Goal: Task Accomplishment & Management: Manage account settings

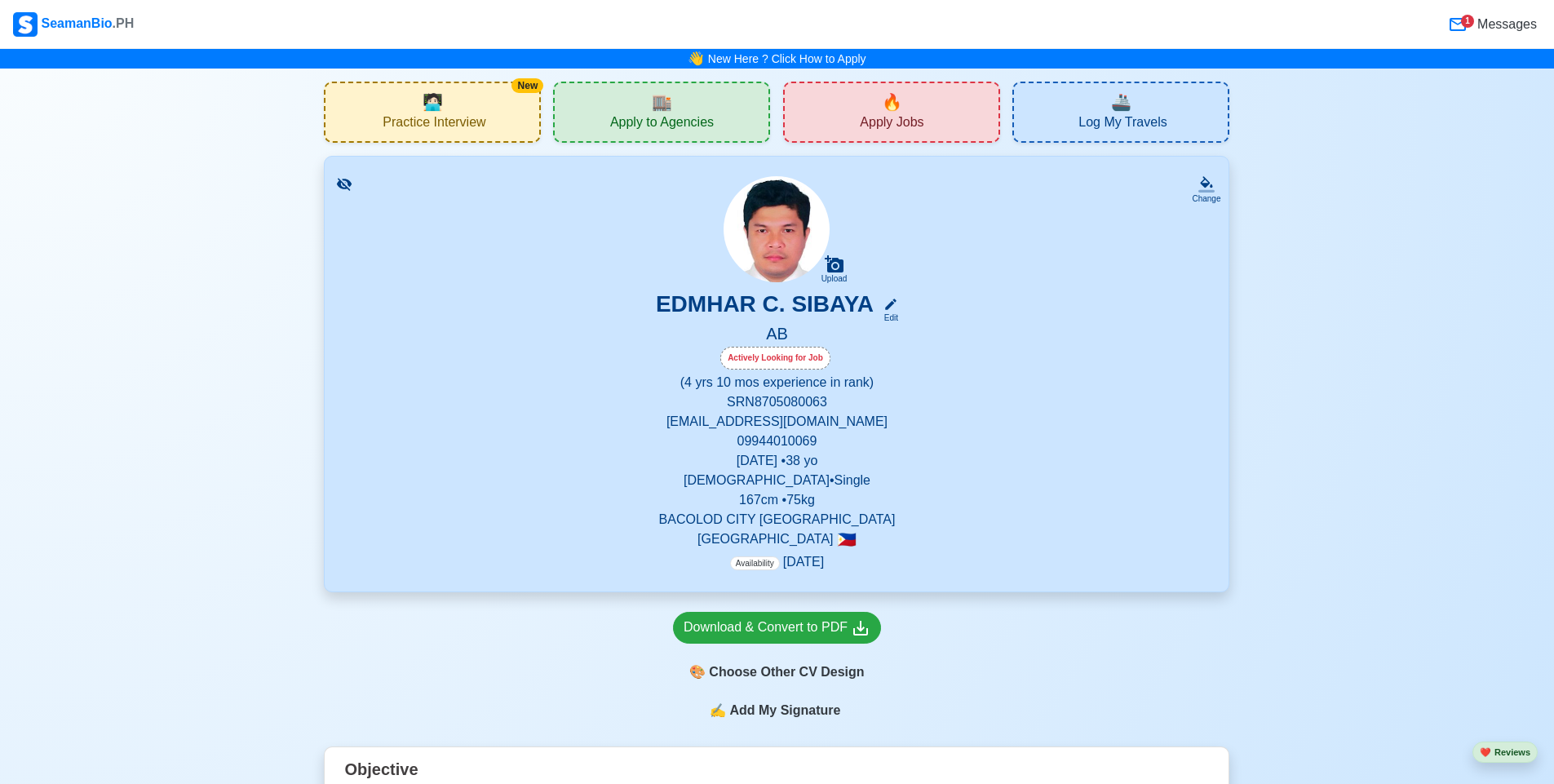
click at [1515, 30] on span "Messages" at bounding box center [1505, 24] width 63 height 19
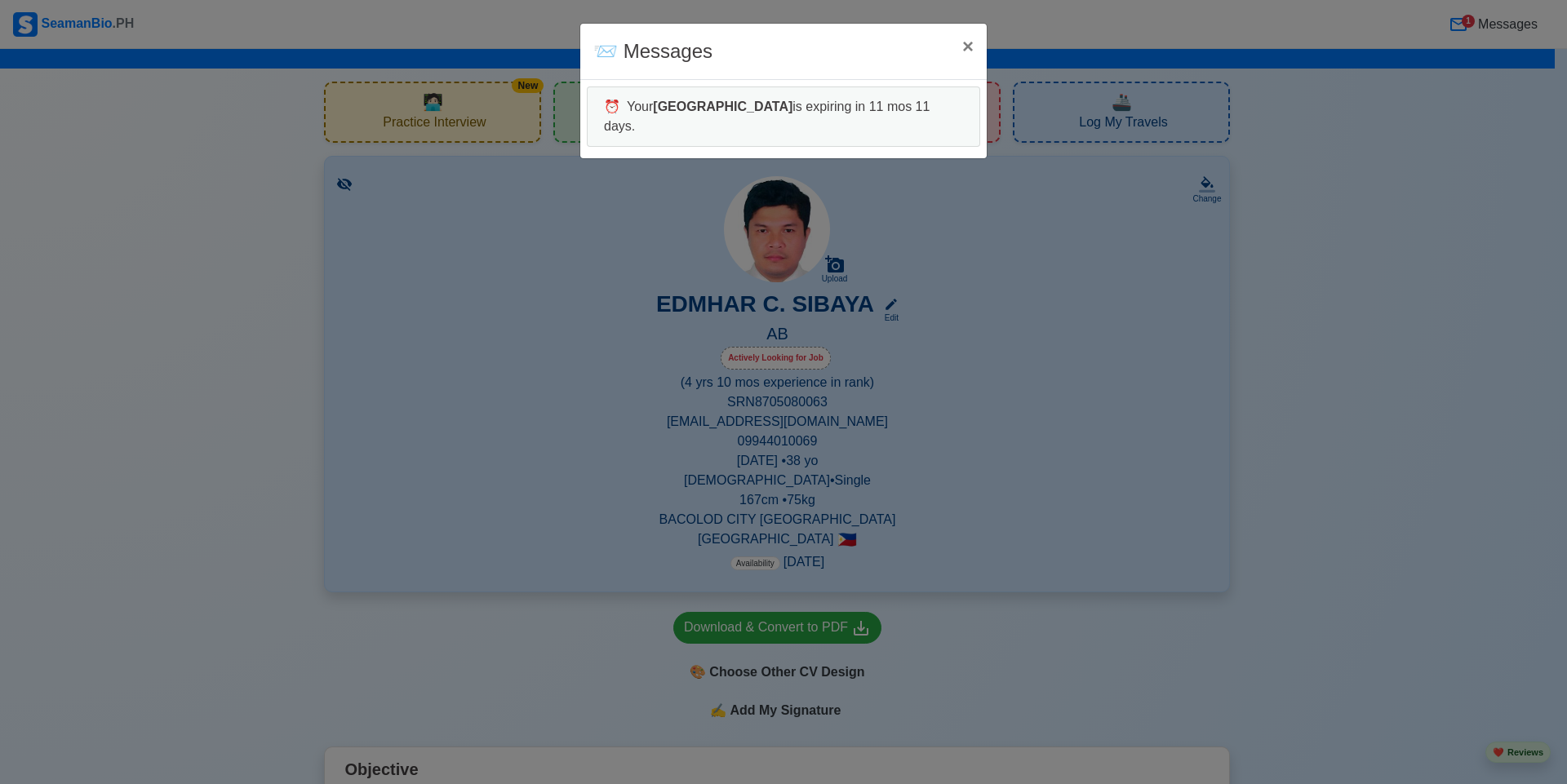
click at [1489, 258] on div "📨 Messages × Close ⏰ Your Panama is expiring in 11 mos 11 days." at bounding box center [784, 392] width 1567 height 784
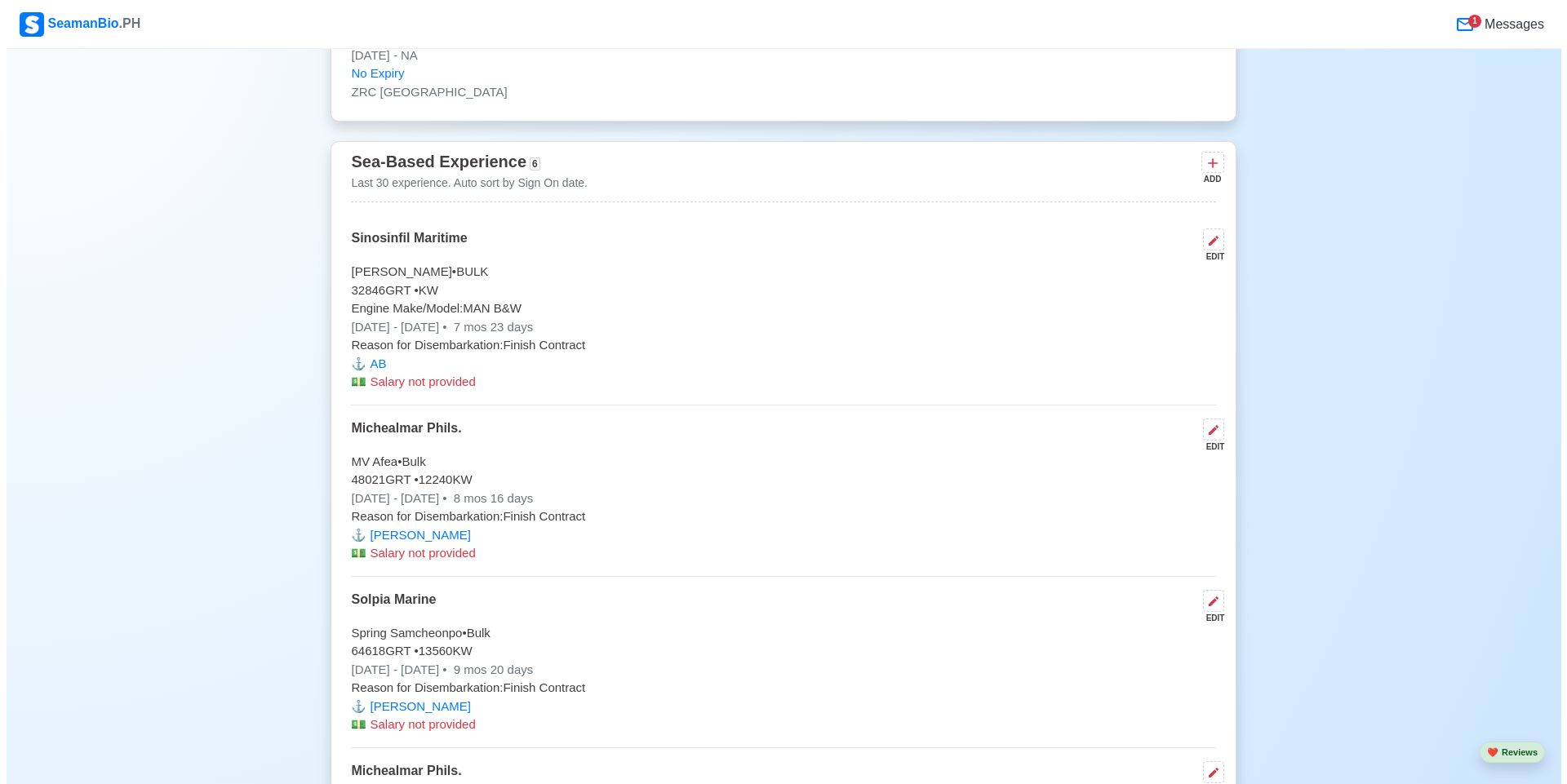
scroll to position [4585, 0]
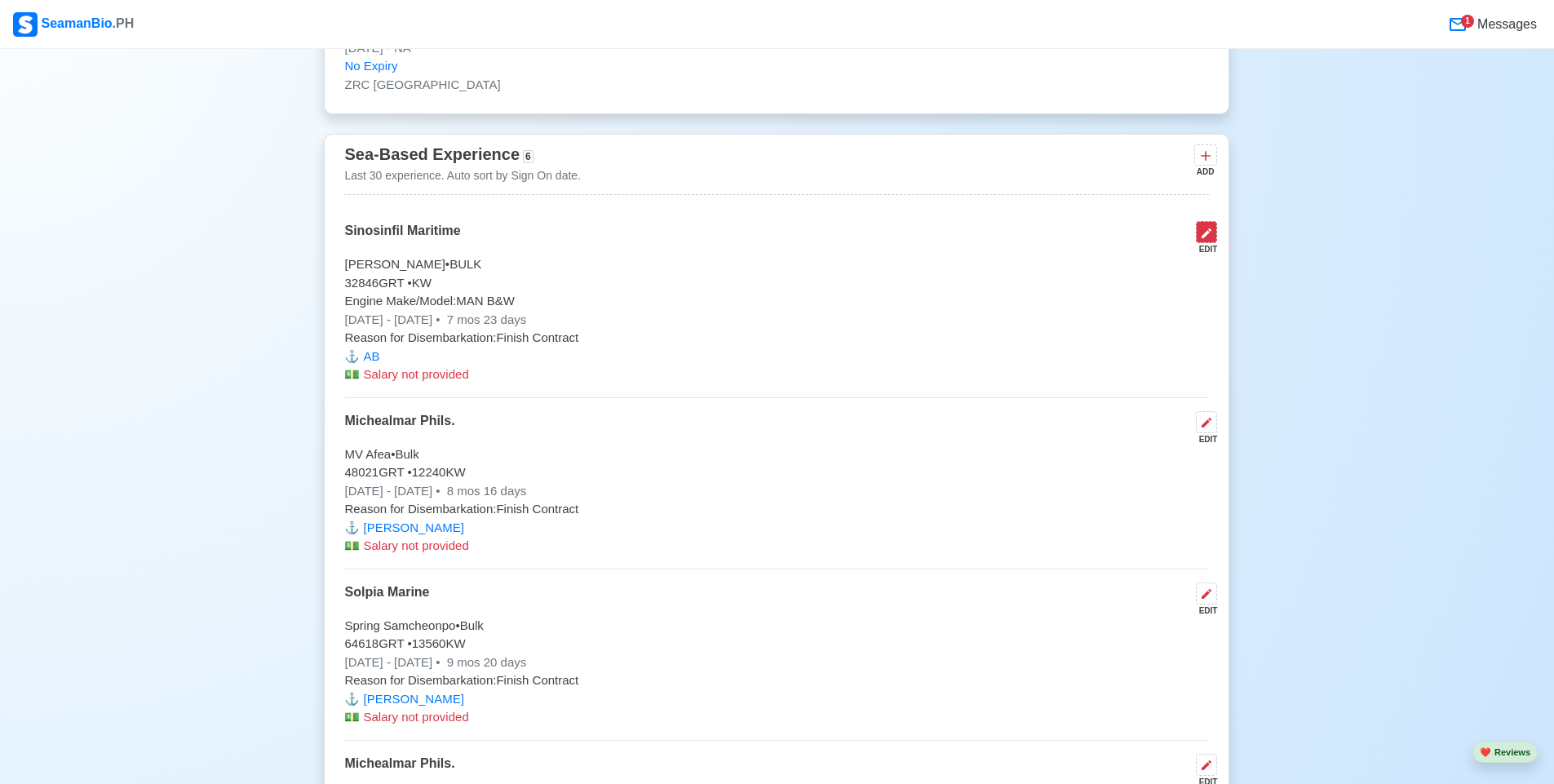
click at [1217, 243] on button at bounding box center [1207, 232] width 21 height 22
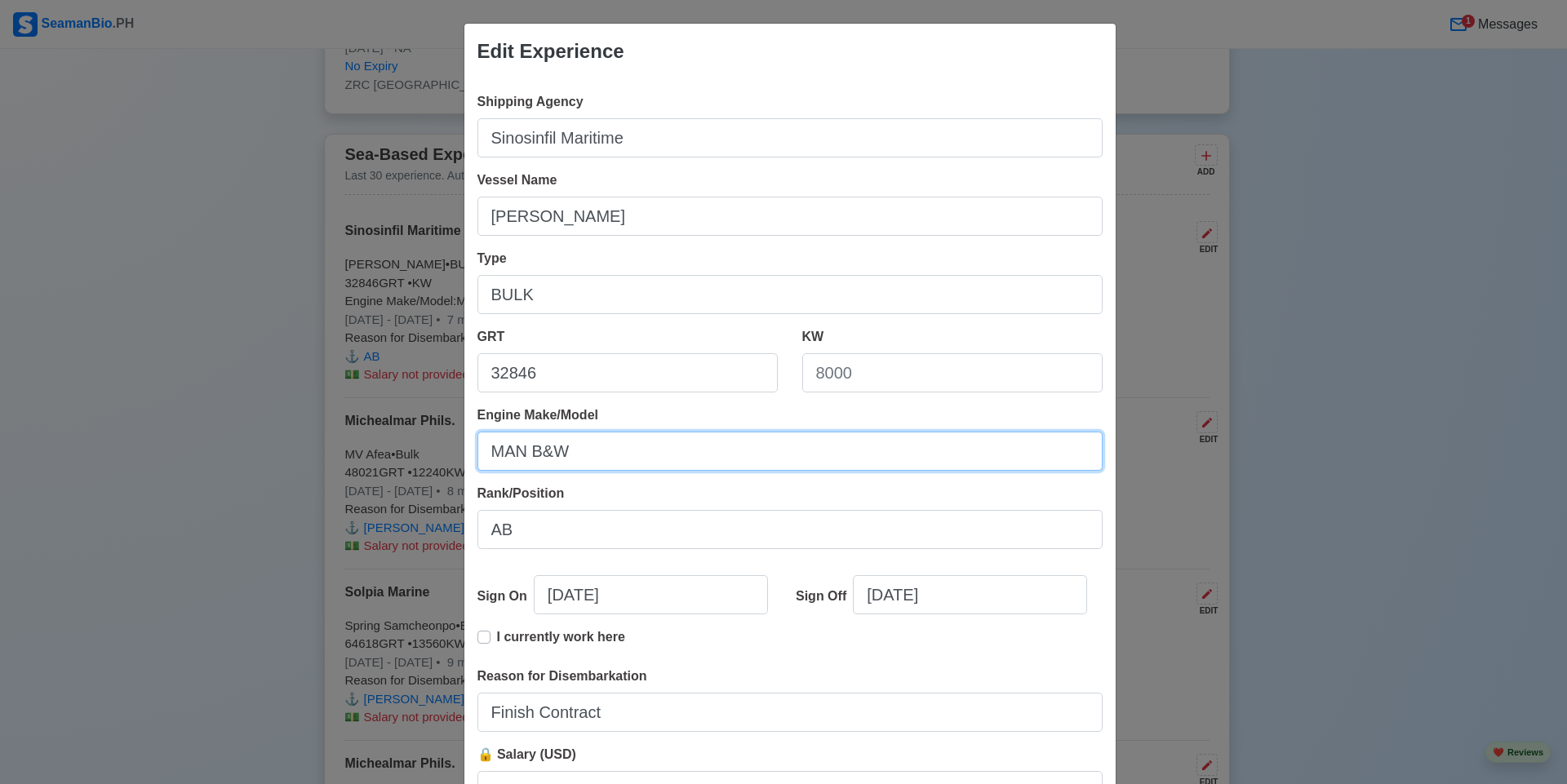
drag, startPoint x: 641, startPoint y: 468, endPoint x: 389, endPoint y: 436, distance: 254.0
click at [389, 436] on div "Edit Experience Shipping Agency Sinosinfil Maritime Vessel Name HAI JIN Type BU…" at bounding box center [784, 392] width 1567 height 784
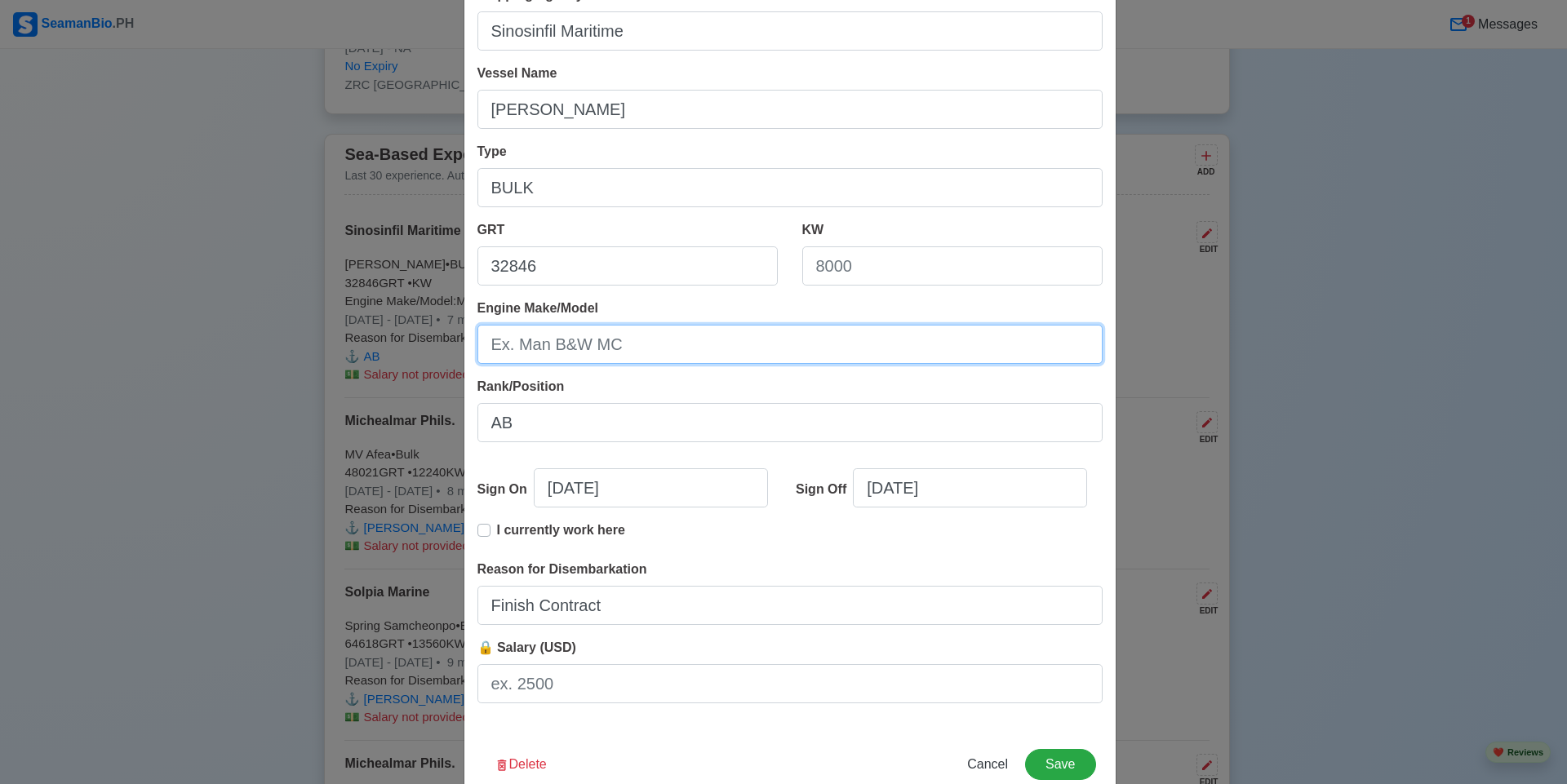
scroll to position [146, 0]
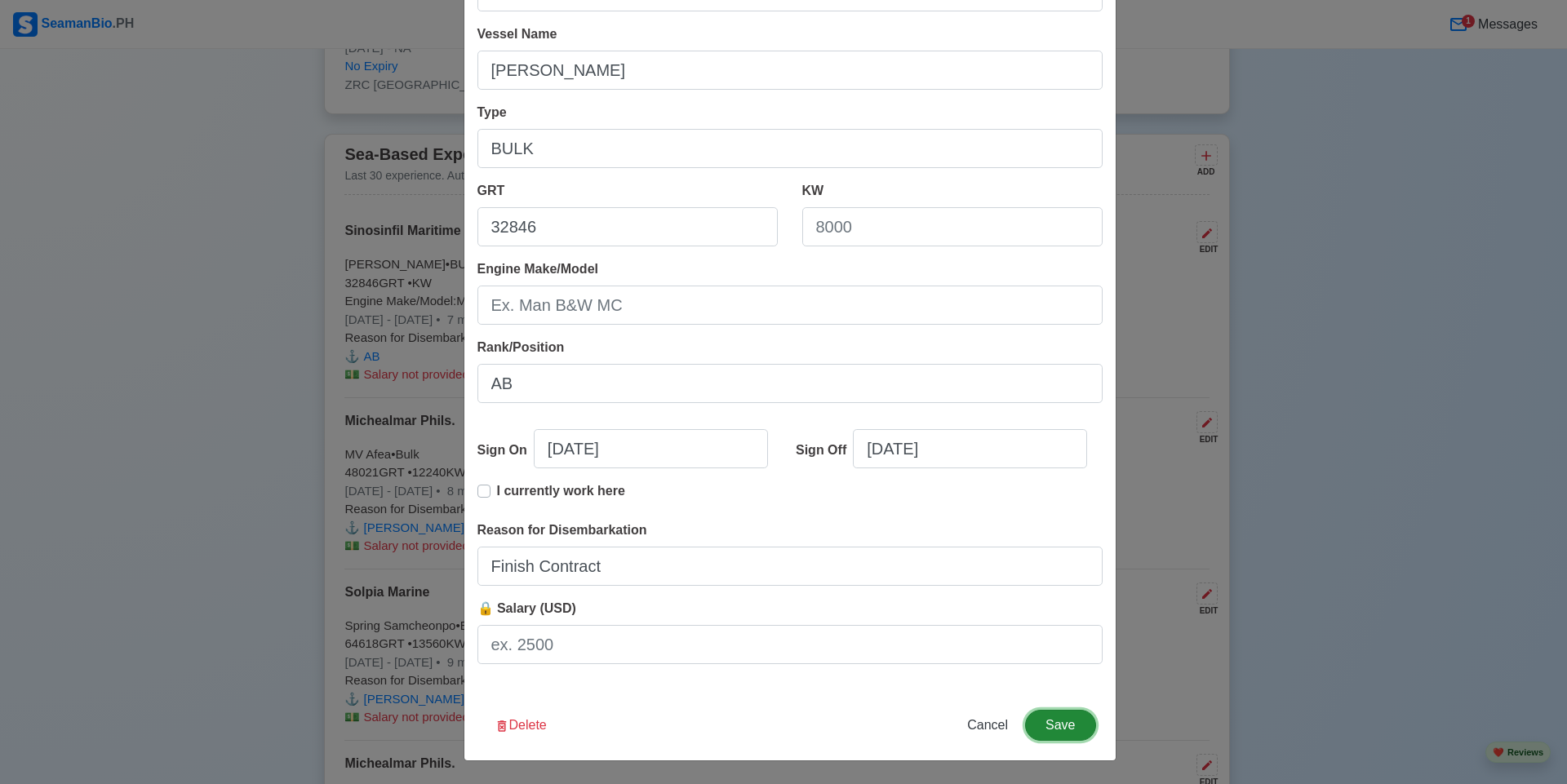
click at [1030, 726] on button "Save" at bounding box center [1059, 725] width 71 height 31
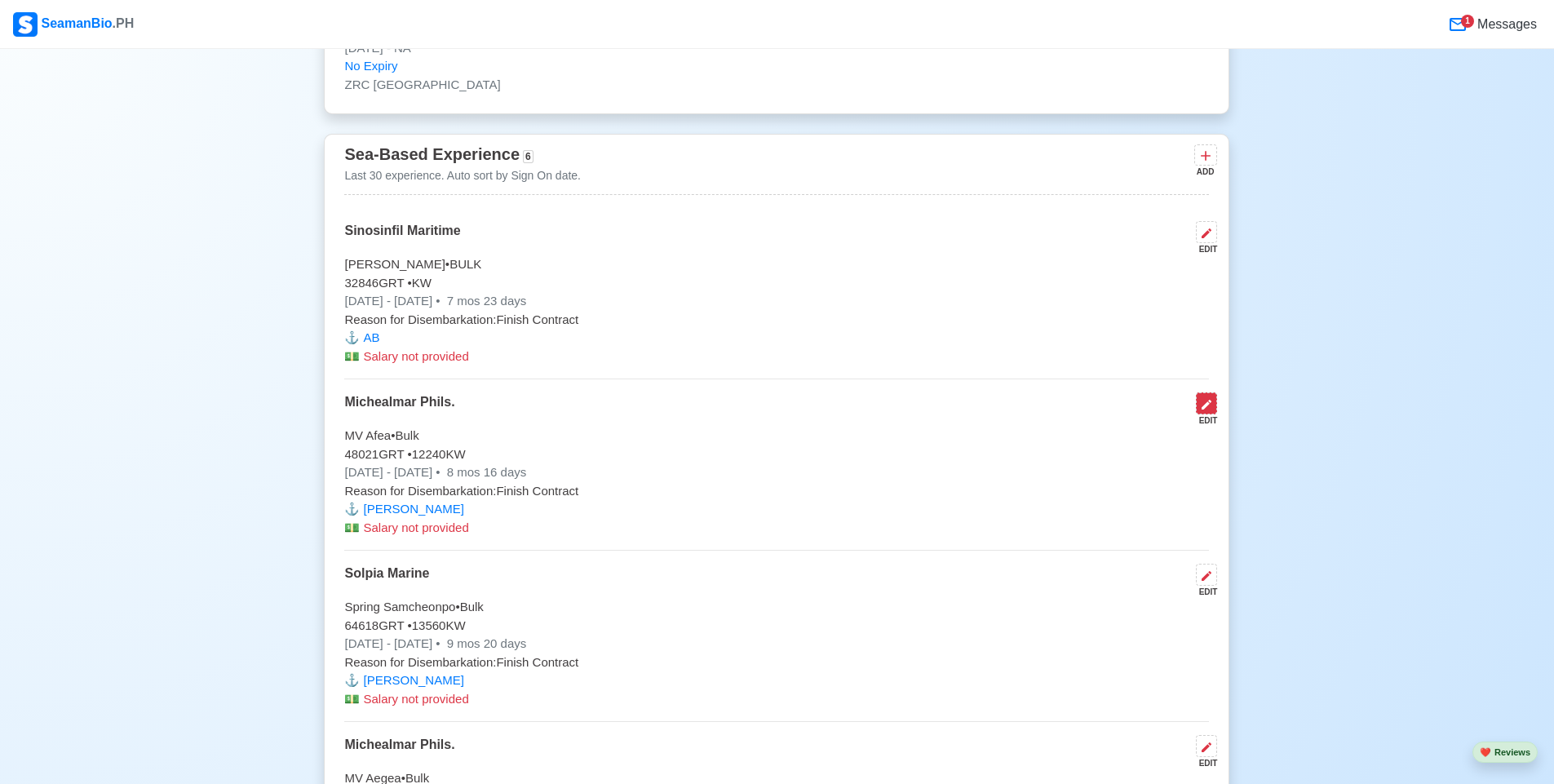
click at [1201, 411] on icon at bounding box center [1206, 404] width 13 height 13
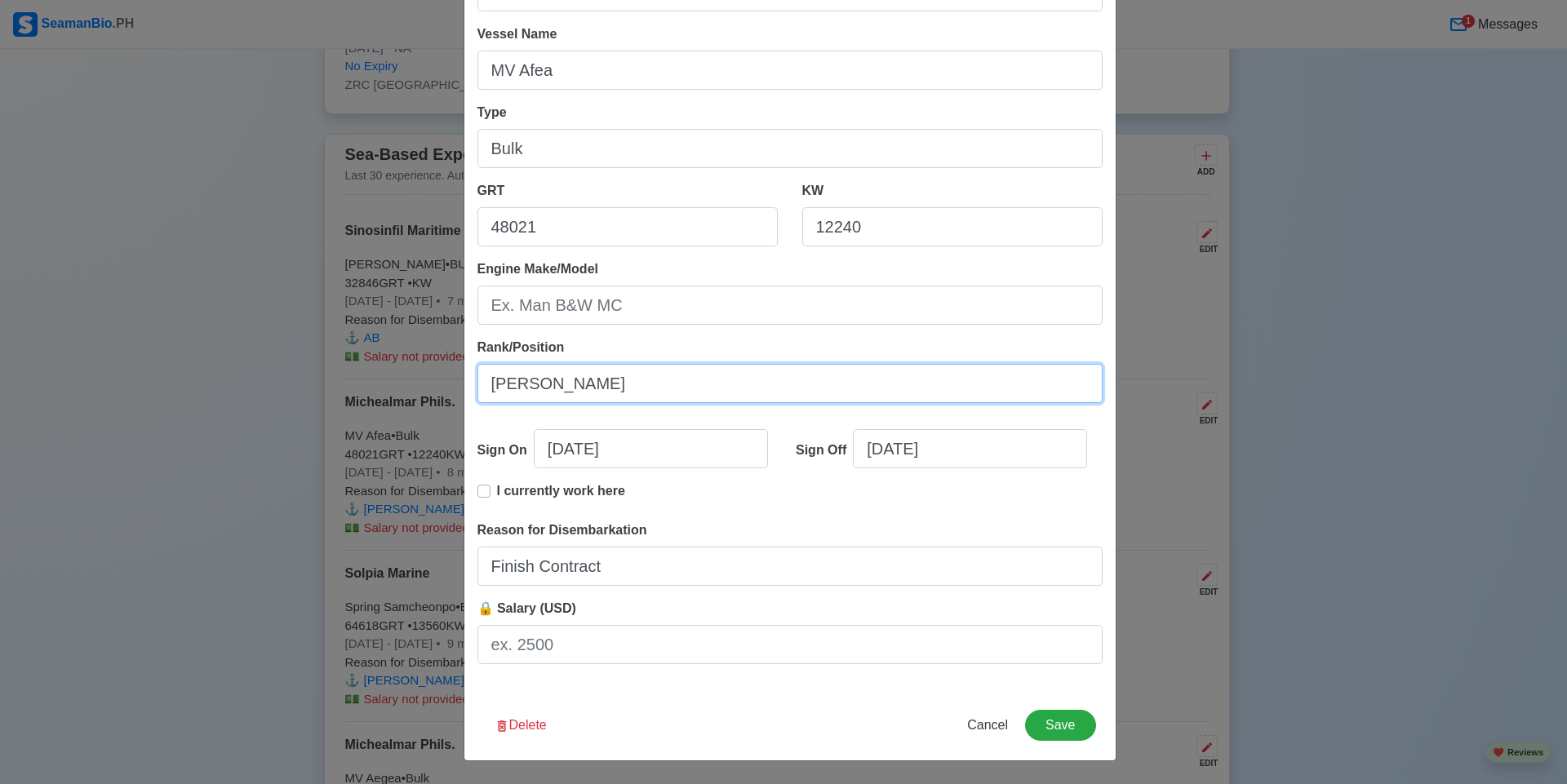
drag, startPoint x: 655, startPoint y: 378, endPoint x: 415, endPoint y: 378, distance: 240.0
click at [415, 378] on div "Edit Experience Shipping Agency Michealmar Phils. Vessel Name MV Afea Type Bulk…" at bounding box center [784, 392] width 1567 height 784
drag, startPoint x: 537, startPoint y: 367, endPoint x: 425, endPoint y: 368, distance: 112.0
click at [425, 368] on div "Edit Experience Shipping Agency Michealmar Phils. Vessel Name MV Afea Type Bulk…" at bounding box center [784, 392] width 1567 height 784
type input "AB"
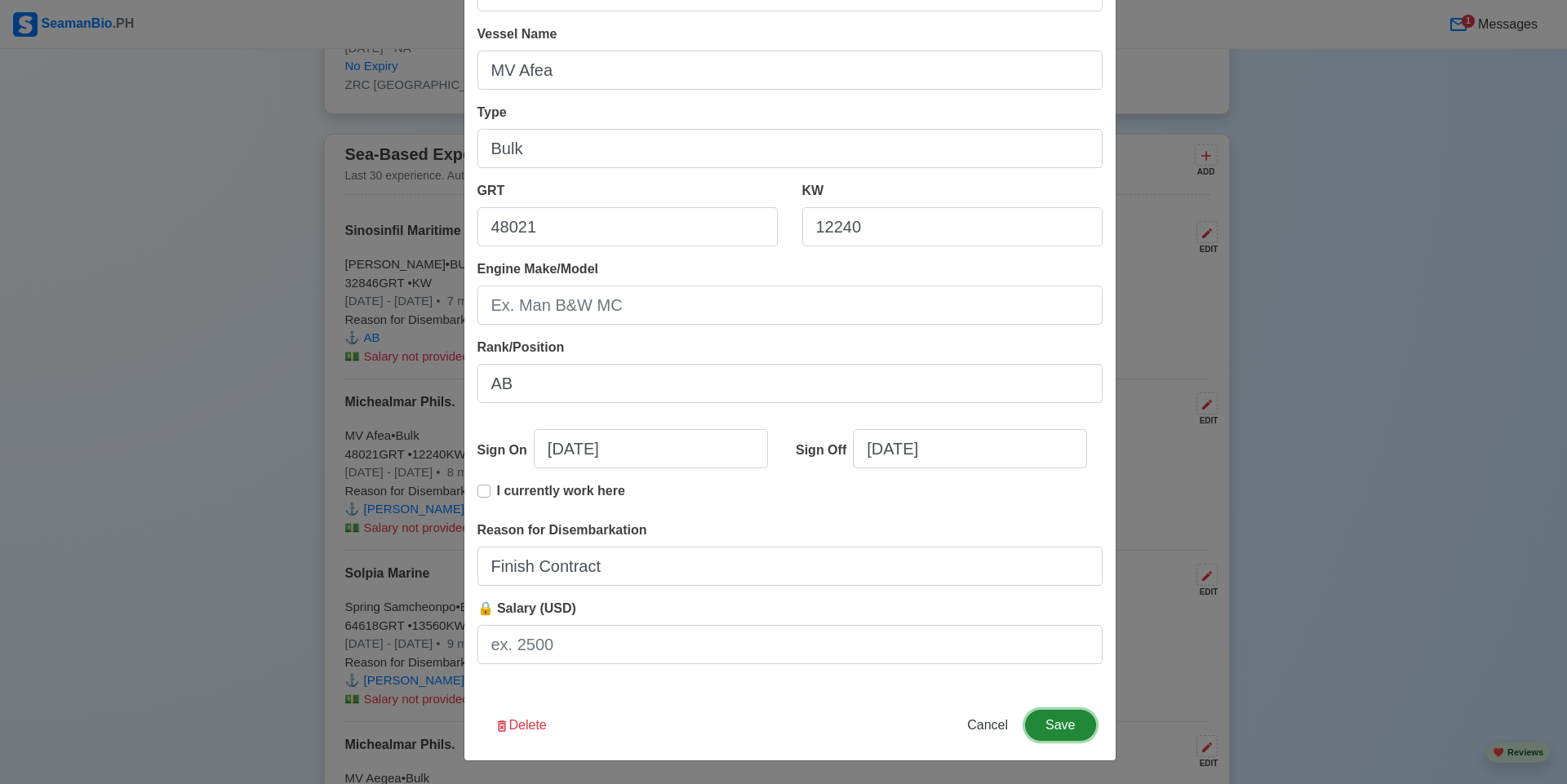
click at [1079, 728] on button "Save" at bounding box center [1059, 725] width 71 height 31
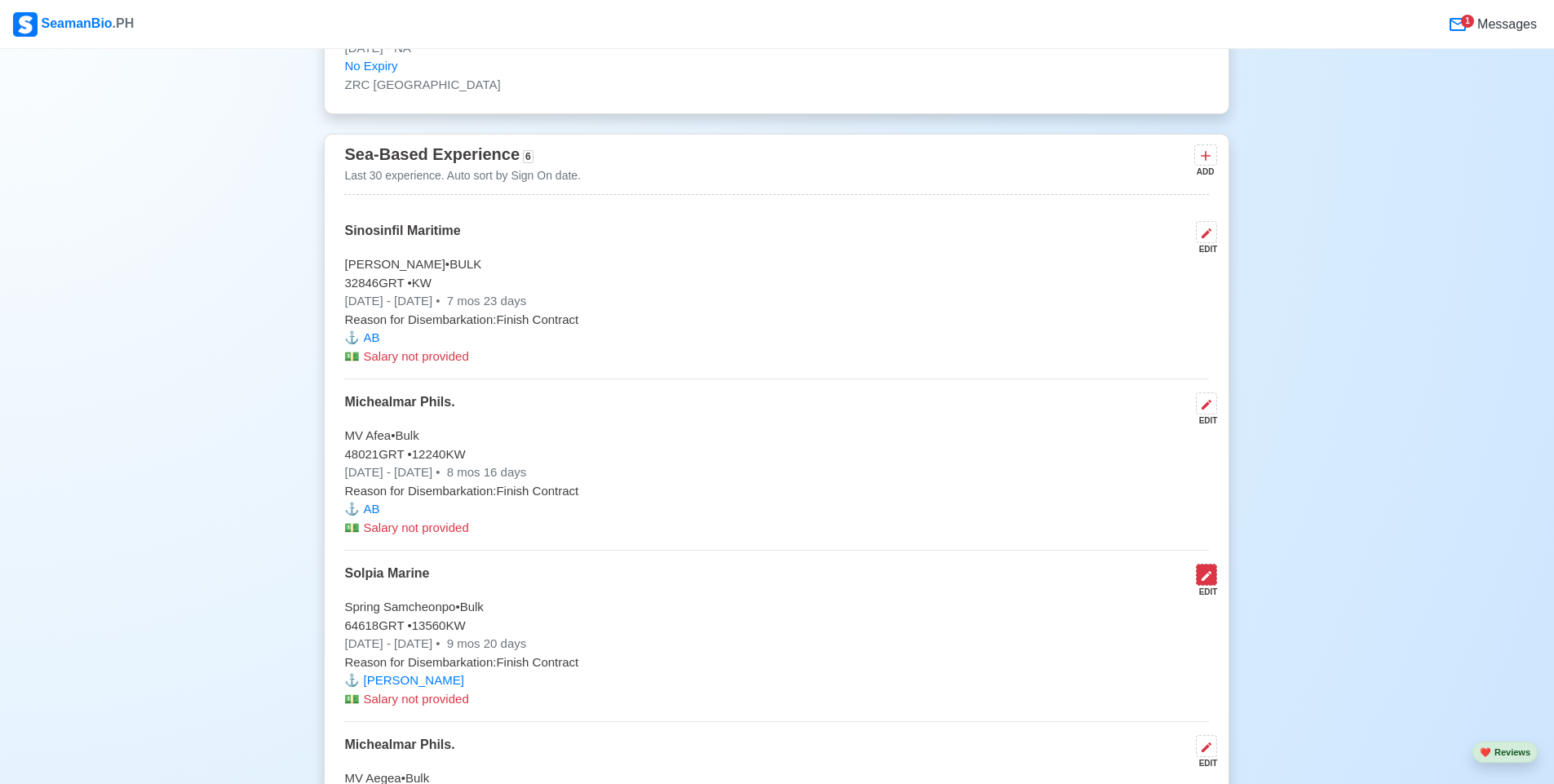
click at [1205, 581] on icon at bounding box center [1206, 575] width 10 height 10
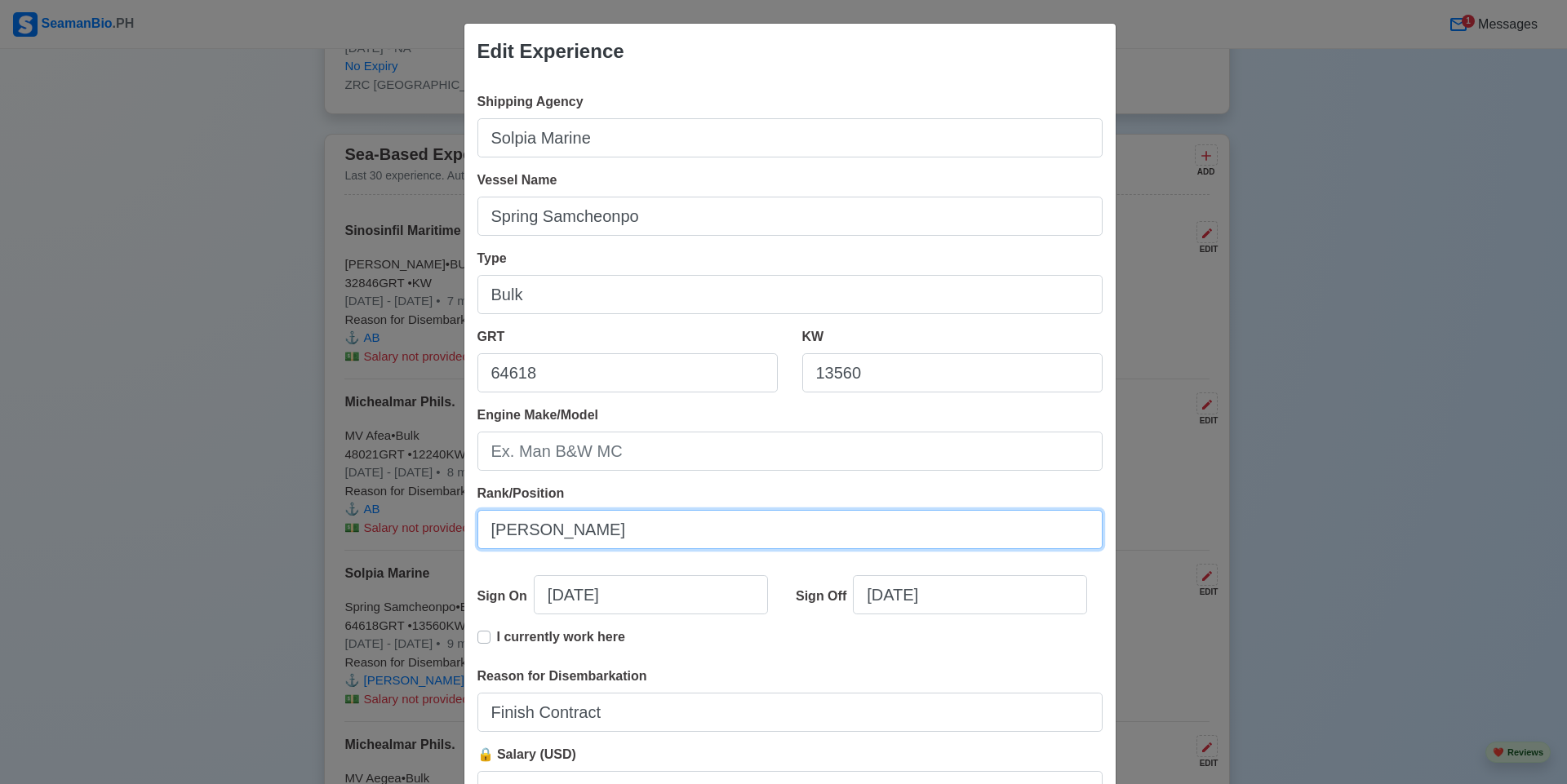
drag, startPoint x: 490, startPoint y: 530, endPoint x: 329, endPoint y: 526, distance: 161.0
click at [329, 526] on div "Edit Experience Shipping Agency Solpia Marine Vessel Name Spring Samcheonpo Typ…" at bounding box center [784, 392] width 1567 height 784
drag, startPoint x: 646, startPoint y: 530, endPoint x: 394, endPoint y: 527, distance: 252.0
click at [389, 528] on div "Edit Experience Shipping Agency Solpia Marine Vessel Name Spring Samcheonpo Typ…" at bounding box center [784, 392] width 1567 height 784
paste input "B"
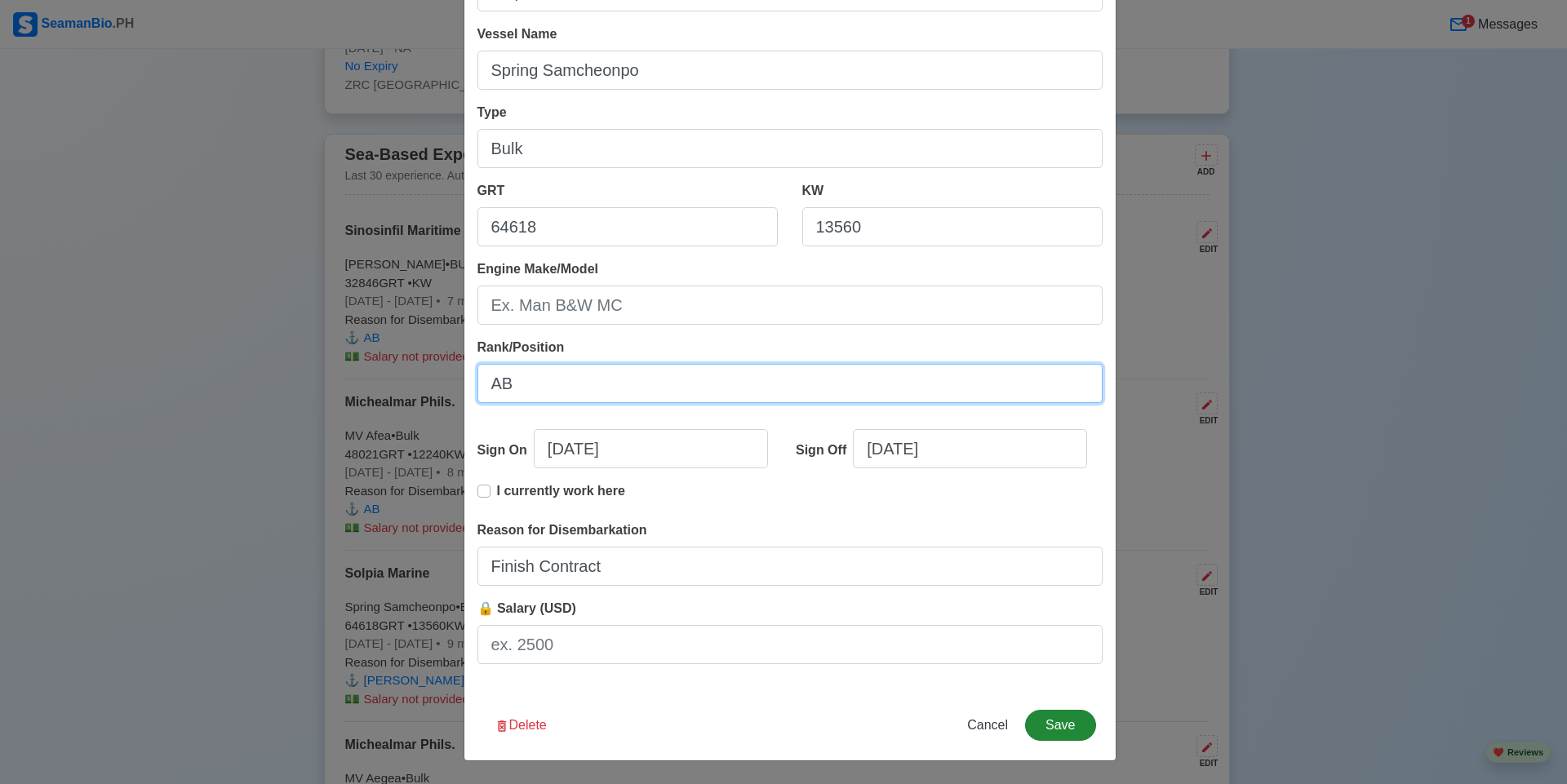
type input "AB"
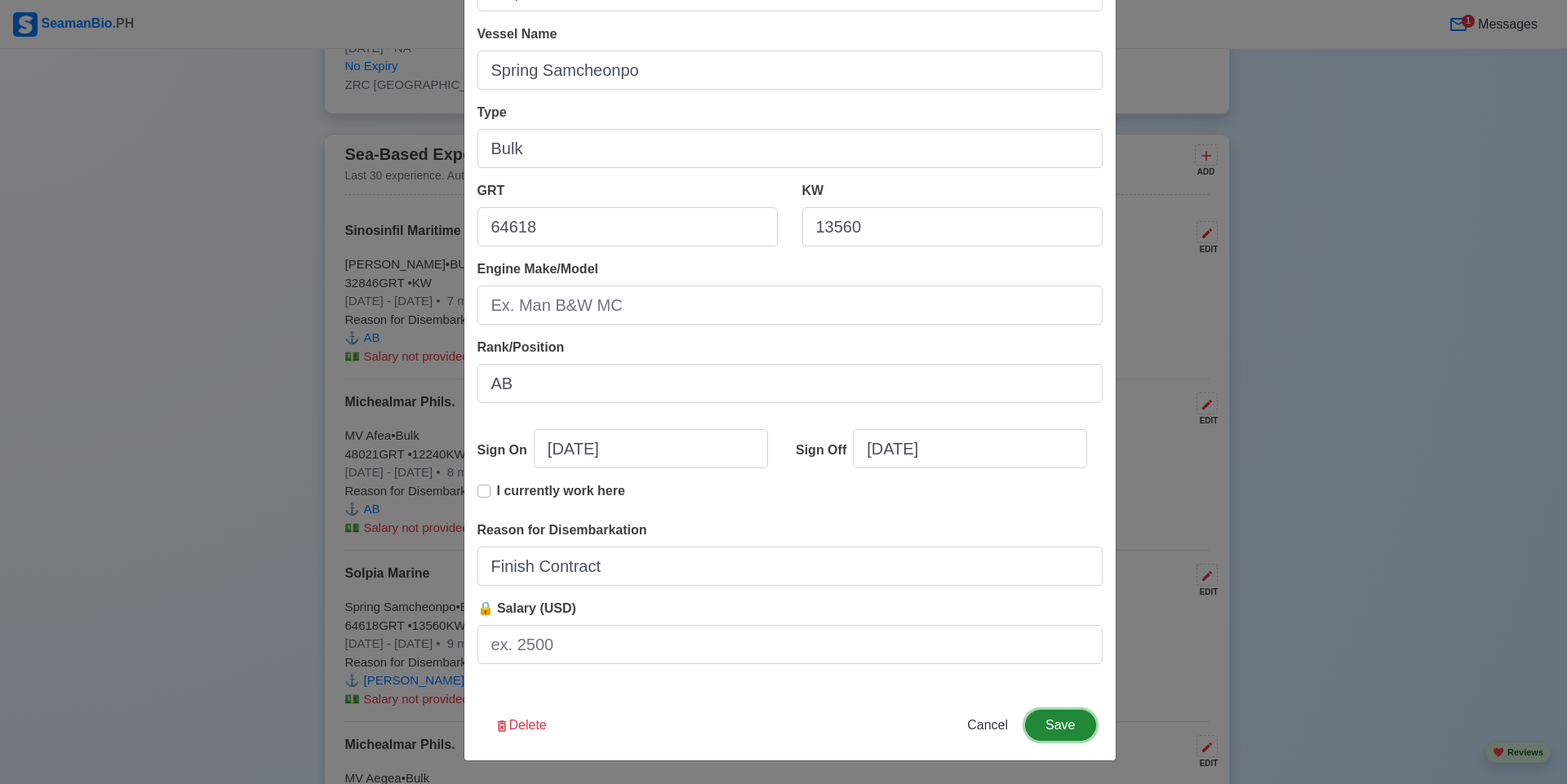
click at [1042, 726] on button "Save" at bounding box center [1059, 725] width 71 height 31
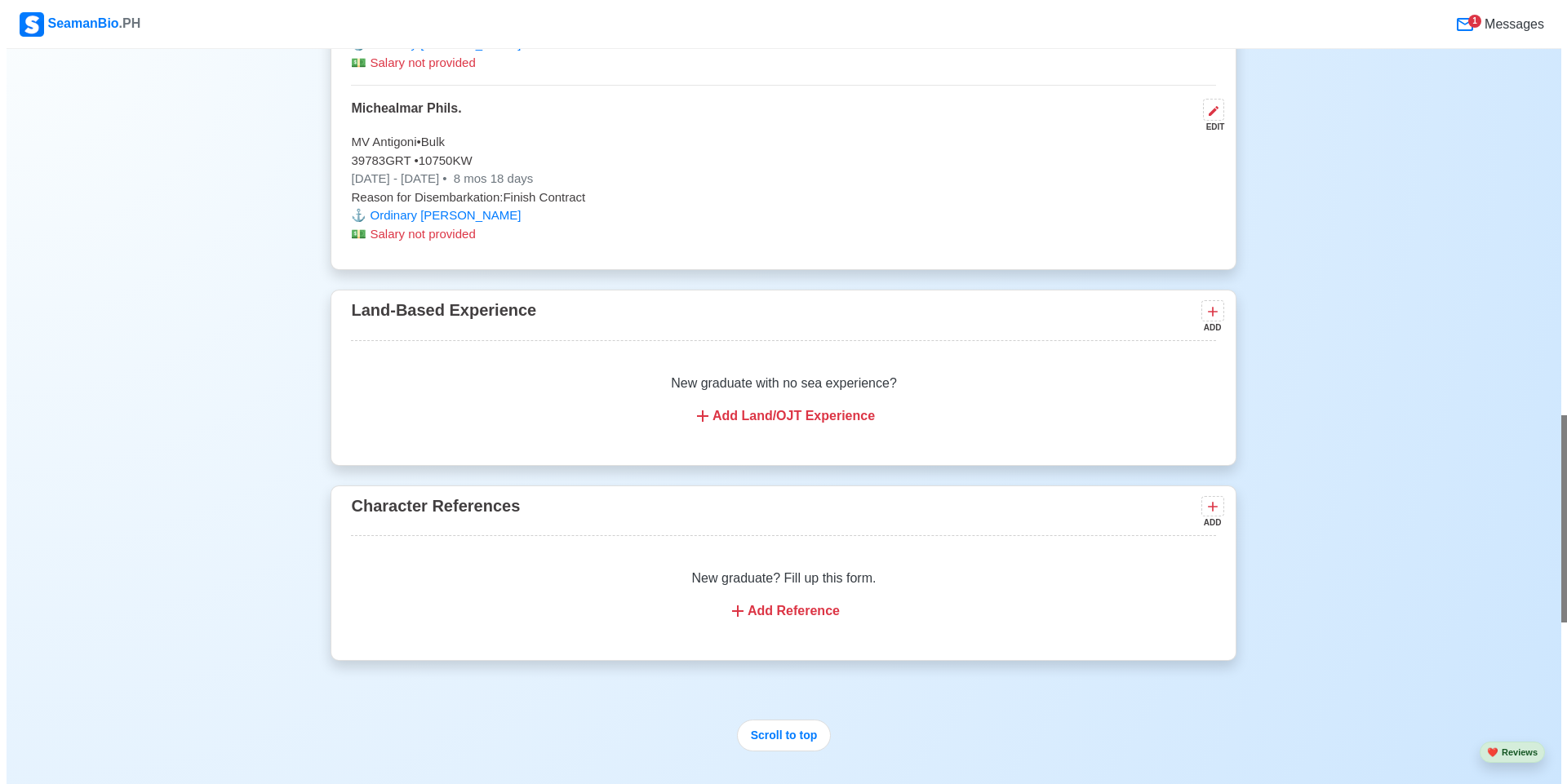
scroll to position [5225, 0]
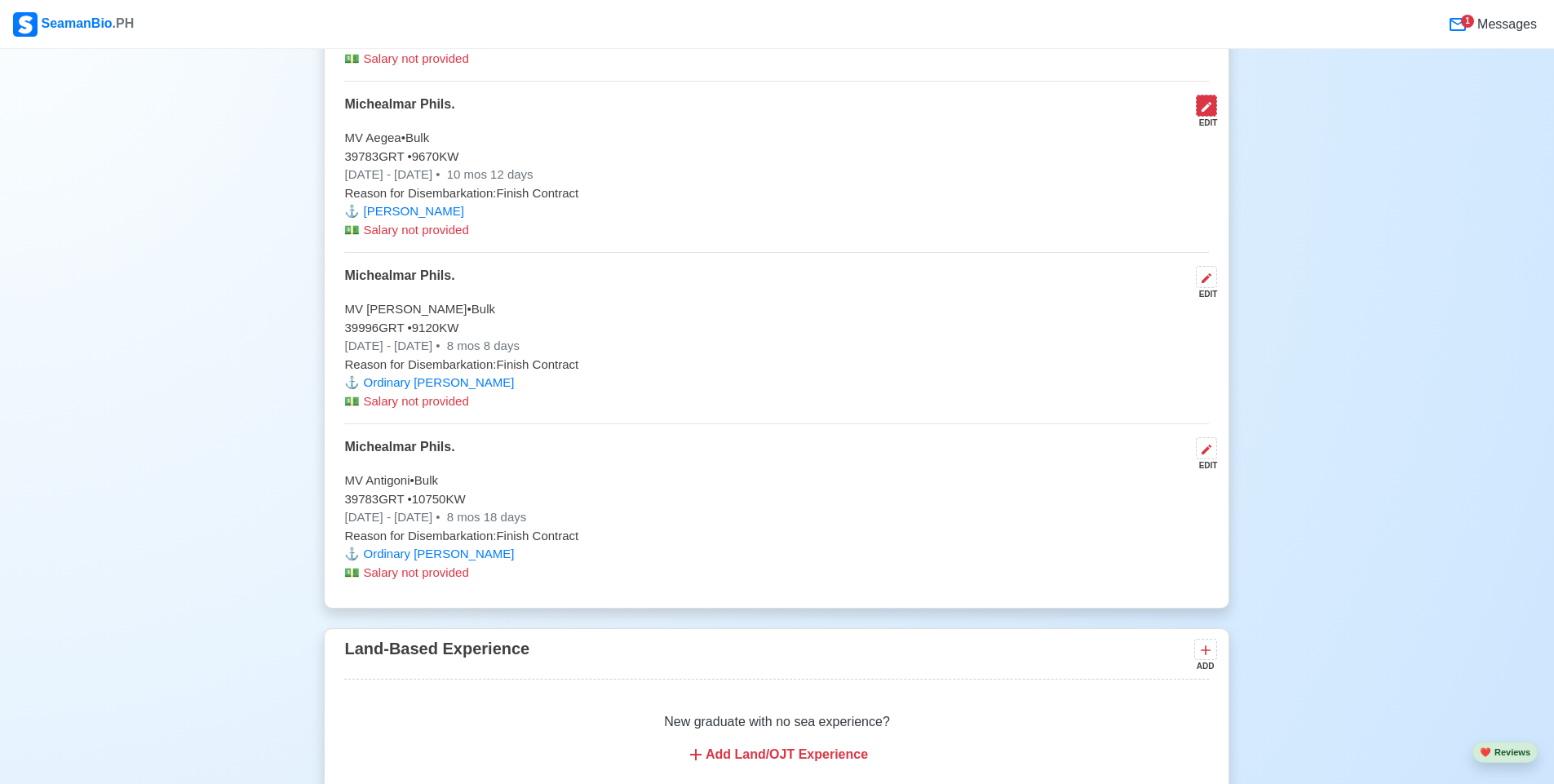
click at [1200, 117] on button at bounding box center [1207, 105] width 21 height 22
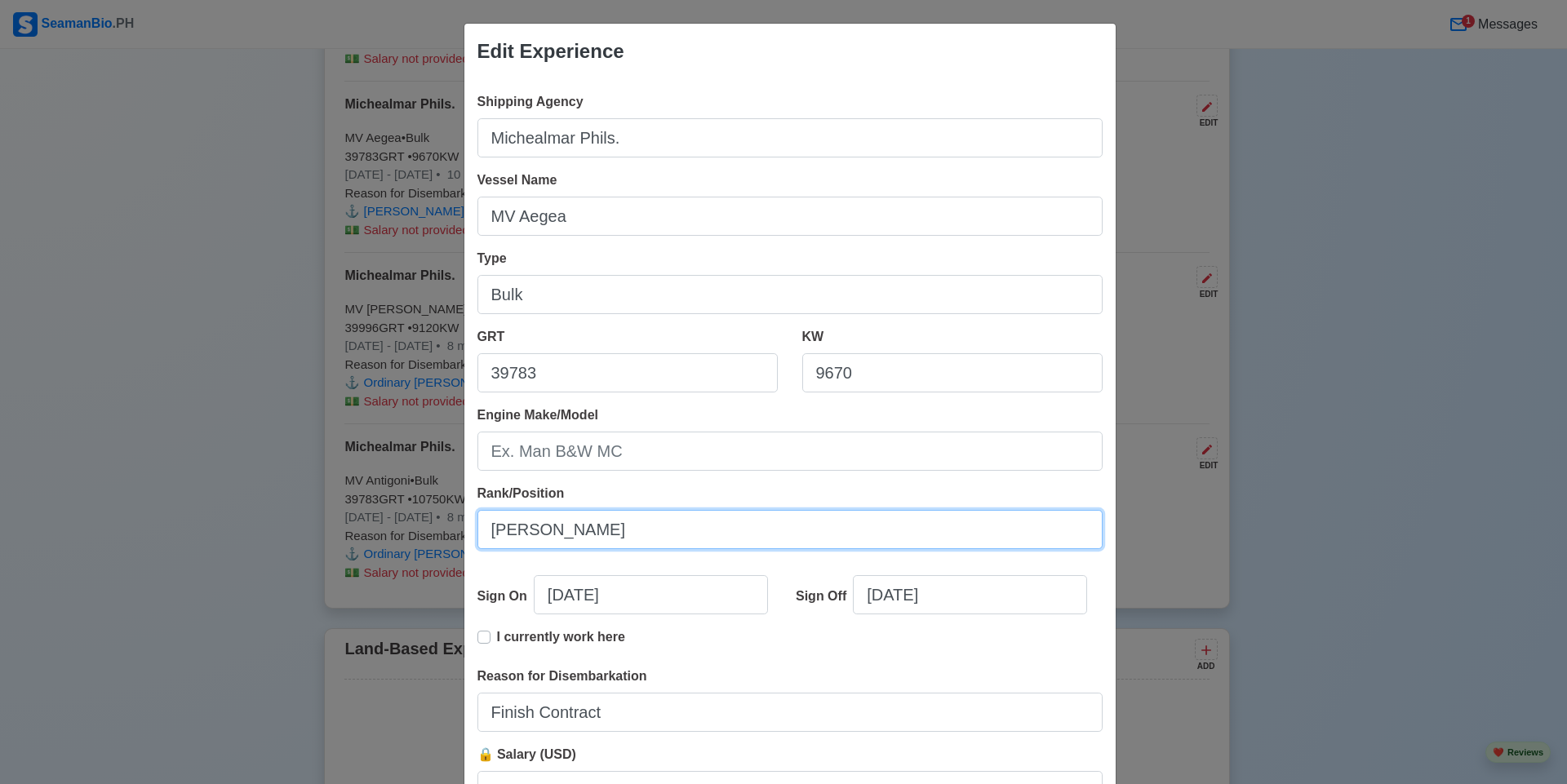
drag, startPoint x: 641, startPoint y: 527, endPoint x: 450, endPoint y: 514, distance: 191.4
click at [450, 514] on div "Edit Experience Shipping Agency Michealmar Phils. Vessel Name MV Aegea Type Bul…" at bounding box center [784, 392] width 1567 height 784
paste input "B"
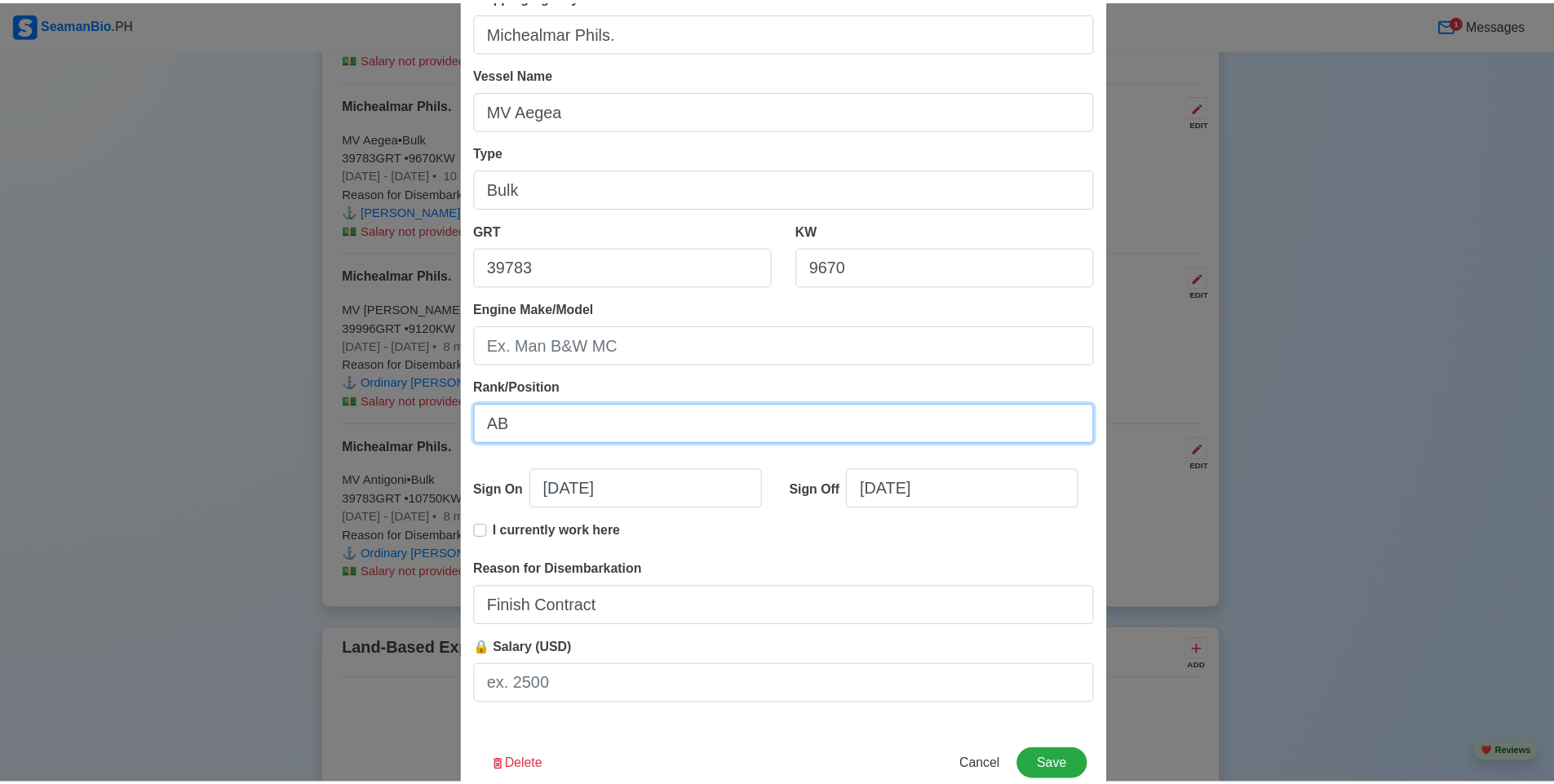
scroll to position [146, 0]
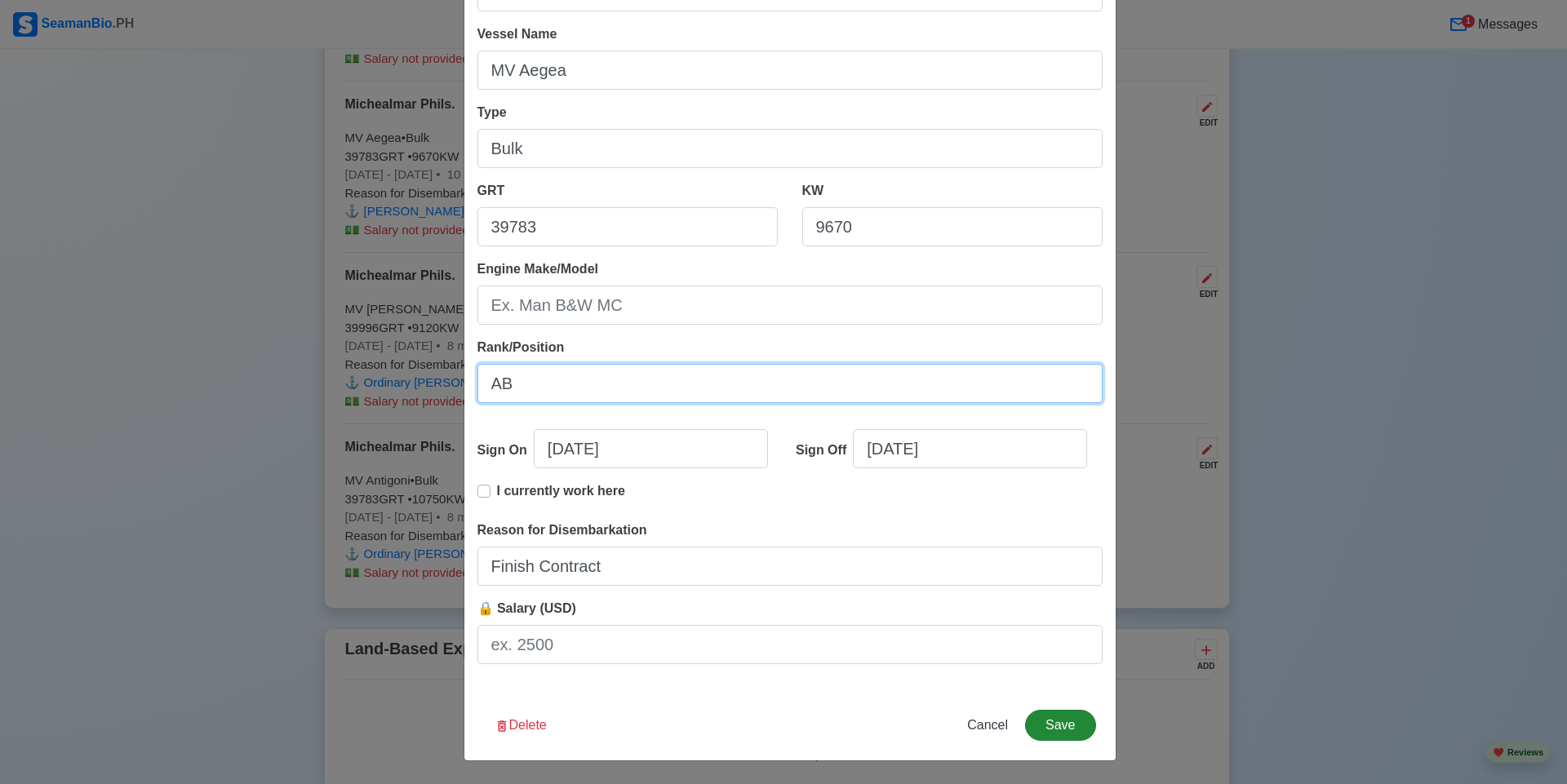
type input "AB"
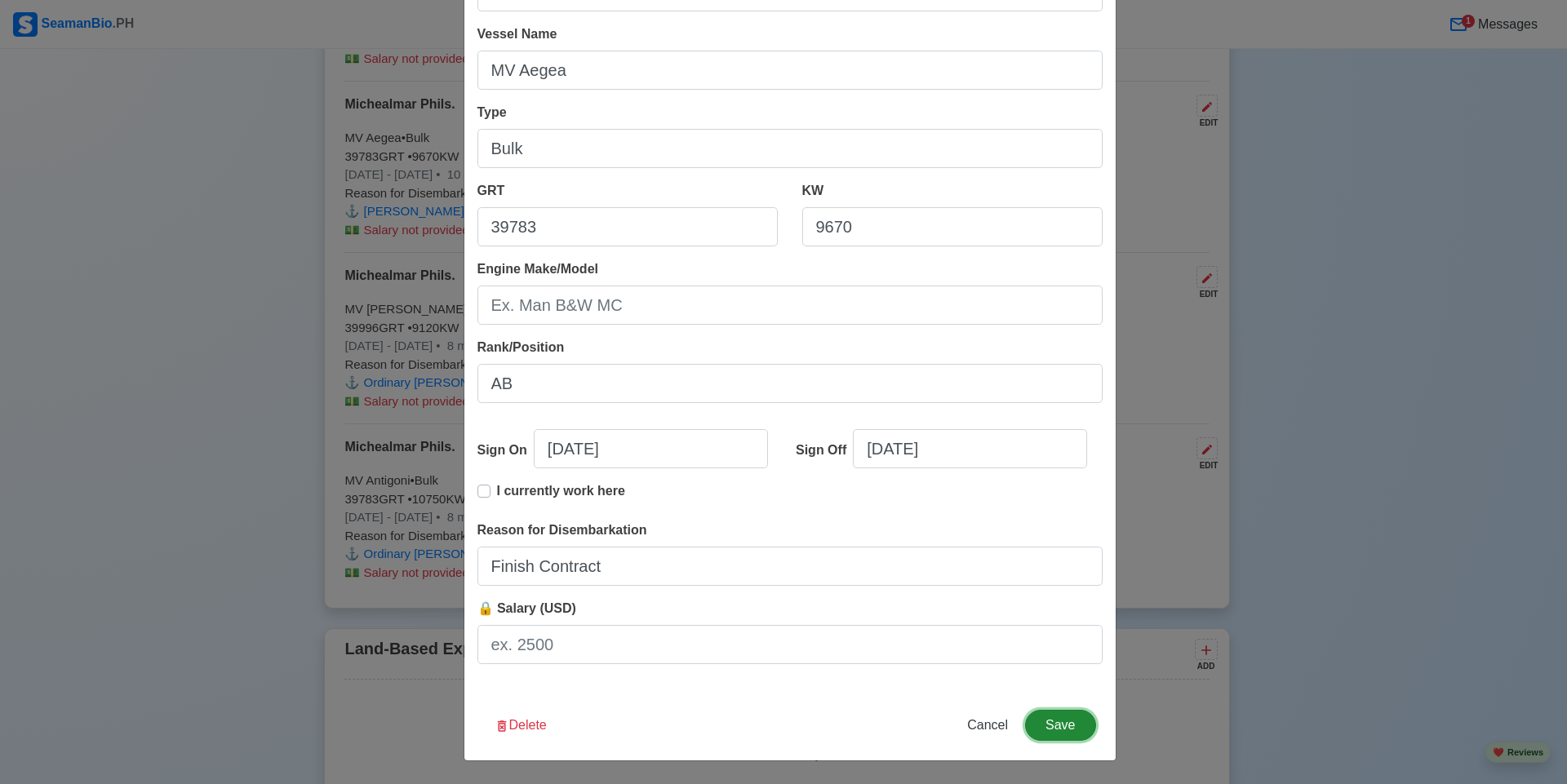
click at [1046, 733] on button "Save" at bounding box center [1059, 725] width 71 height 31
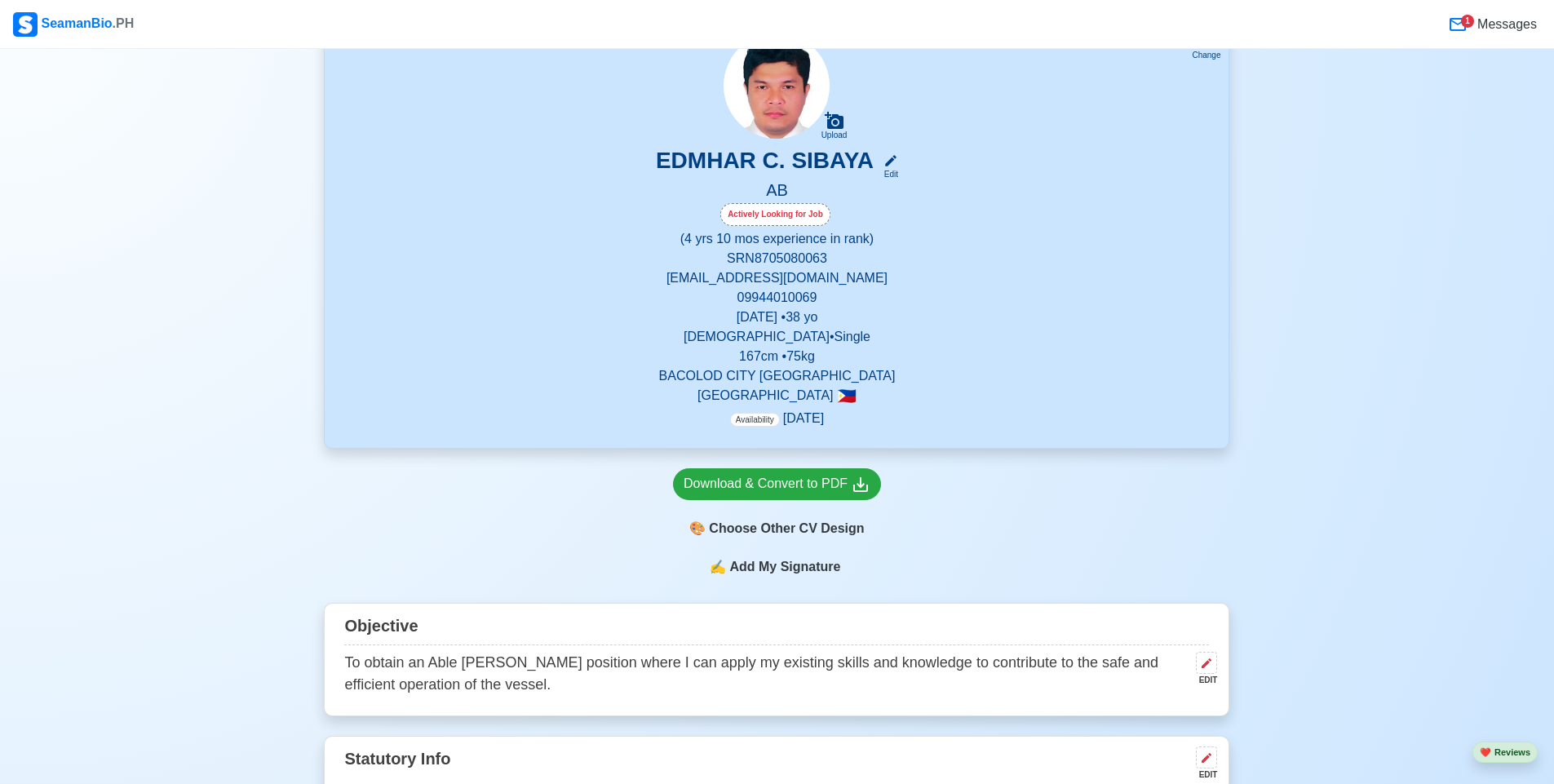
scroll to position [129, 0]
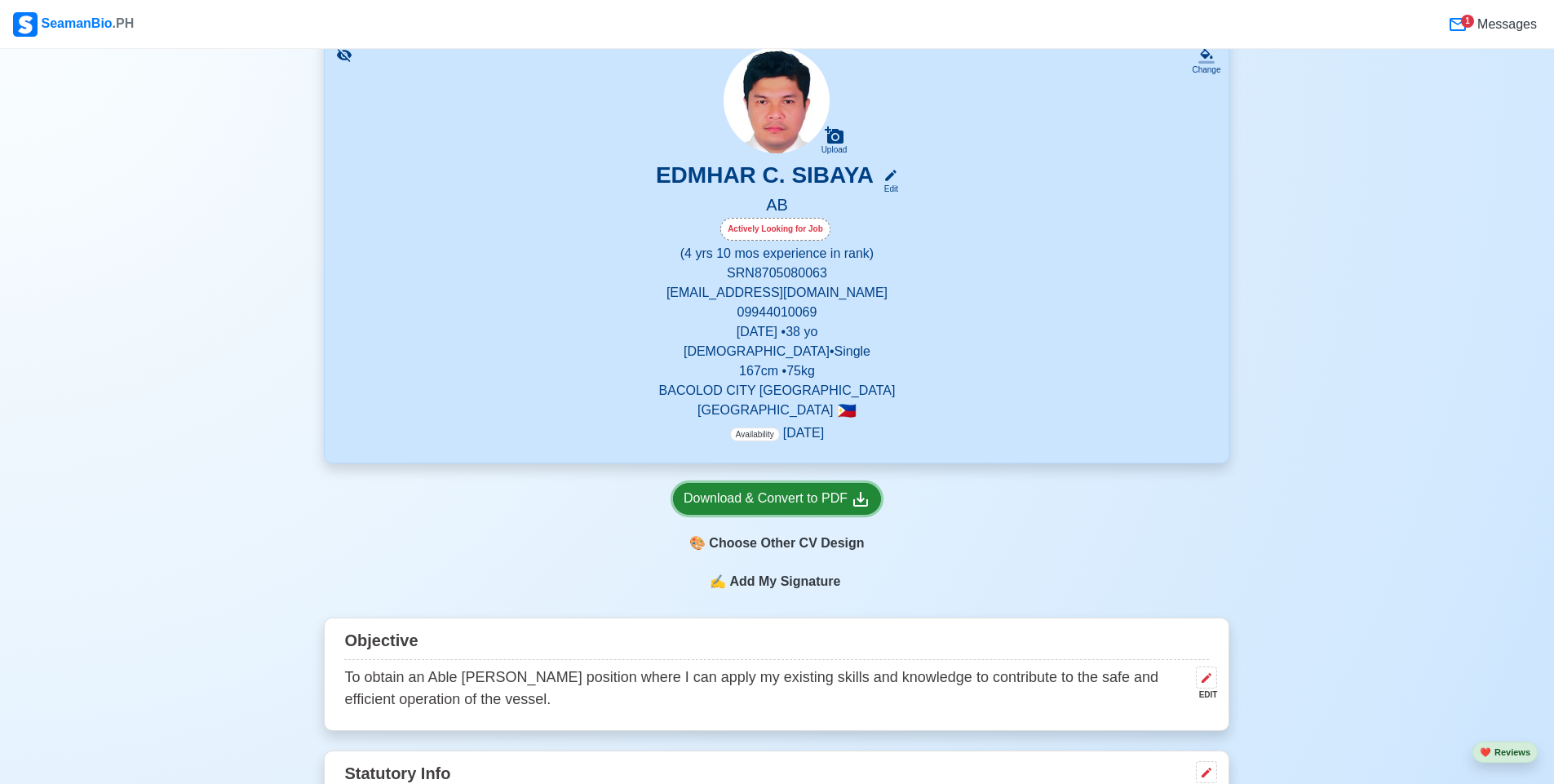
click at [827, 503] on div "Download & Convert to PDF" at bounding box center [777, 498] width 187 height 20
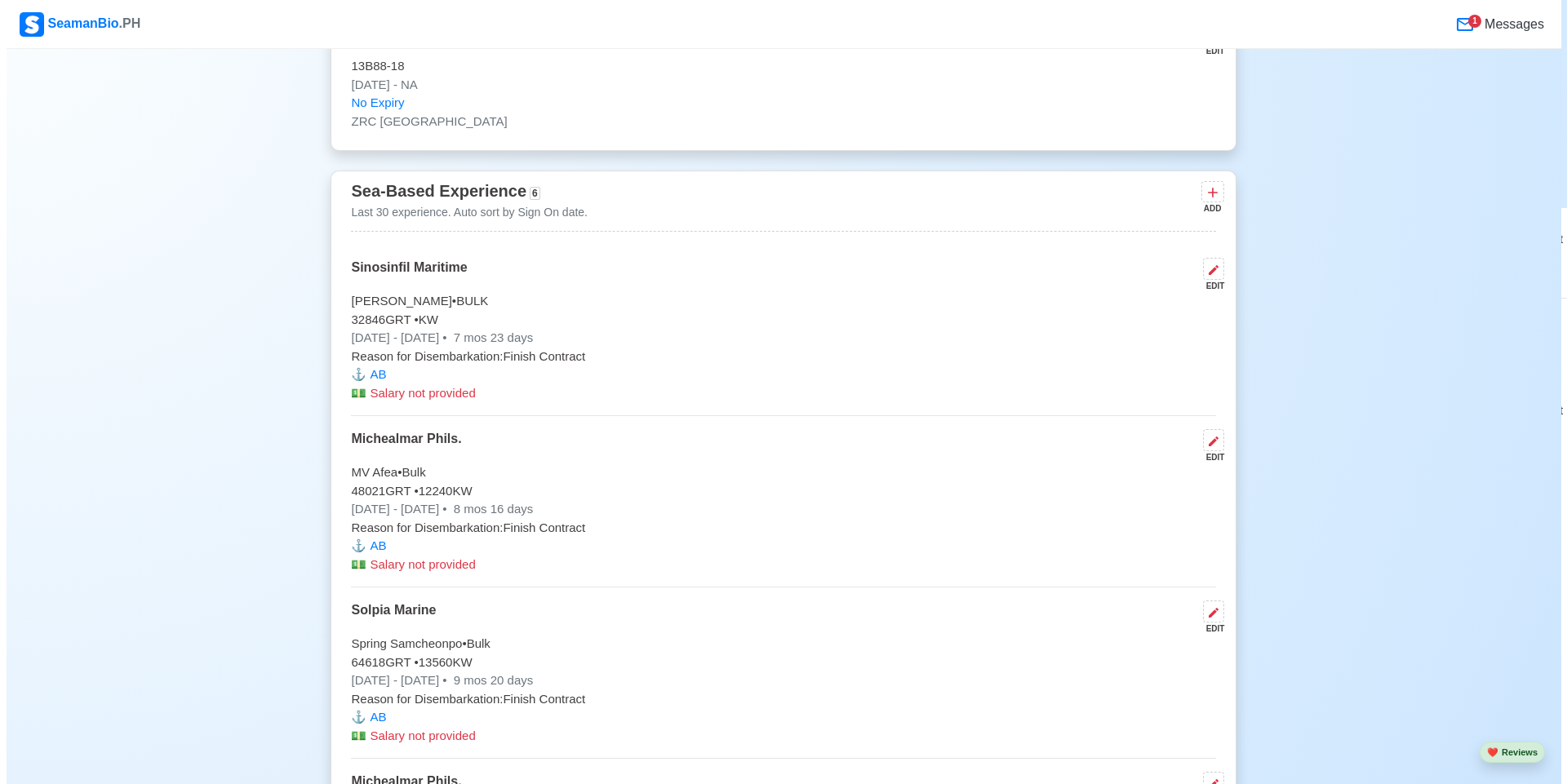
scroll to position [4535, 0]
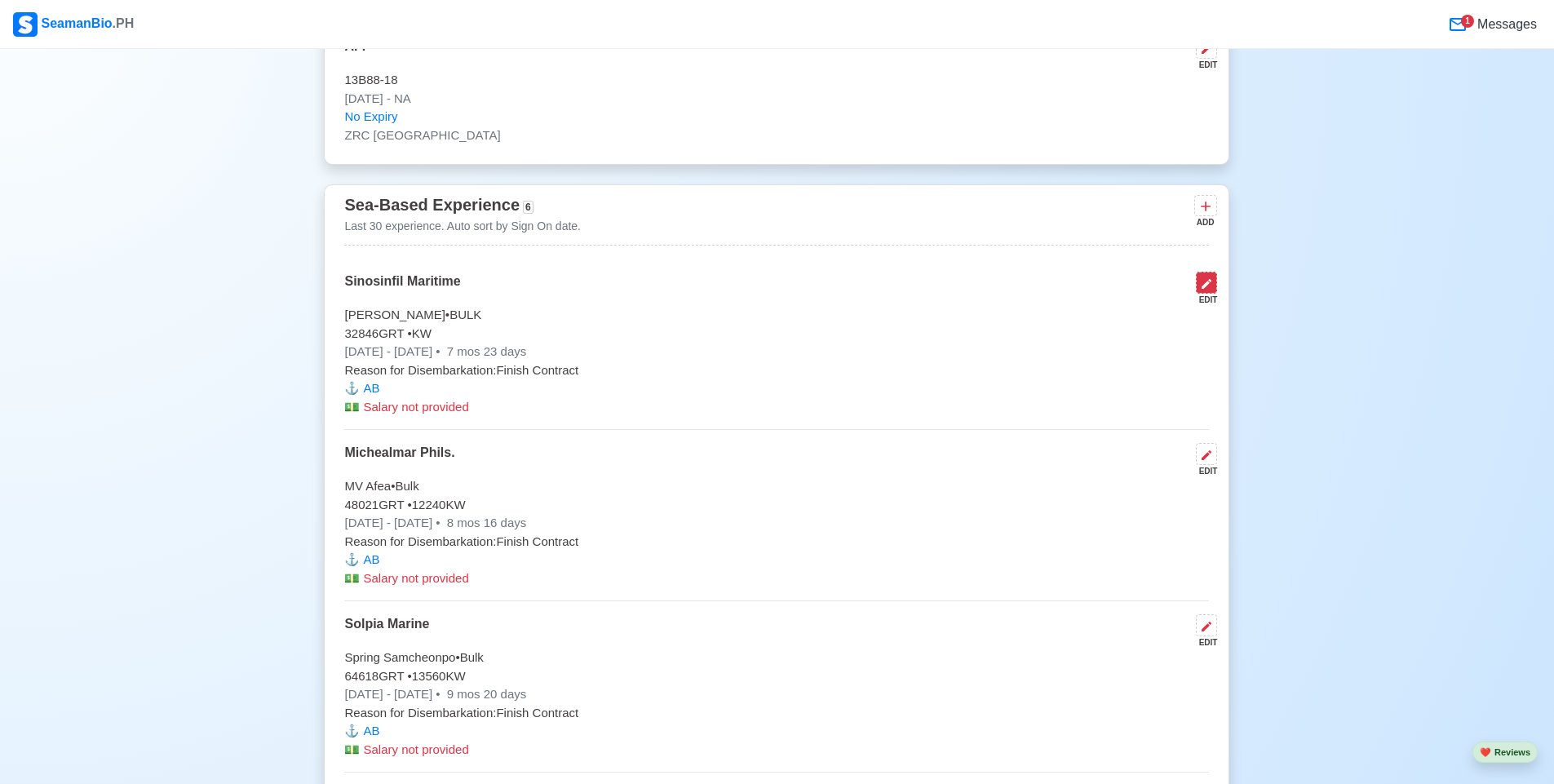
click at [1207, 290] on icon at bounding box center [1206, 283] width 13 height 13
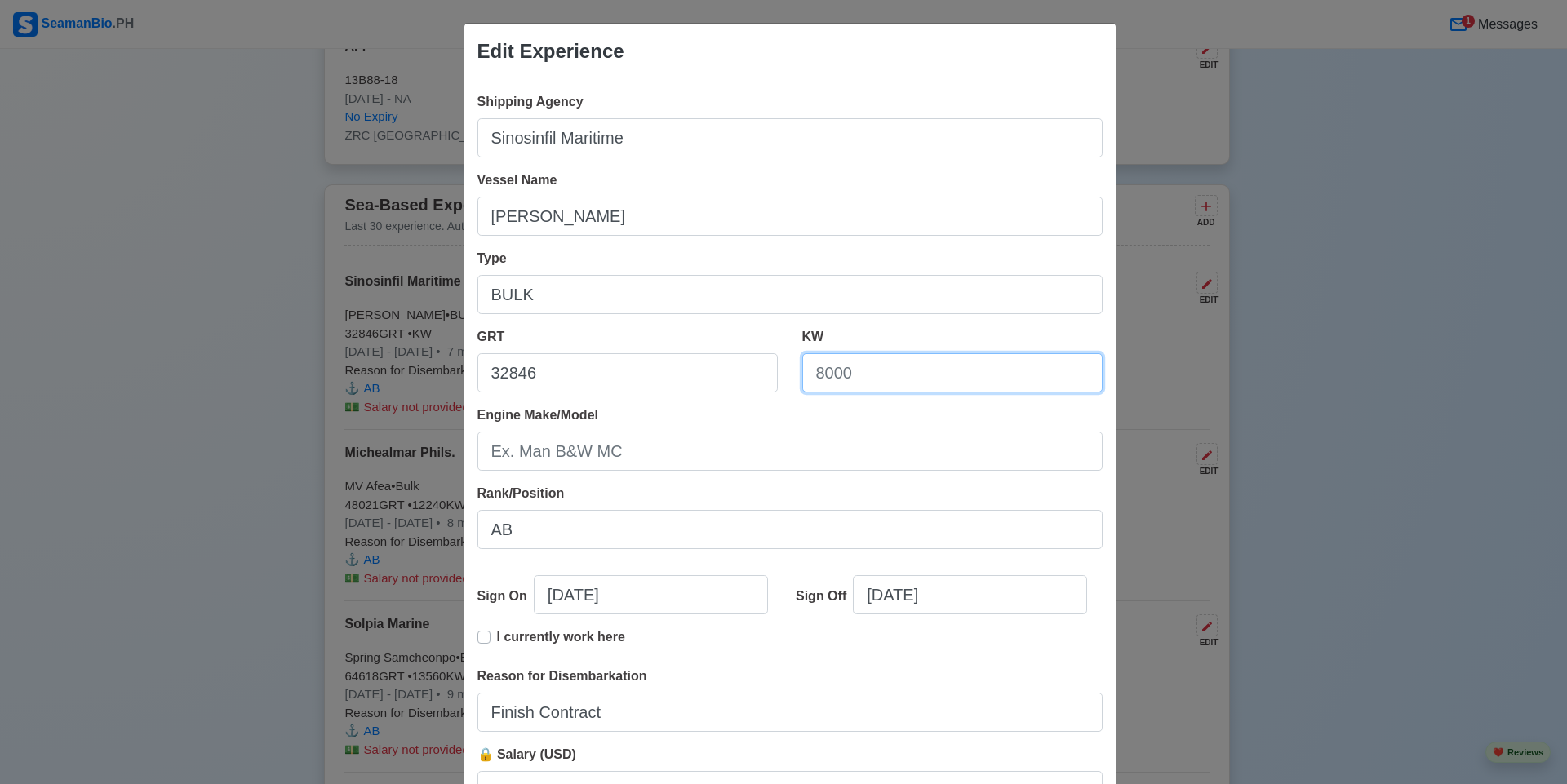
drag, startPoint x: 899, startPoint y: 367, endPoint x: 699, endPoint y: 367, distance: 200.0
click at [701, 367] on div "GRT 32846 KW" at bounding box center [789, 365] width 649 height 78
type input "8700"
click at [787, 623] on div "Sign Off 04/21/2025" at bounding box center [943, 601] width 319 height 52
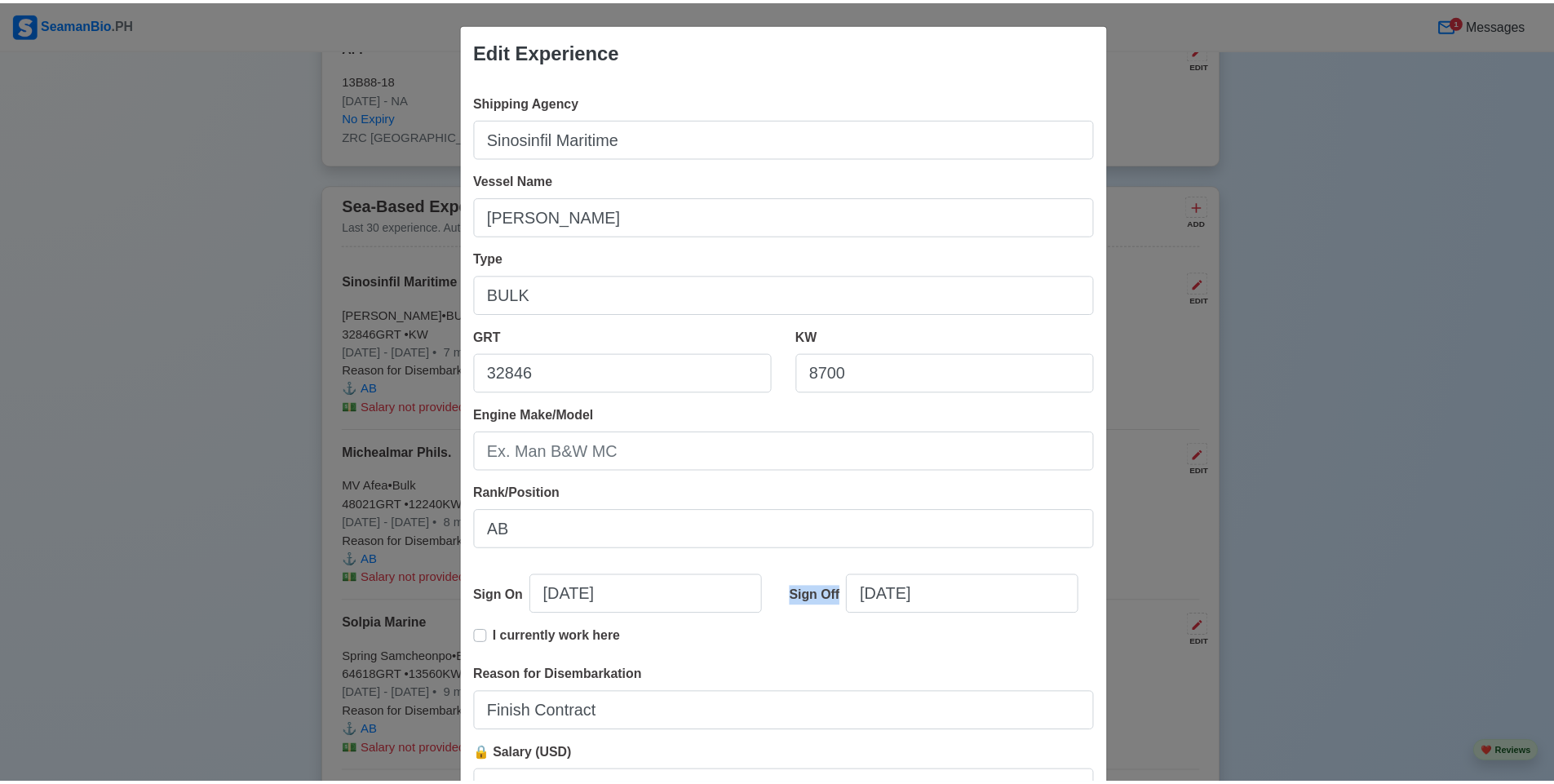
scroll to position [146, 0]
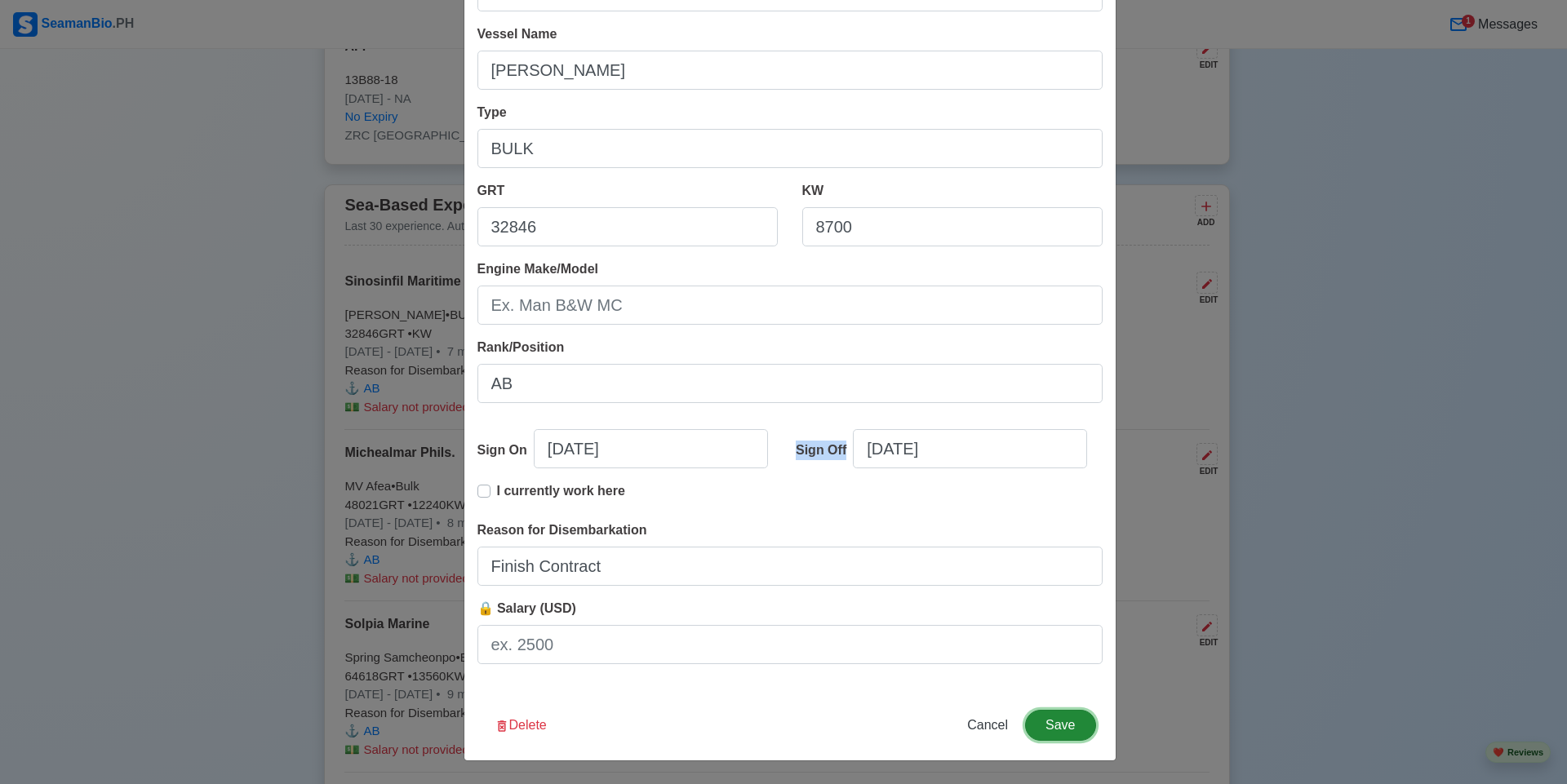
click at [1065, 714] on button "Save" at bounding box center [1059, 725] width 71 height 31
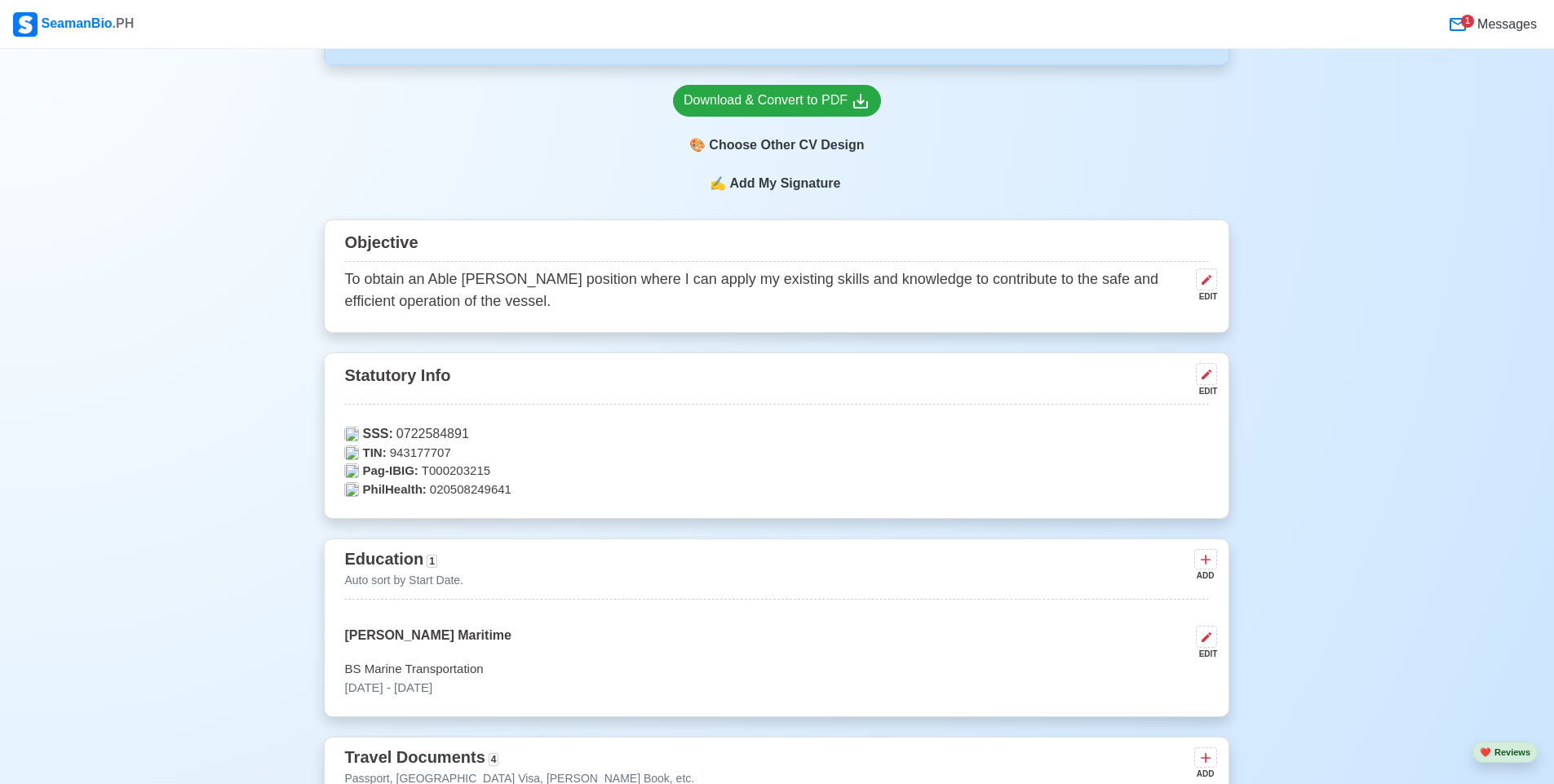
scroll to position [563, 0]
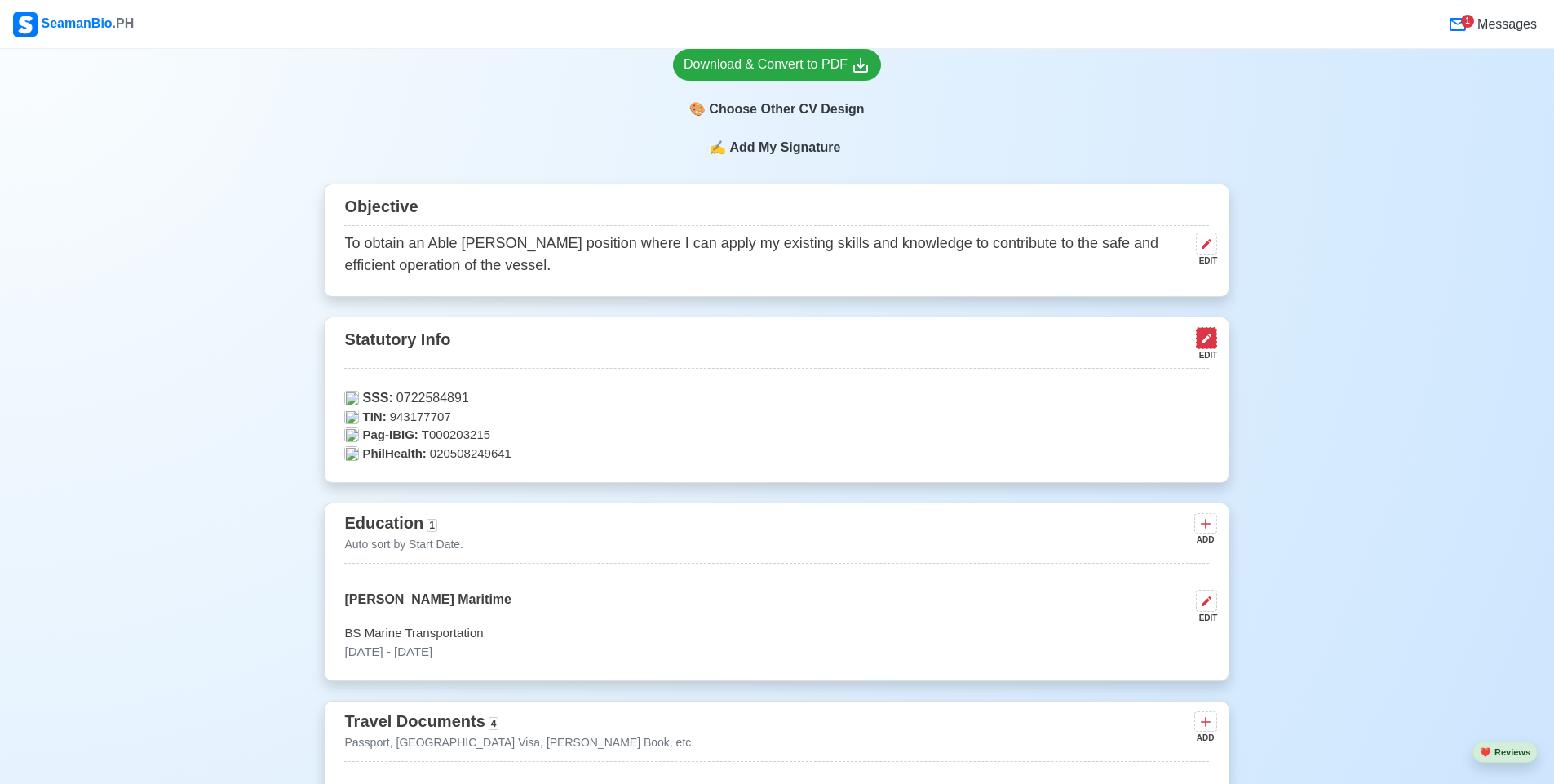
click at [1209, 343] on icon at bounding box center [1206, 337] width 13 height 13
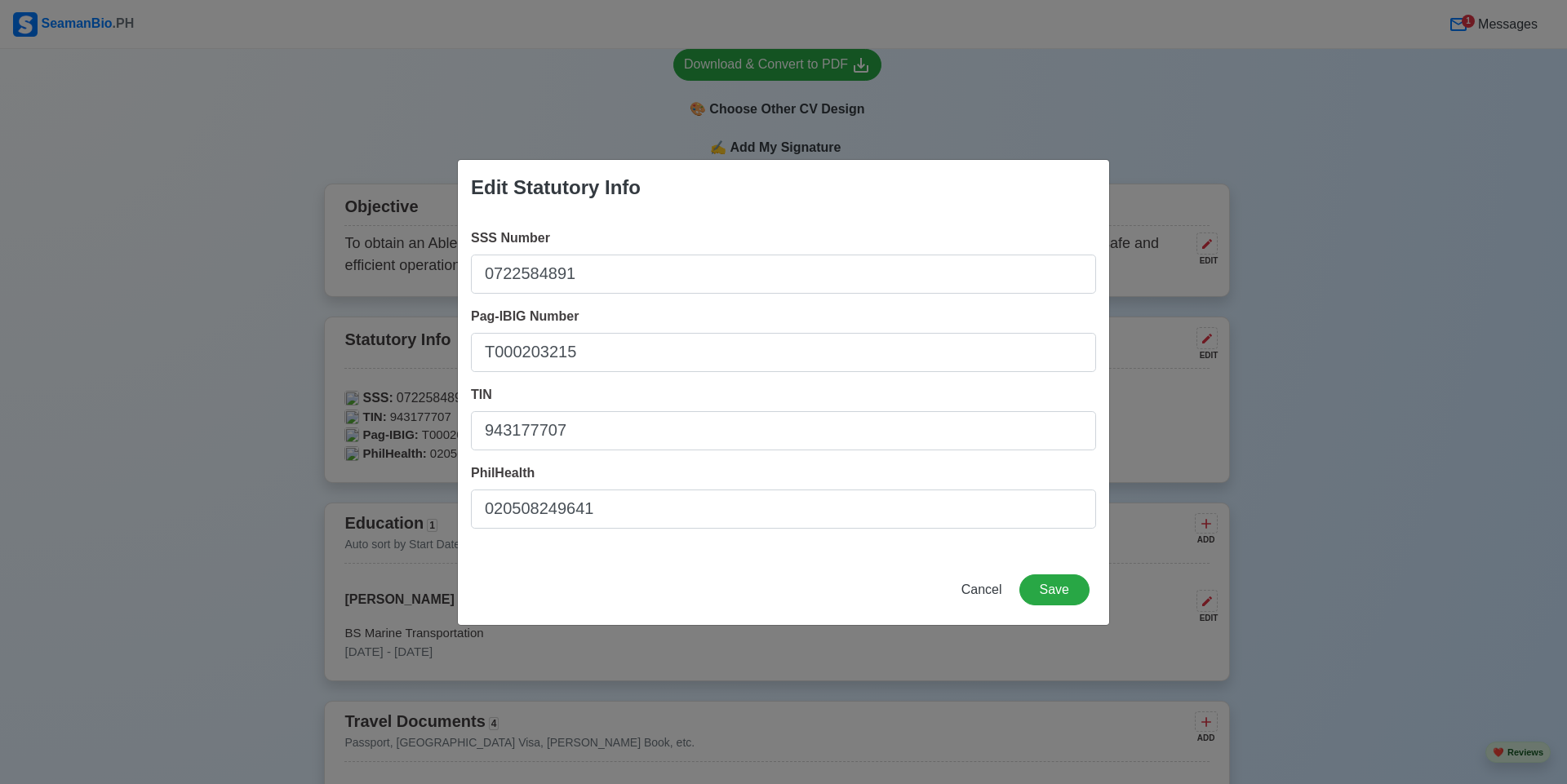
click at [858, 584] on div "Cancel Save" at bounding box center [783, 599] width 651 height 50
click at [1030, 590] on button "Save" at bounding box center [1054, 590] width 71 height 31
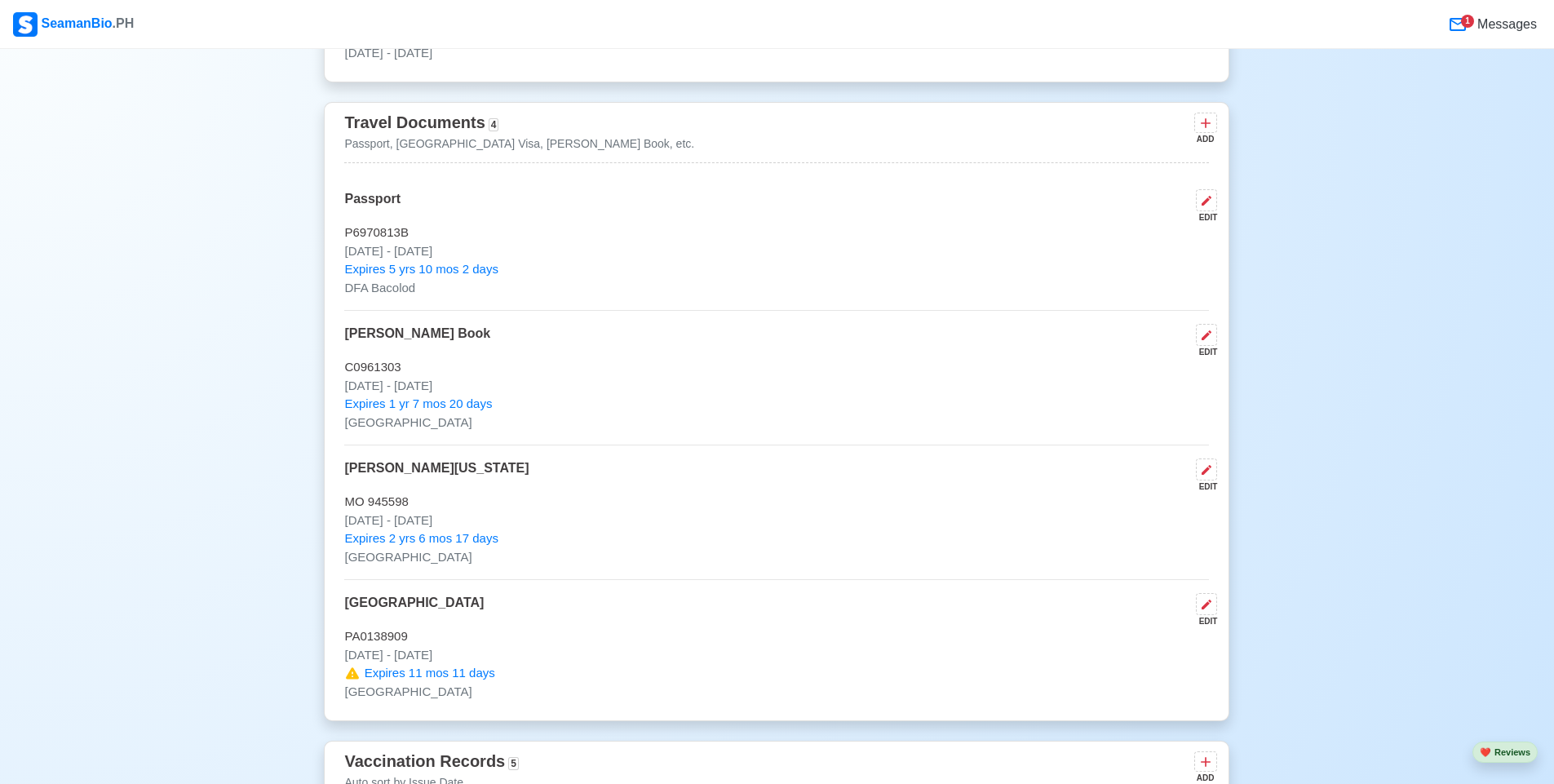
scroll to position [1182, 0]
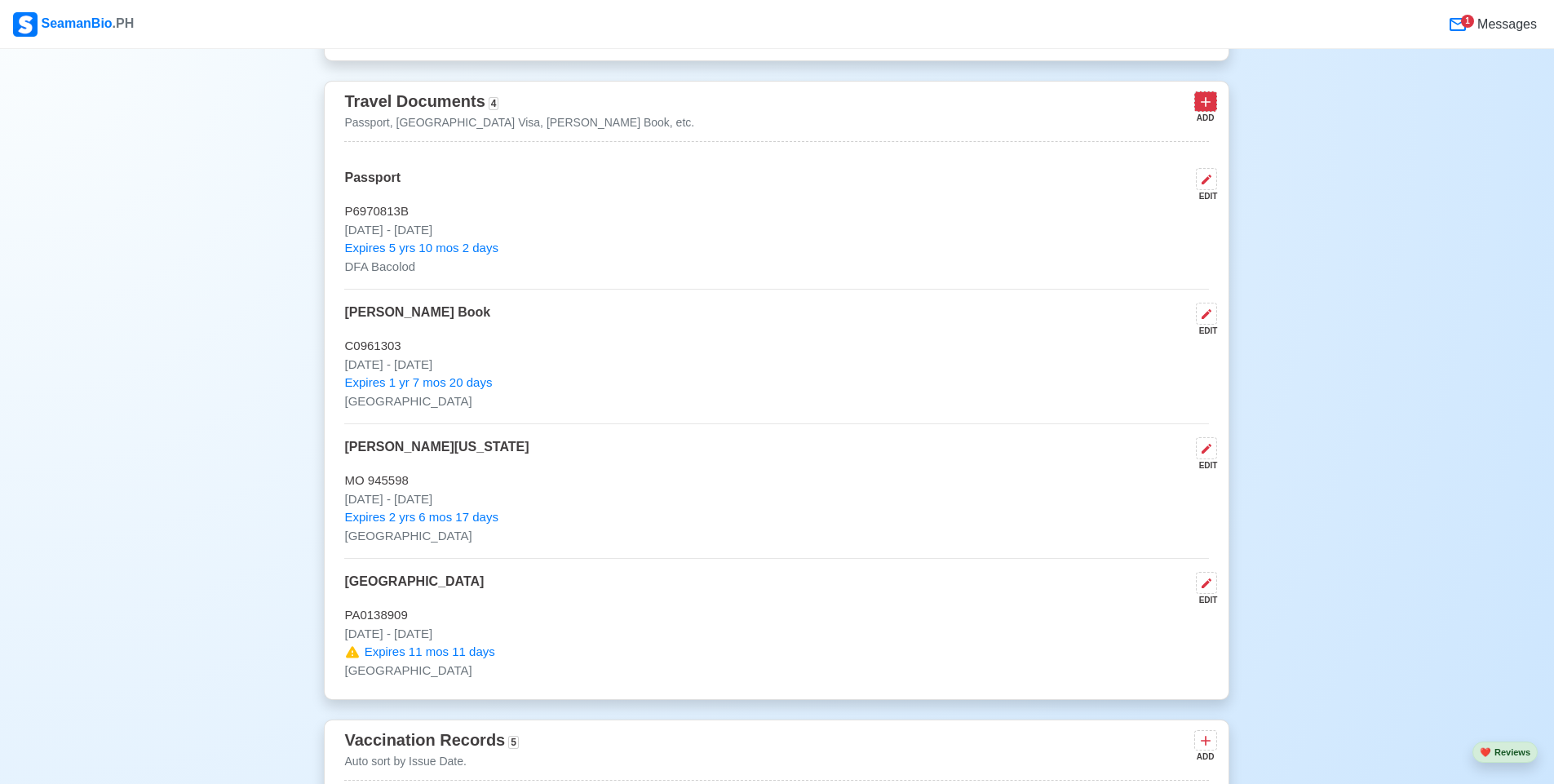
click at [1209, 107] on icon at bounding box center [1206, 102] width 10 height 10
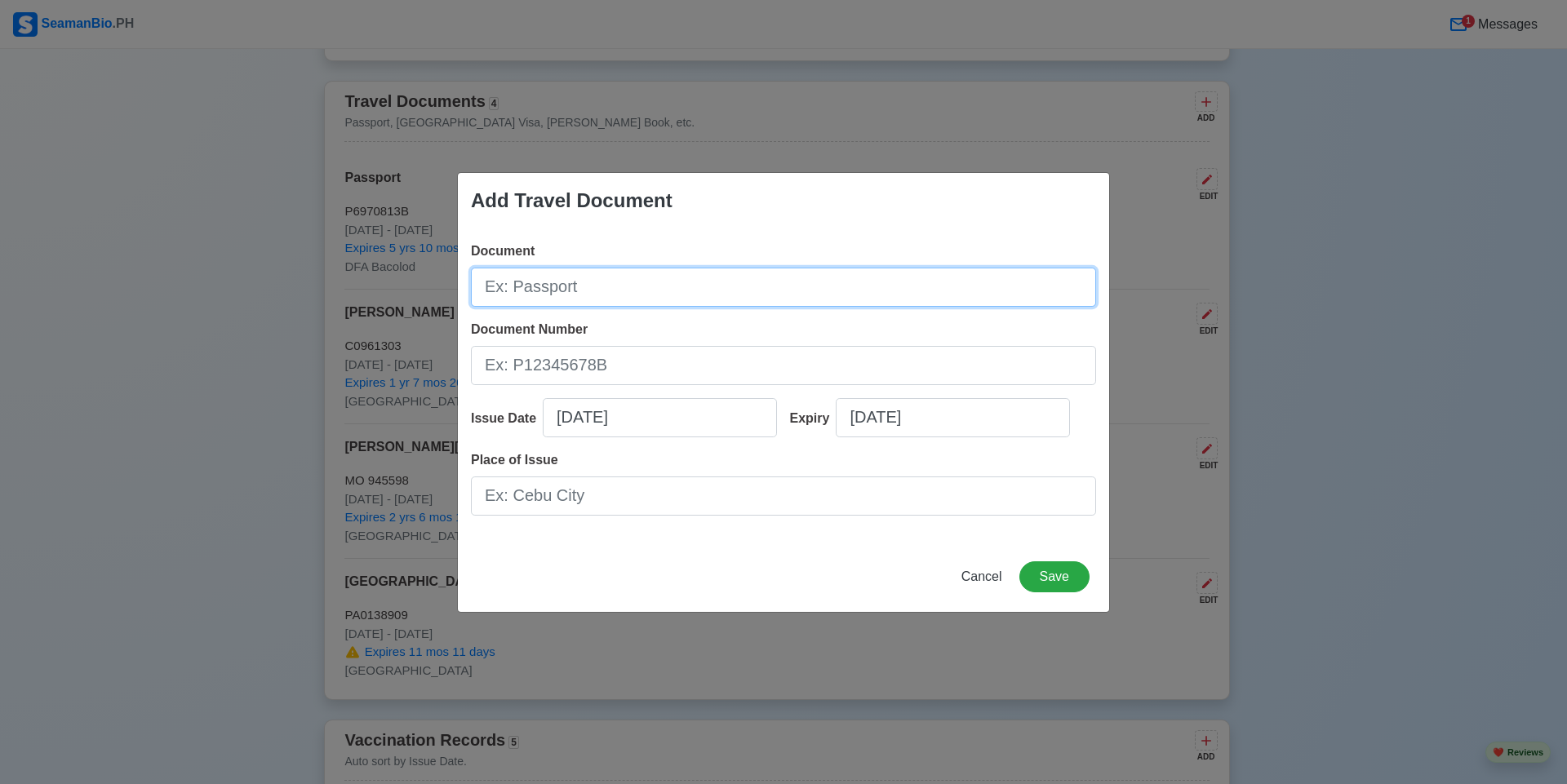
click at [601, 285] on input "Document" at bounding box center [784, 287] width 625 height 39
type input "[PERSON_NAME] [PERSON_NAME]"
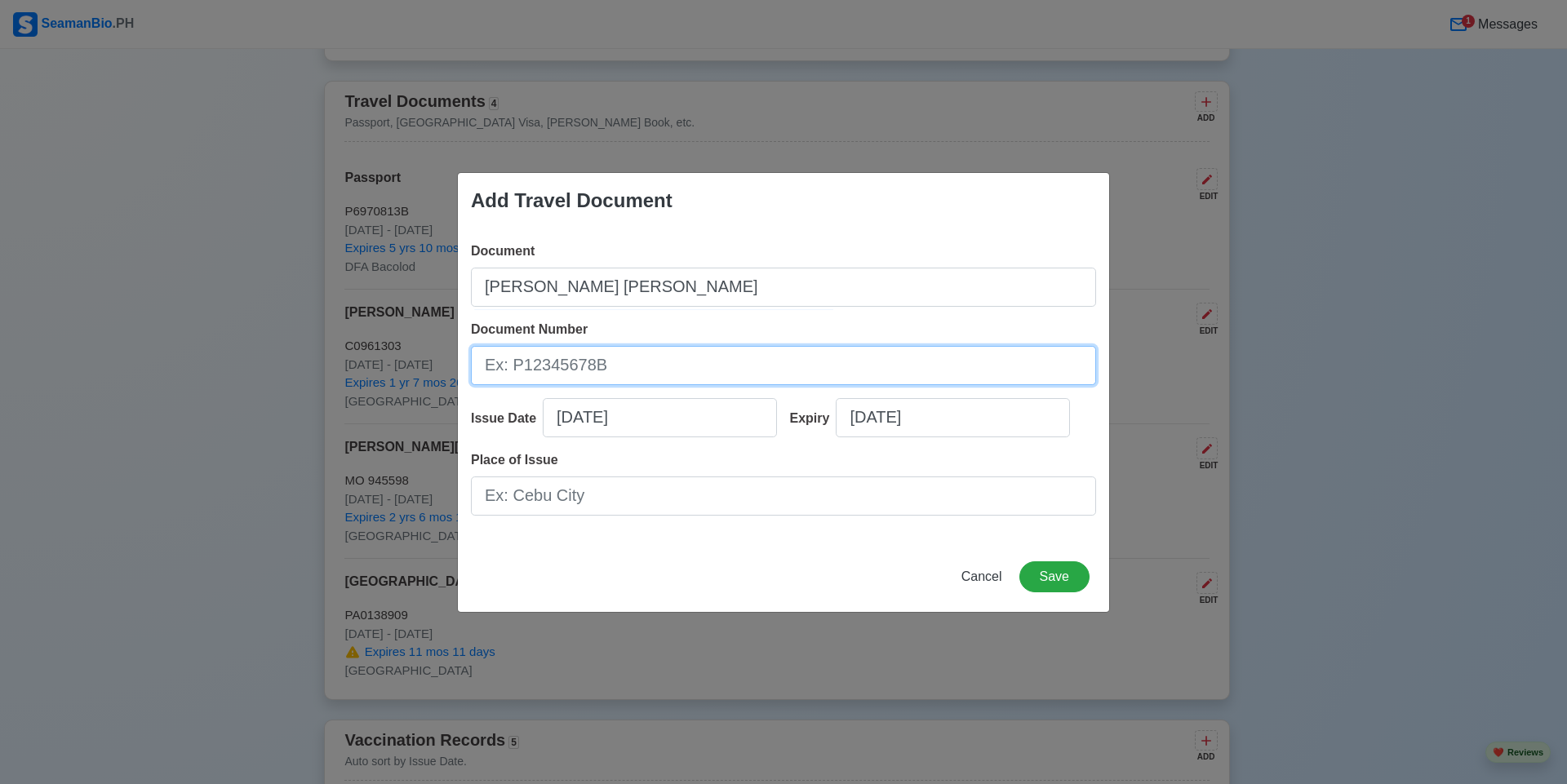
click at [635, 363] on input "Document Number" at bounding box center [784, 365] width 625 height 39
type input "240085816"
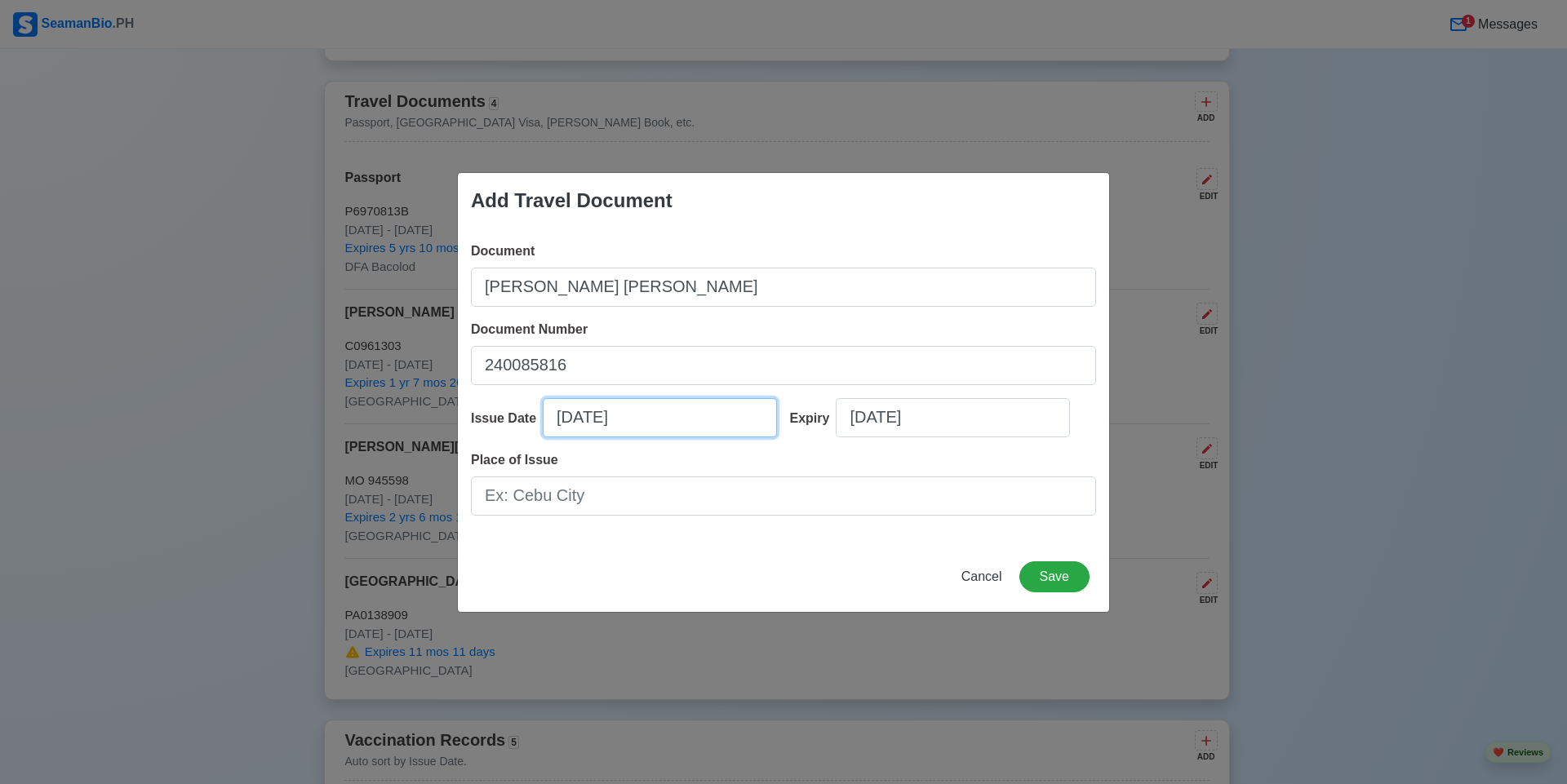
select select "****"
select select "******"
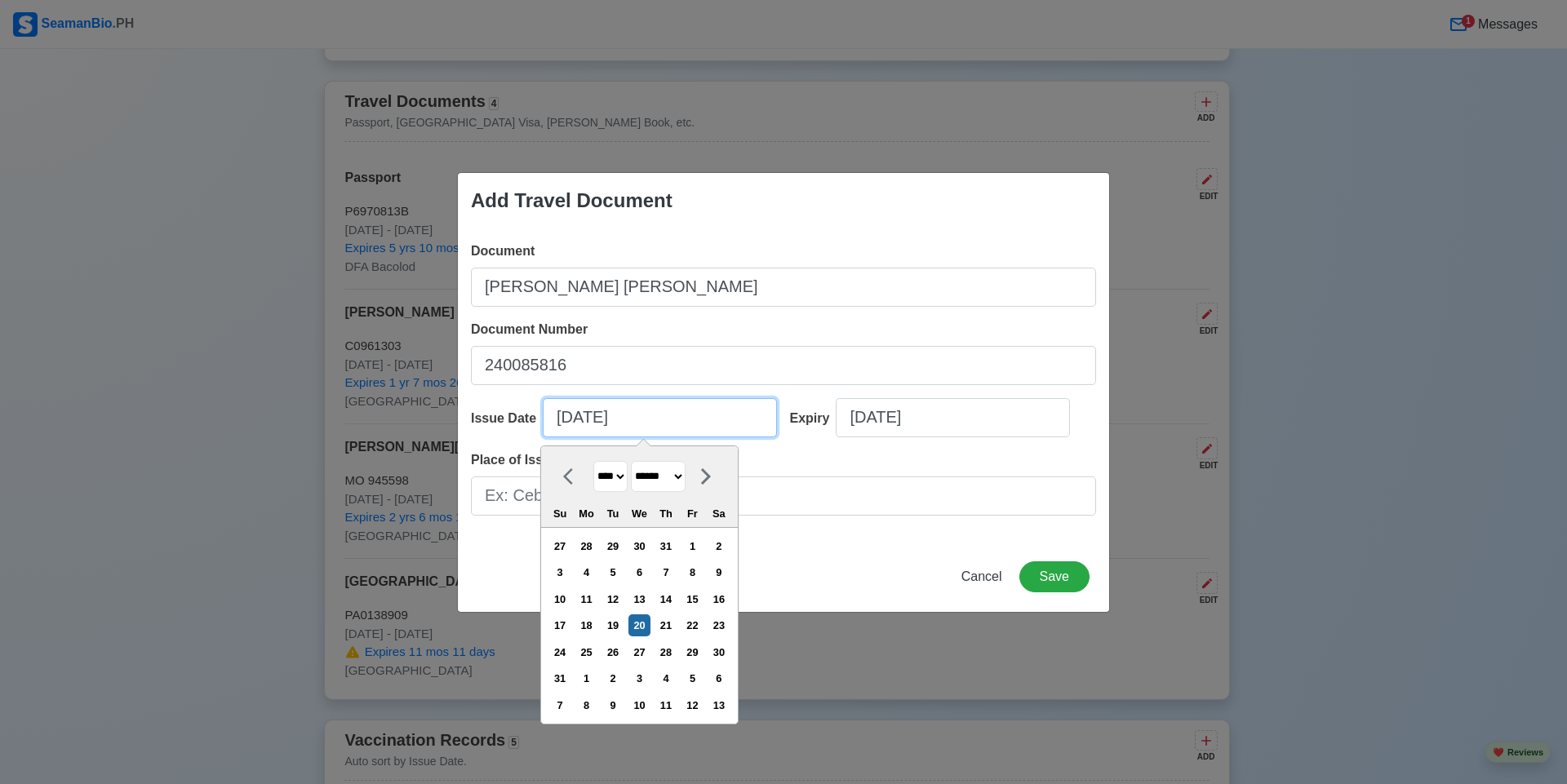
click at [588, 412] on input "08/20/2025" at bounding box center [660, 418] width 234 height 39
click at [591, 428] on input "08/20/2025" at bounding box center [660, 418] width 234 height 39
click at [654, 425] on input "08/8/2025" at bounding box center [660, 418] width 234 height 39
type input "08/8/2024"
select select "****"
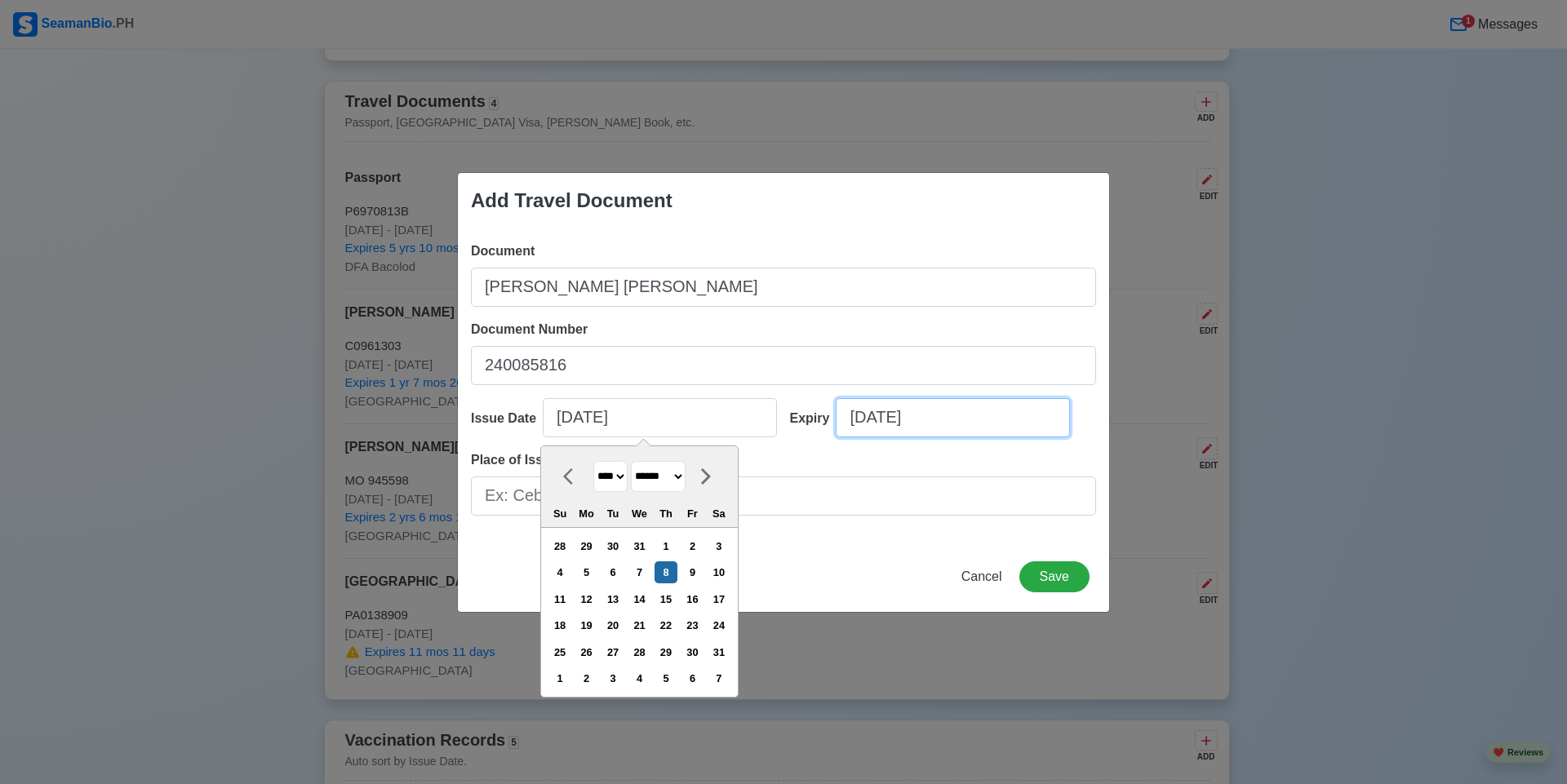
type input "08/08/2024"
click at [951, 420] on input "08/20/2025" at bounding box center [953, 418] width 234 height 39
select select "****"
select select "******"
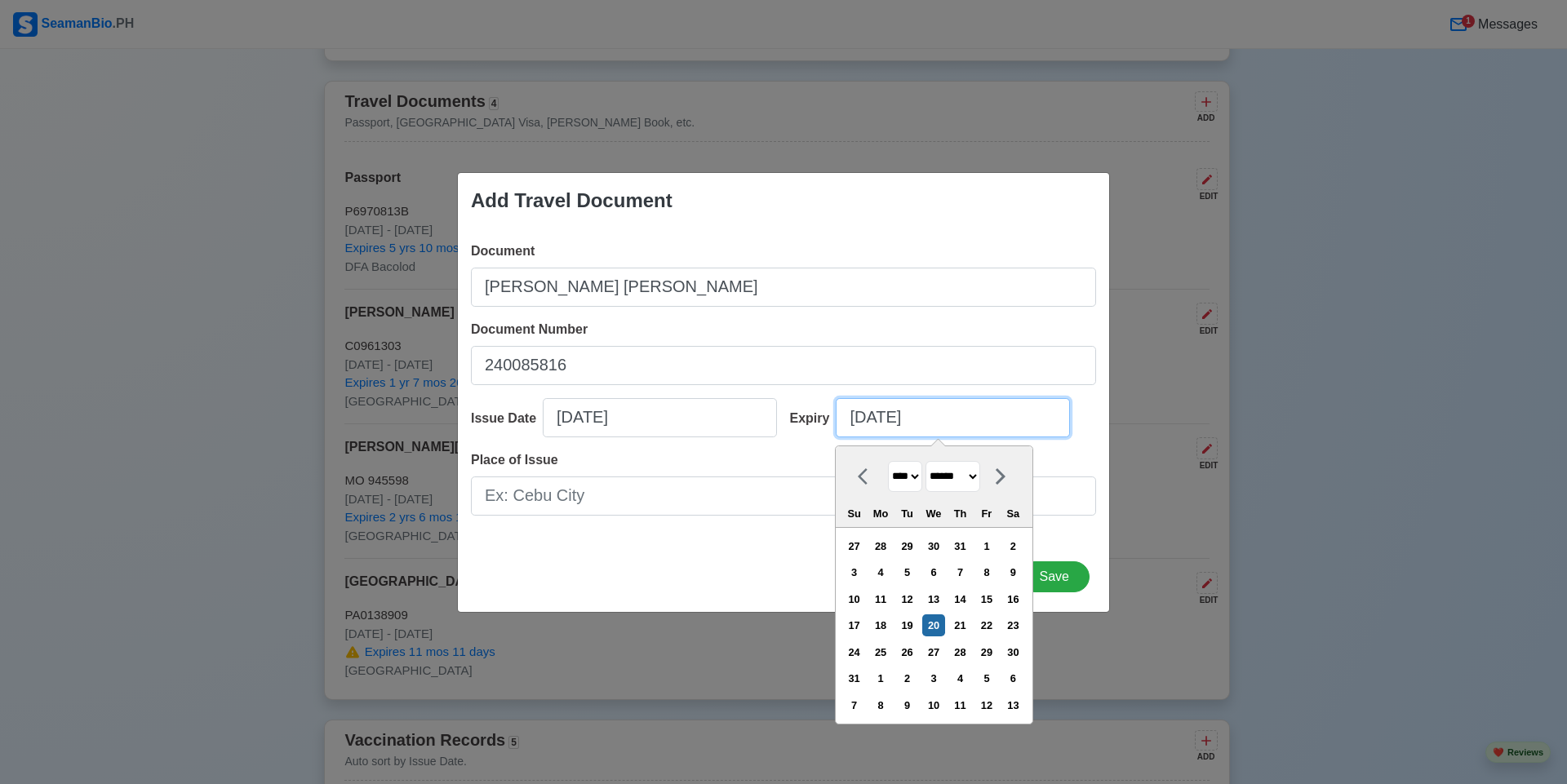
click at [877, 404] on input "08/20/2025" at bounding box center [953, 418] width 234 height 39
click at [884, 418] on input "08/20/2025" at bounding box center [953, 418] width 234 height 39
click at [885, 415] on input "08/20/2025" at bounding box center [953, 418] width 234 height 39
click at [887, 415] on input "08/20/2025" at bounding box center [953, 418] width 234 height 39
click at [949, 419] on input "08/08/2025" at bounding box center [953, 418] width 234 height 39
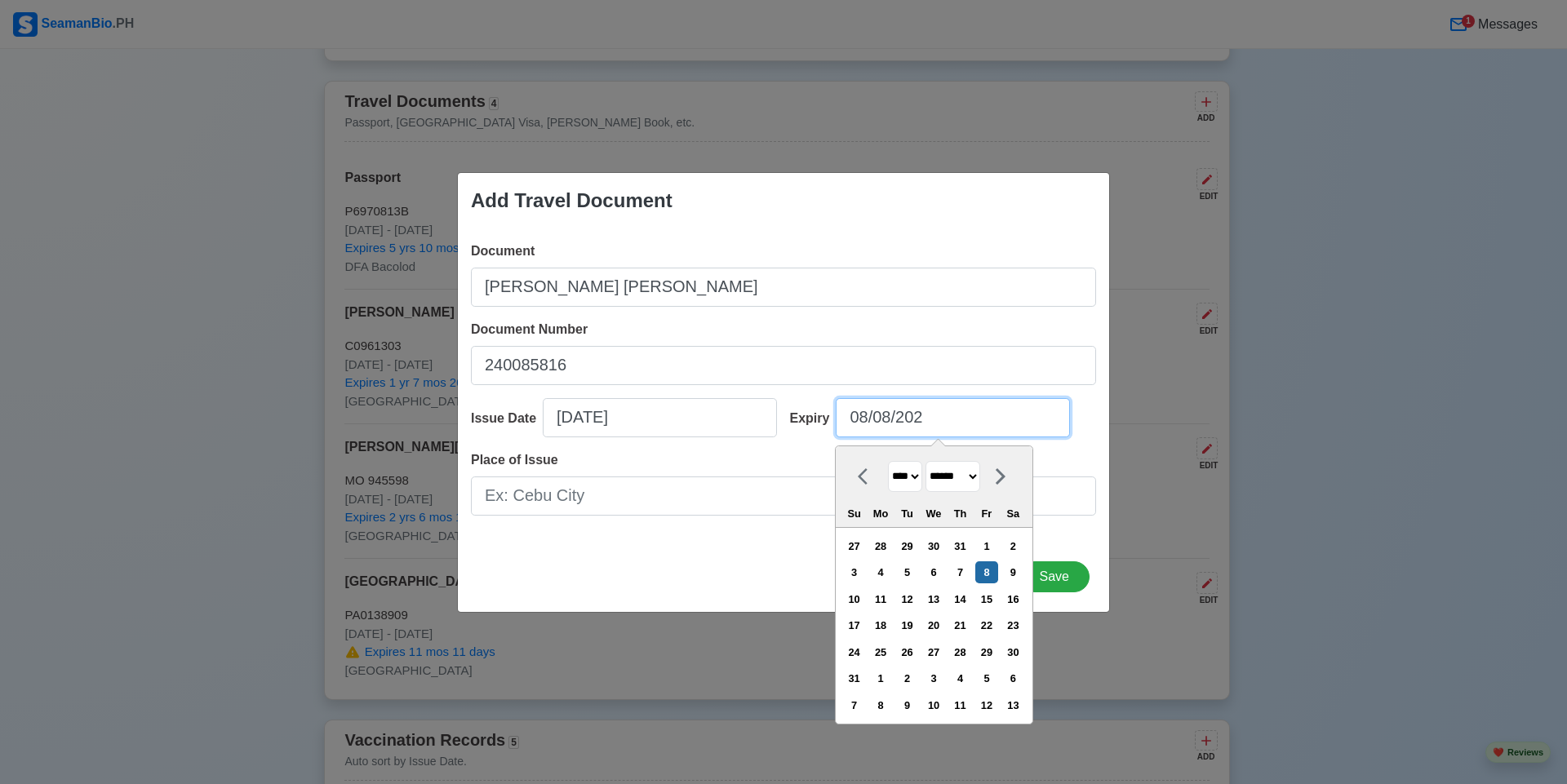
type input "08/08/2029"
select select "****"
type input "08/08/2029"
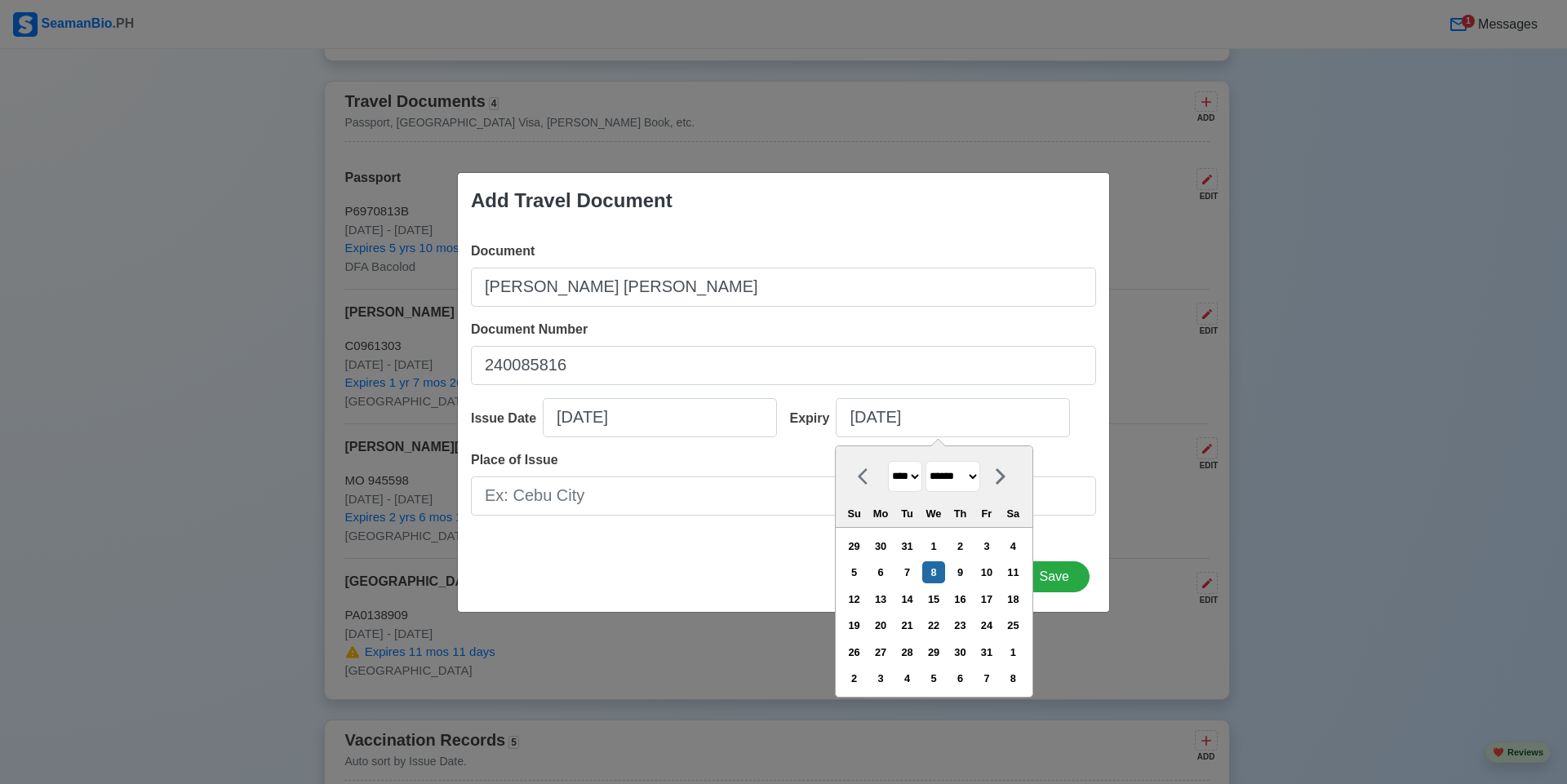
click at [710, 553] on div "Add Travel Document Document MARINA SID Document Number 240085816 Issue Date 08…" at bounding box center [783, 392] width 653 height 440
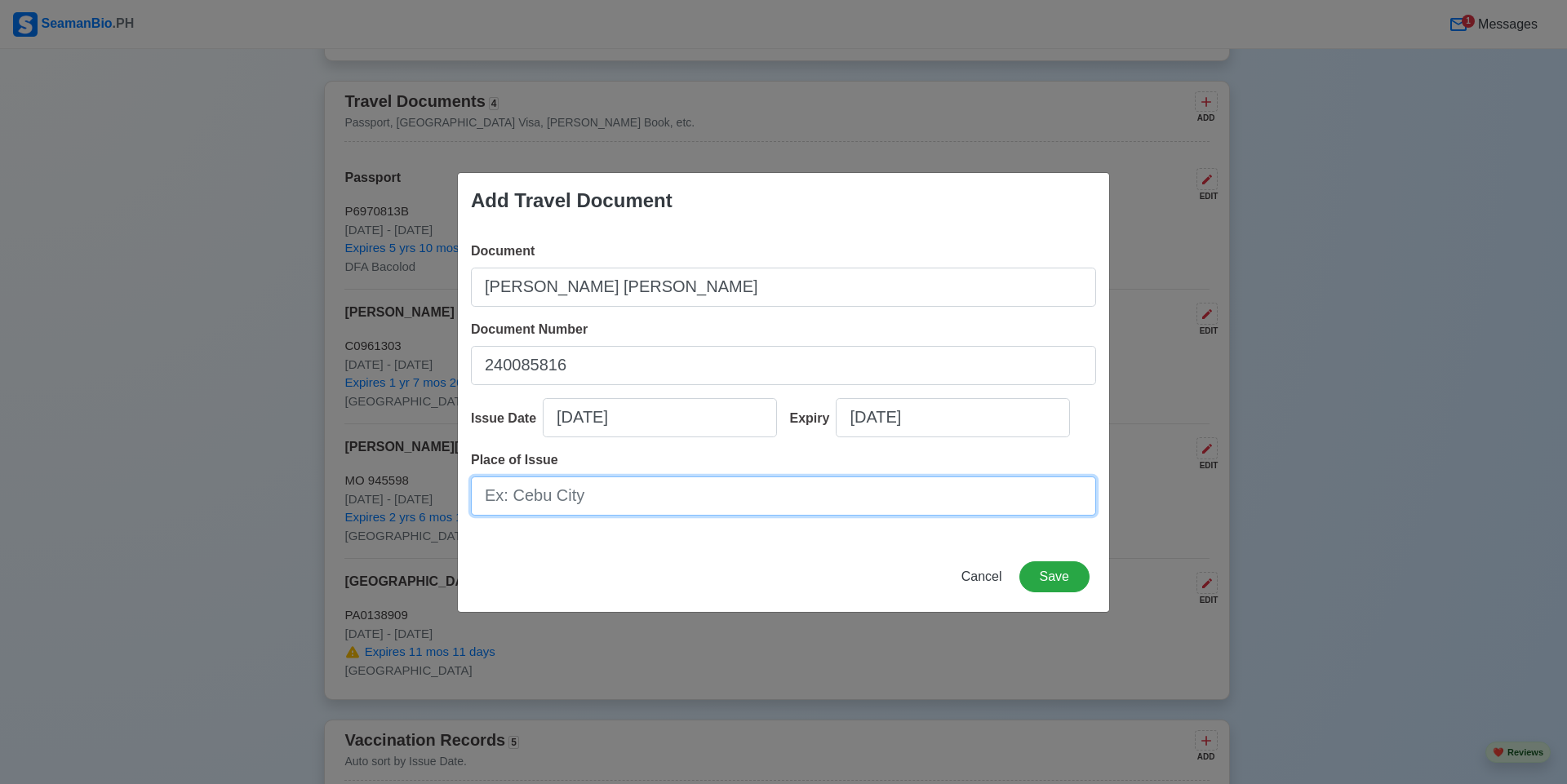
drag, startPoint x: 656, startPoint y: 508, endPoint x: 309, endPoint y: 497, distance: 347.2
click at [309, 497] on div "Add Travel Document Document MARINA SID Document Number 240085816 Issue Date 08…" at bounding box center [784, 392] width 1567 height 784
type input "[GEOGRAPHIC_DATA]"
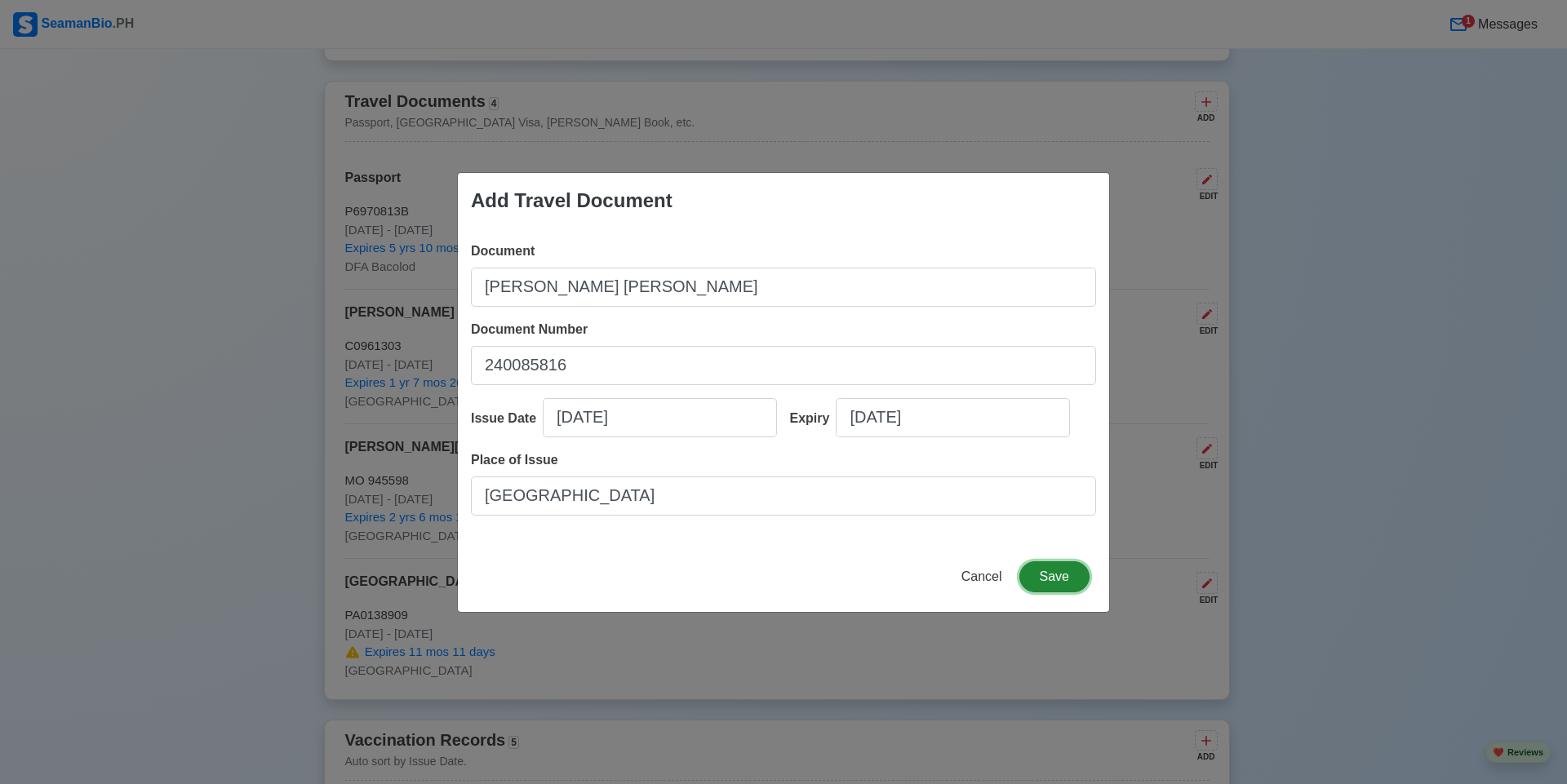
click at [1041, 583] on button "Save" at bounding box center [1054, 576] width 71 height 31
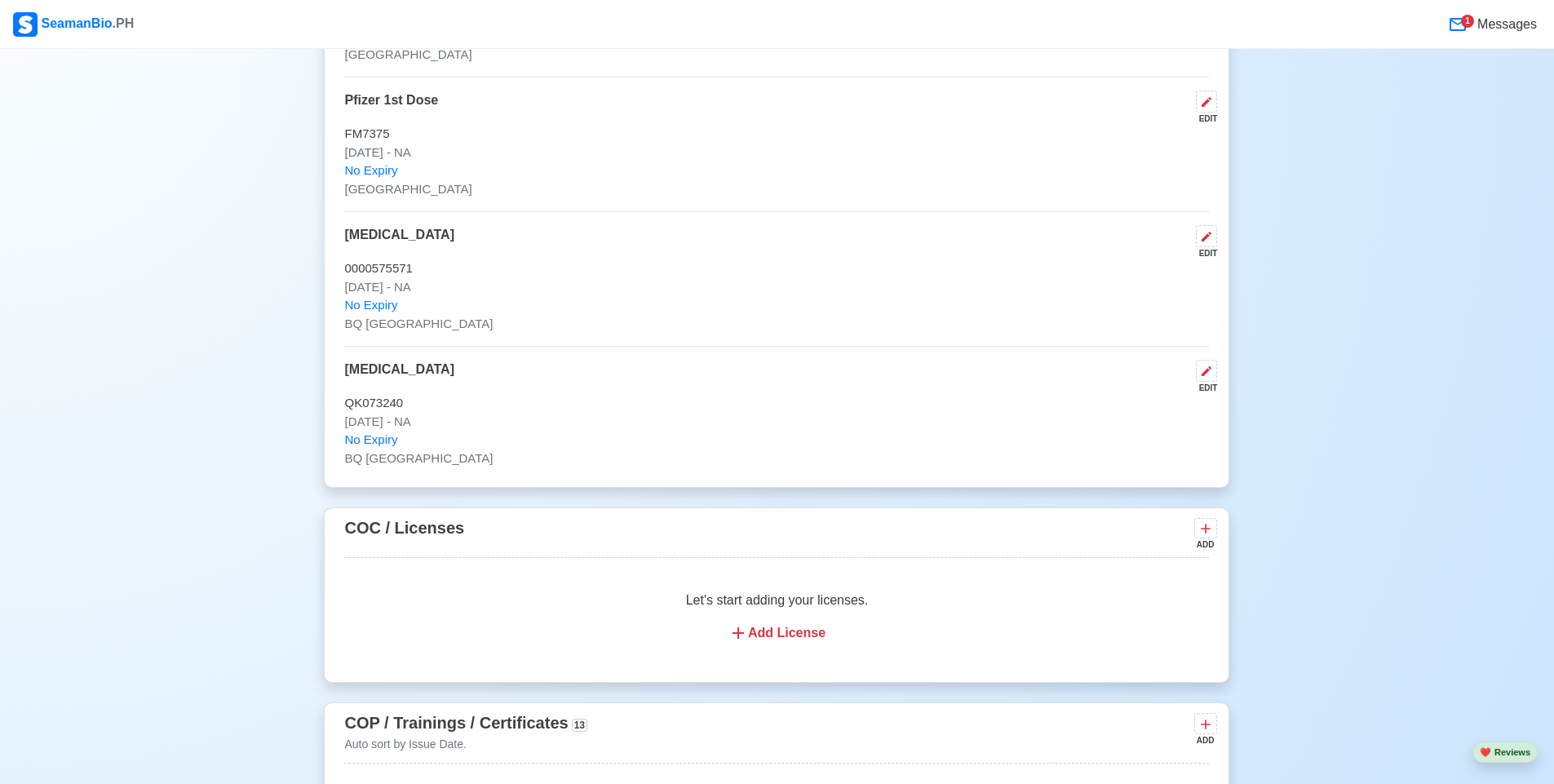
scroll to position [2309, 0]
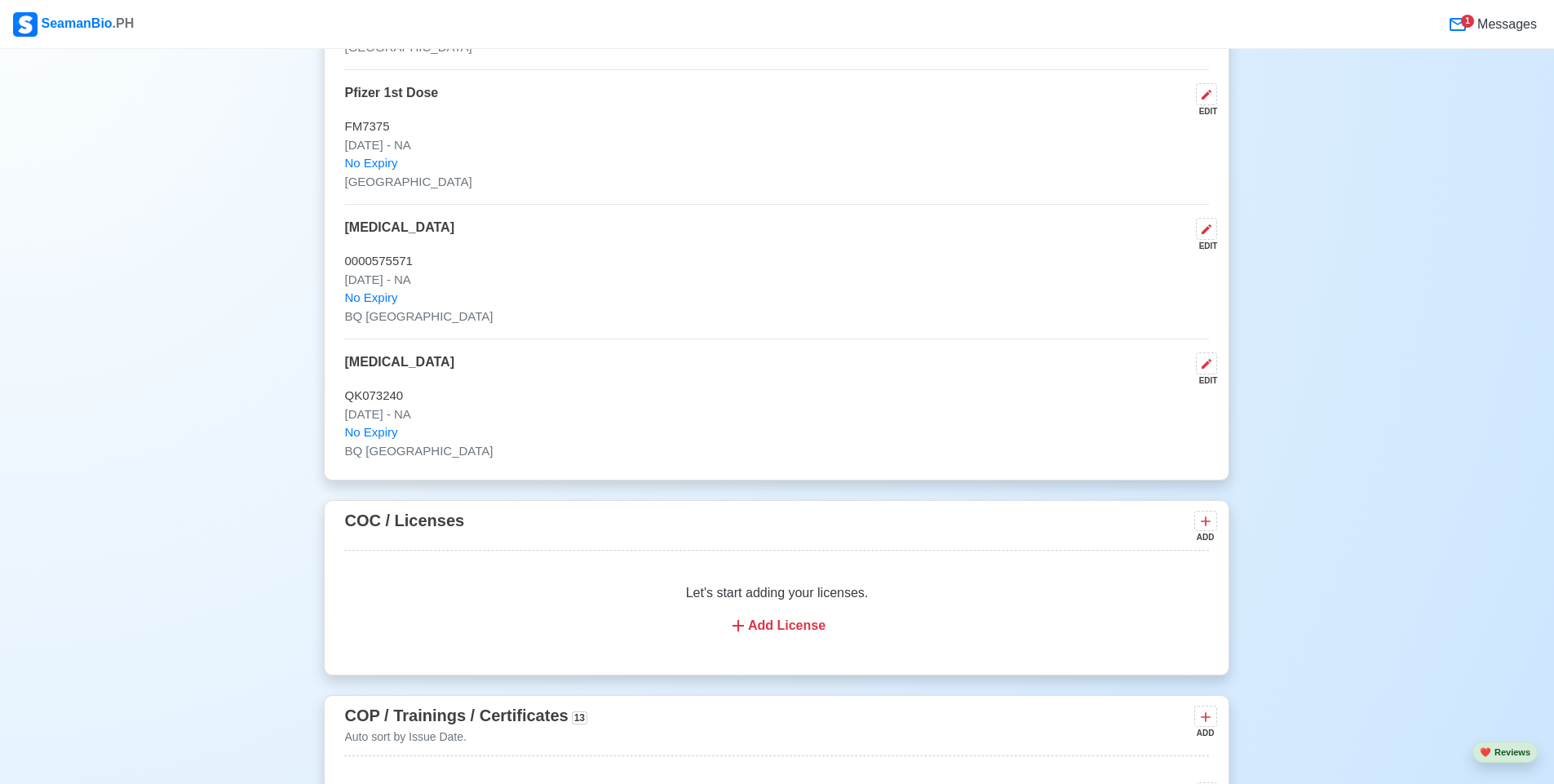
click at [757, 627] on div "Add License" at bounding box center [777, 625] width 826 height 19
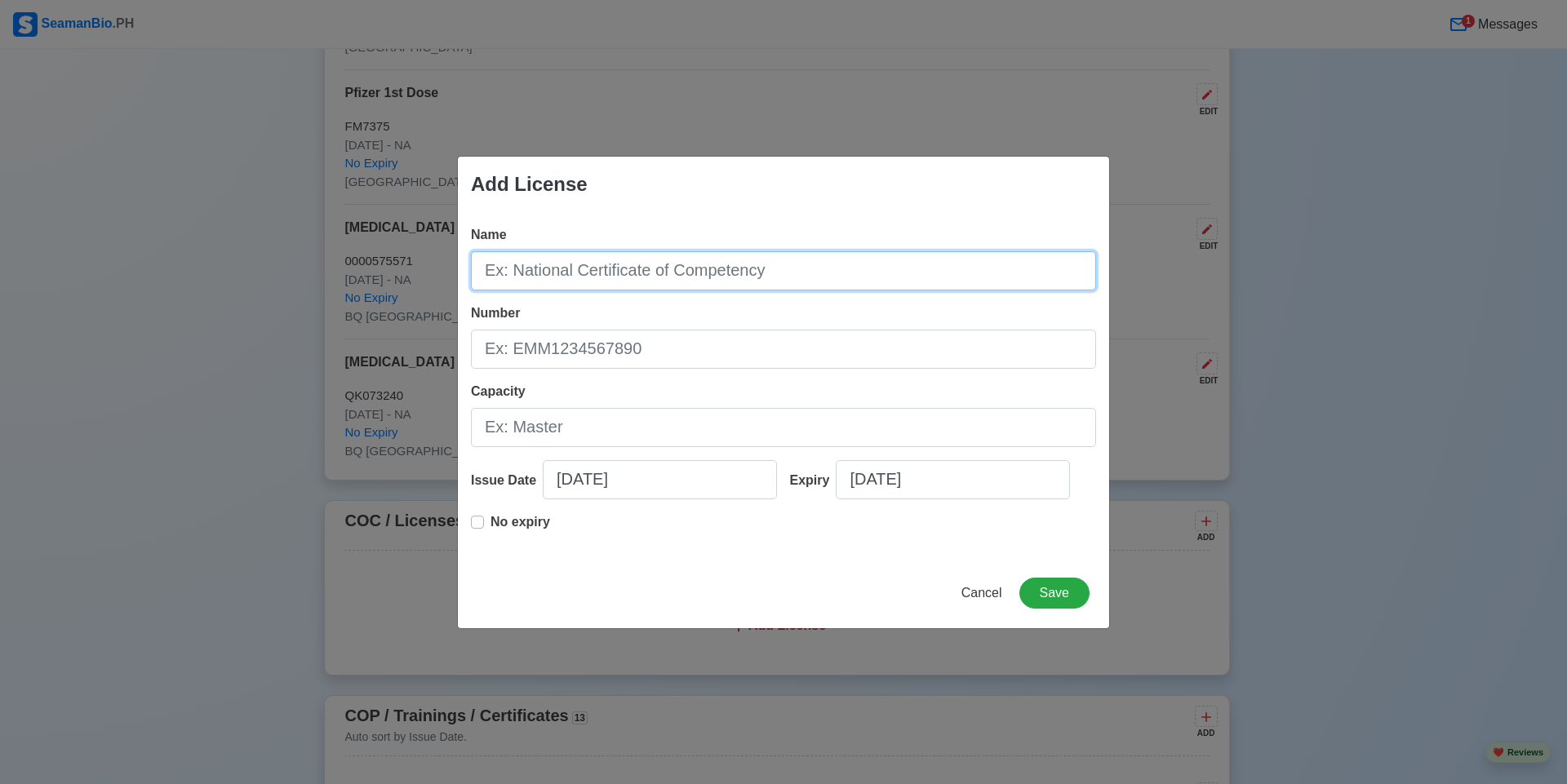
click at [706, 275] on input "Name" at bounding box center [784, 271] width 625 height 39
type input "GOC"
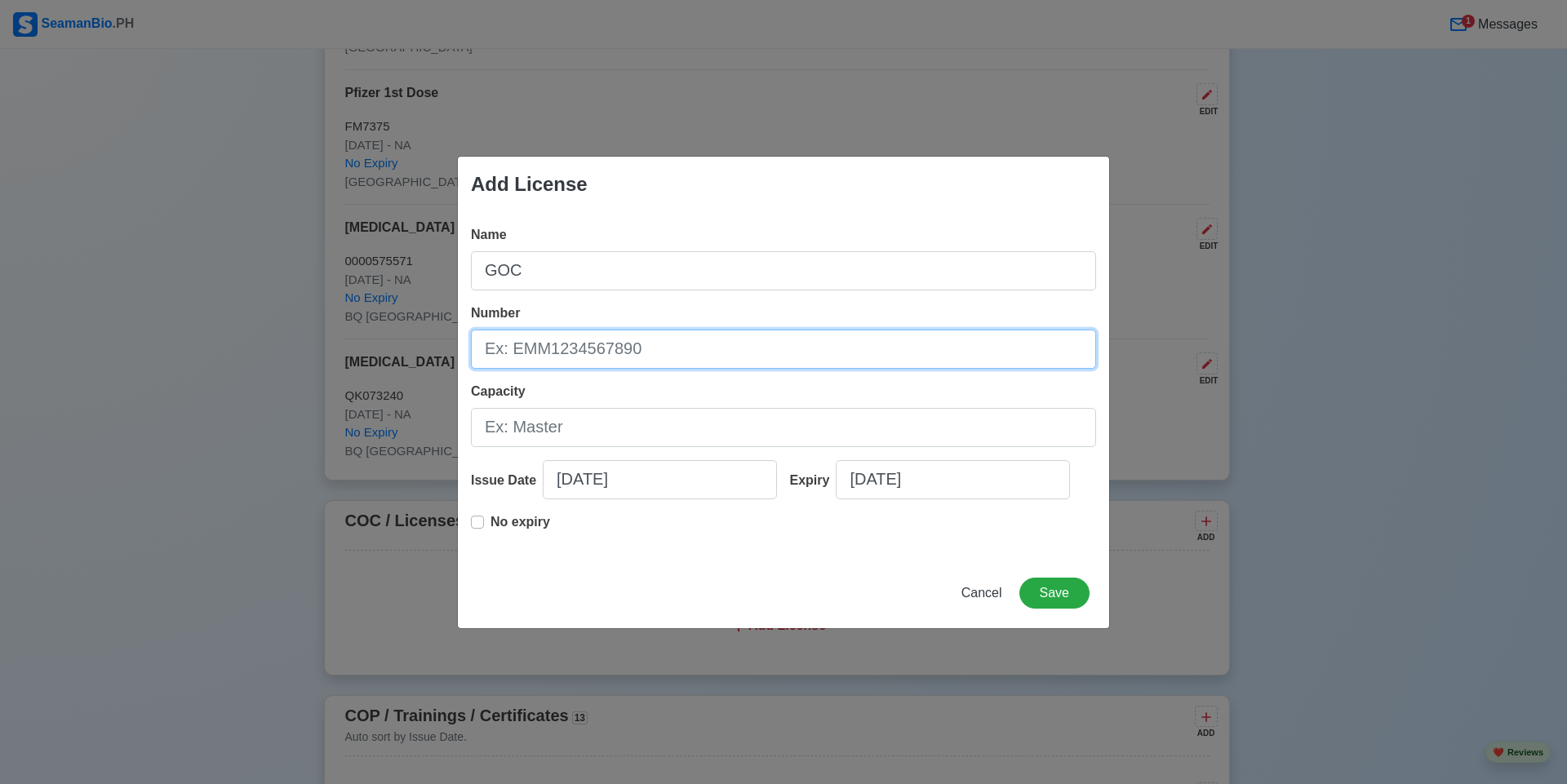
click at [524, 357] on input "Number" at bounding box center [784, 349] width 625 height 39
click at [535, 344] on input "Number" at bounding box center [784, 349] width 625 height 39
type input "PA-GMDSS-002B-0036-2023"
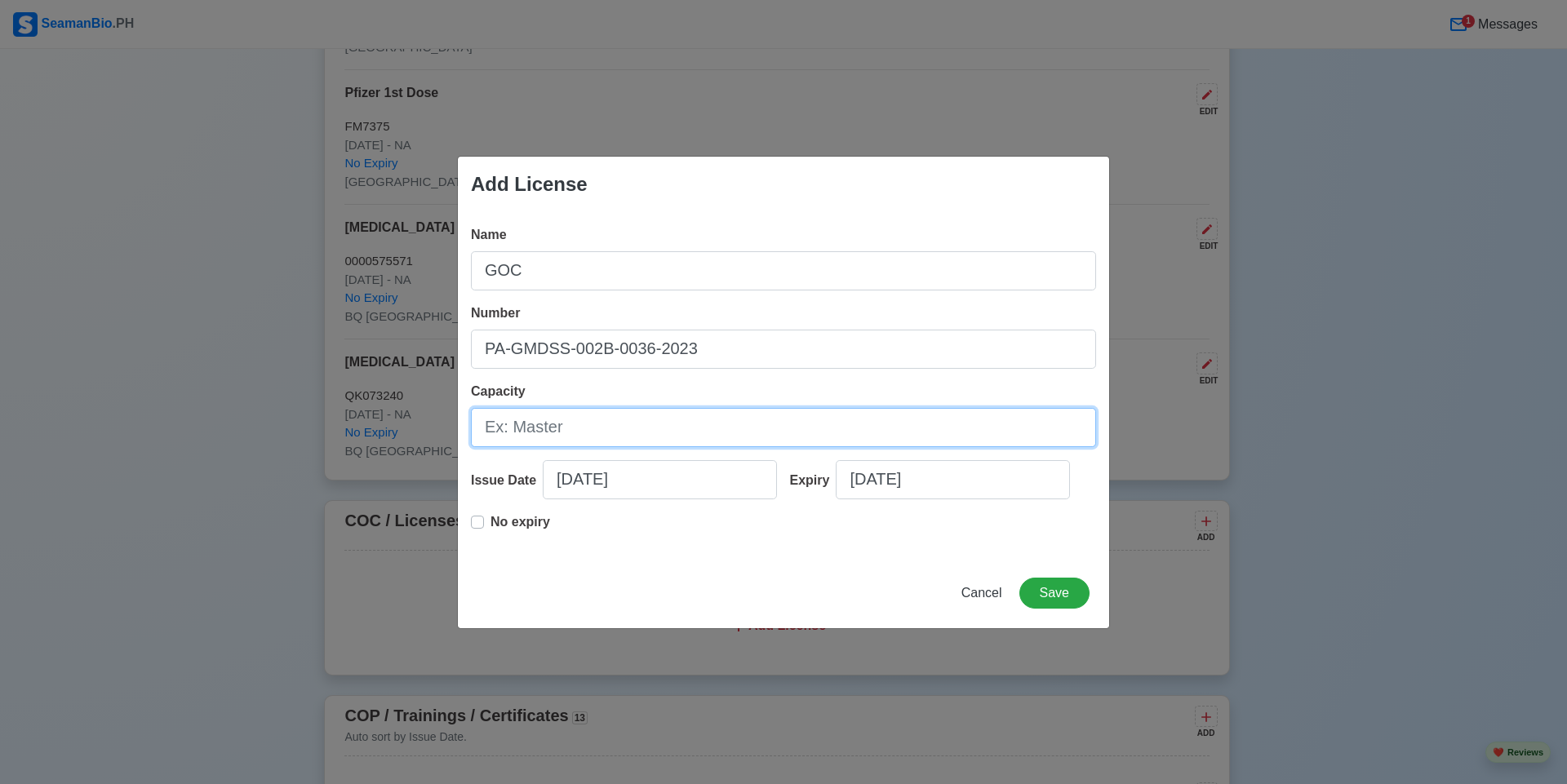
click at [560, 422] on input "Capacity" at bounding box center [784, 427] width 625 height 39
click at [576, 428] on input "Capacity" at bounding box center [784, 427] width 625 height 39
type input "OIC"
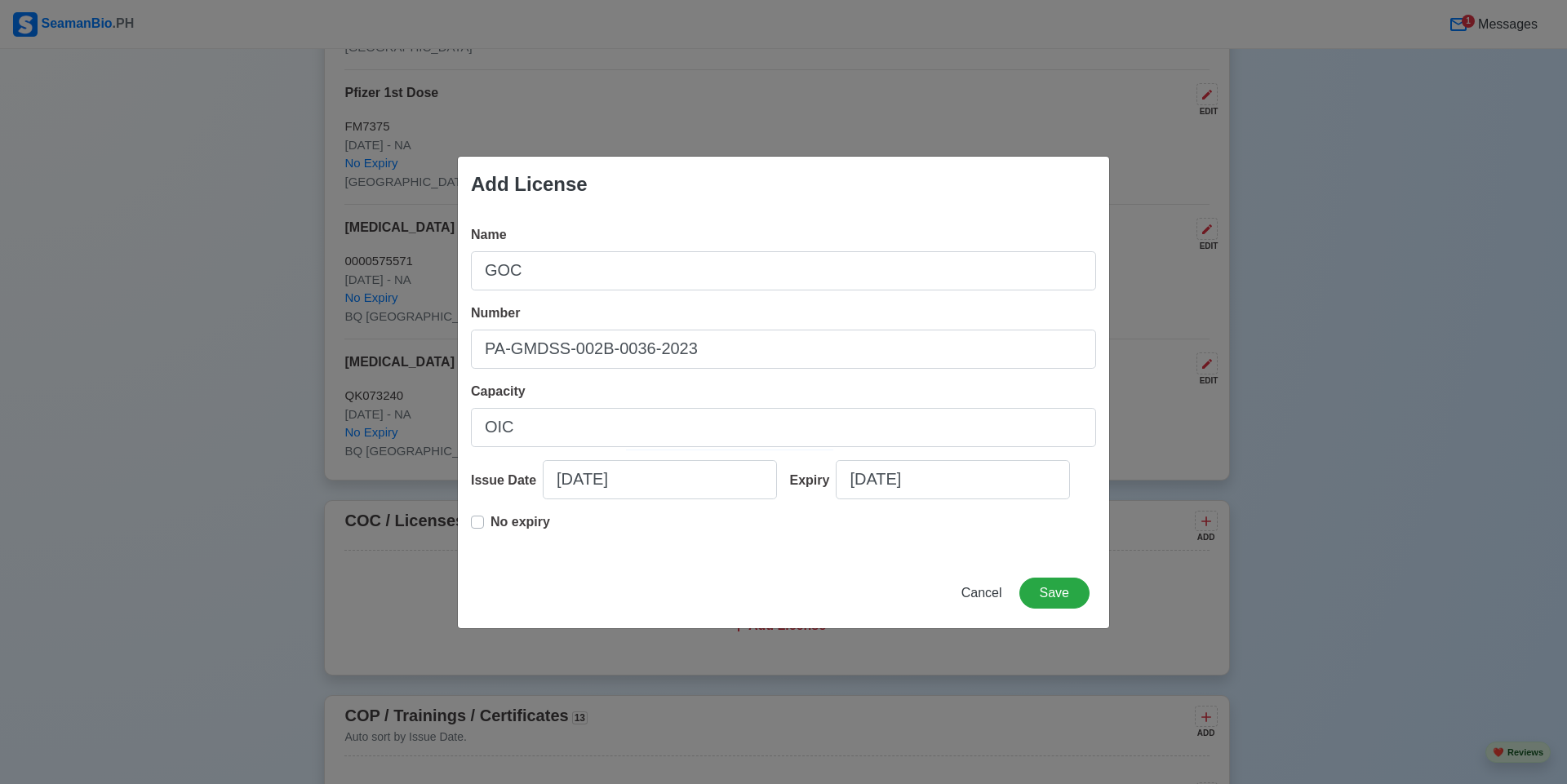
click at [533, 523] on p "No expiry" at bounding box center [520, 522] width 60 height 19
click at [1057, 592] on button "Save" at bounding box center [1054, 593] width 71 height 31
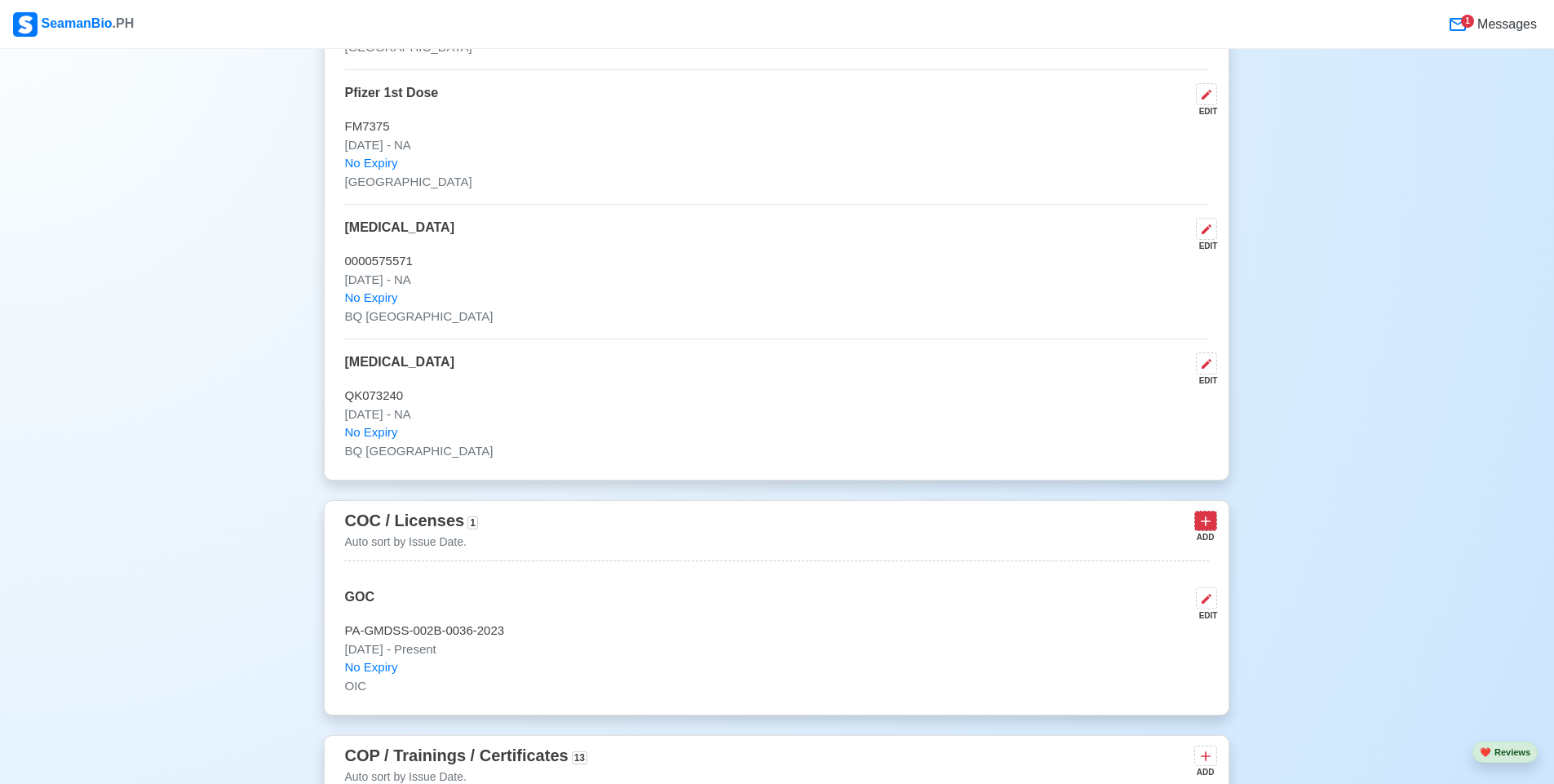
click at [1201, 529] on icon at bounding box center [1205, 521] width 16 height 16
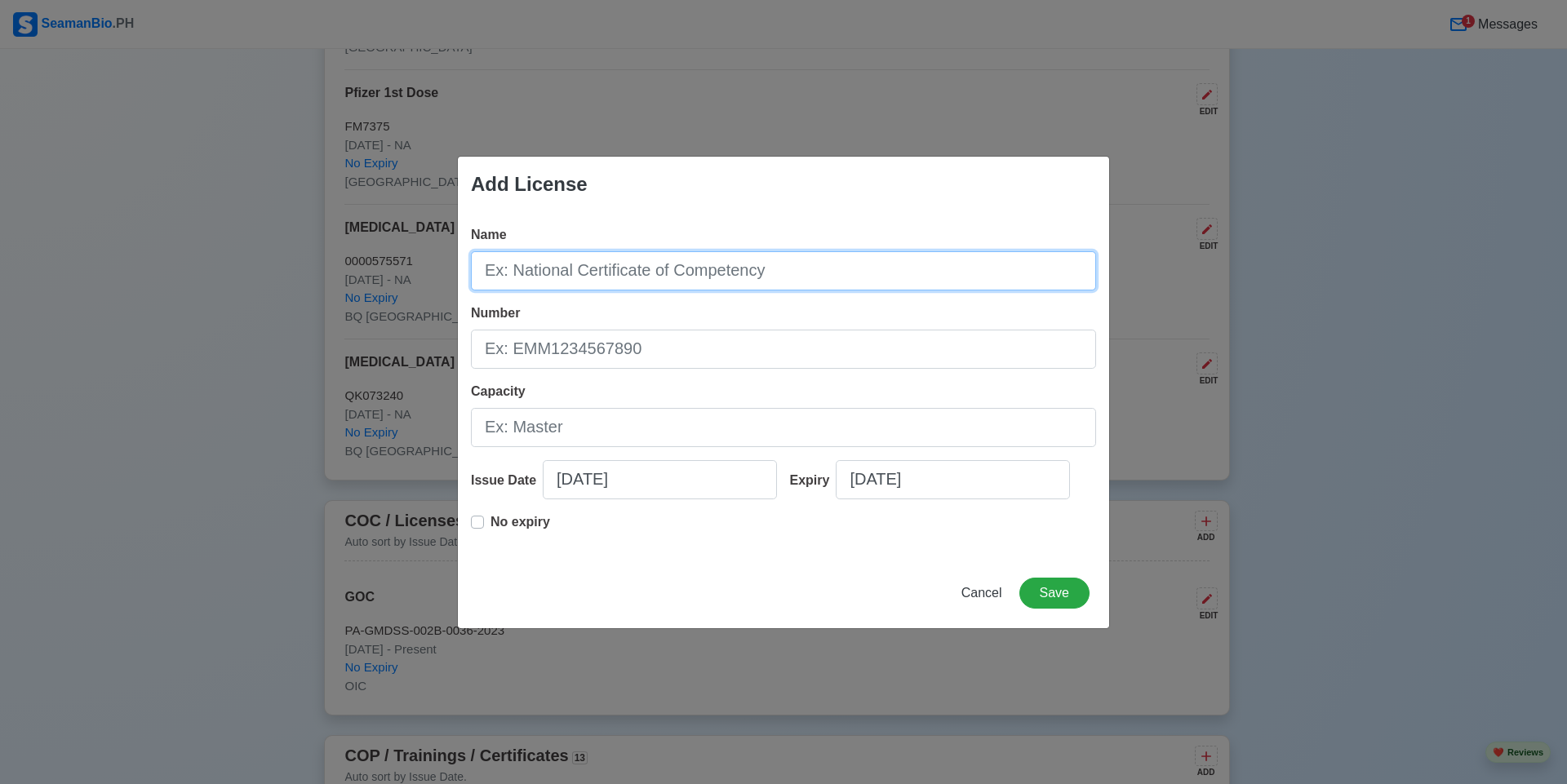
click at [665, 265] on input "Name" at bounding box center [784, 271] width 625 height 39
click at [664, 252] on input "Name" at bounding box center [784, 271] width 625 height 39
click at [675, 263] on input "Name" at bounding box center [784, 271] width 625 height 39
type input "OPERATIONAL LEVEL FOR MARINE DECK DECK OFFICER"
click at [662, 326] on div "Number" at bounding box center [784, 335] width 625 height 65
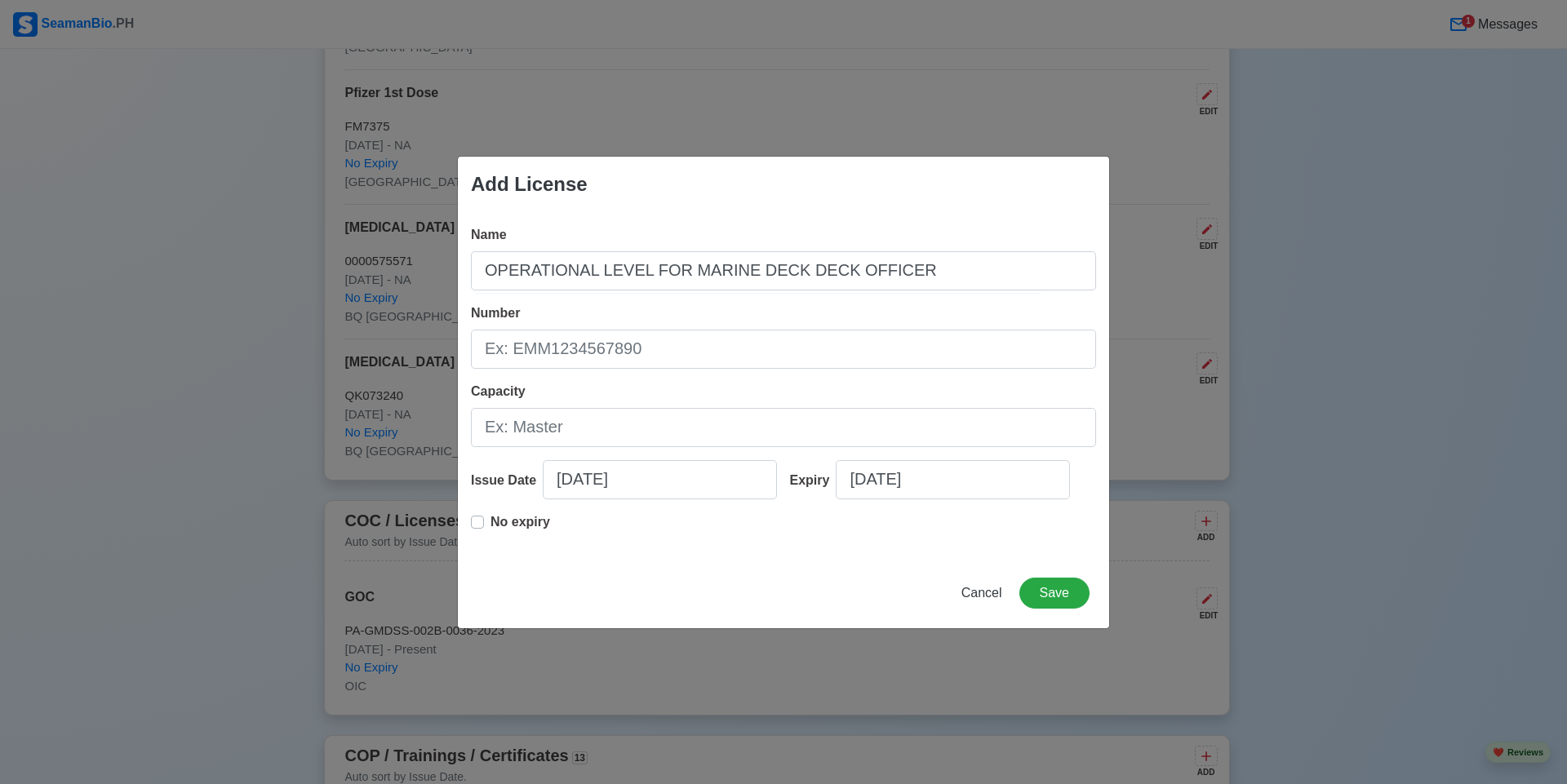
click at [665, 329] on div "Number" at bounding box center [784, 335] width 625 height 65
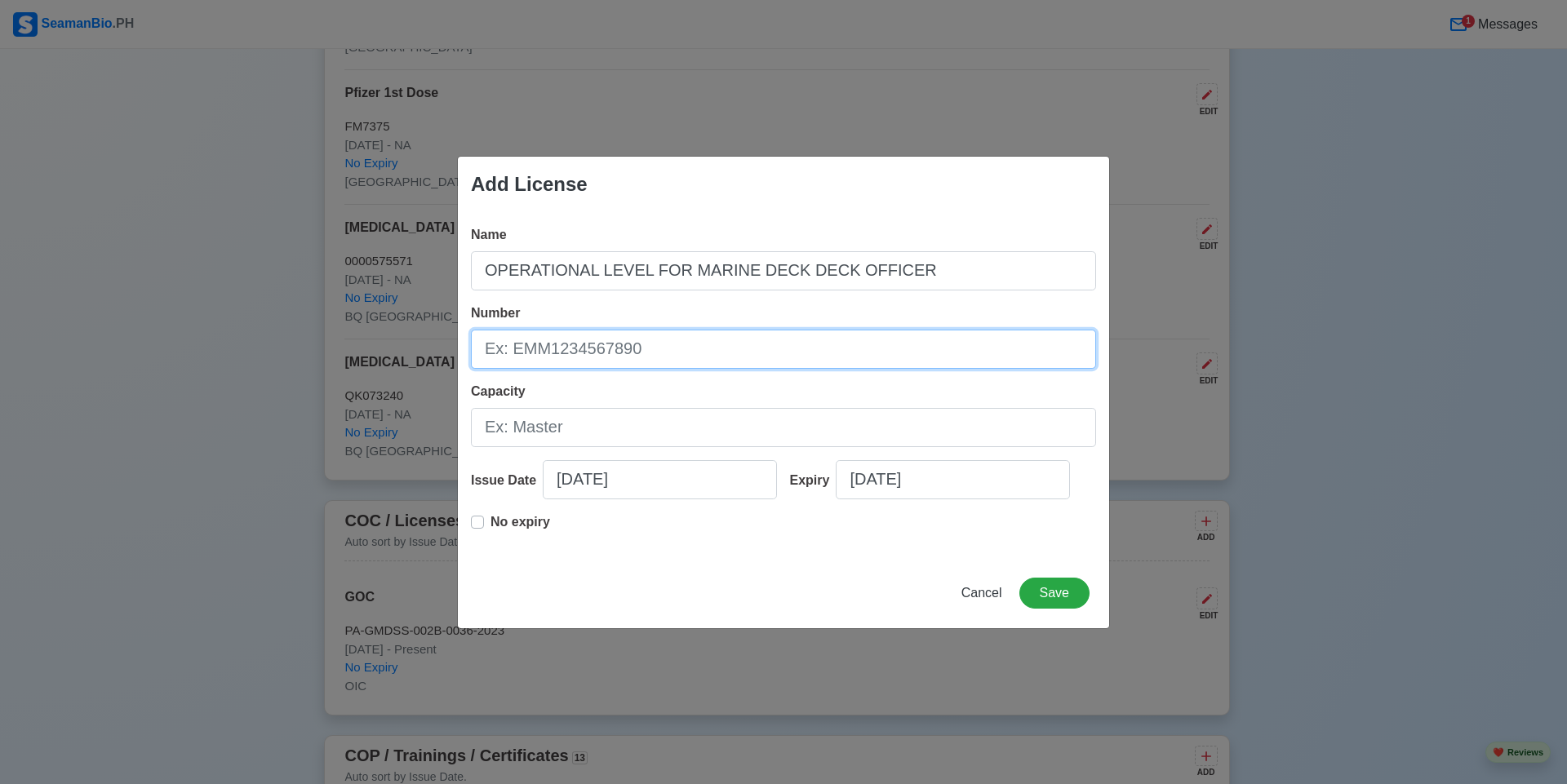
click at [664, 346] on input "Number" at bounding box center [784, 349] width 625 height 39
type input "PAD-OIC-003-0064-2023"
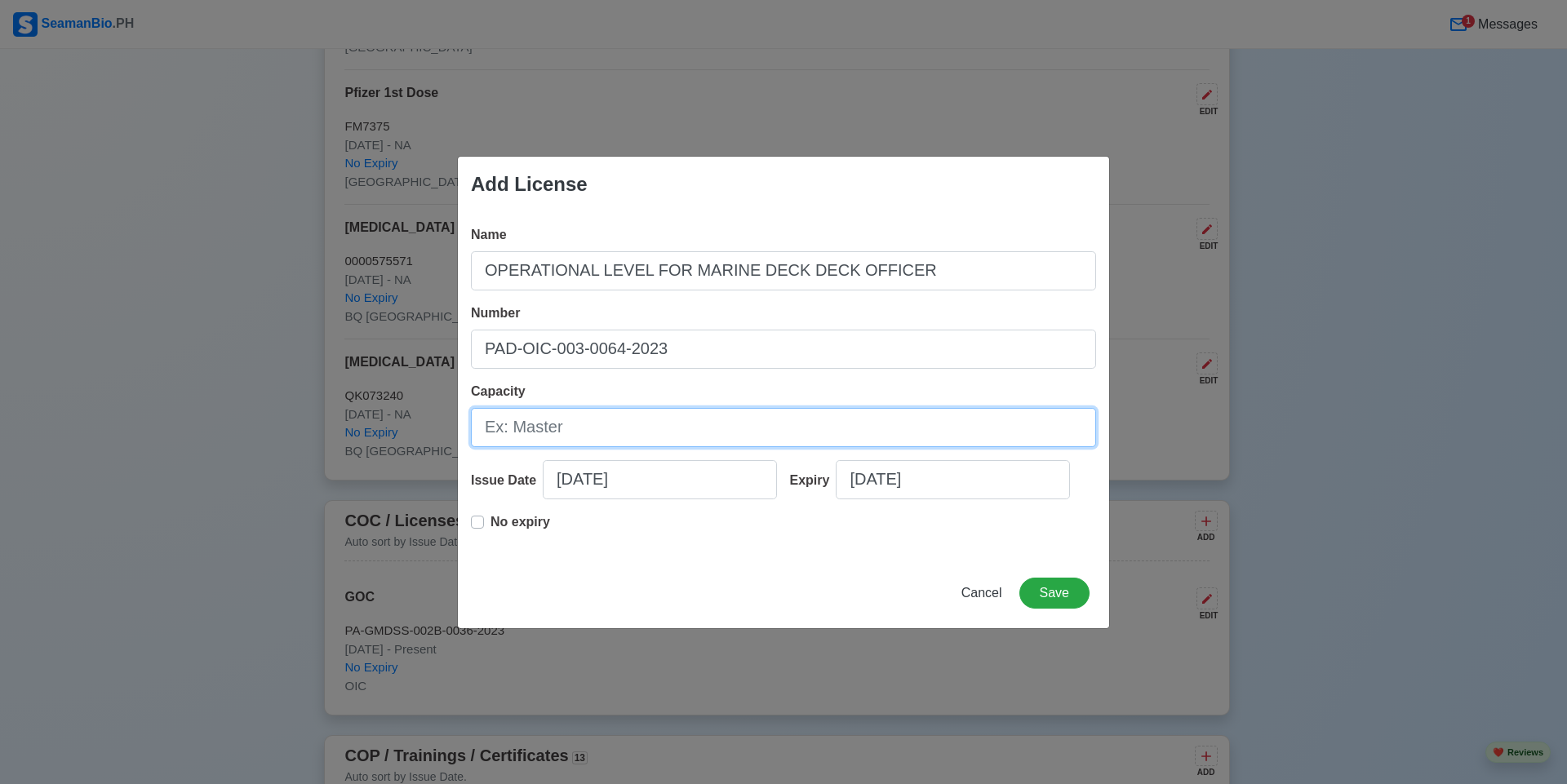
click at [580, 414] on input "Capacity" at bounding box center [784, 427] width 625 height 39
type input "OIC"
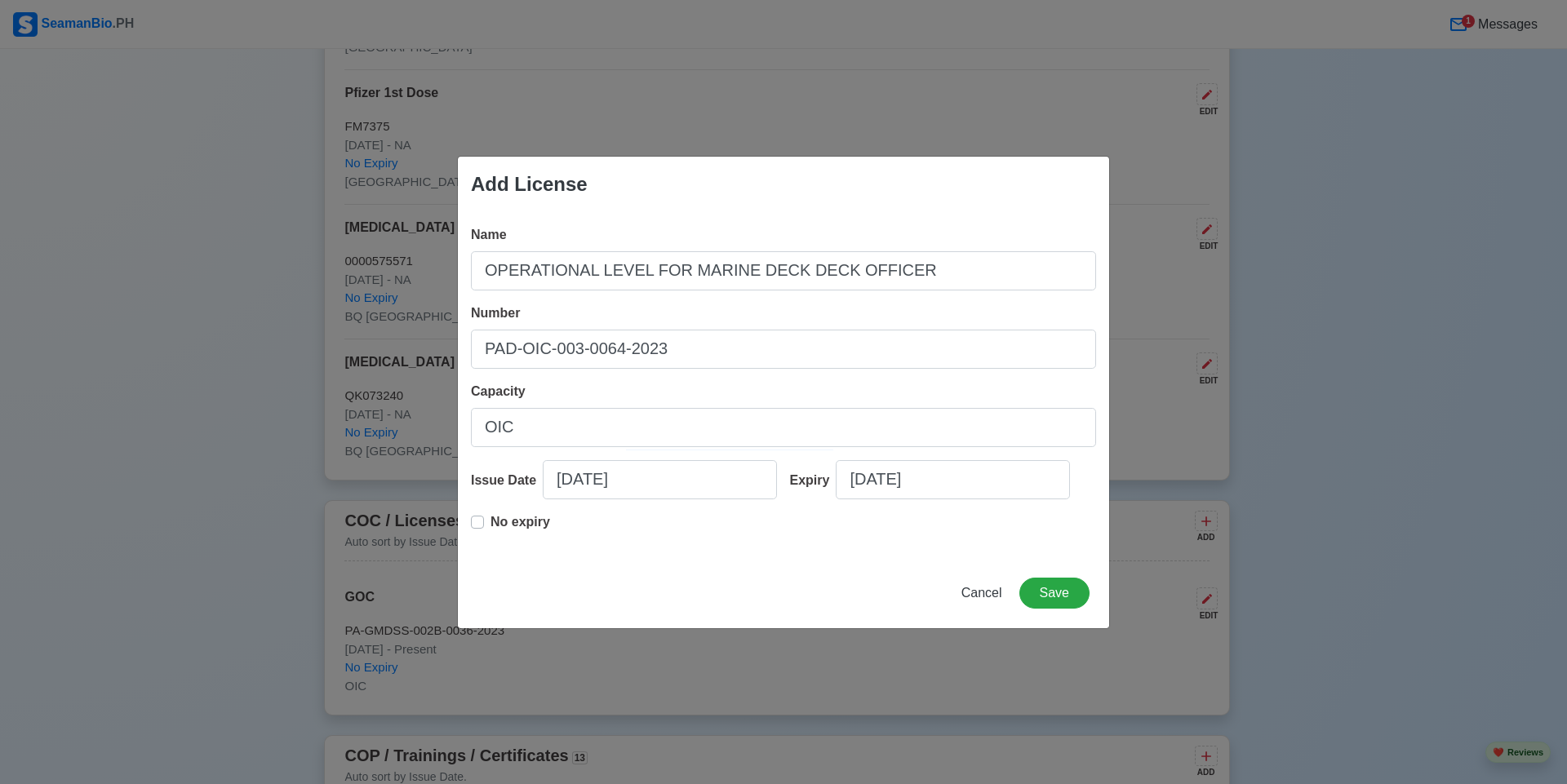
click at [516, 537] on label "No expiry" at bounding box center [520, 529] width 60 height 33
click at [528, 524] on p "No expiry" at bounding box center [520, 522] width 60 height 19
click at [1040, 584] on button "Save" at bounding box center [1054, 593] width 71 height 31
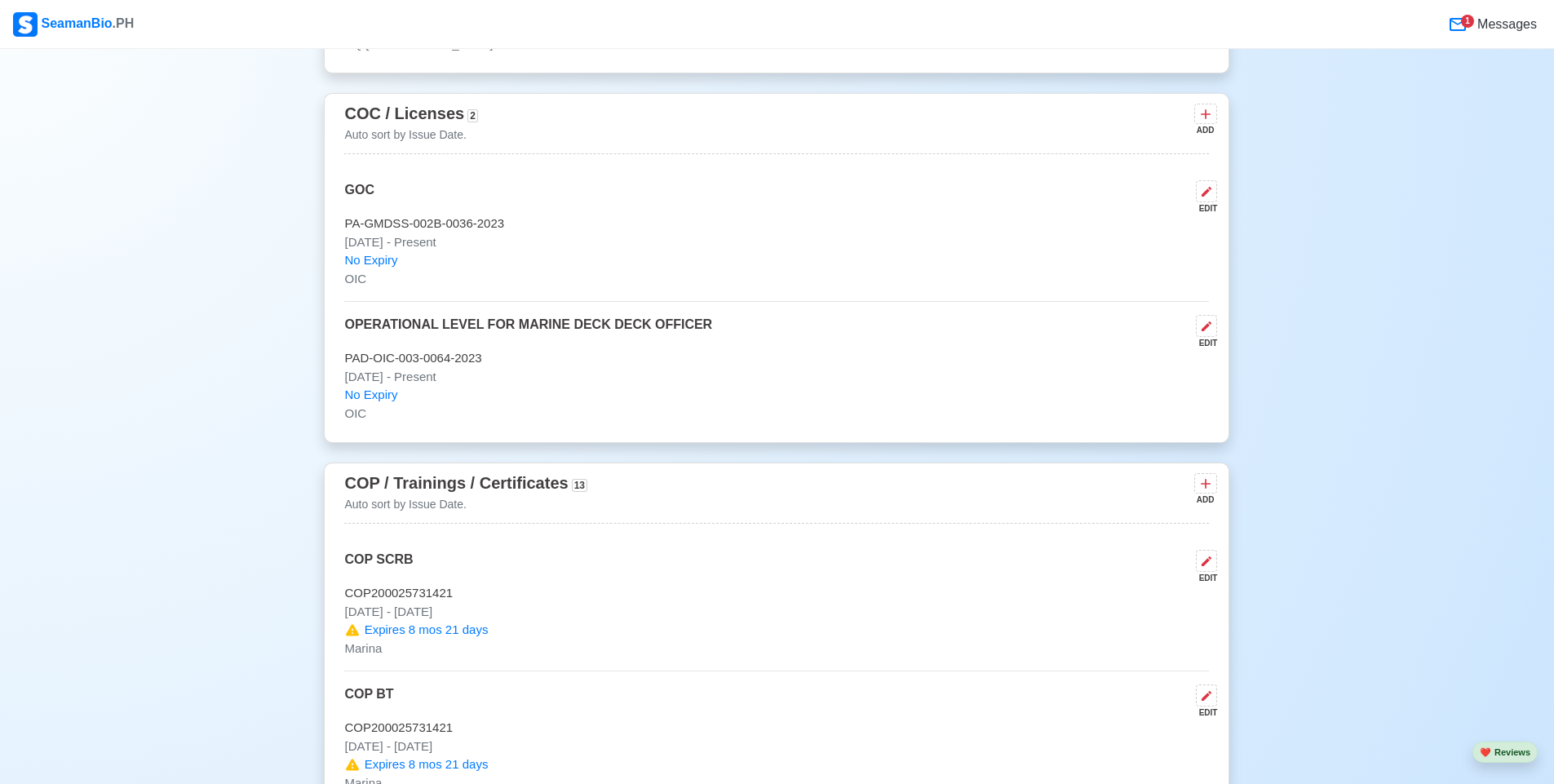
scroll to position [2739, 0]
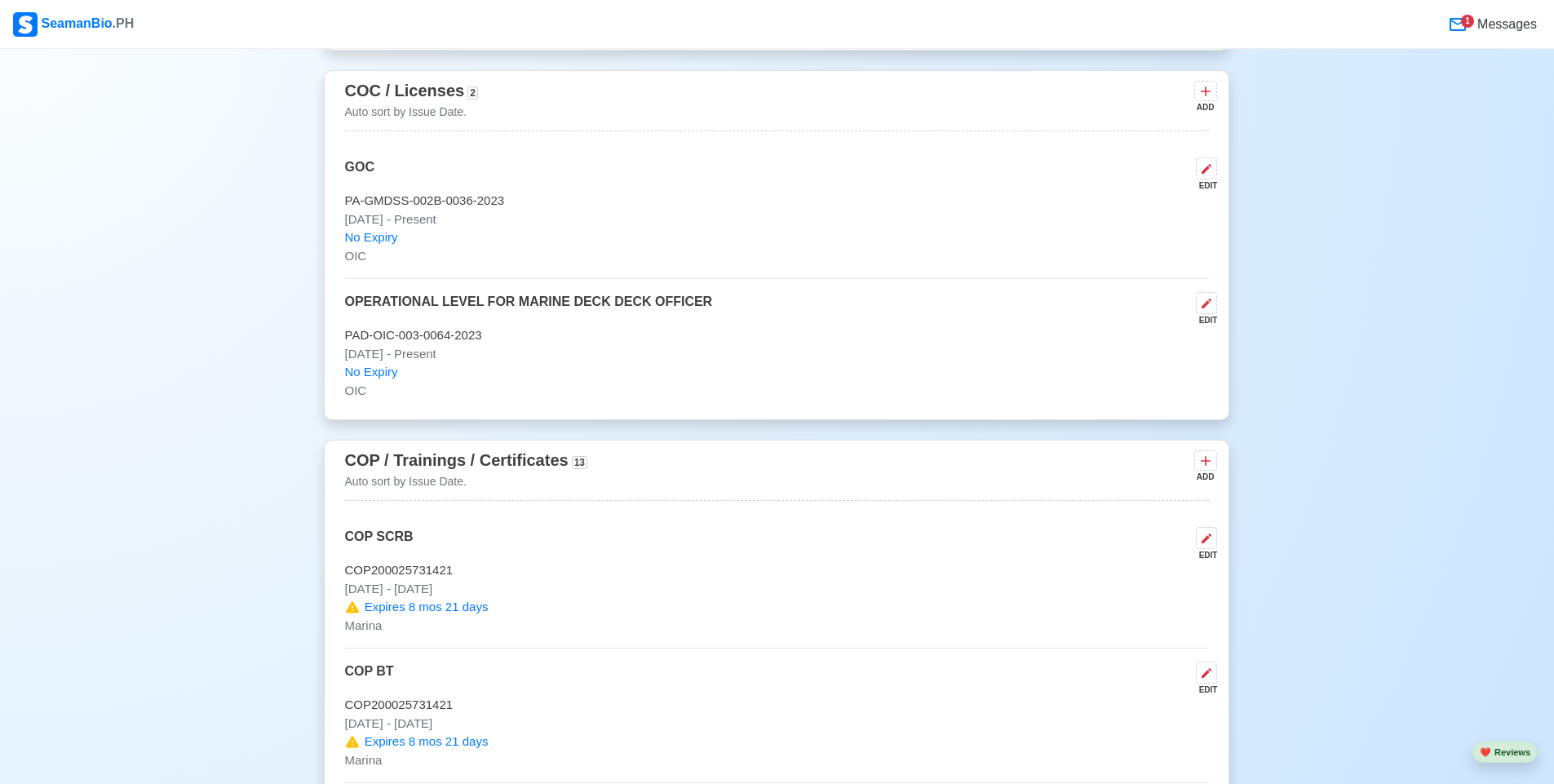
click at [1208, 188] on div "EDIT" at bounding box center [1203, 186] width 28 height 13
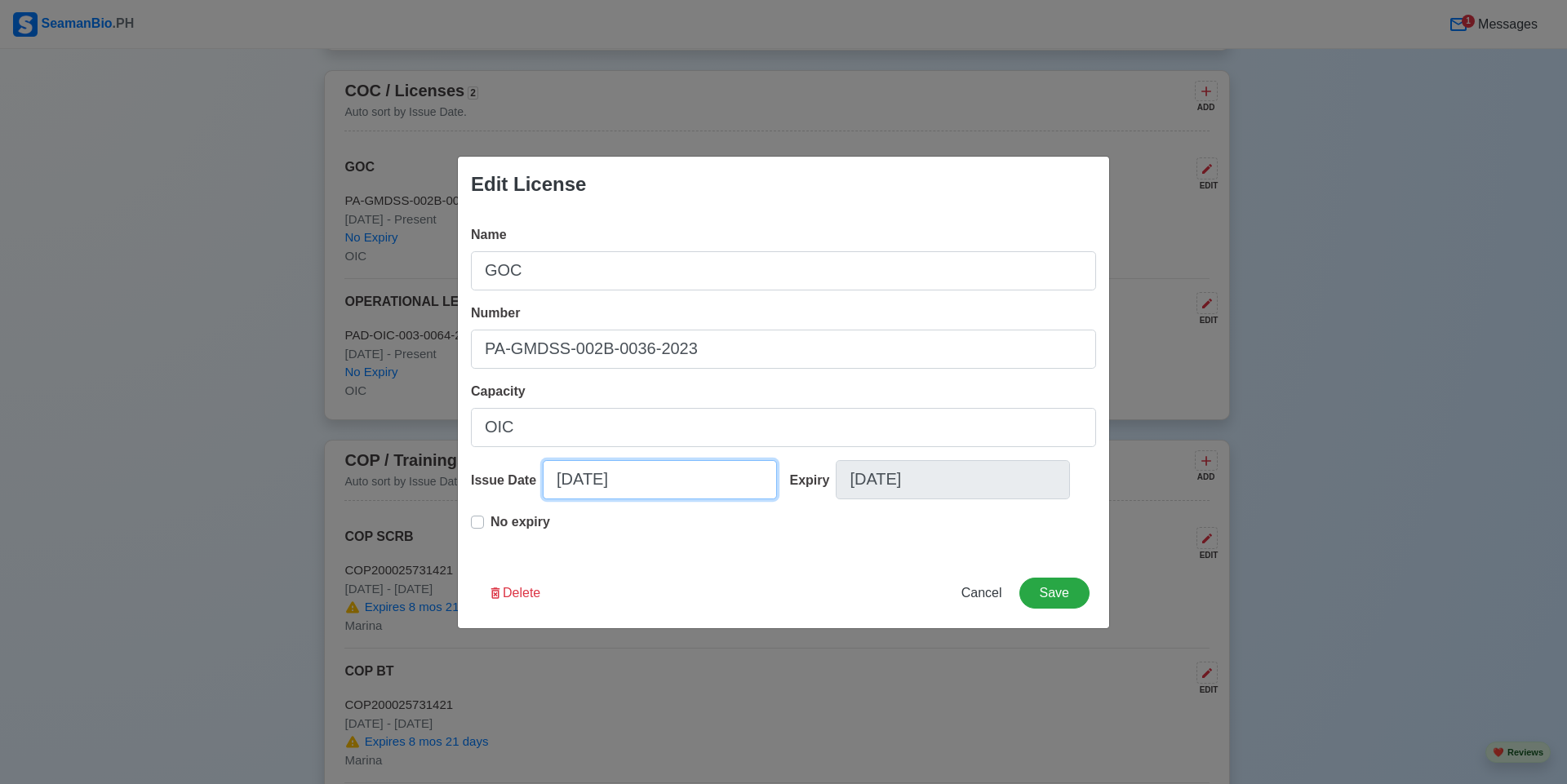
select select "****"
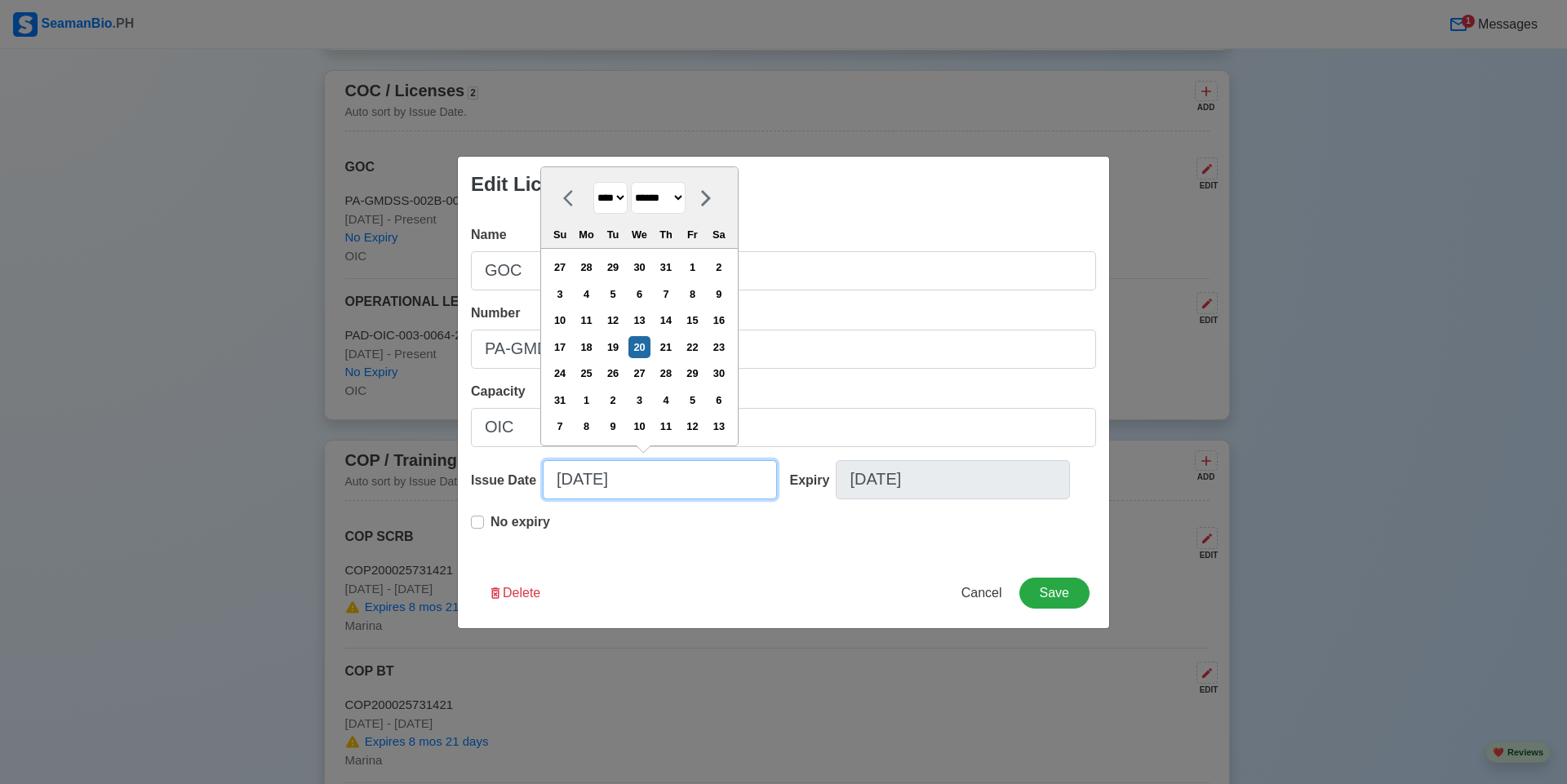
click at [603, 487] on input "08/20/2025" at bounding box center [660, 479] width 234 height 39
click at [686, 200] on select "******* ******** ***** ***** *** **** **** ****** ********* ******* ******** **…" at bounding box center [658, 197] width 55 height 32
select select "*******"
click at [638, 183] on select "******* ******** ***** ***** *** **** **** ****** ********* ******* ******** **…" at bounding box center [658, 197] width 55 height 32
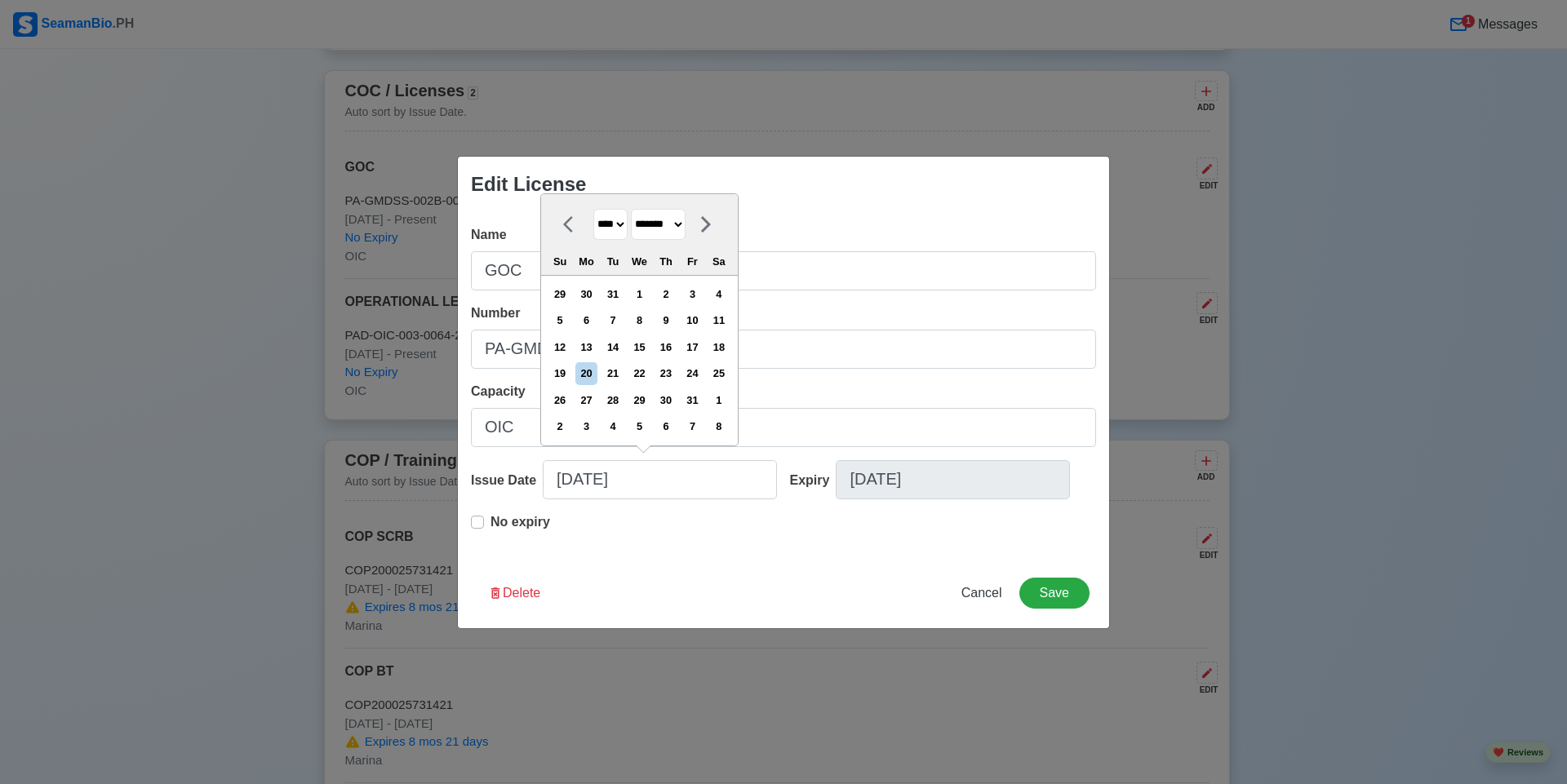
click at [620, 228] on select "**** **** **** **** **** **** **** **** **** **** **** **** **** **** **** ****…" at bounding box center [609, 224] width 34 height 32
select select "****"
click at [593, 209] on select "**** **** **** **** **** **** **** **** **** **** **** **** **** **** **** ****…" at bounding box center [609, 224] width 34 height 32
click at [618, 323] on div "10" at bounding box center [612, 320] width 22 height 22
type input "01/10/2023"
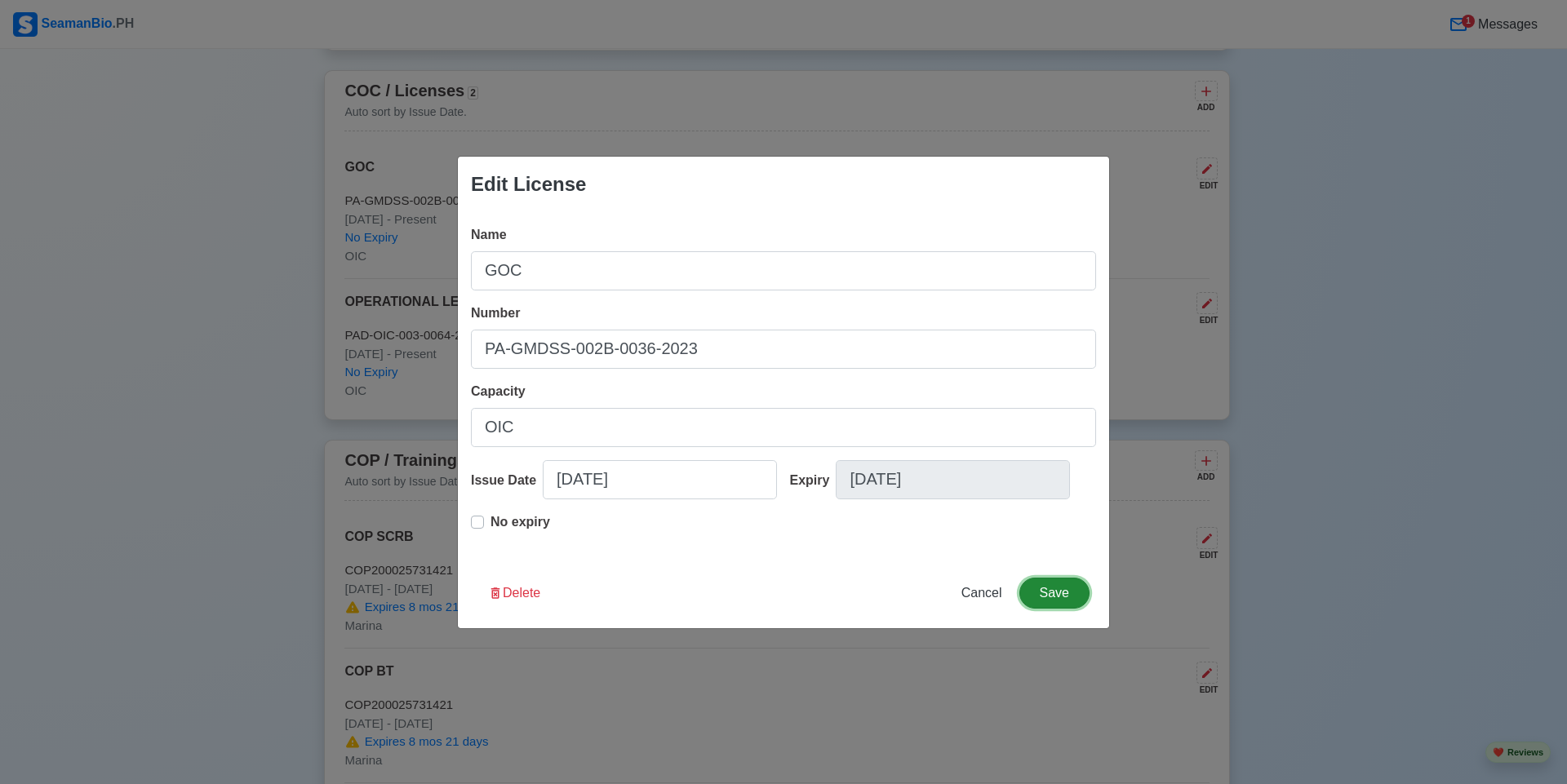
click at [1050, 594] on button "Save" at bounding box center [1054, 593] width 71 height 31
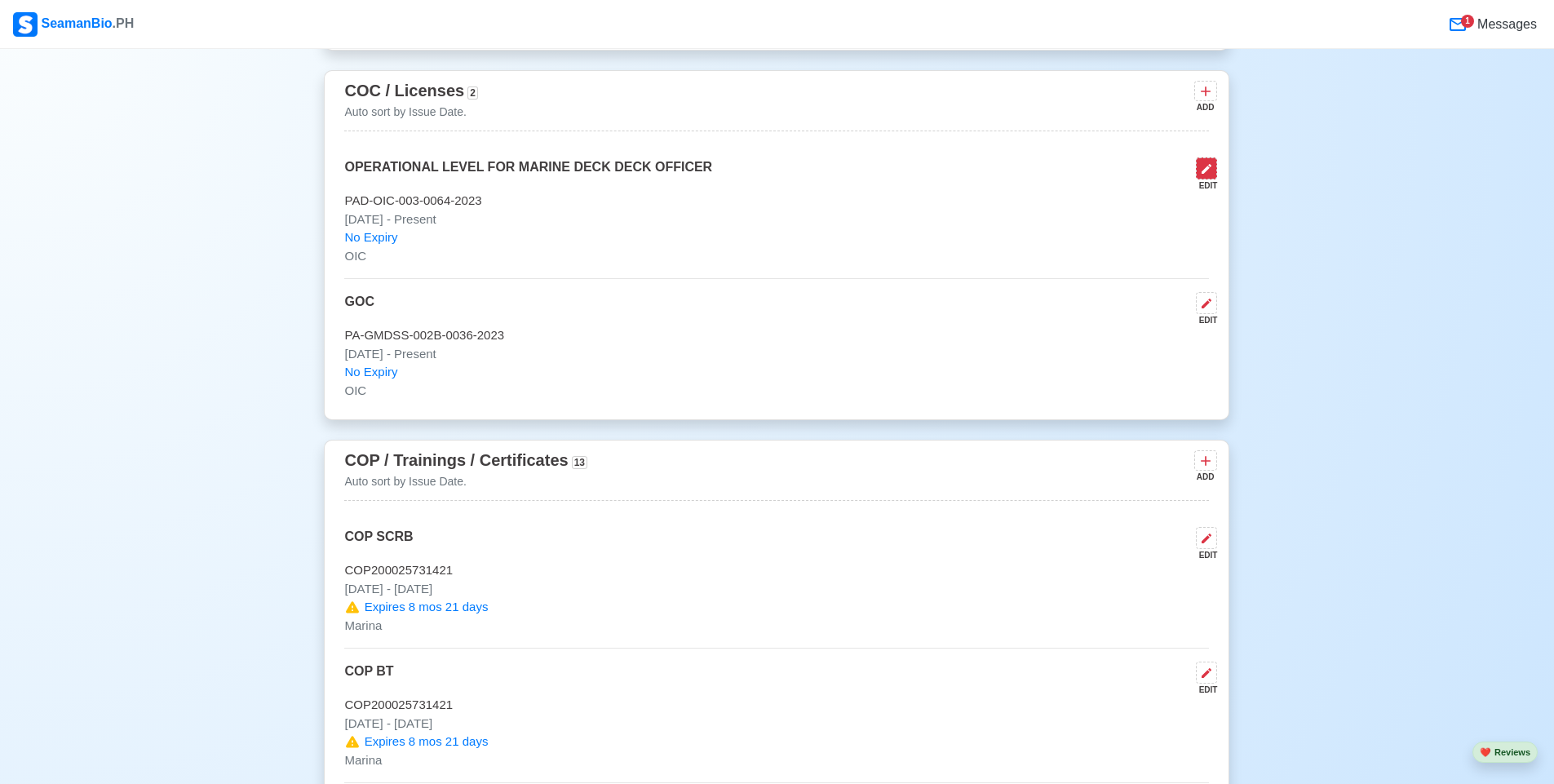
click at [1206, 180] on button at bounding box center [1207, 168] width 21 height 22
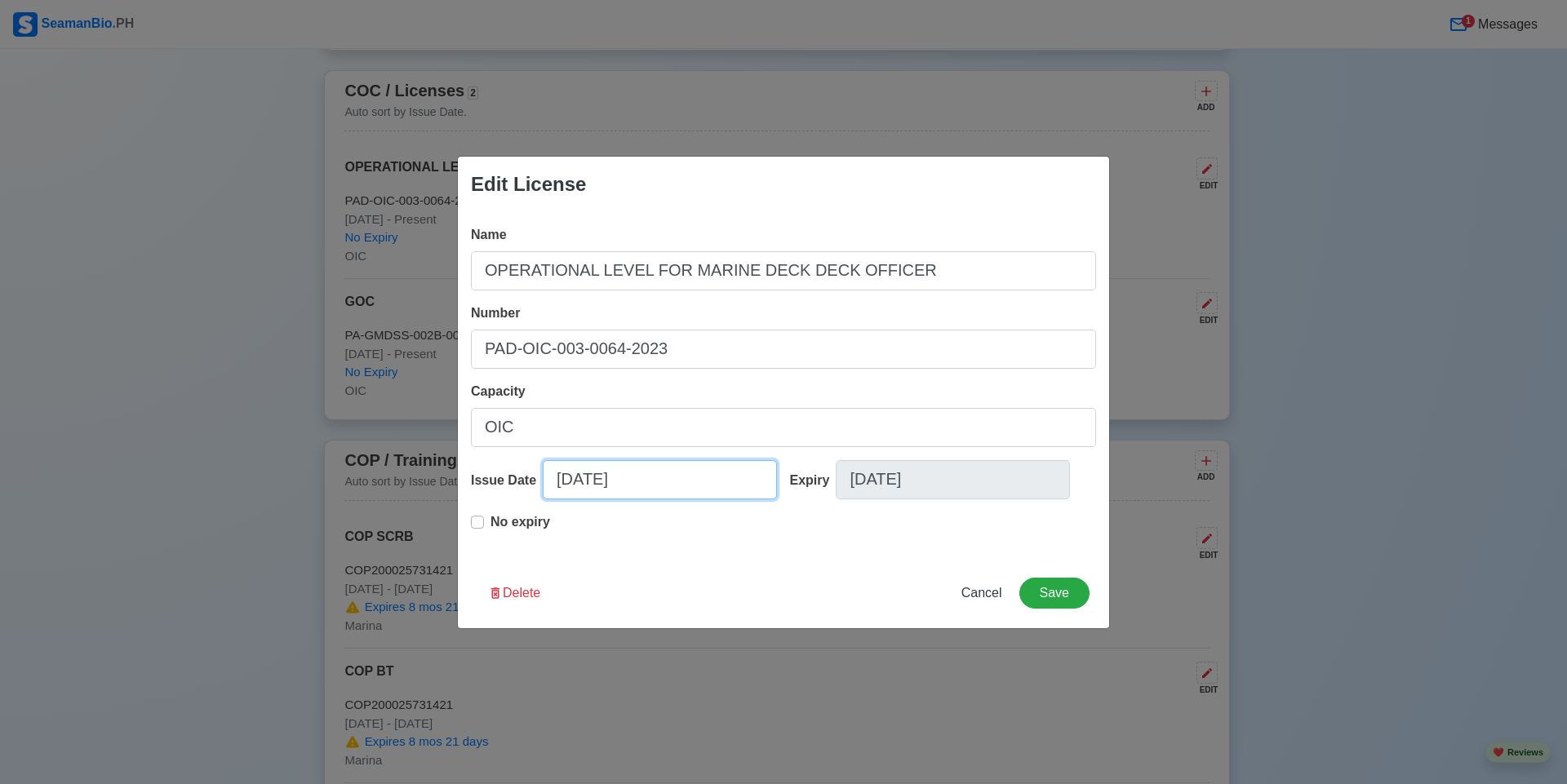
click at [680, 472] on input "08/20/2025" at bounding box center [660, 479] width 234 height 39
select select "****"
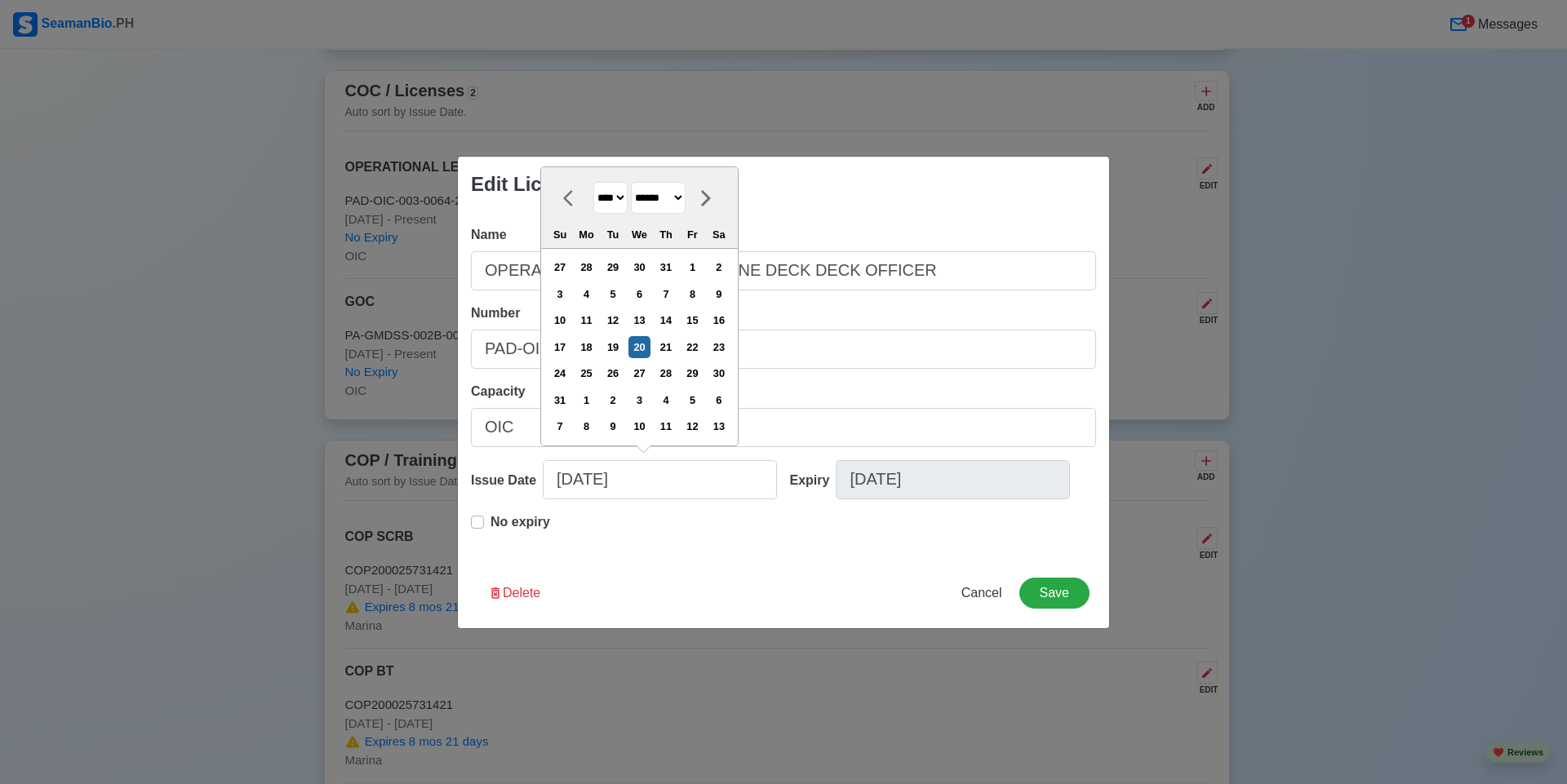
click at [686, 199] on select "******* ******** ***** ***** *** **** **** ****** ********* ******* ******** **…" at bounding box center [658, 197] width 55 height 32
select select "*******"
click at [638, 183] on select "******* ******** ***** ***** *** **** **** ****** ********* ******* ******** **…" at bounding box center [658, 197] width 55 height 32
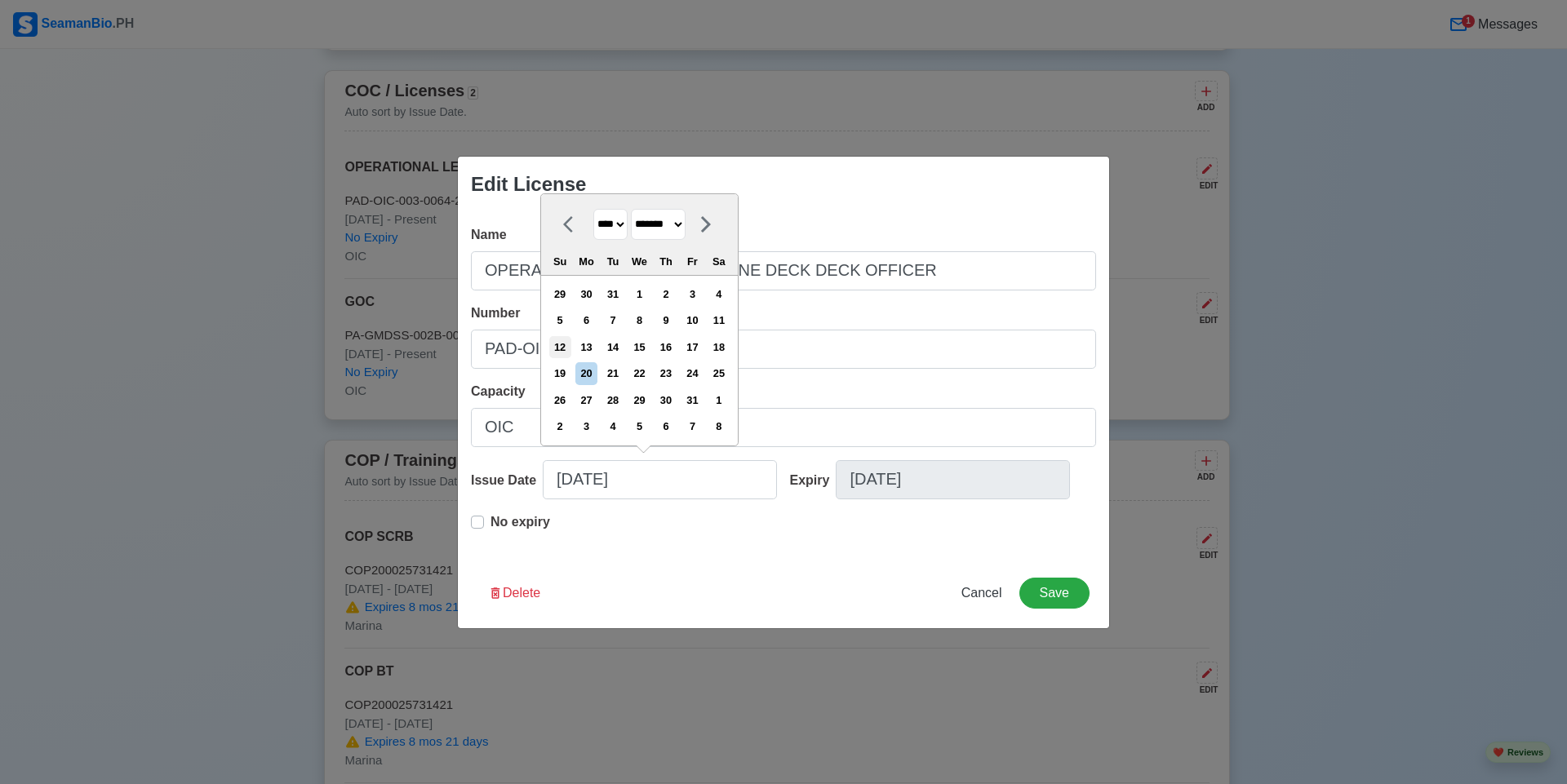
click at [570, 345] on div "12" at bounding box center [560, 347] width 22 height 22
type input "01/12/2025"
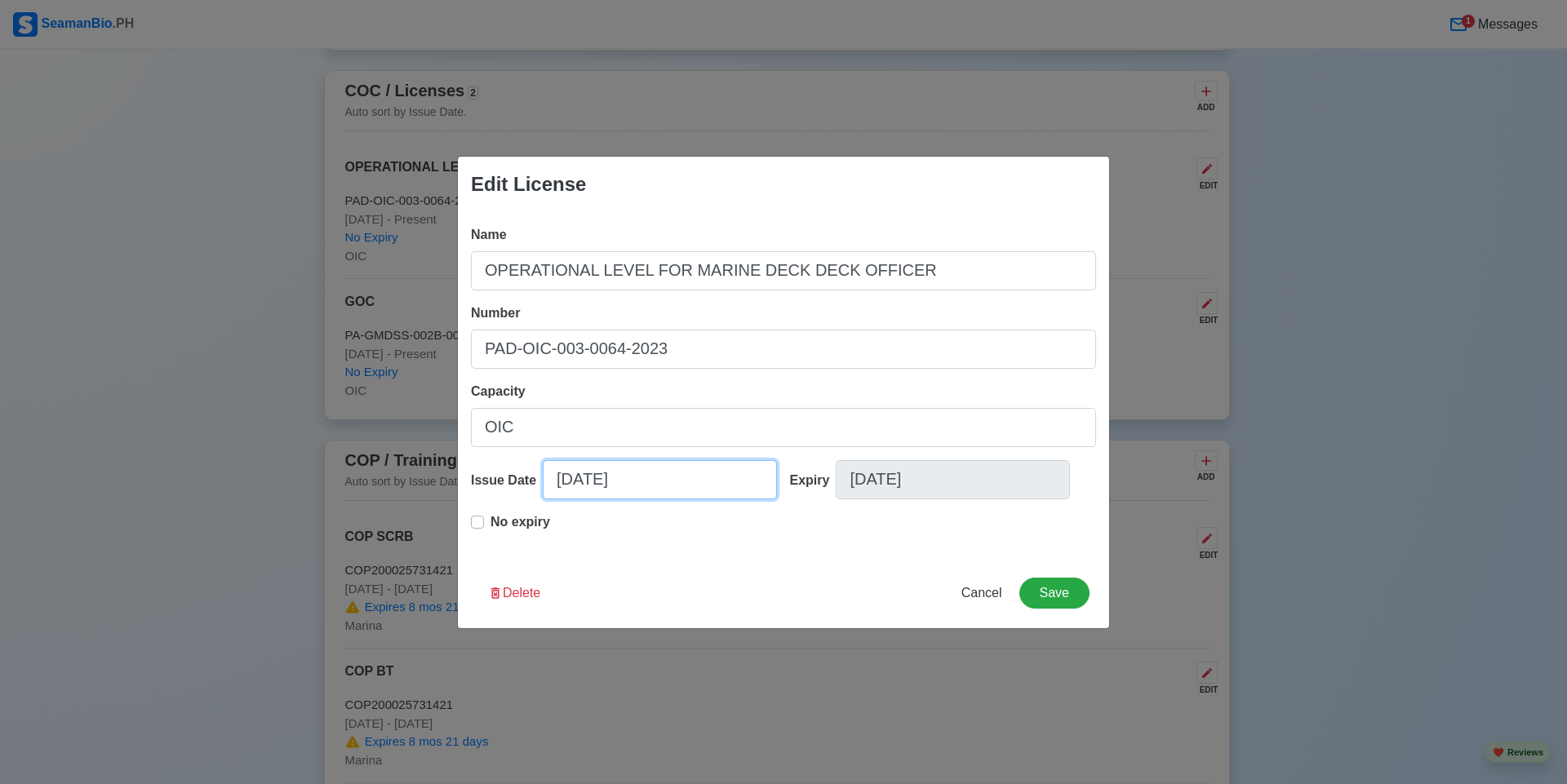
click at [645, 481] on input "01/12/2025" at bounding box center [660, 479] width 234 height 39
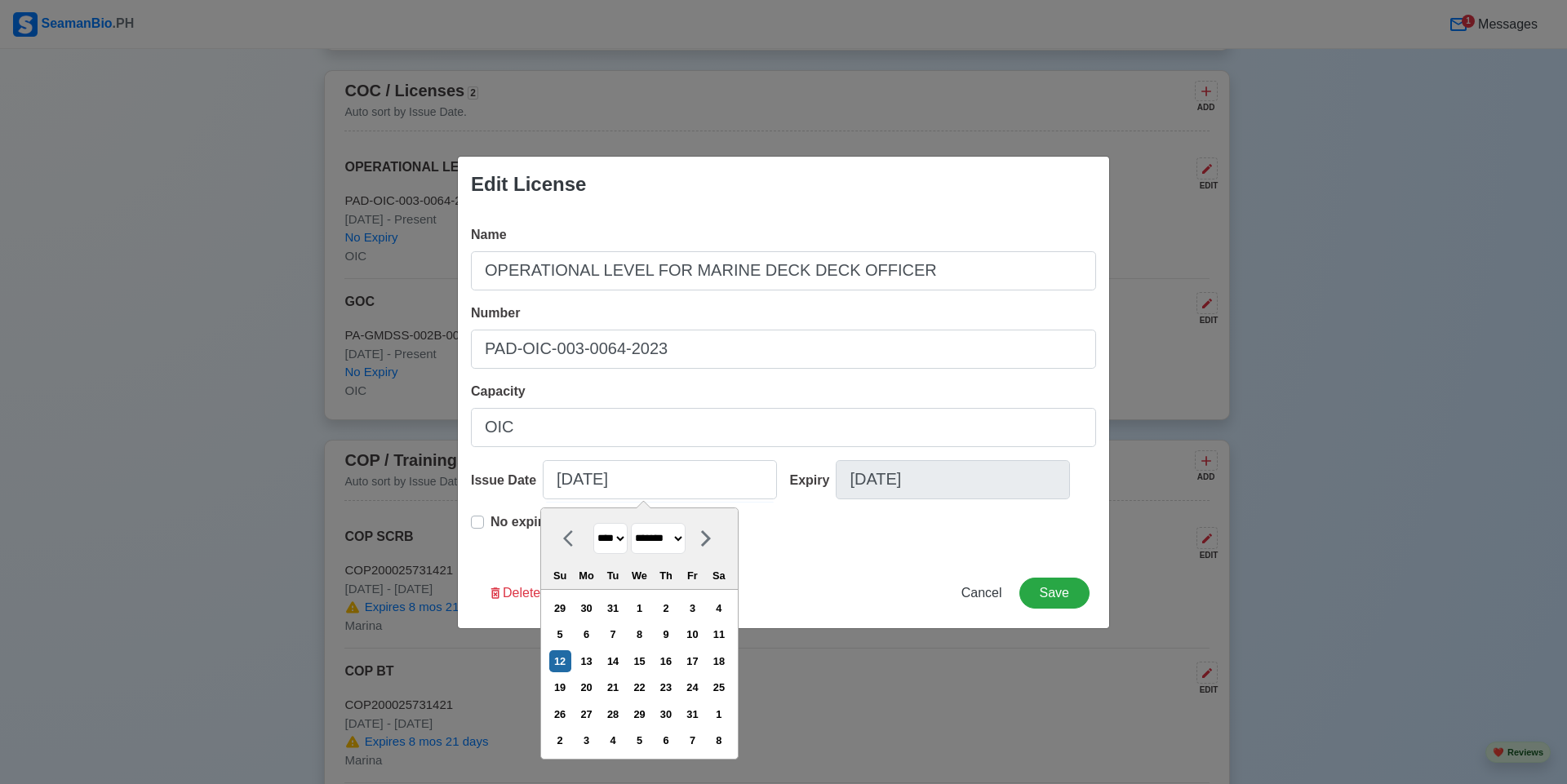
click at [628, 539] on select "**** **** **** **** **** **** **** **** **** **** **** **** **** **** **** ****…" at bounding box center [609, 538] width 34 height 32
select select "****"
click at [593, 523] on select "**** **** **** **** **** **** **** **** **** **** **** **** **** **** **** ****…" at bounding box center [609, 538] width 34 height 32
click at [1073, 603] on button "Save" at bounding box center [1054, 593] width 71 height 31
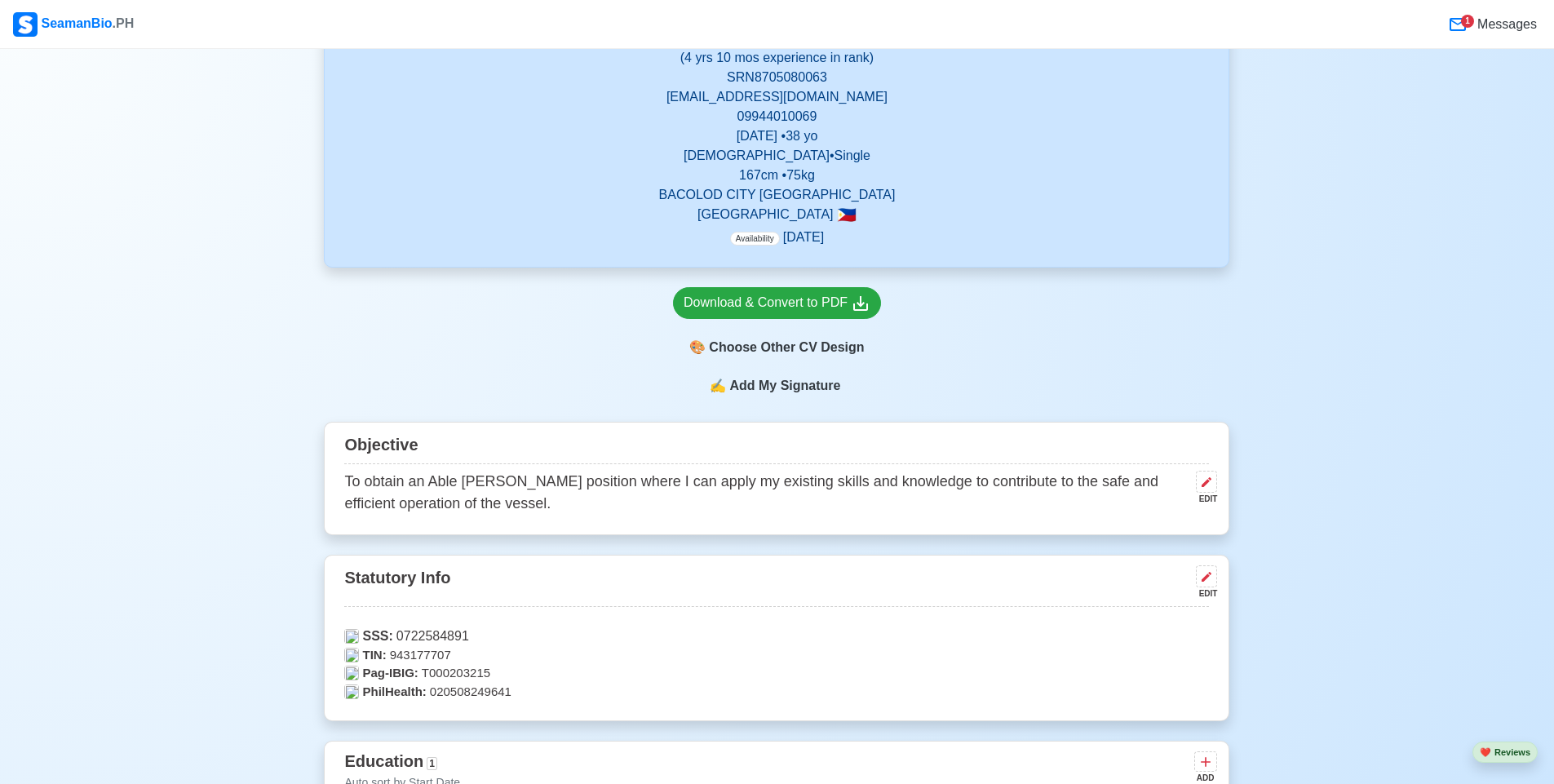
scroll to position [38, 0]
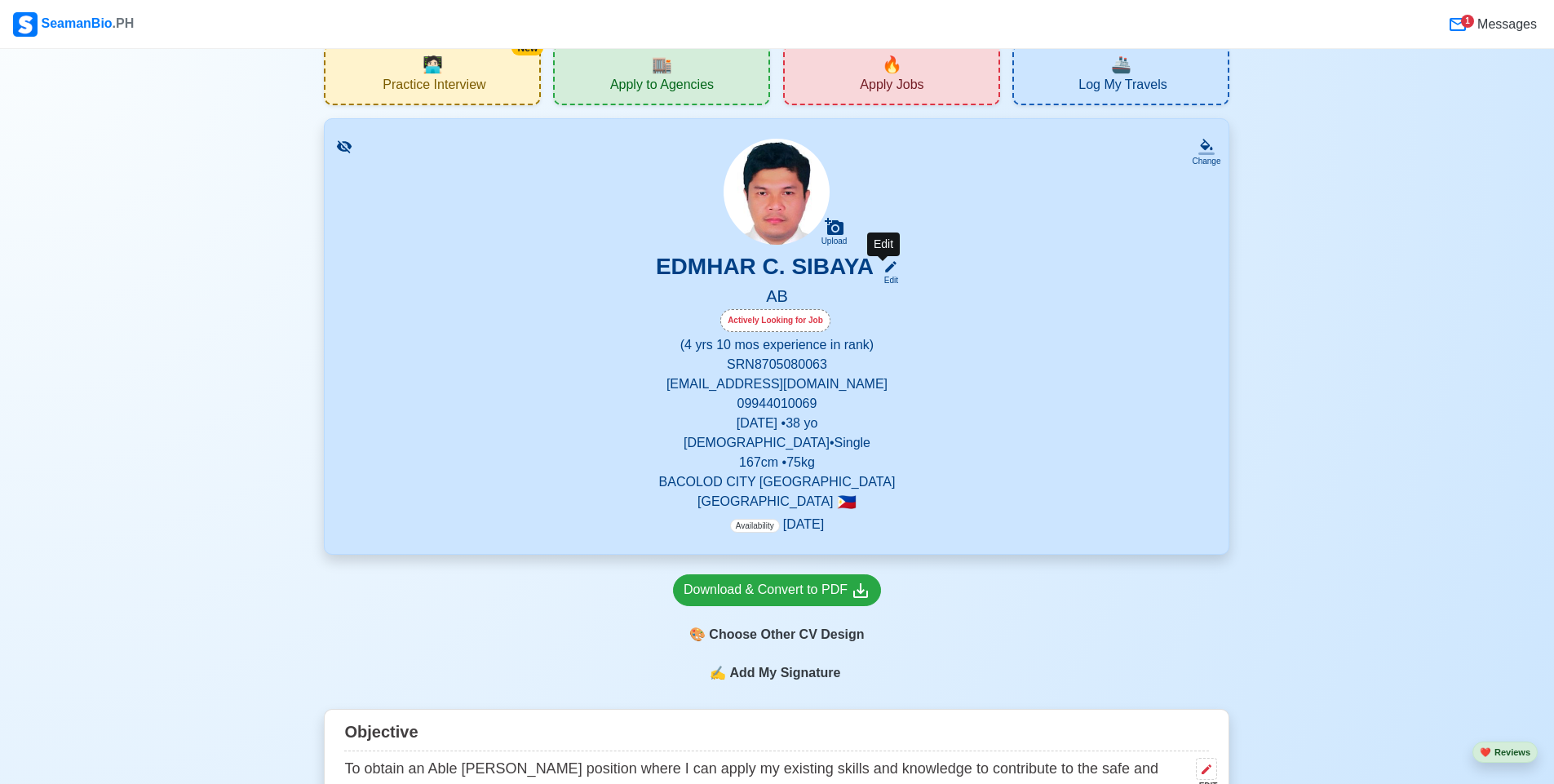
click at [885, 270] on icon at bounding box center [891, 267] width 12 height 12
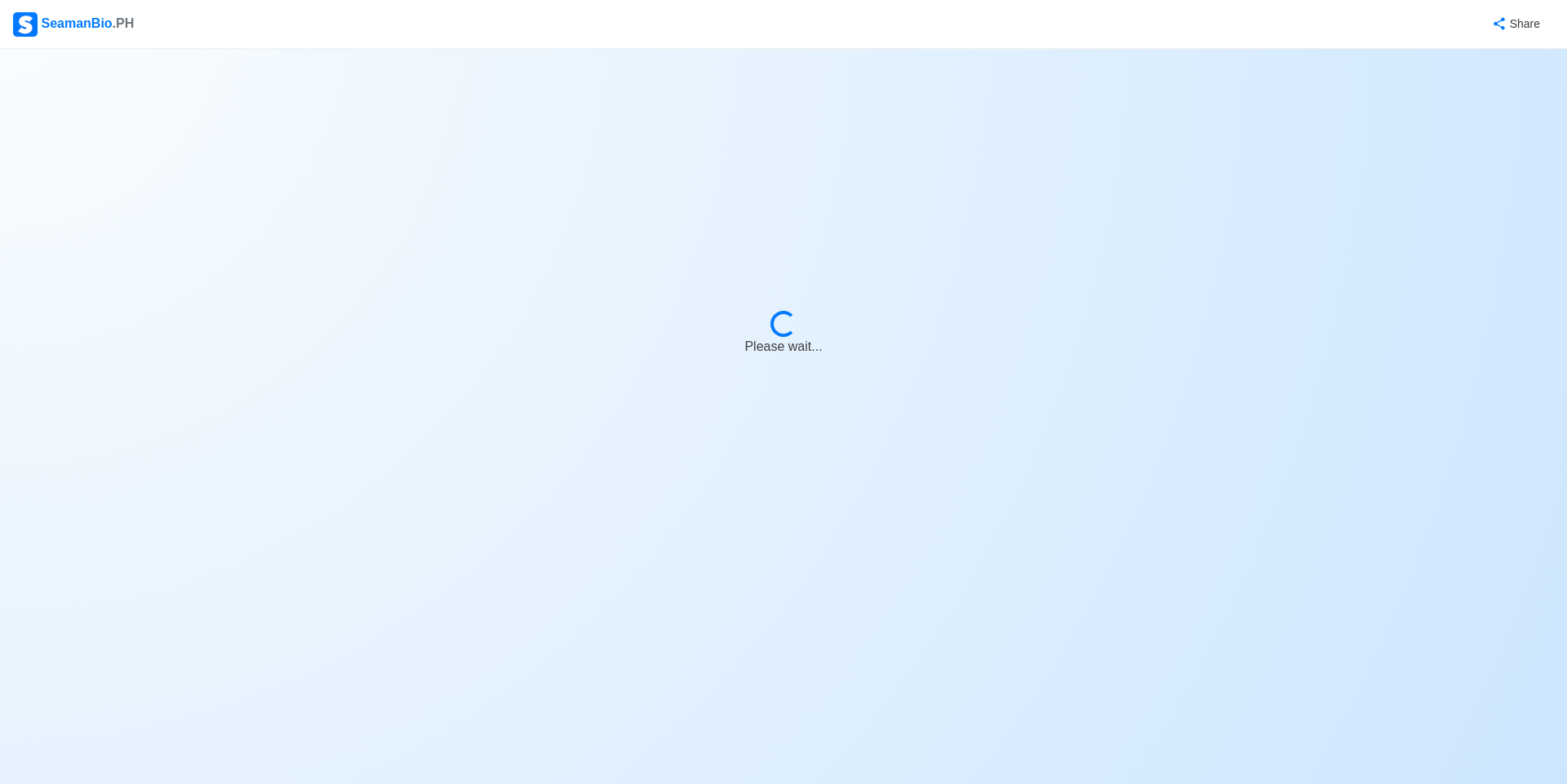
select select "Actively Looking for Job"
select select "Visible for Hiring"
select select "Single"
select select "[DEMOGRAPHIC_DATA]"
select select "PH"
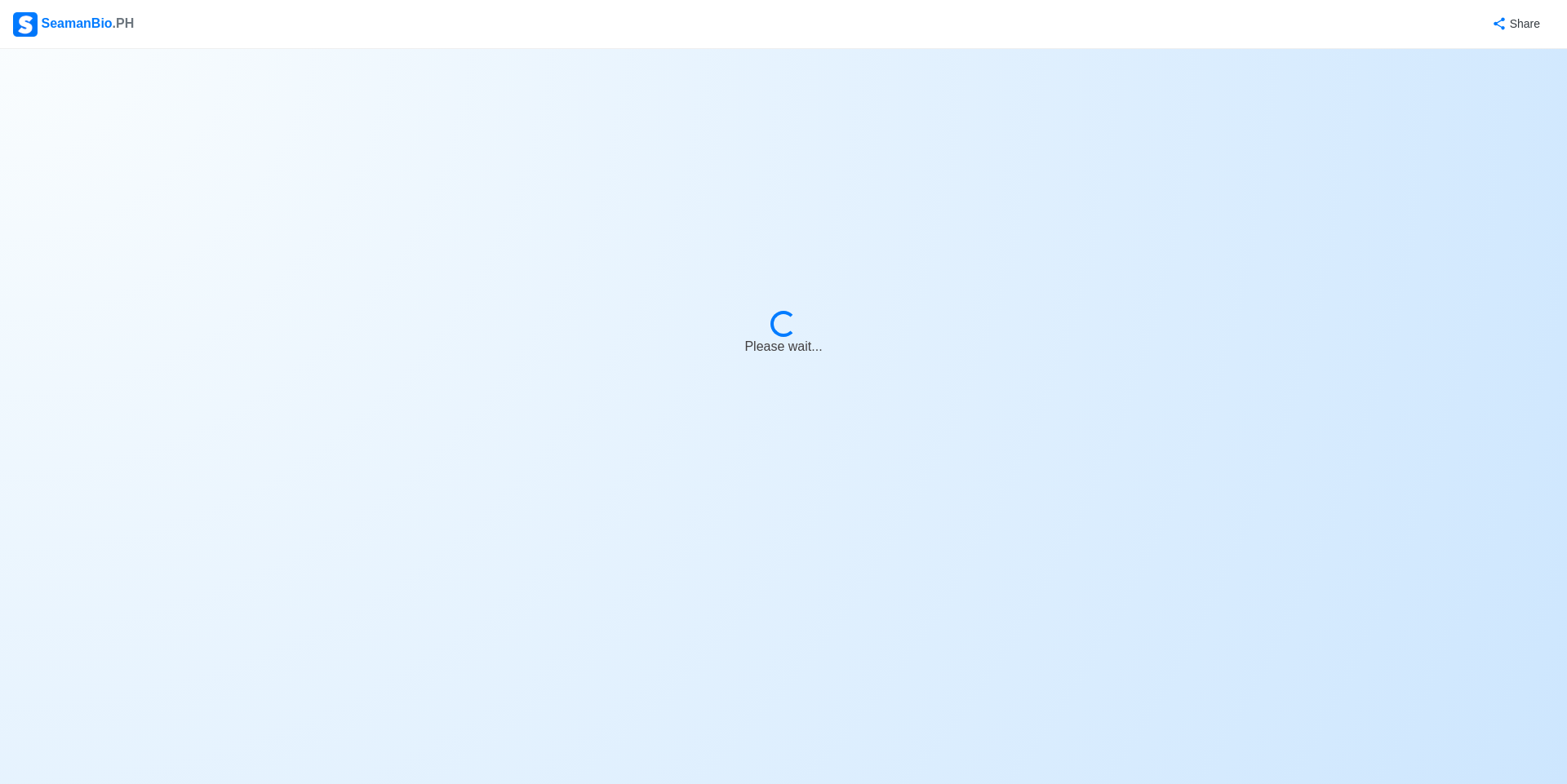
select select "4"
select select "10"
select select "1756656000000"
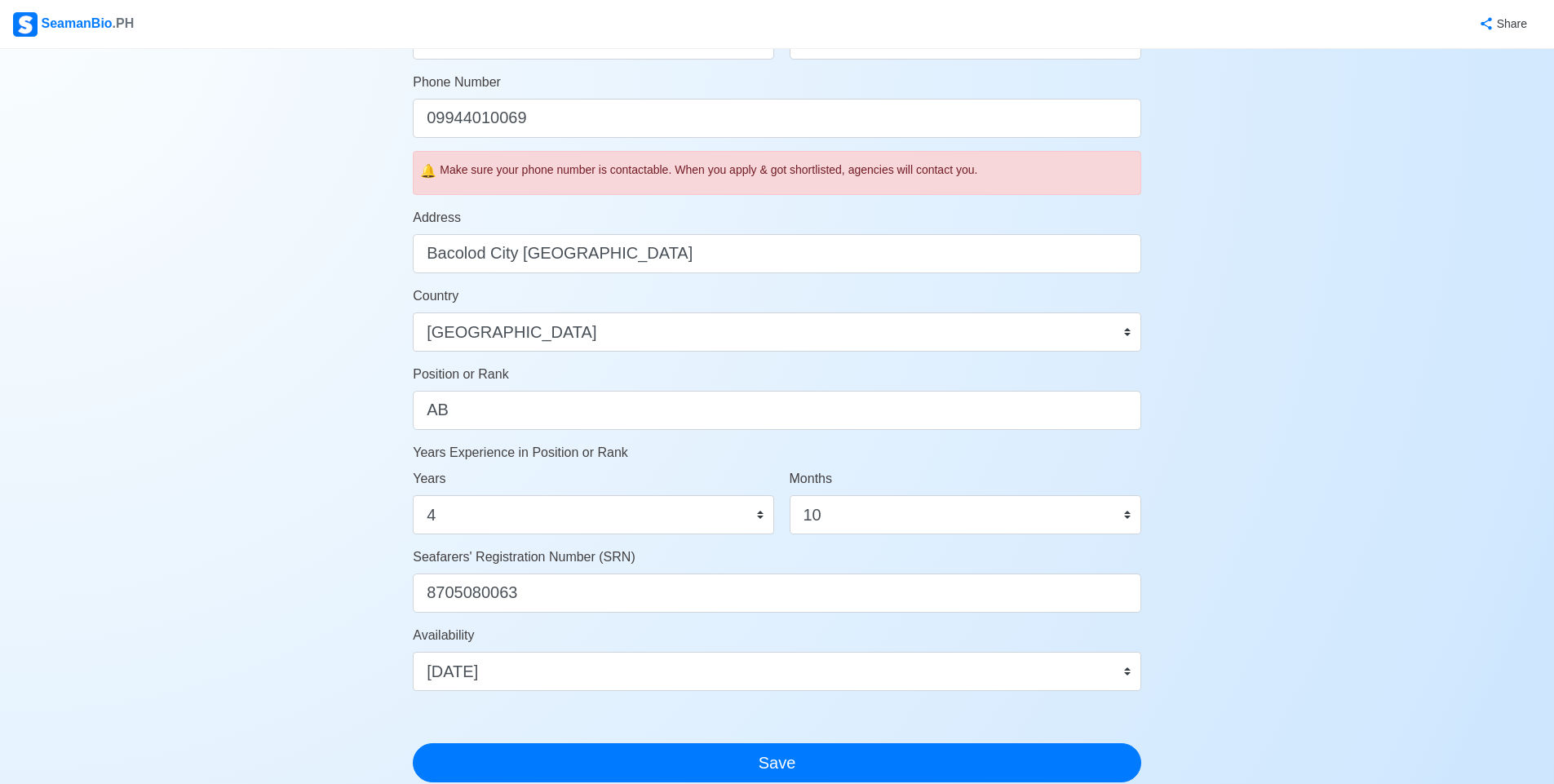
scroll to position [546, 0]
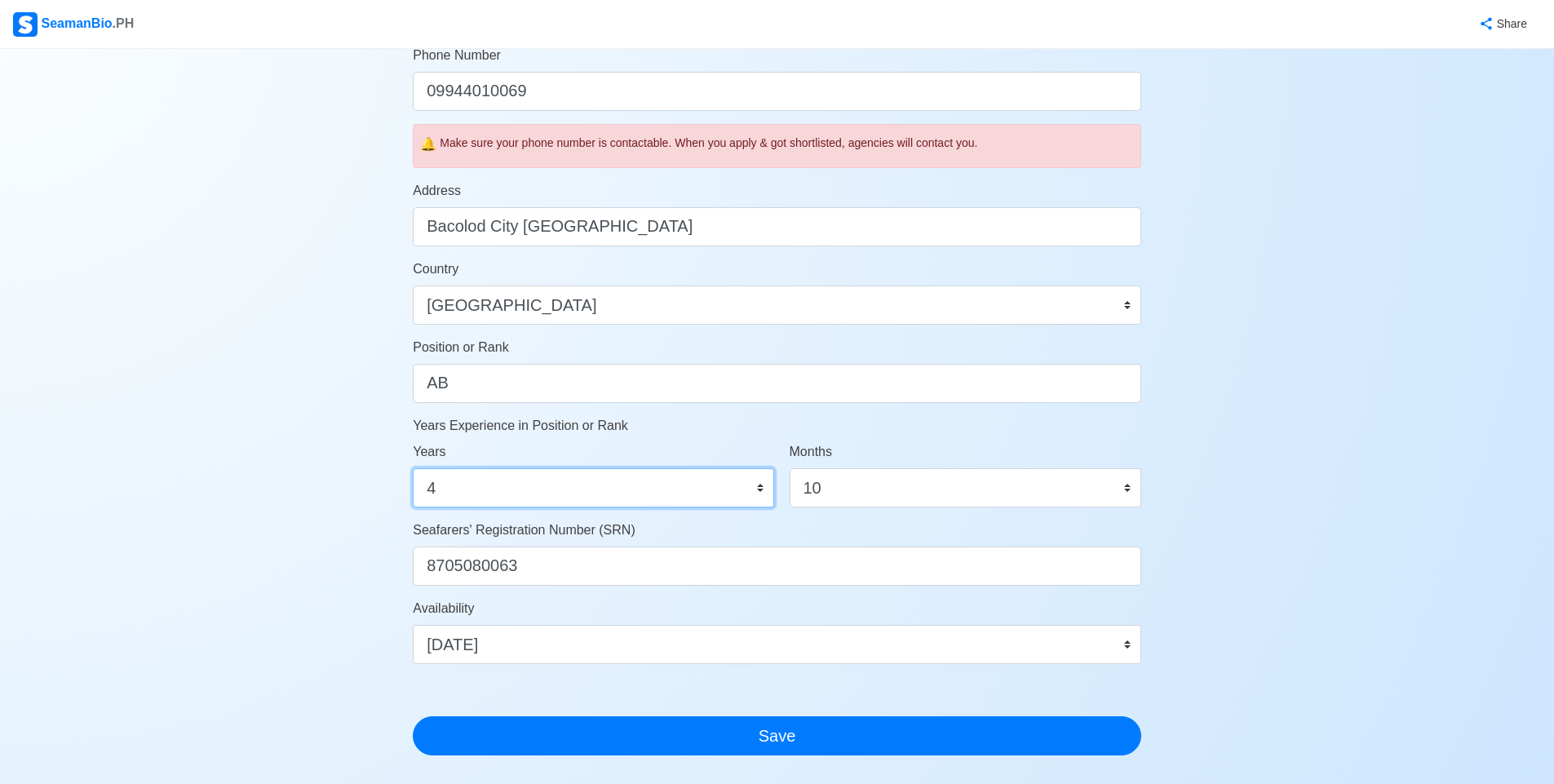
drag, startPoint x: 464, startPoint y: 500, endPoint x: 435, endPoint y: 495, distance: 29.4
click at [443, 497] on select "0 1 2 3 4 5 6 7 8 9 10 11 12 13 14 15 16 17 18 19 20 21 22 23 24 25 26 27 28 29…" at bounding box center [593, 487] width 361 height 39
select select "3"
click at [413, 468] on select "0 1 2 3 4 5 6 7 8 9 10 11 12 13 14 15 16 17 18 19 20 21 22 23 24 25 26 27 28 29…" at bounding box center [593, 487] width 361 height 39
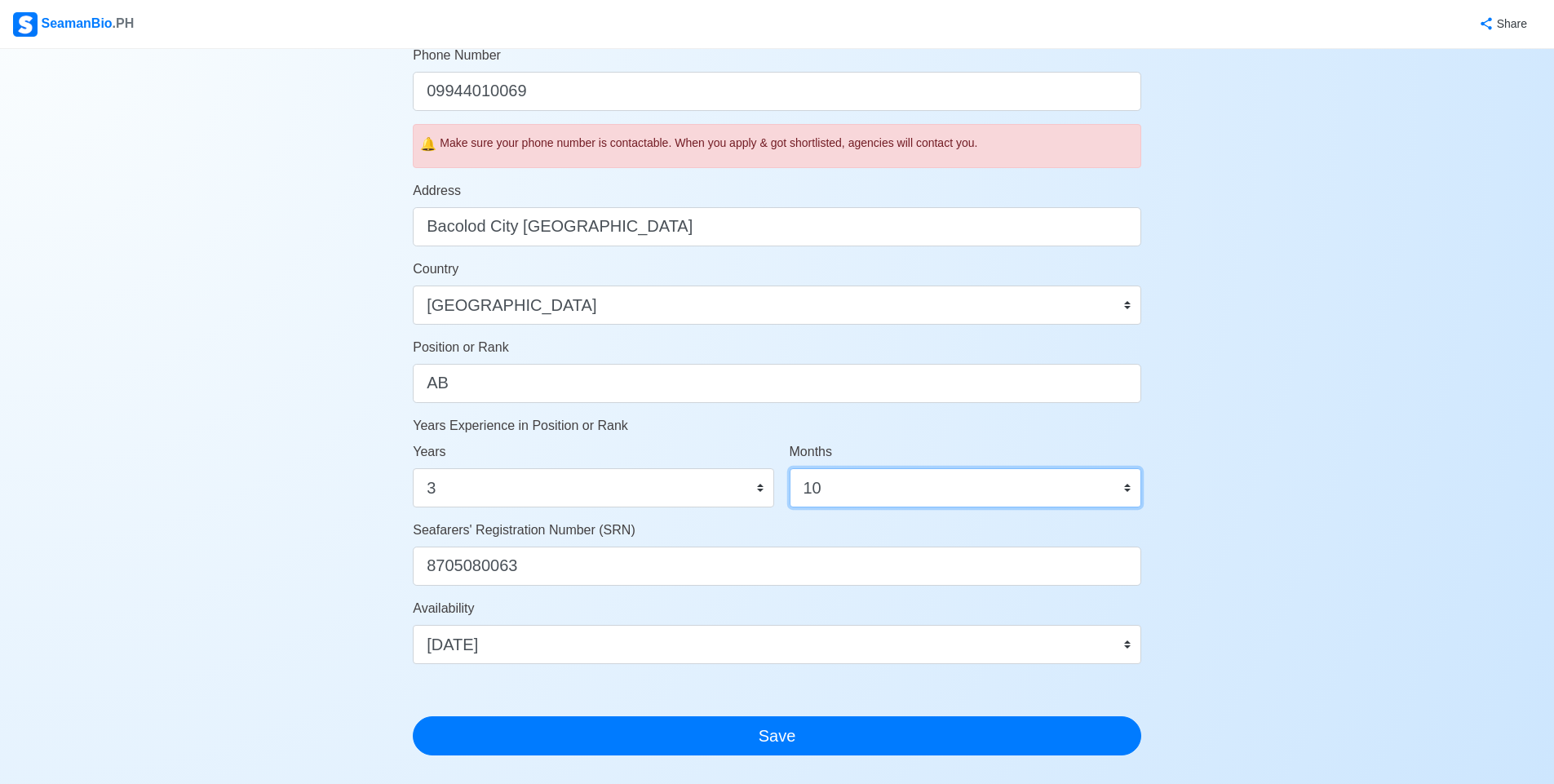
click at [868, 489] on select "0 1 2 3 4 5 6 7 8 9 10 11" at bounding box center [966, 487] width 352 height 39
select select "4"
click at [790, 468] on select "0 1 2 3 4 5 6 7 8 9 10 11" at bounding box center [966, 487] width 352 height 39
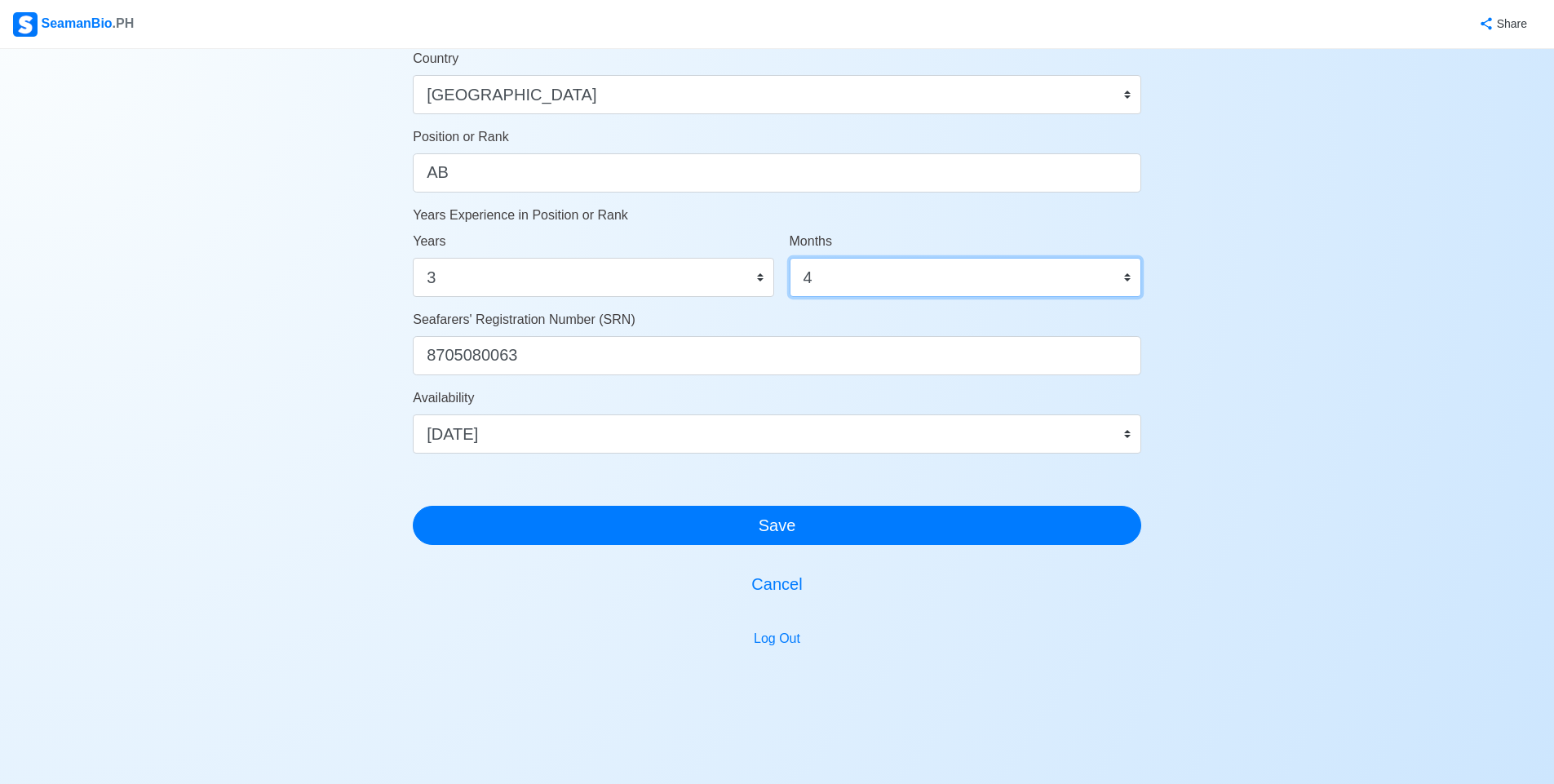
scroll to position [777, 0]
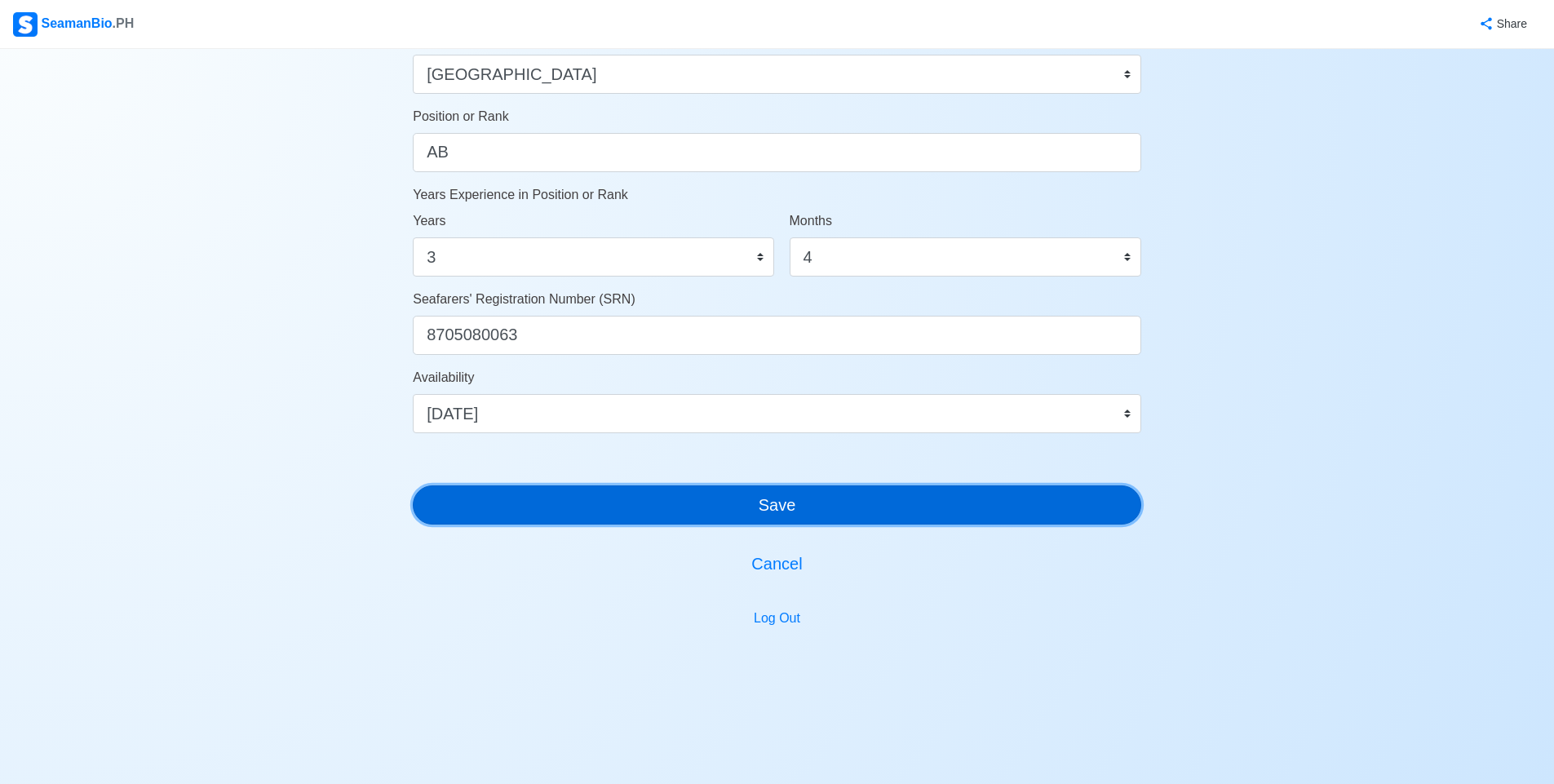
click at [1000, 507] on button "Save" at bounding box center [777, 505] width 728 height 39
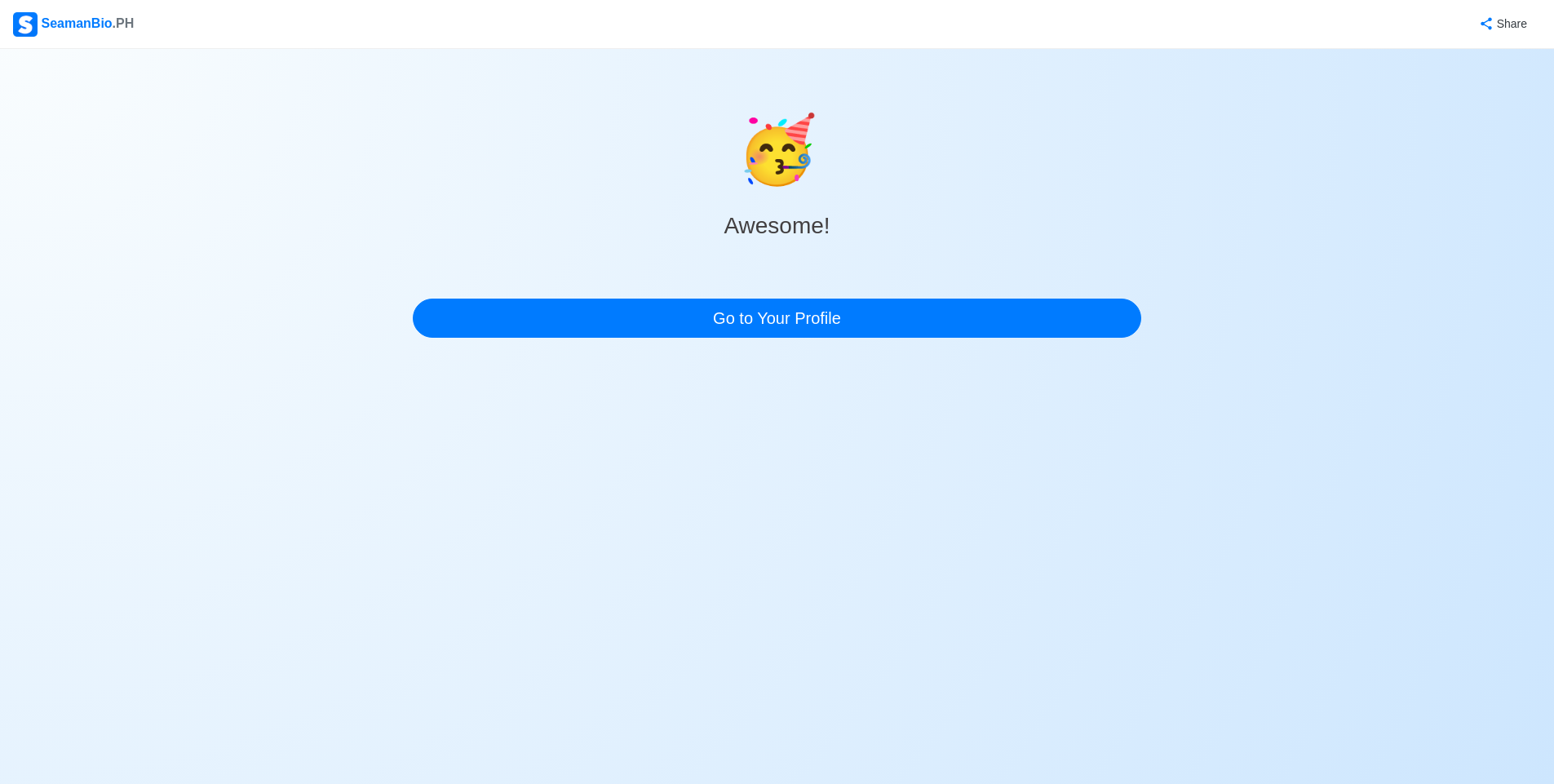
scroll to position [0, 0]
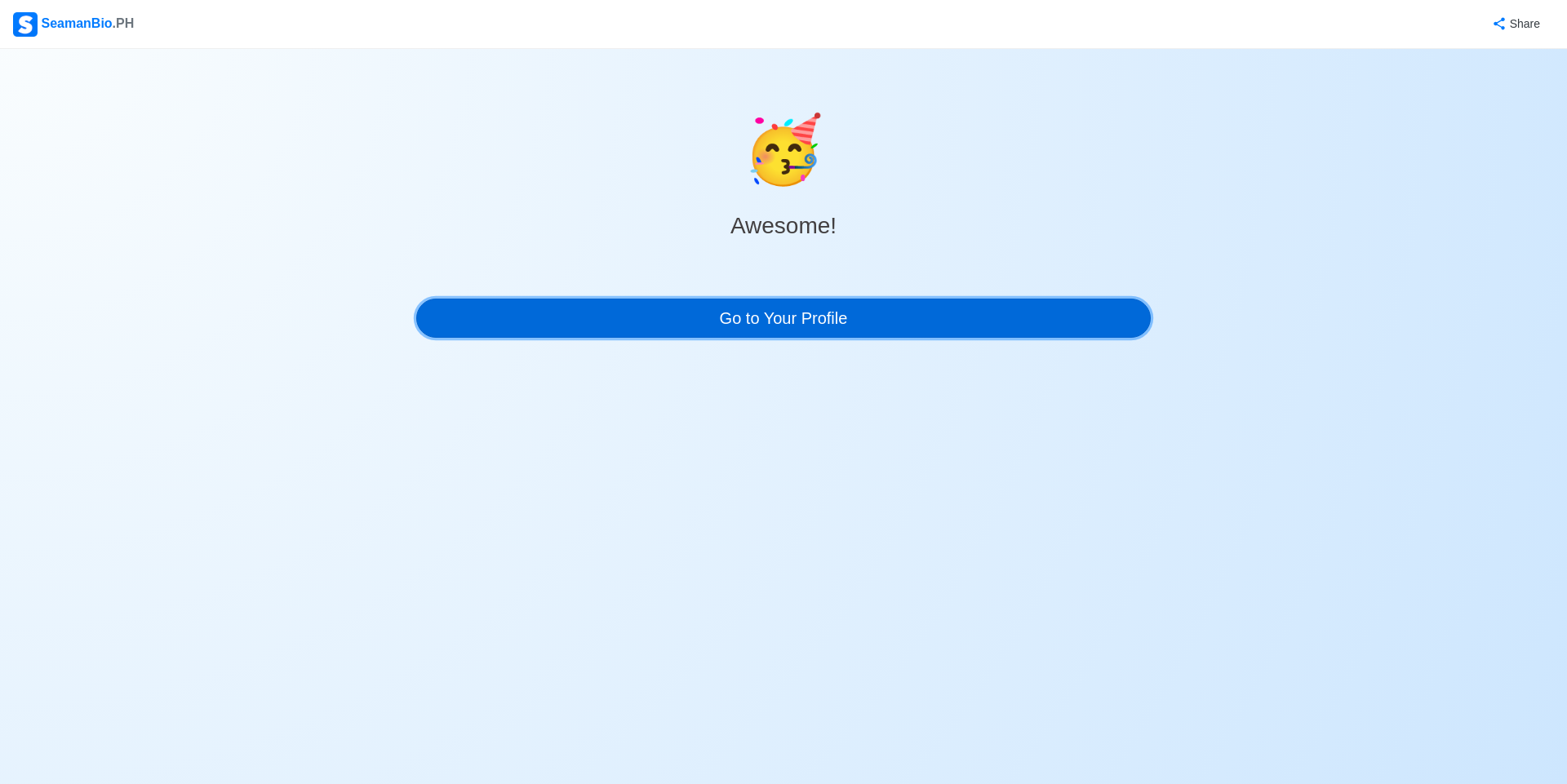
click at [845, 327] on link "Go to Your Profile" at bounding box center [783, 318] width 734 height 39
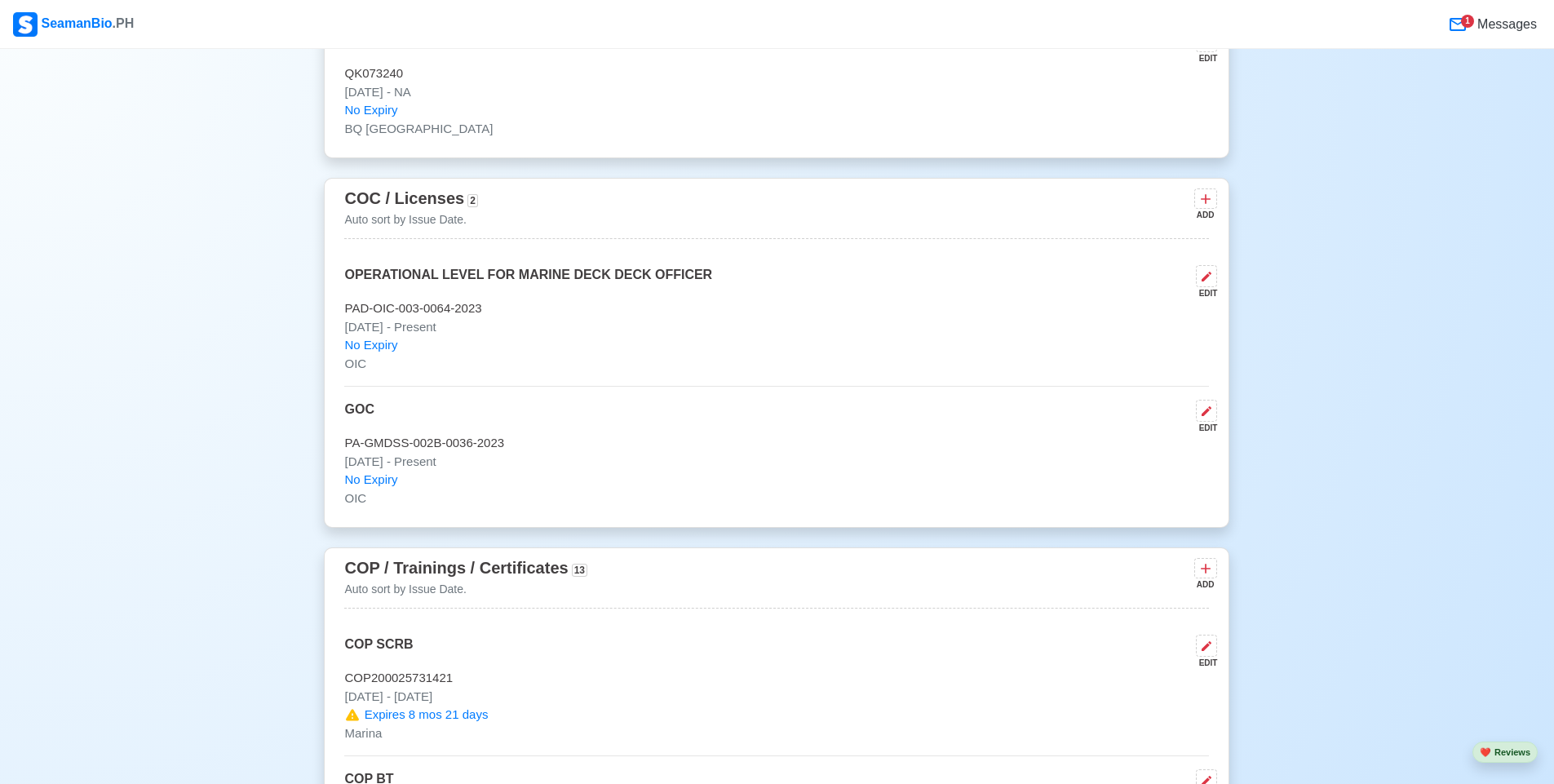
scroll to position [2639, 0]
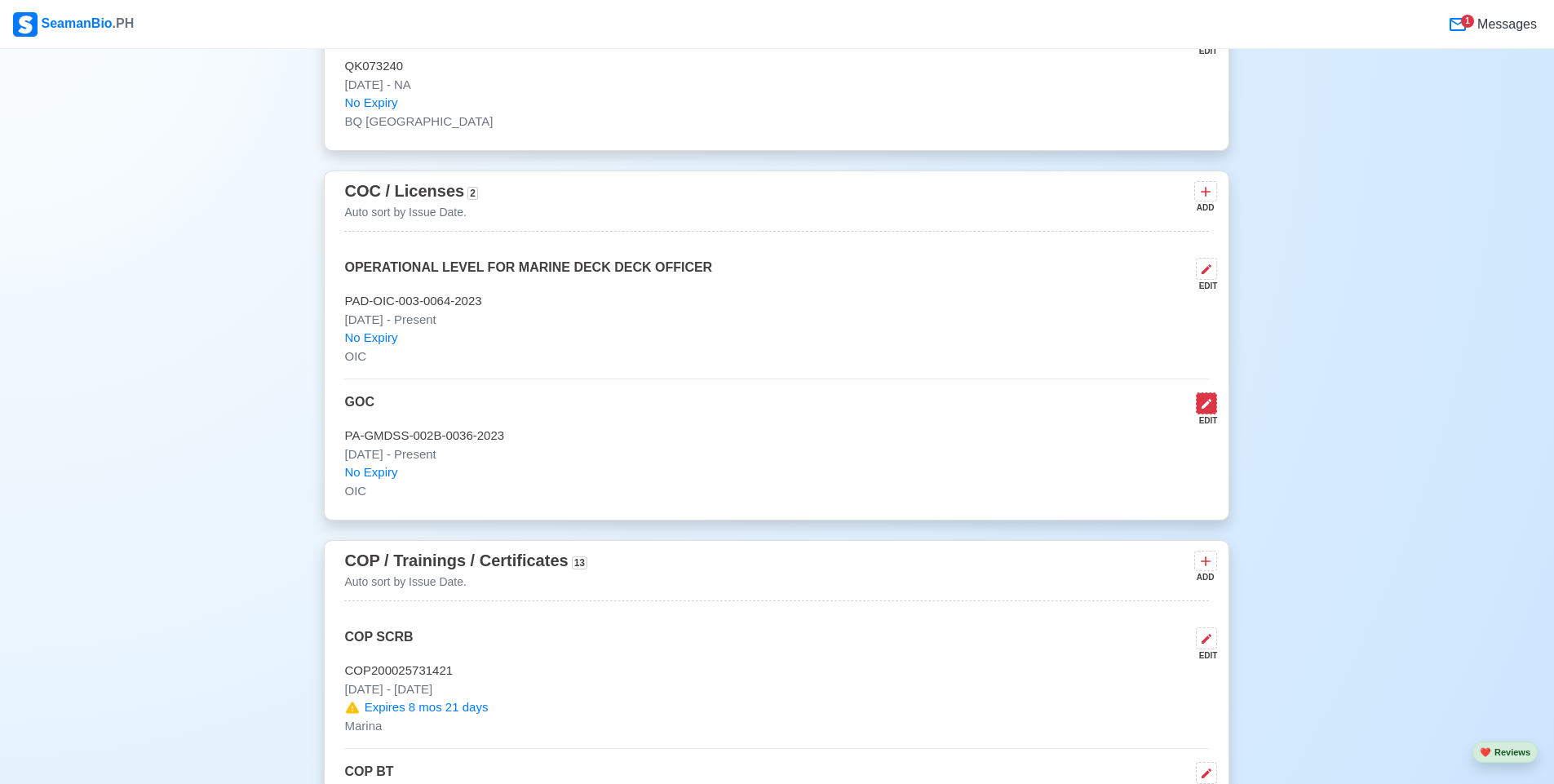
click at [1207, 415] on button at bounding box center [1207, 403] width 21 height 22
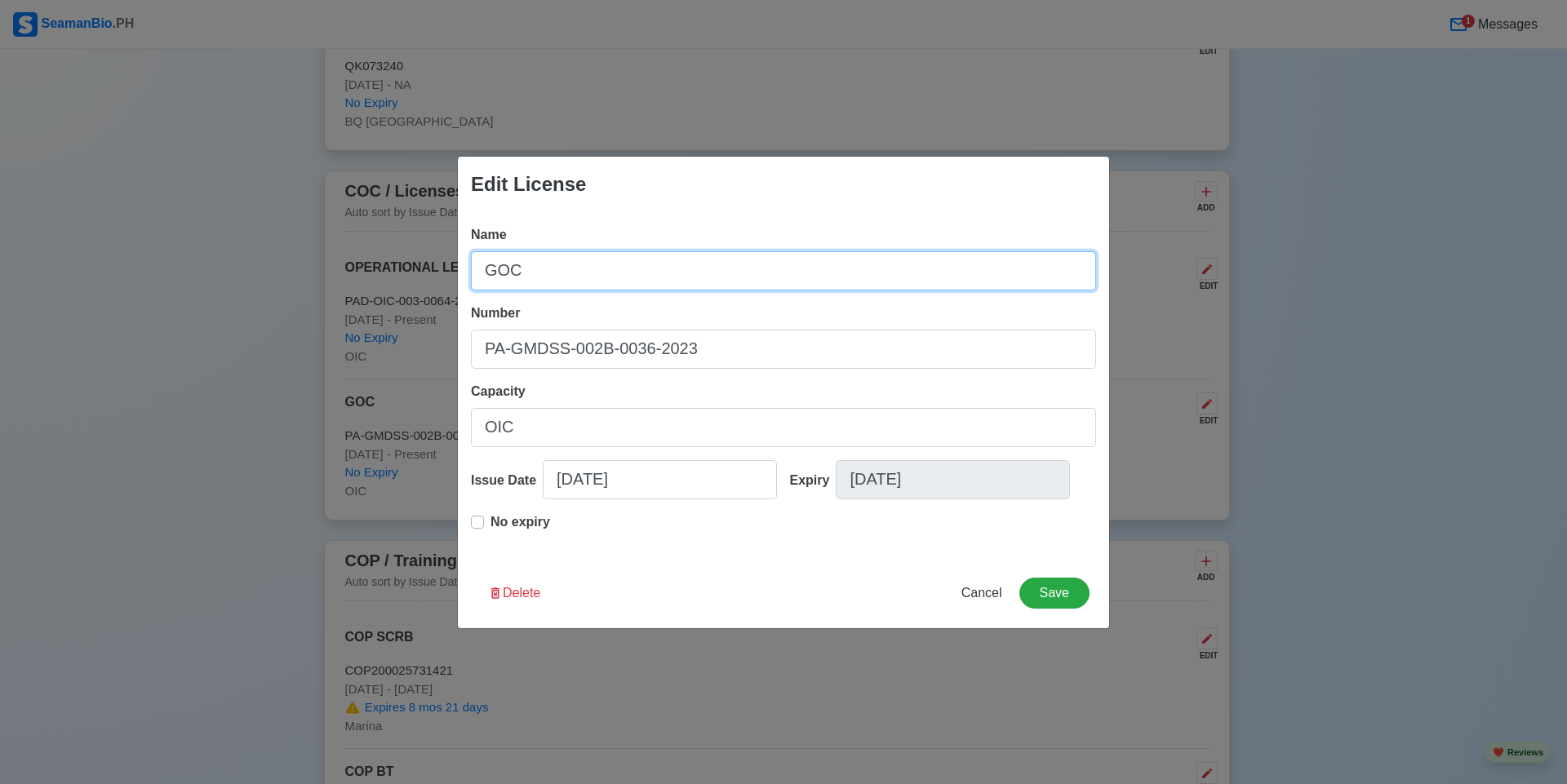
click at [592, 268] on input "GOC" at bounding box center [784, 271] width 625 height 39
type input "GOC FOR GMDSS"
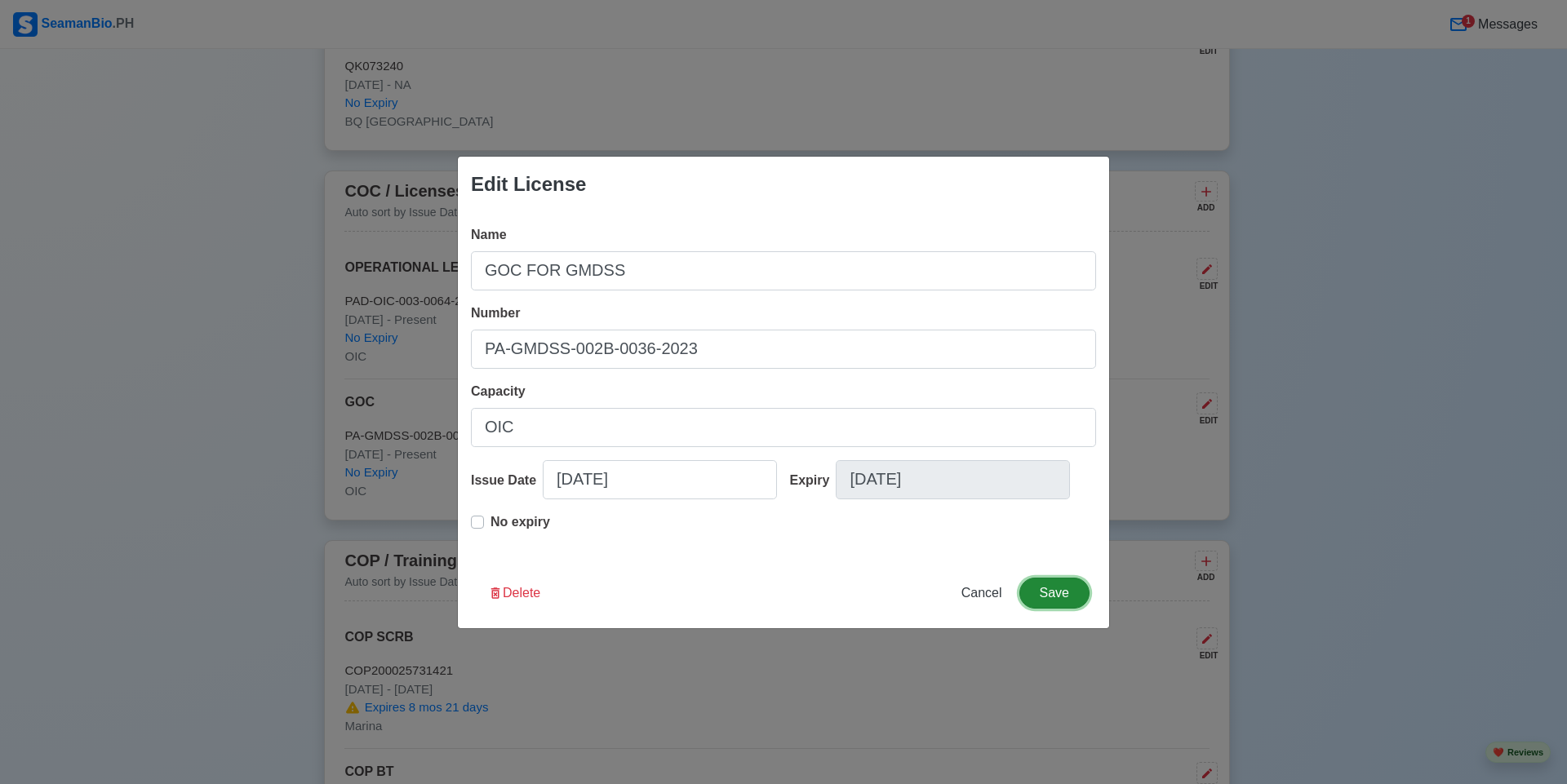
click at [1041, 592] on button "Save" at bounding box center [1054, 593] width 71 height 31
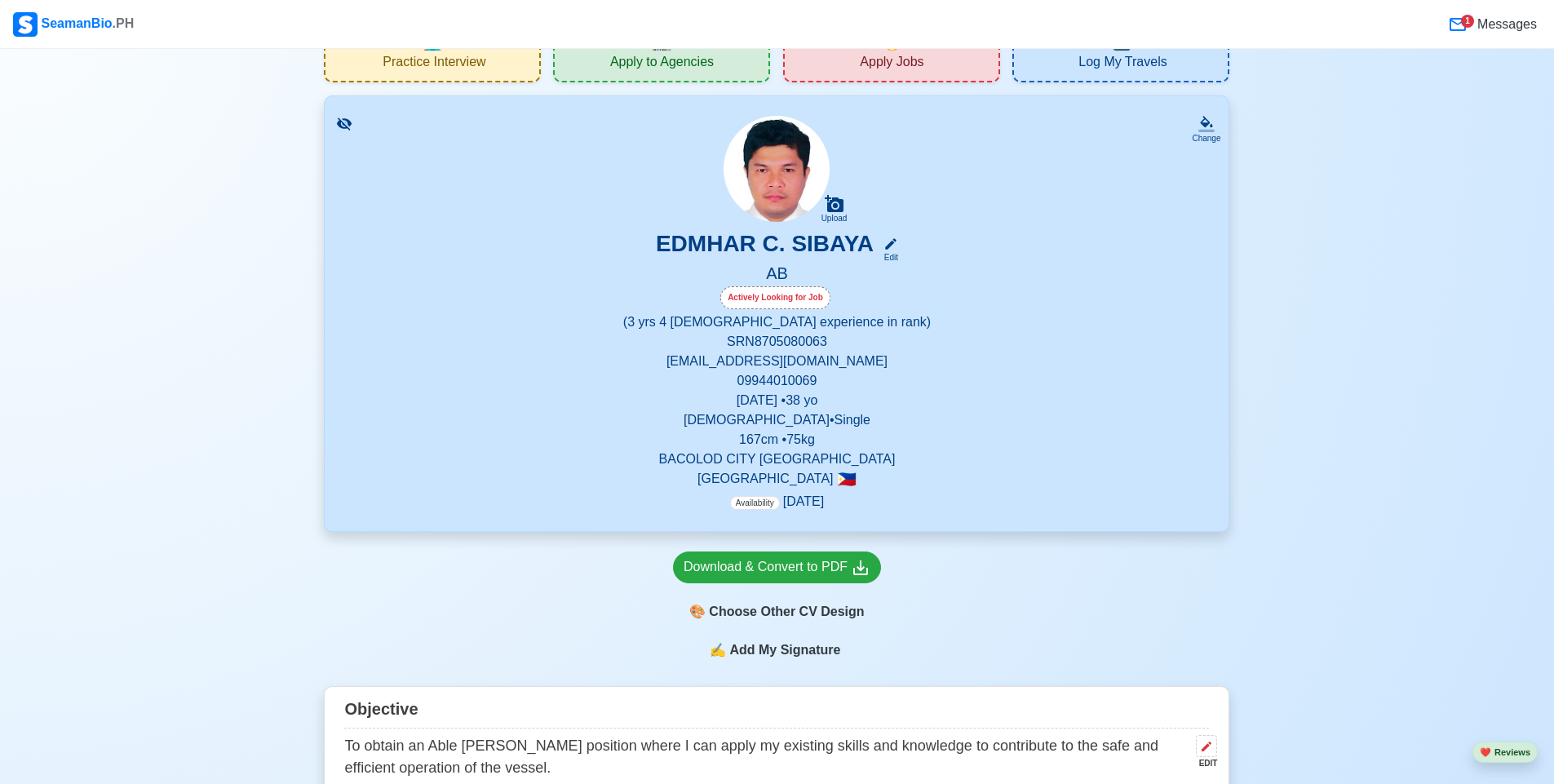
scroll to position [0, 0]
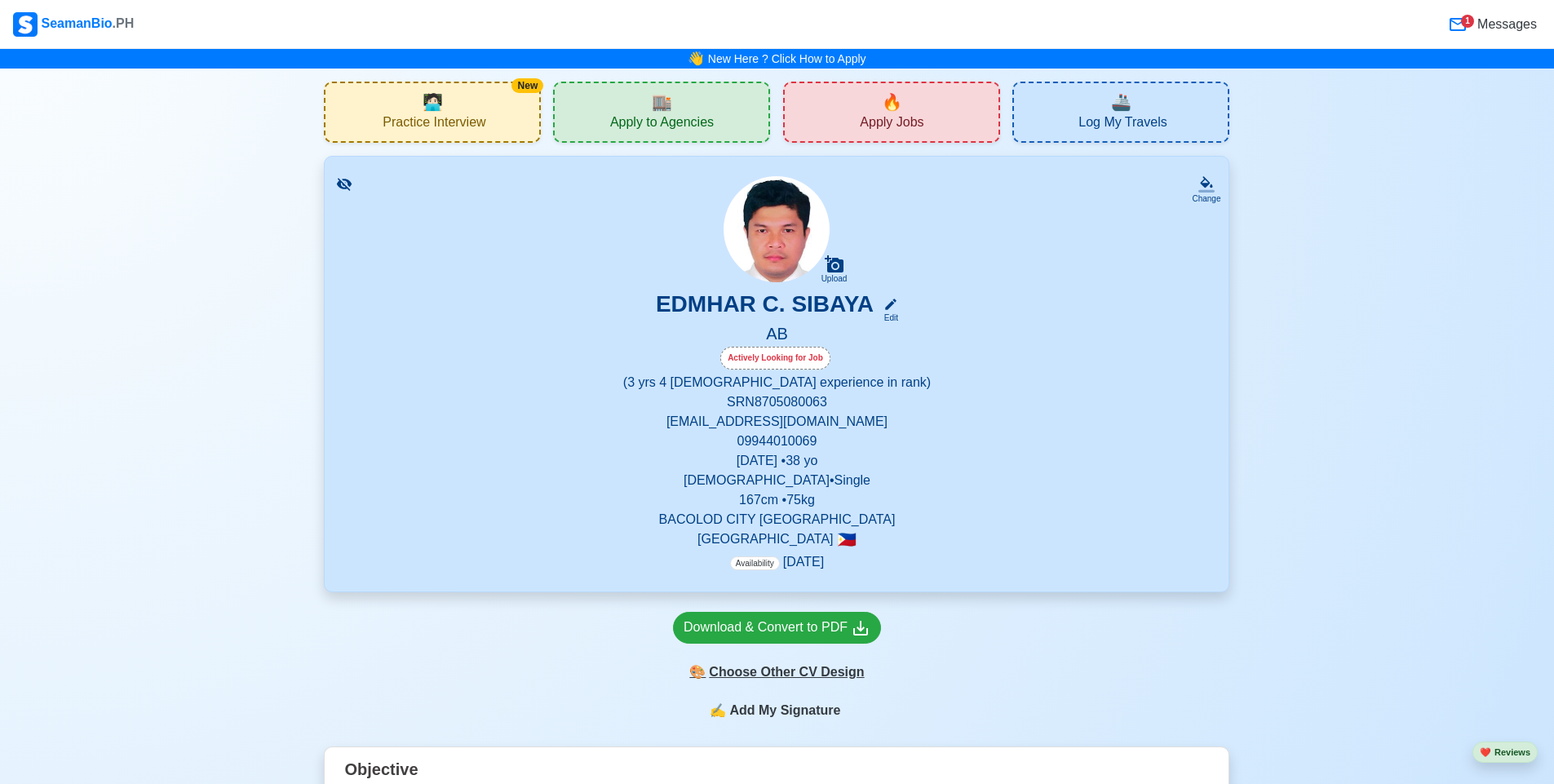
click at [847, 676] on div "🎨 Choose Other CV Design" at bounding box center [777, 672] width 208 height 31
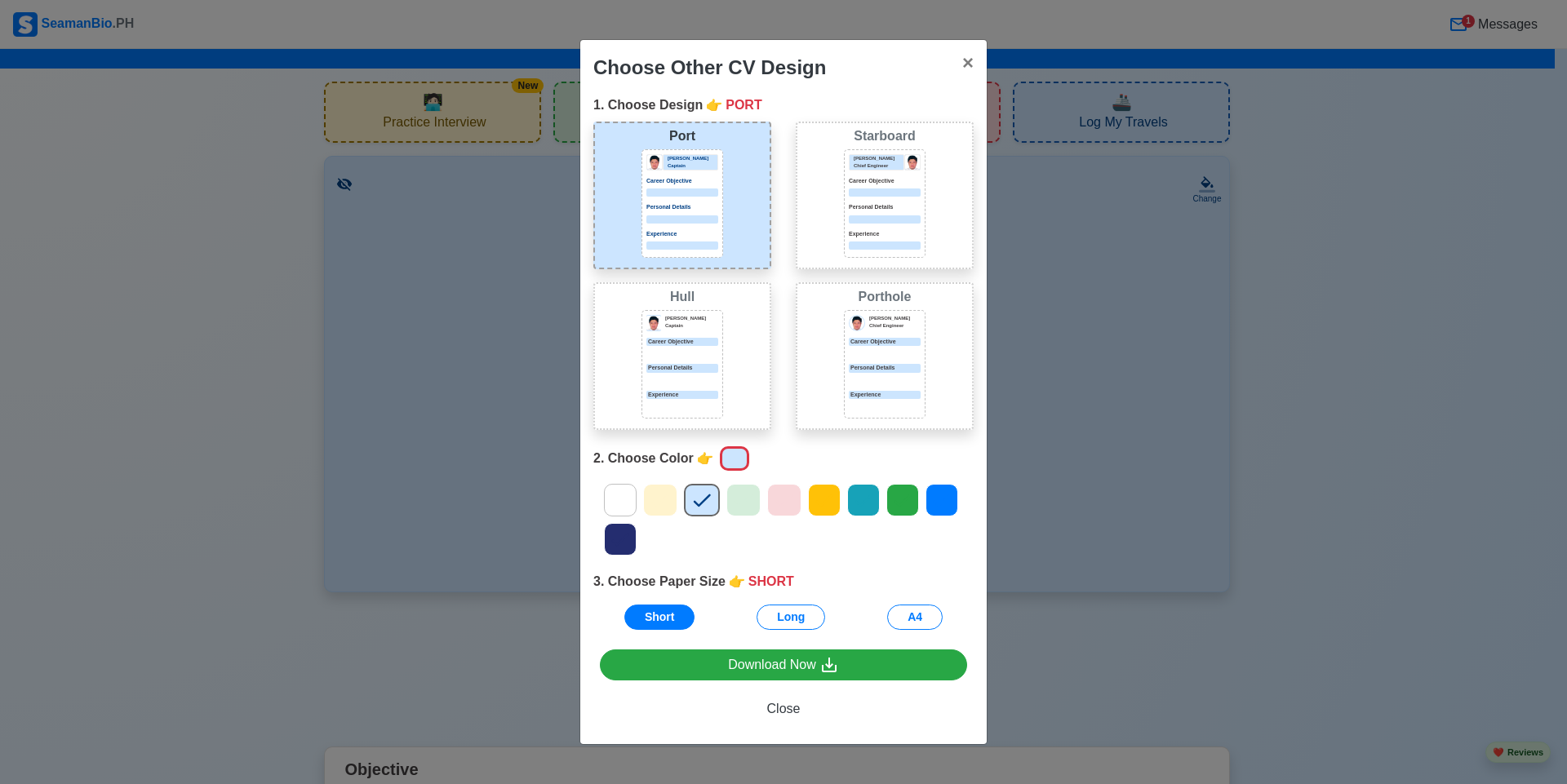
click at [832, 509] on icon at bounding box center [823, 499] width 24 height 24
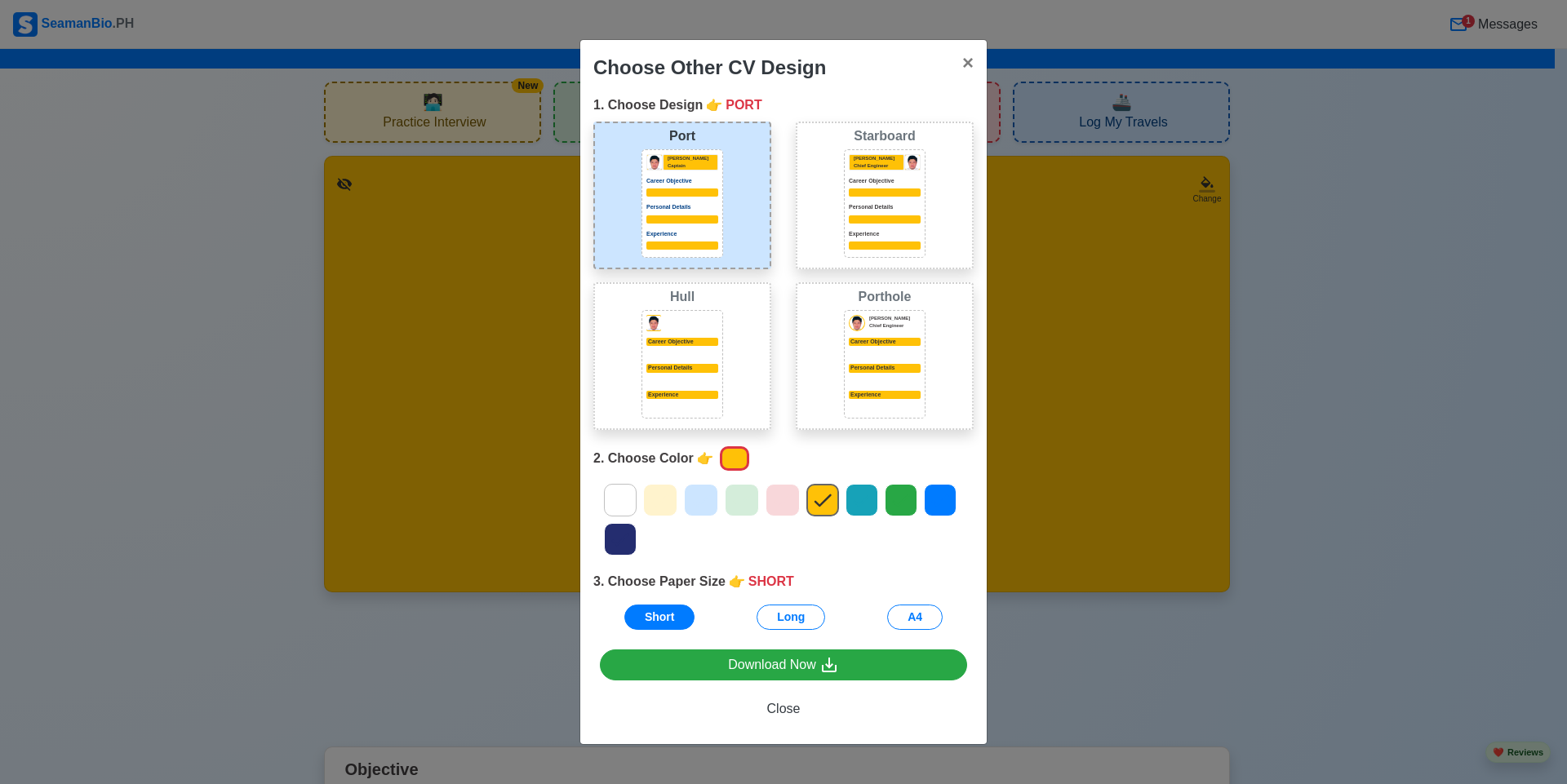
click at [704, 503] on icon at bounding box center [700, 499] width 24 height 24
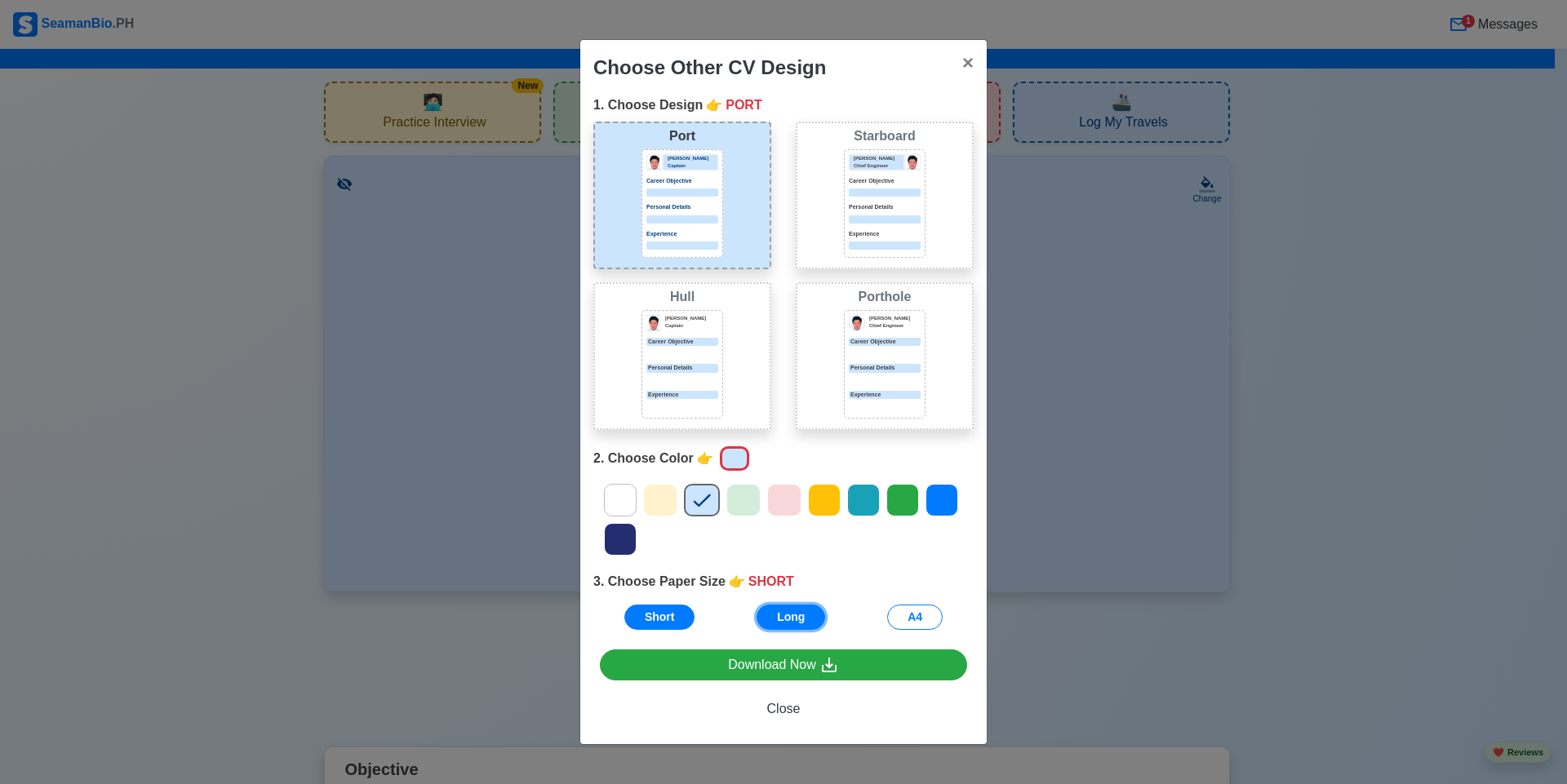
click at [814, 621] on button "Long" at bounding box center [790, 617] width 69 height 25
click at [685, 618] on button "Short" at bounding box center [659, 617] width 71 height 25
click at [902, 618] on button "A4" at bounding box center [914, 617] width 55 height 25
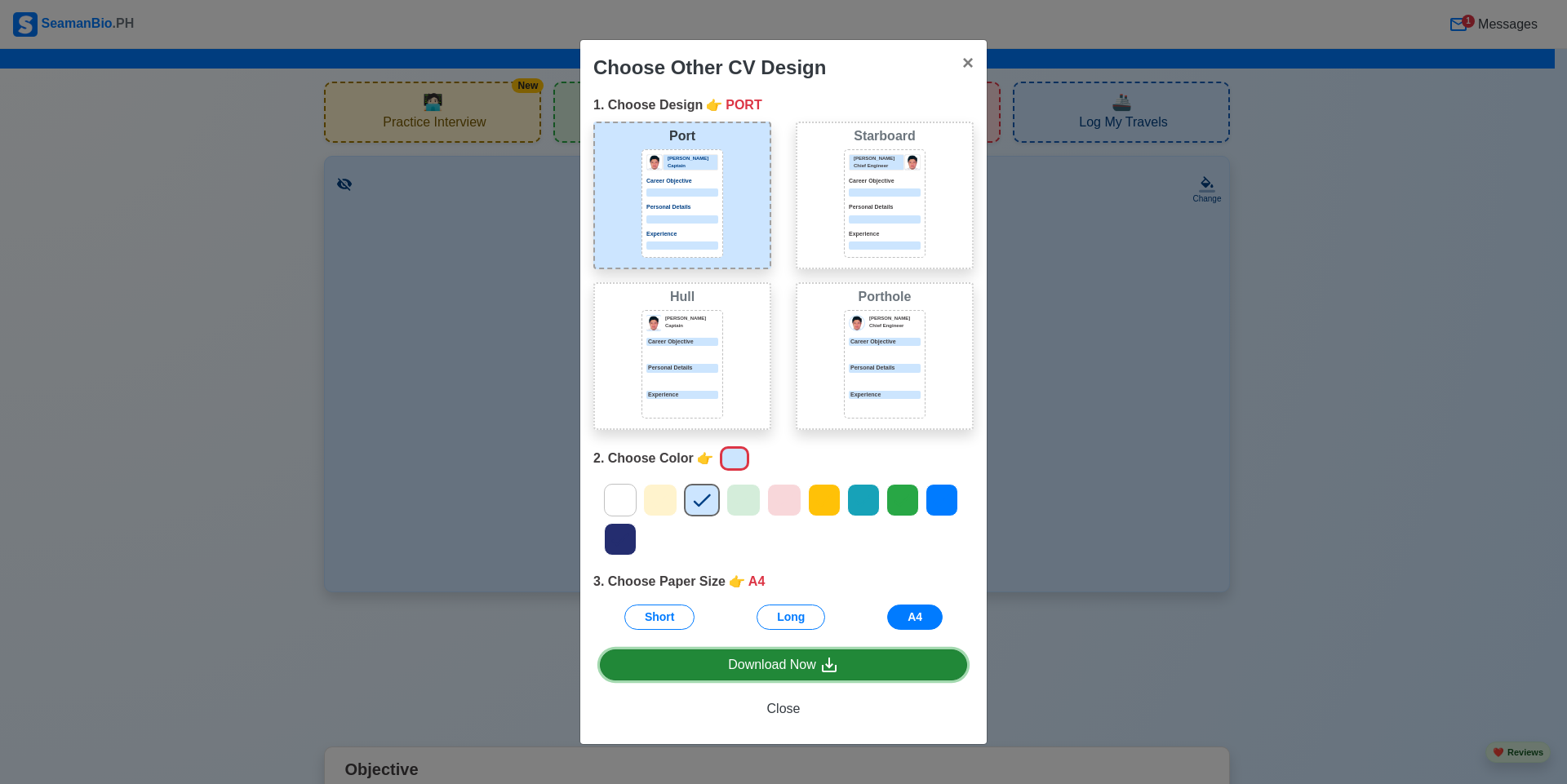
click at [826, 664] on icon at bounding box center [829, 664] width 19 height 19
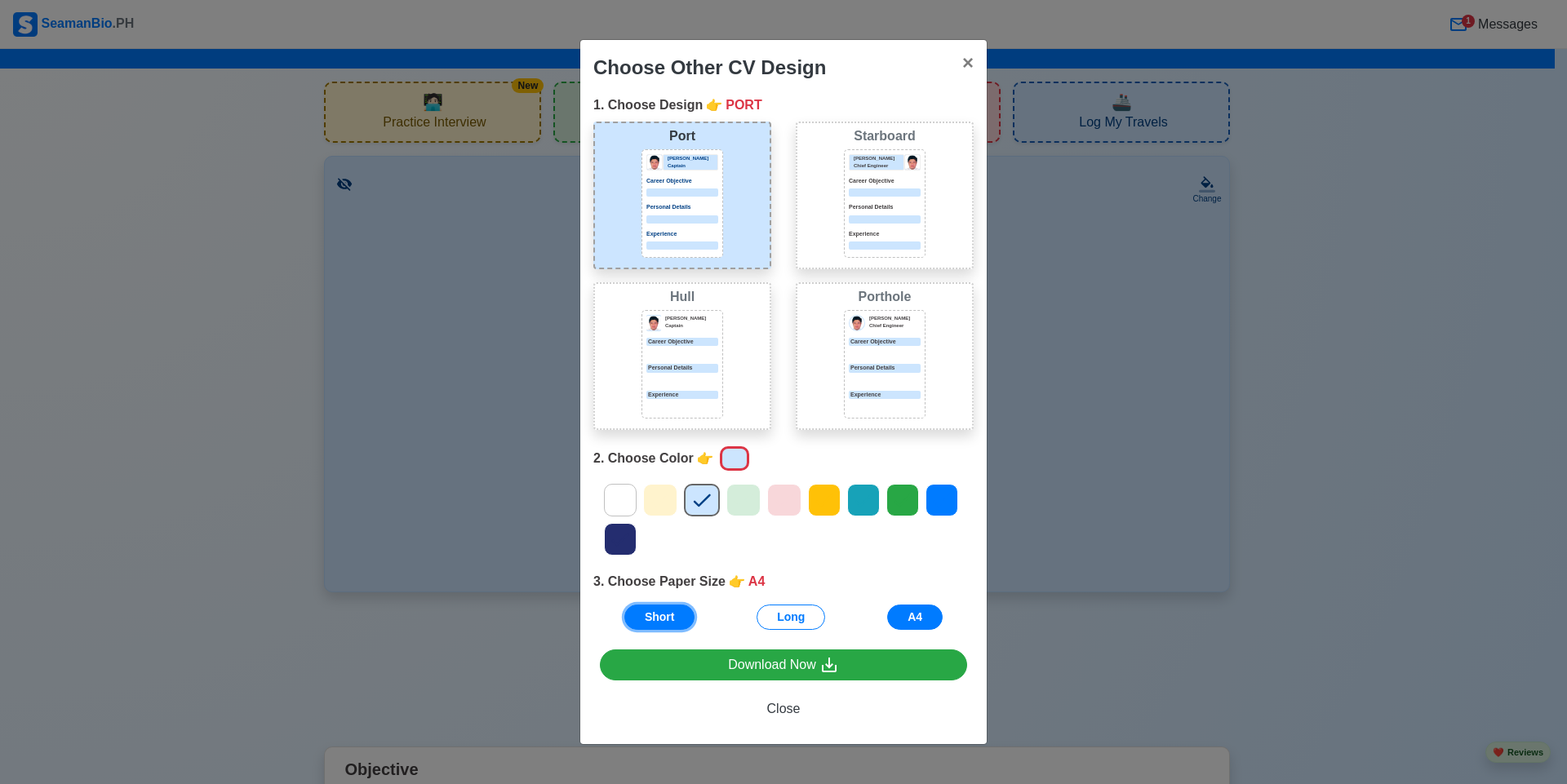
click at [668, 614] on button "Short" at bounding box center [659, 617] width 71 height 25
click at [834, 491] on icon at bounding box center [823, 499] width 24 height 24
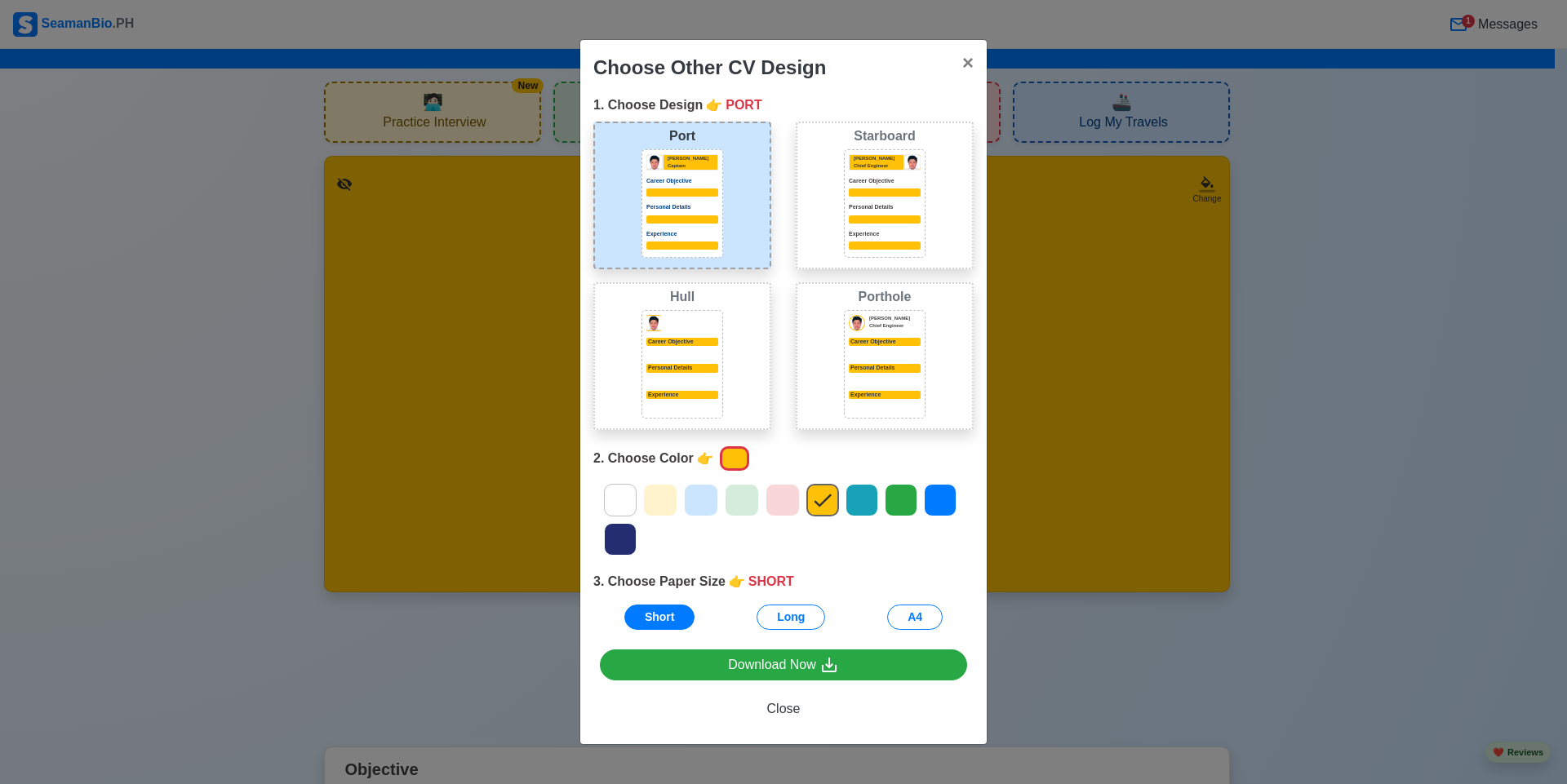
click at [905, 365] on div "Personal Details" at bounding box center [884, 367] width 72 height 9
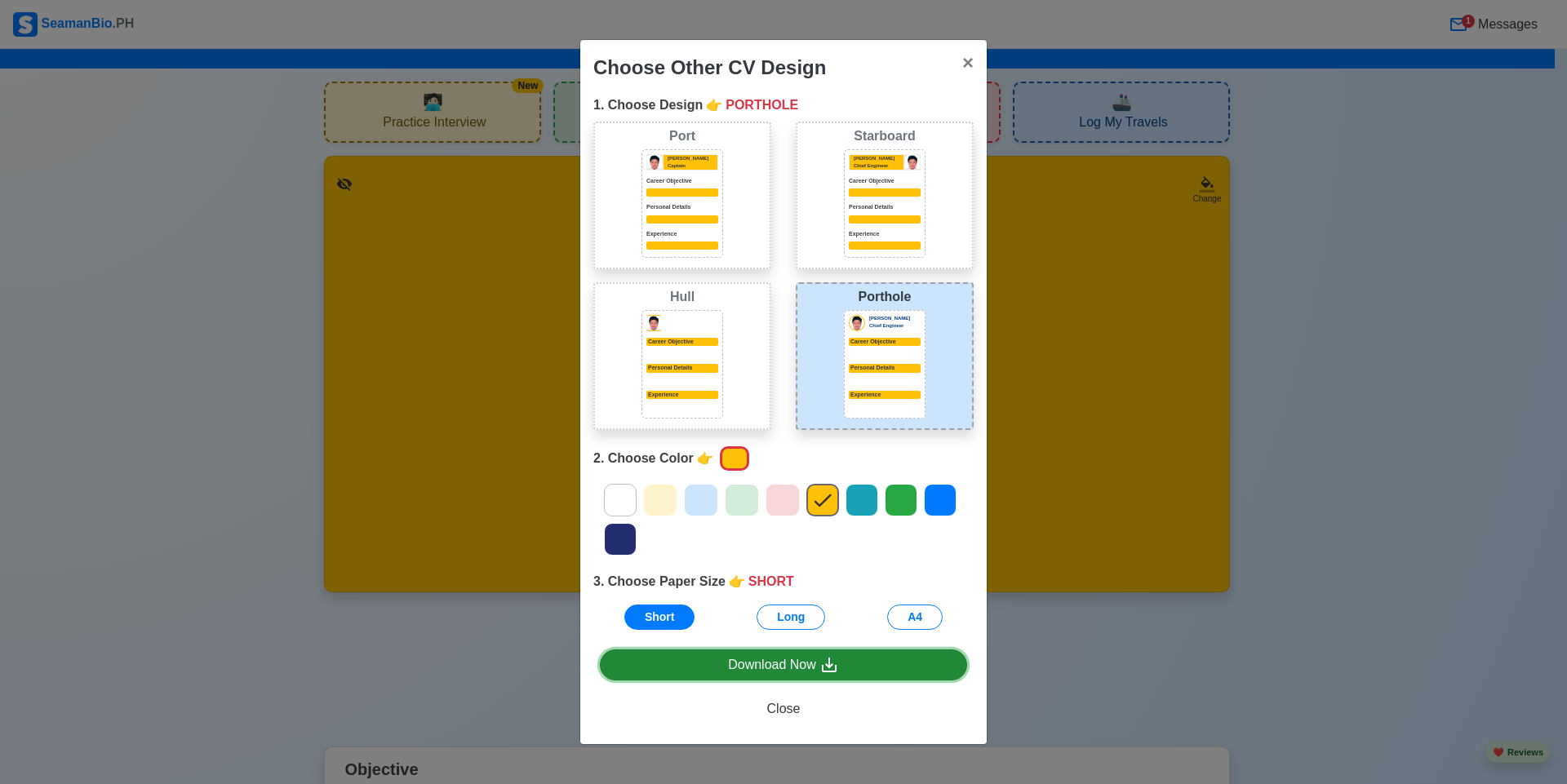
click at [874, 657] on link "Download Now" at bounding box center [784, 664] width 368 height 32
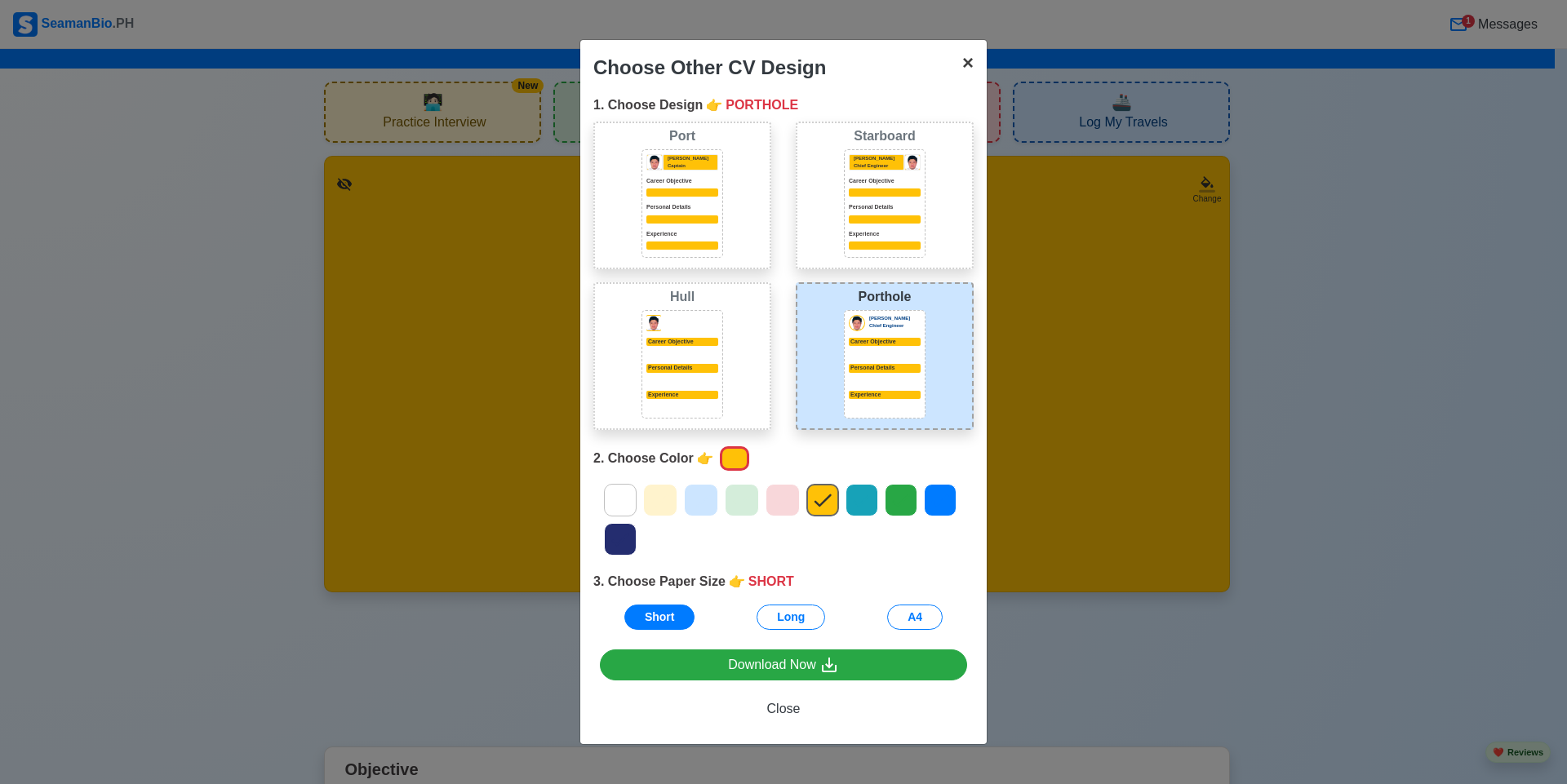
click at [966, 65] on span "×" at bounding box center [968, 62] width 12 height 22
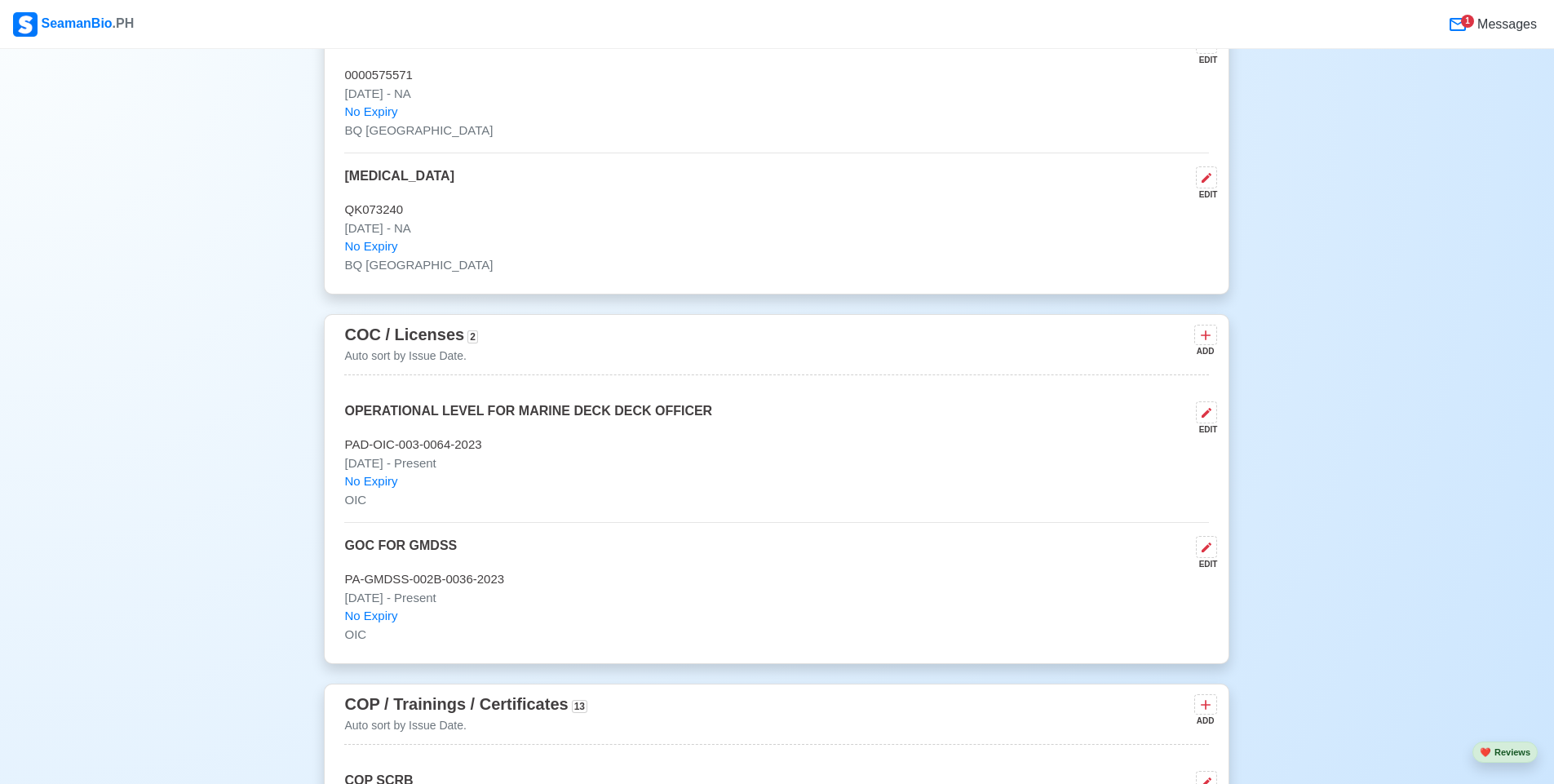
scroll to position [2646, 0]
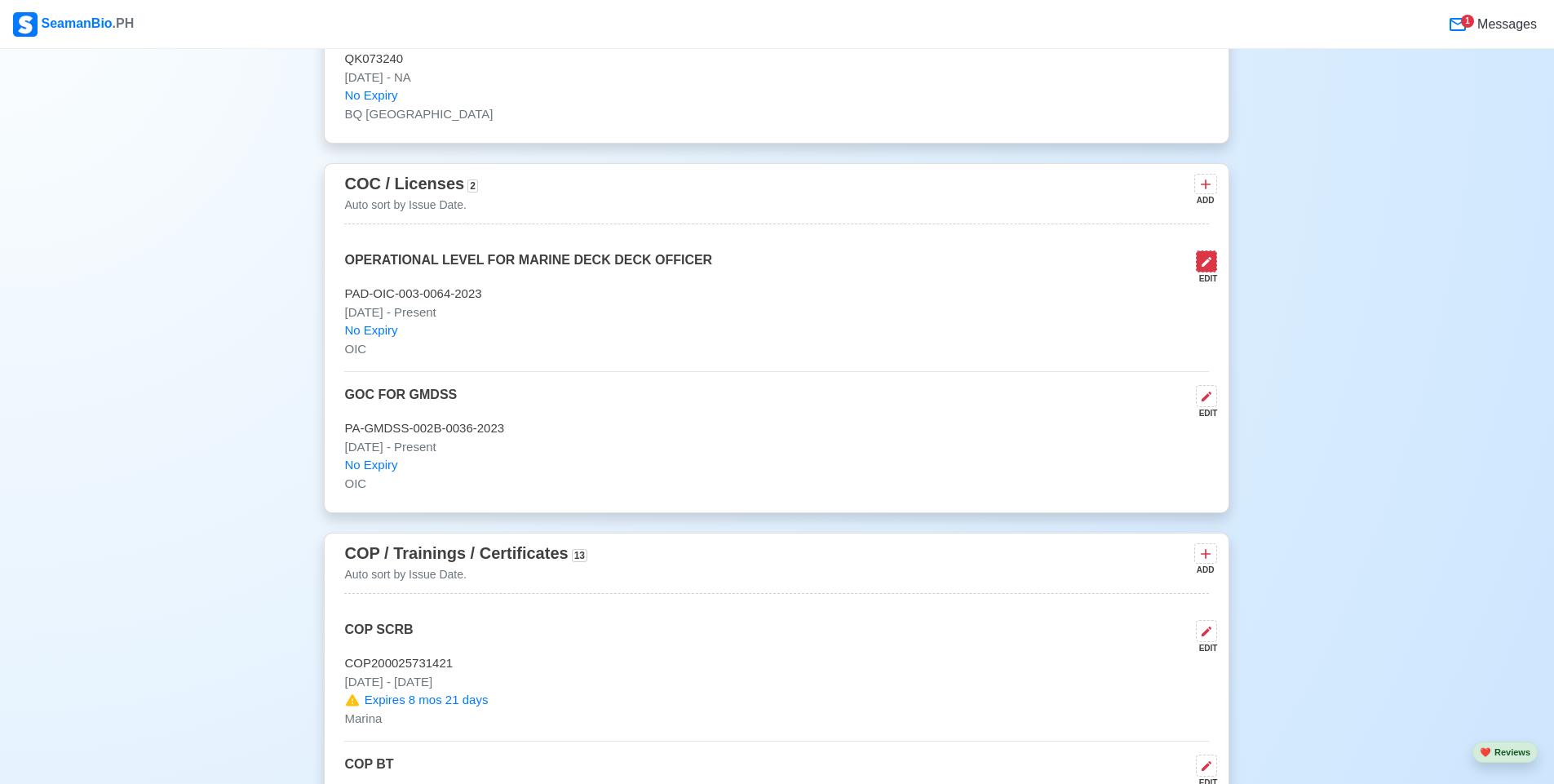
click at [1204, 267] on icon at bounding box center [1206, 262] width 10 height 10
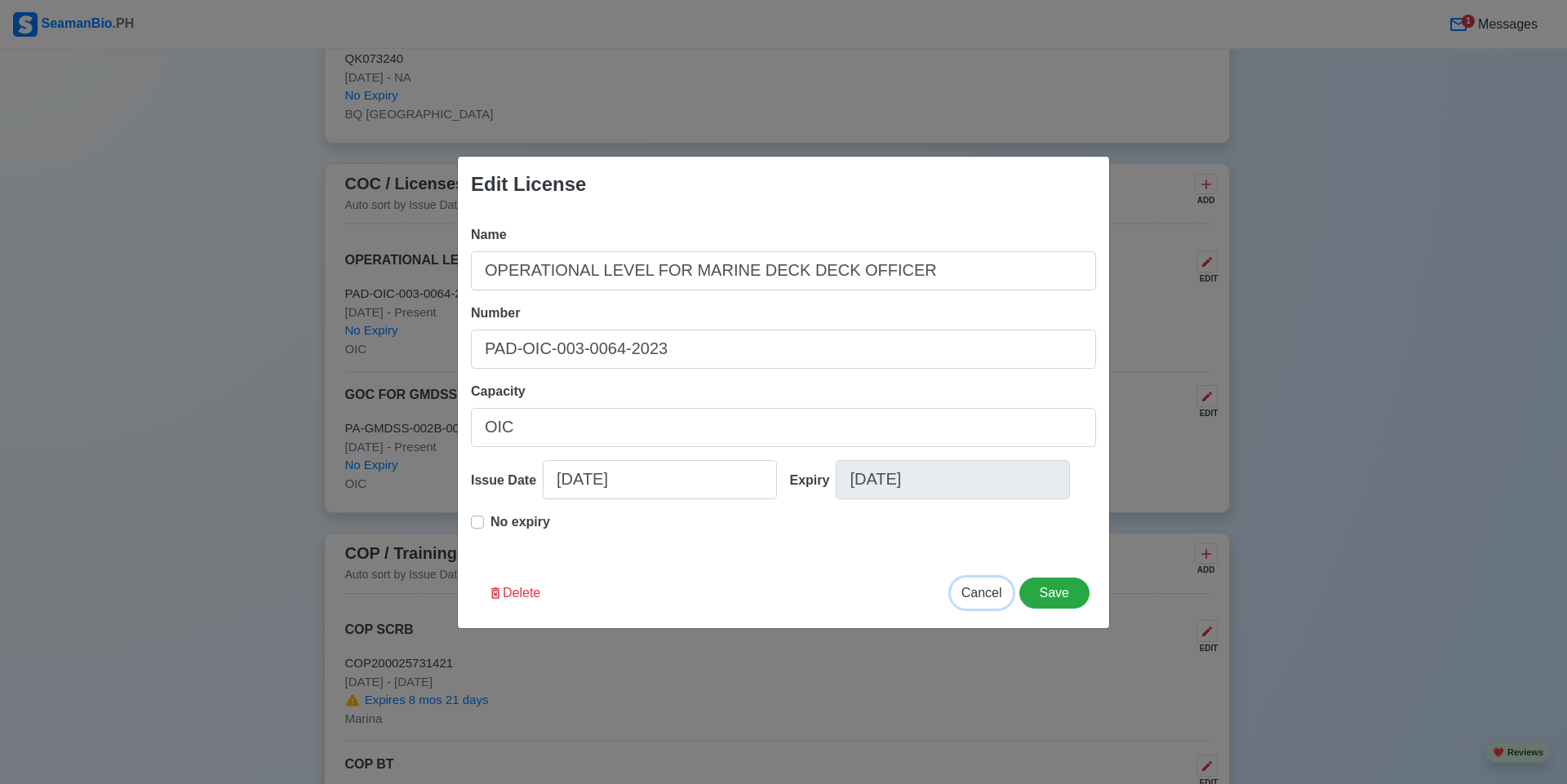
click at [988, 594] on span "Cancel" at bounding box center [982, 593] width 41 height 14
type input "08/20/2025"
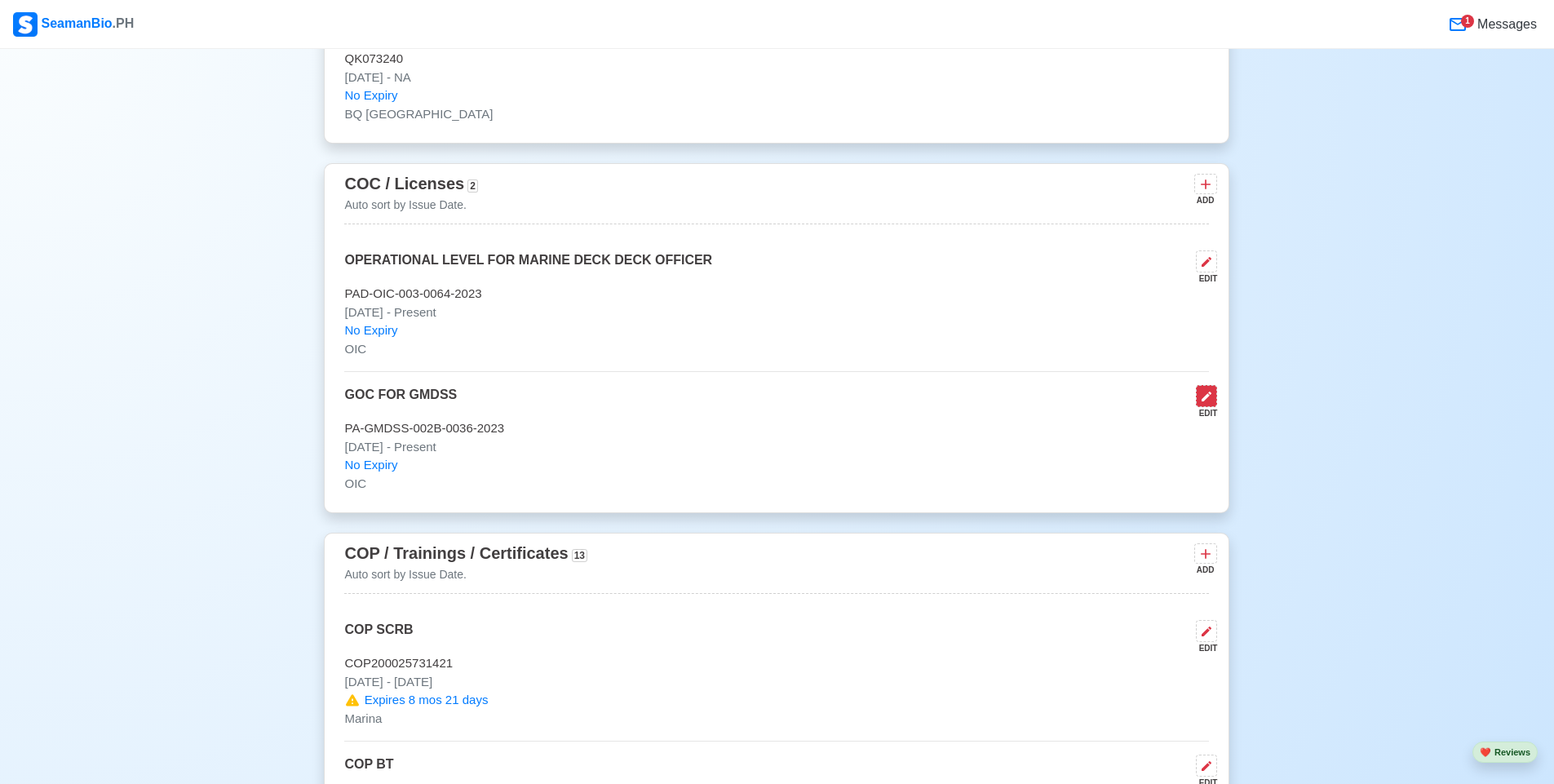
click at [1212, 403] on icon at bounding box center [1206, 395] width 13 height 13
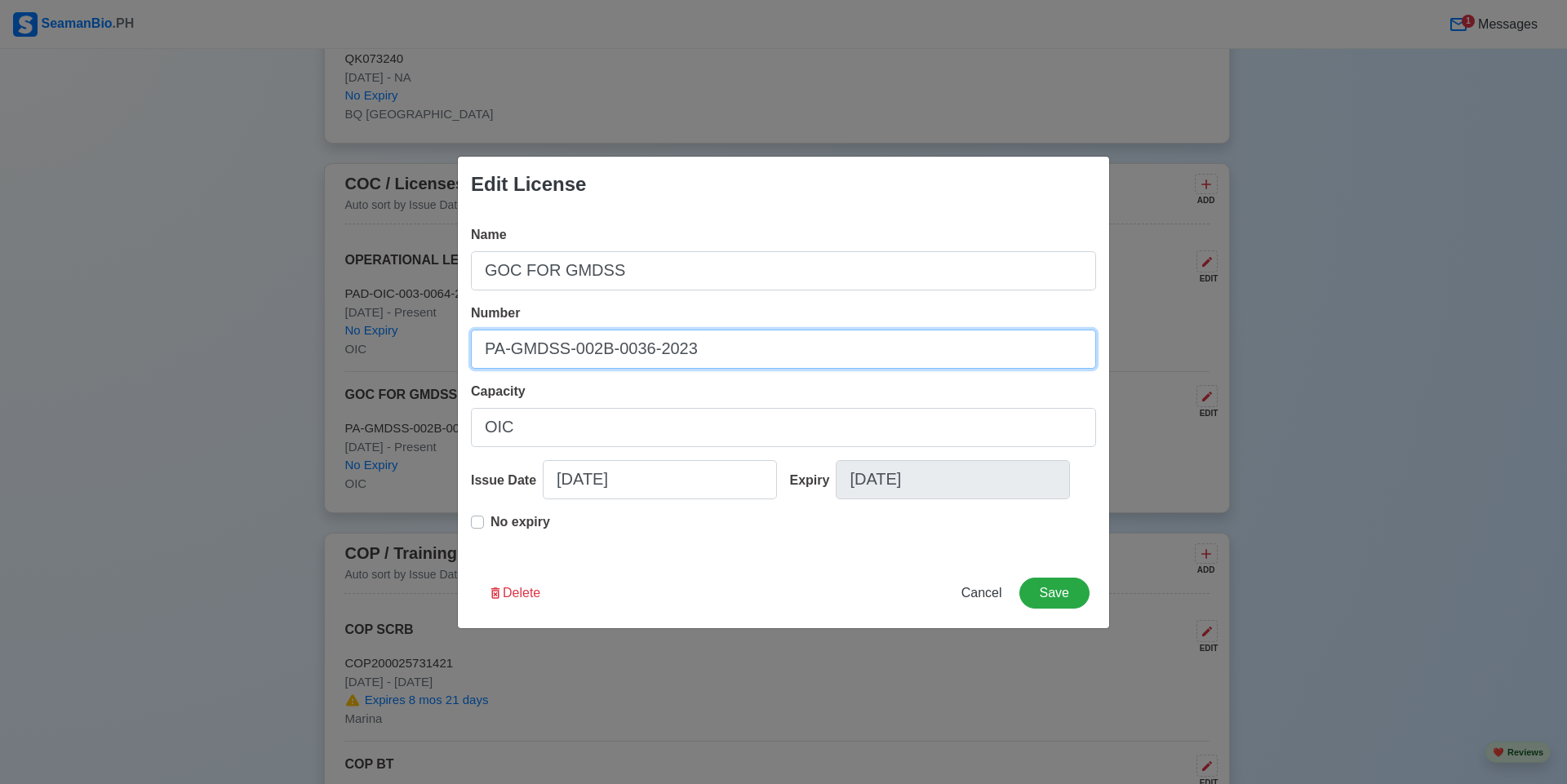
drag, startPoint x: 704, startPoint y: 334, endPoint x: 601, endPoint y: 334, distance: 103.0
click at [601, 334] on input "PA-GMDSS-002B-0036-2023" at bounding box center [784, 349] width 625 height 39
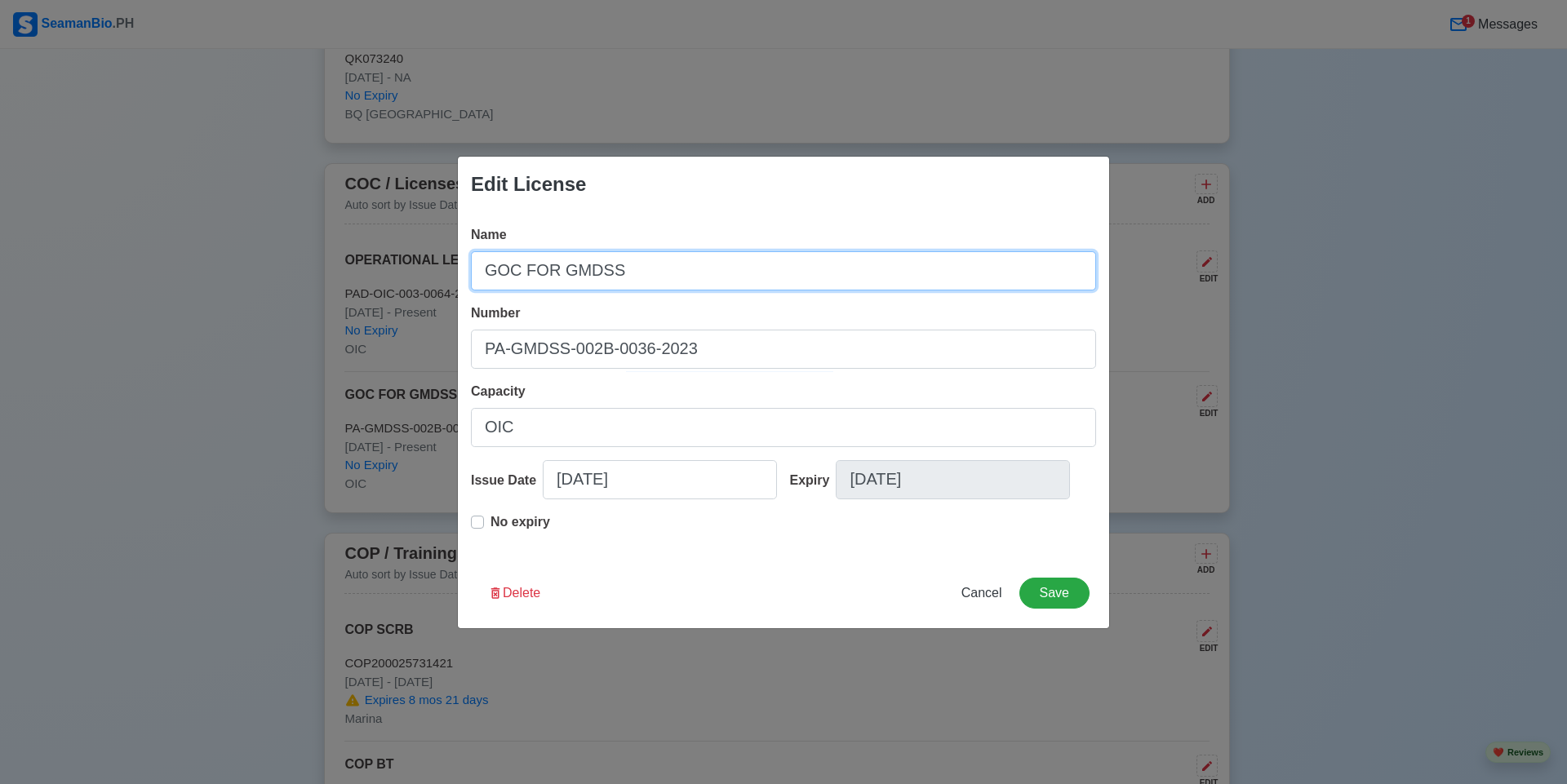
drag, startPoint x: 545, startPoint y: 276, endPoint x: 442, endPoint y: 264, distance: 103.7
click at [442, 264] on div "Edit License Name GOC FOR GMDSS Number PA-GMDSS-002B-0036-2023 Capacity OIC Iss…" at bounding box center [784, 392] width 1567 height 784
click at [549, 263] on input "GOC FOR GMDSS" at bounding box center [784, 271] width 625 height 39
drag, startPoint x: 549, startPoint y: 263, endPoint x: 409, endPoint y: 263, distance: 140.0
click at [410, 263] on div "Edit License Name GOC FOR GMDSS Number PA-GMDSS-002B-0036-2023 Capacity OIC Iss…" at bounding box center [784, 392] width 1567 height 784
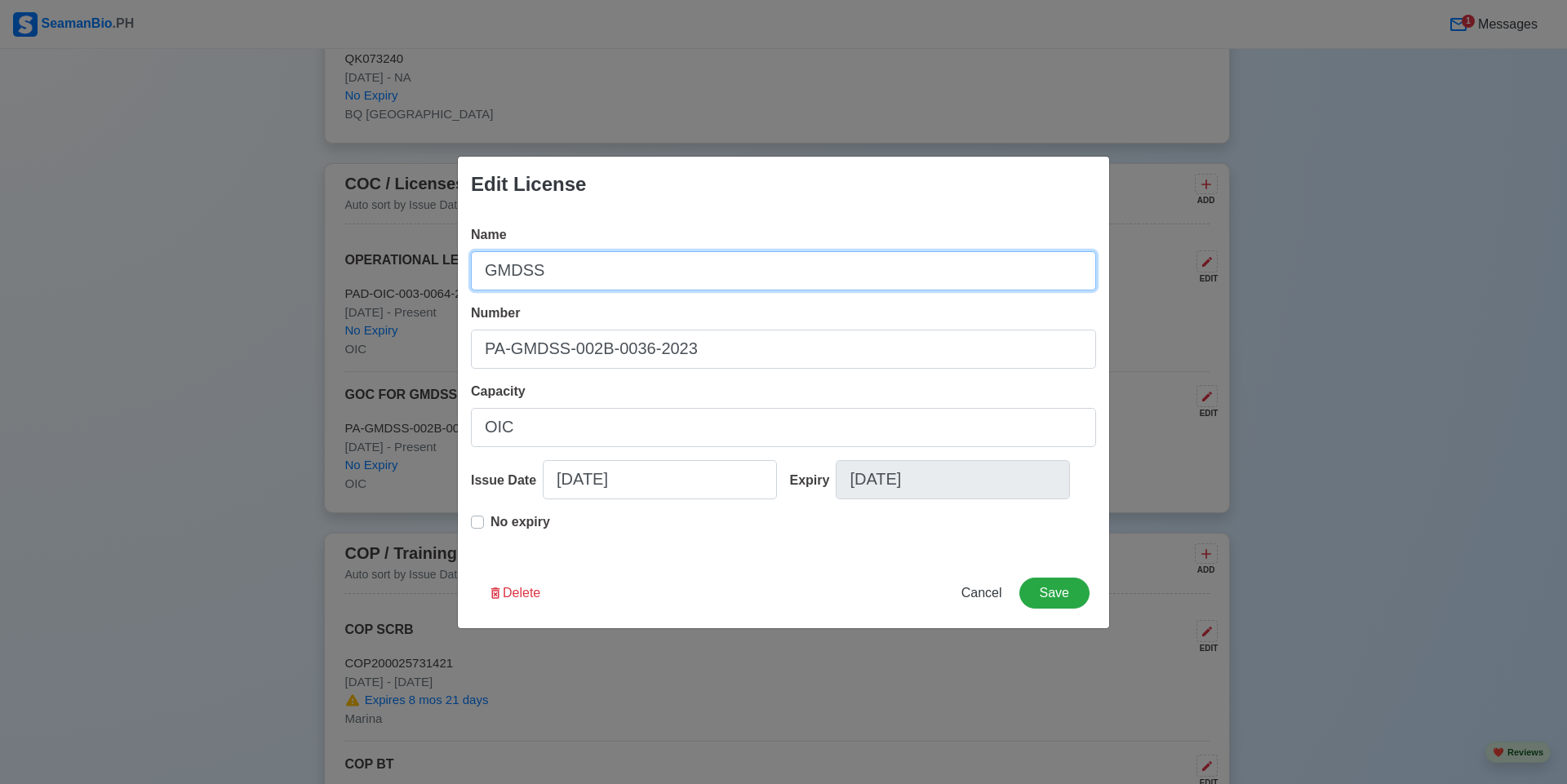
click at [601, 271] on input "GMDSS" at bounding box center [784, 271] width 625 height 39
type input "GMDSS RADIO OPERATOR"
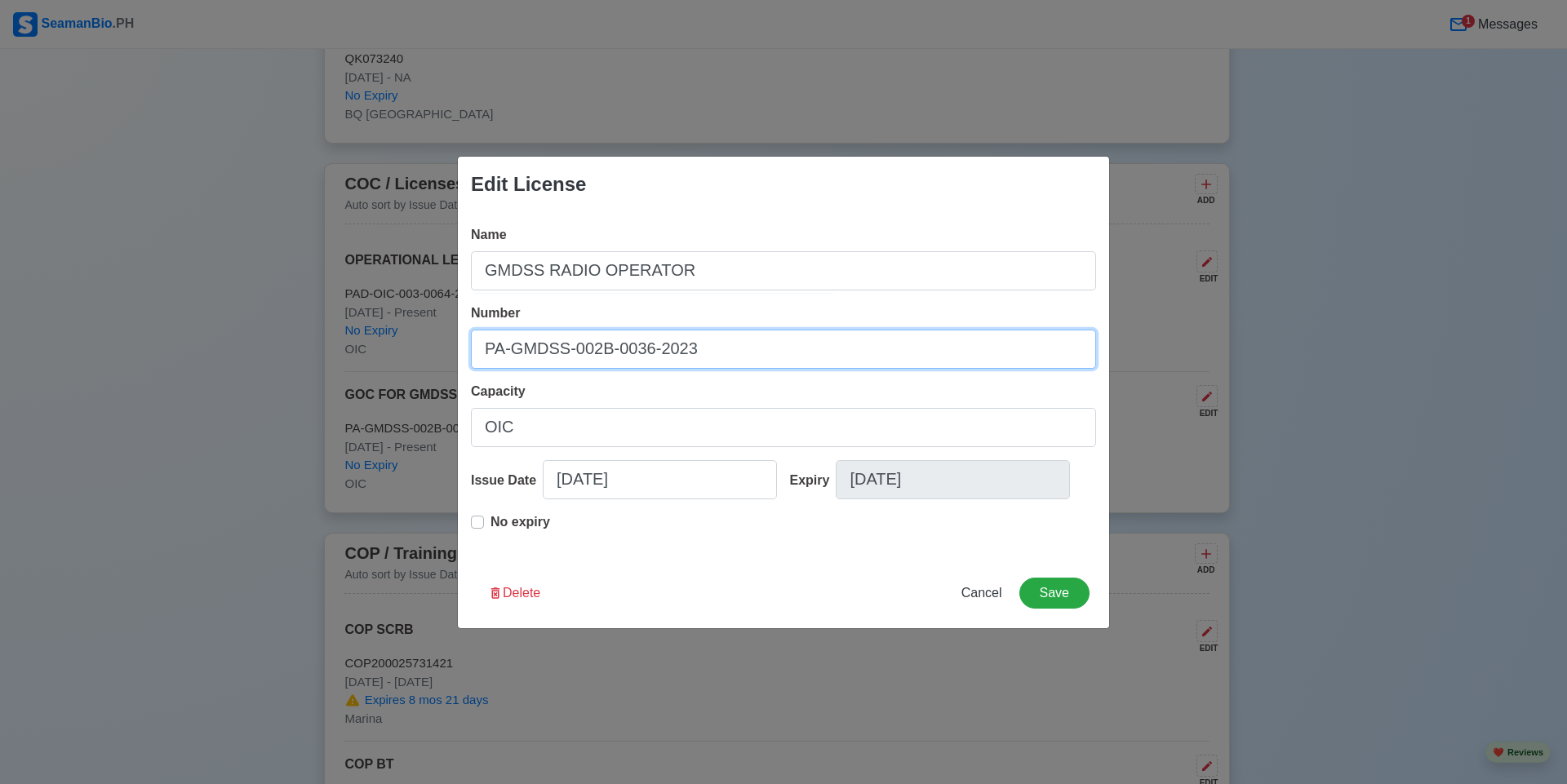
drag, startPoint x: 692, startPoint y: 341, endPoint x: 424, endPoint y: 348, distance: 268.1
click at [425, 348] on div "Edit License Name GMDSS RADIO OPERATOR Number PA-GMDSS-002B-0036-2023 Capacity …" at bounding box center [784, 392] width 1567 height 784
click at [660, 342] on input "GOC200008" at bounding box center [784, 349] width 625 height 39
click at [640, 336] on input "GOC2000087838" at bounding box center [784, 349] width 625 height 39
type input "GOC200008783823"
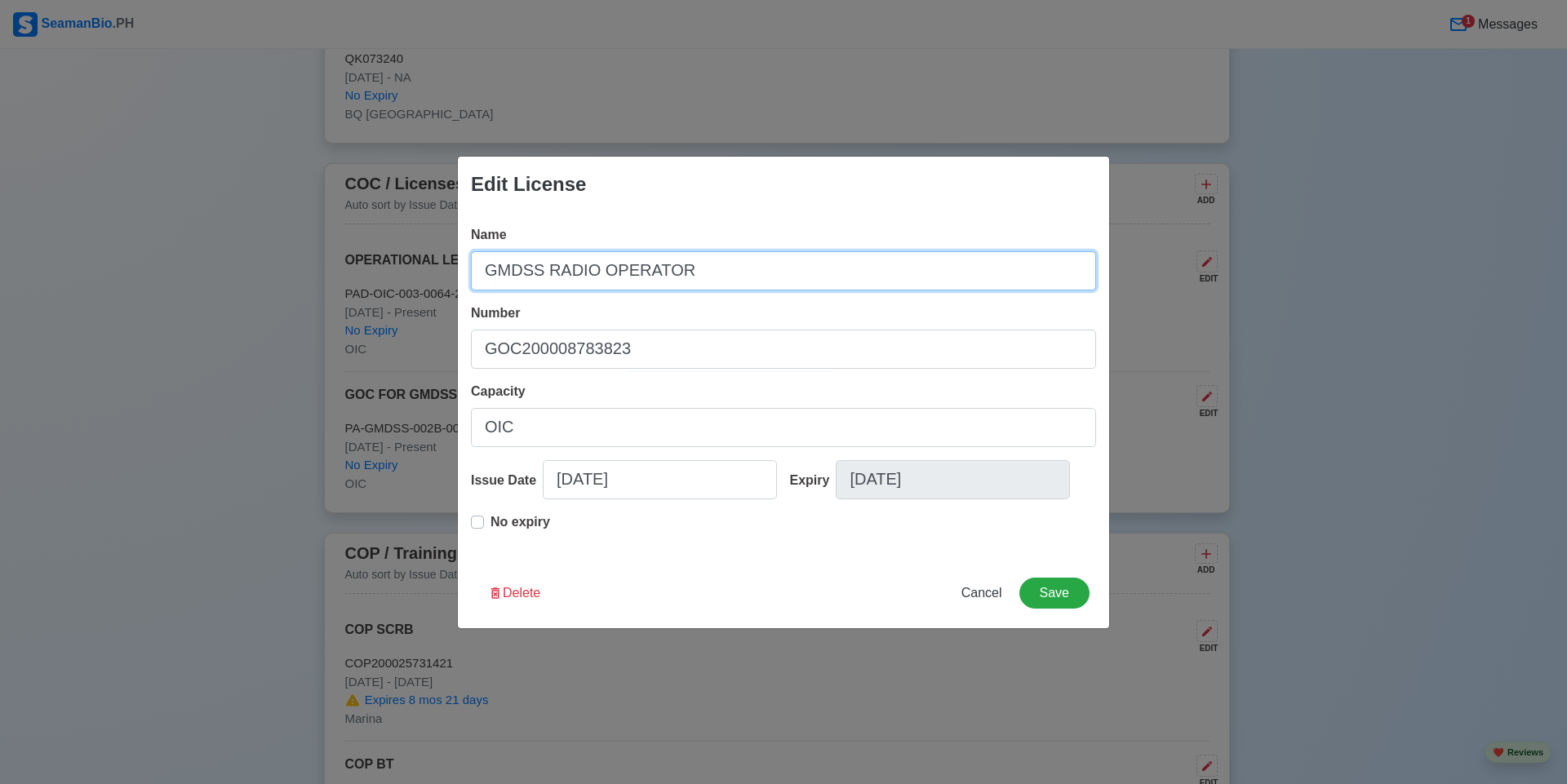
drag, startPoint x: 672, startPoint y: 258, endPoint x: 330, endPoint y: 247, distance: 342.2
click at [330, 247] on div "Edit License Name GMDSS RADIO OPERATOR Number GOC200008783823 Capacity OIC Issu…" at bounding box center [784, 392] width 1567 height 784
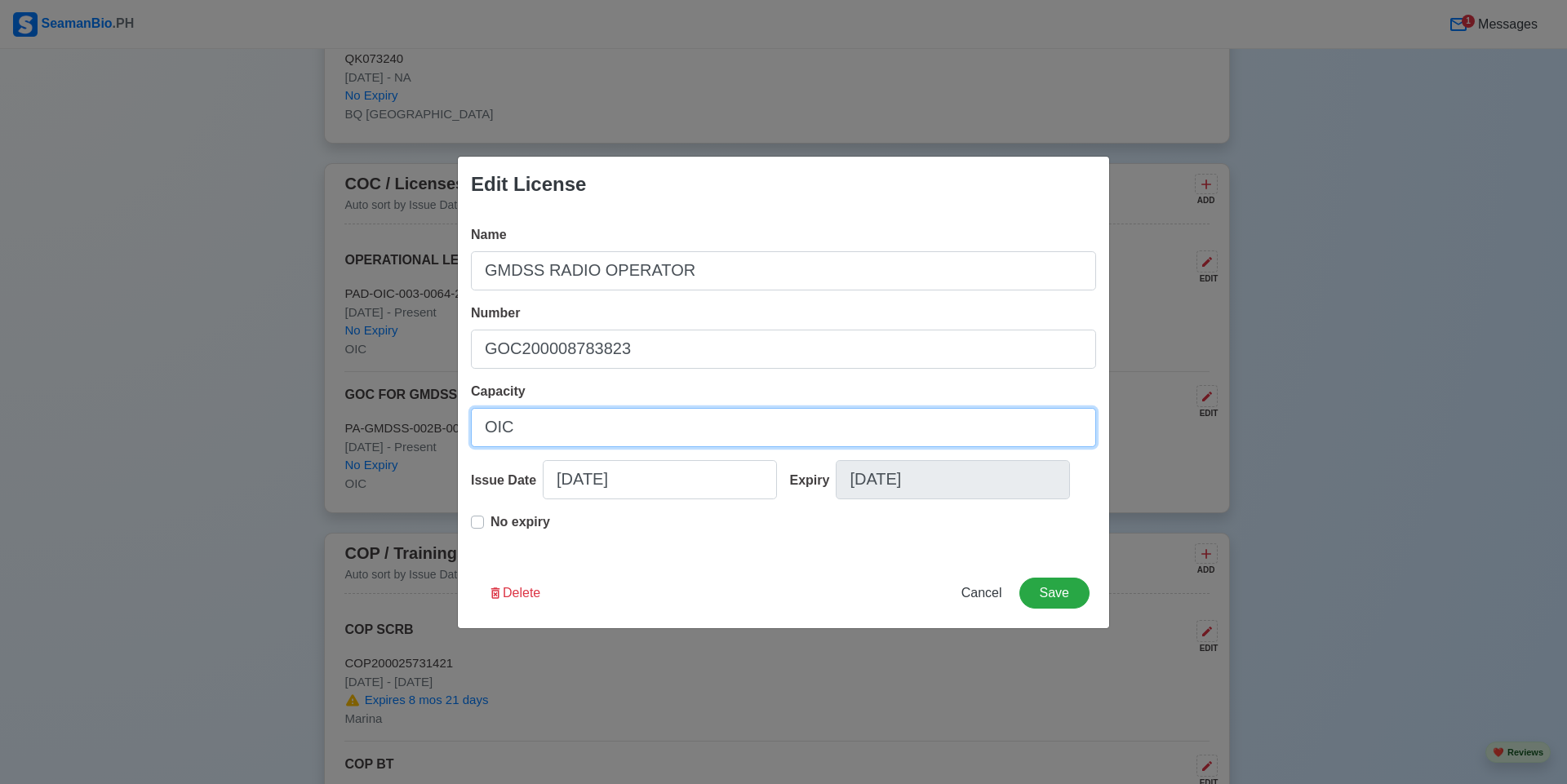
drag, startPoint x: 541, startPoint y: 441, endPoint x: 420, endPoint y: 413, distance: 124.2
click at [420, 413] on div "Edit License Name GMDSS RADIO OPERATOR Number GOC200008783823 Capacity OIC Issu…" at bounding box center [784, 392] width 1567 height 784
paste input "GMDSS RADIO OPERATOR"
type input "GMDSS RADIO OPERATOR"
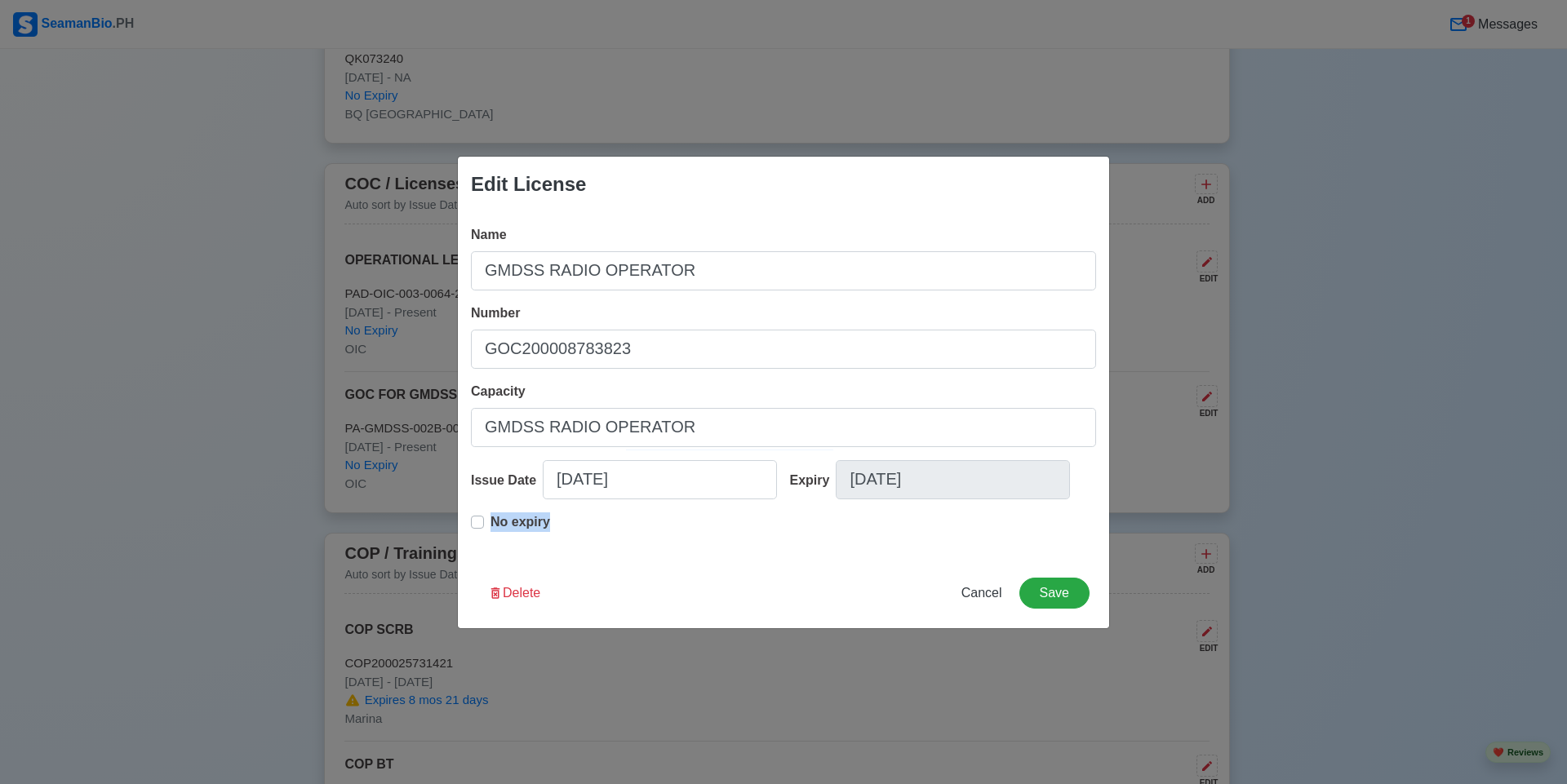
click at [478, 527] on div "Name GMDSS RADIO OPERATOR Number GOC200008783823 Capacity GMDSS RADIO OPERATOR …" at bounding box center [783, 385] width 651 height 346
click at [488, 520] on div "No expiry" at bounding box center [511, 529] width 79 height 33
click at [490, 518] on label "No expiry" at bounding box center [520, 529] width 60 height 33
type input "01/10/2023"
click at [910, 480] on input "01/10/2023" at bounding box center [953, 479] width 234 height 39
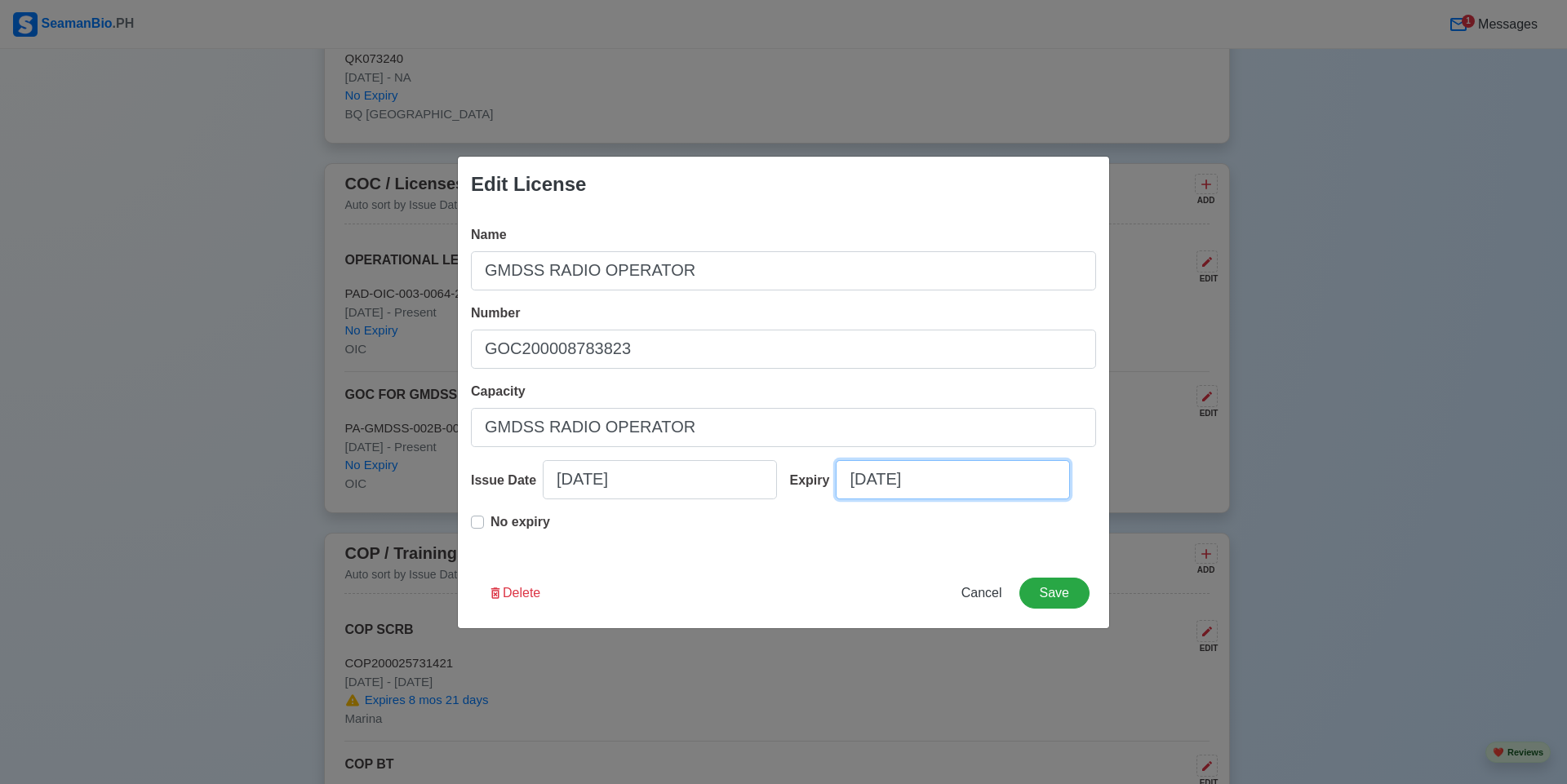
select select "****"
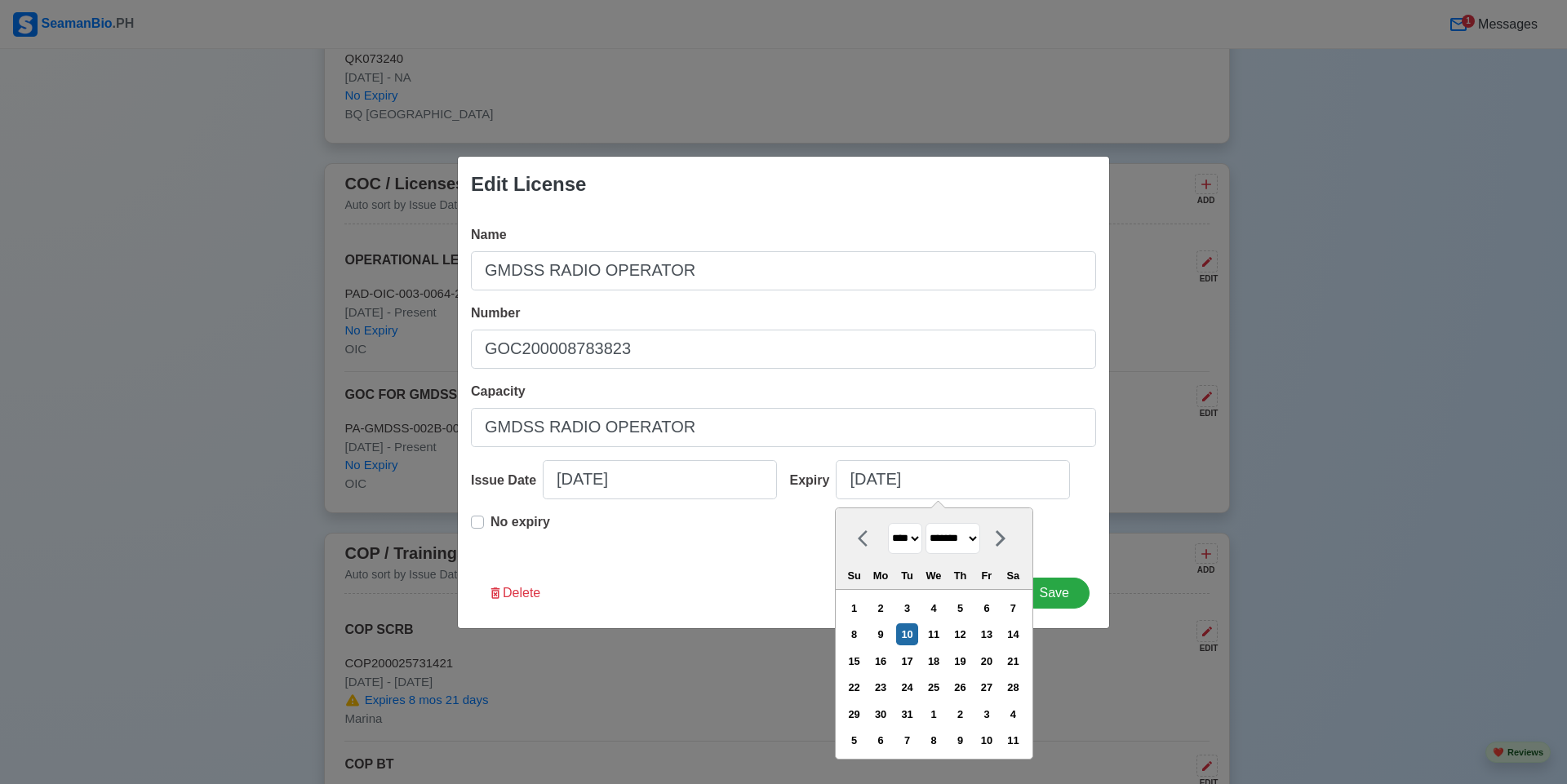
click at [980, 537] on select "******* ******** ***** ***** *** **** **** ****** ********* ******* ******** **…" at bounding box center [953, 538] width 55 height 32
select select "*****"
click at [931, 523] on select "******* ******** ***** ***** *** **** **** ****** ********* ******* ******** **…" at bounding box center [953, 538] width 55 height 32
click at [912, 537] on select "**** **** **** **** **** **** **** **** **** **** **** **** **** **** **** ****…" at bounding box center [904, 538] width 34 height 32
select select "****"
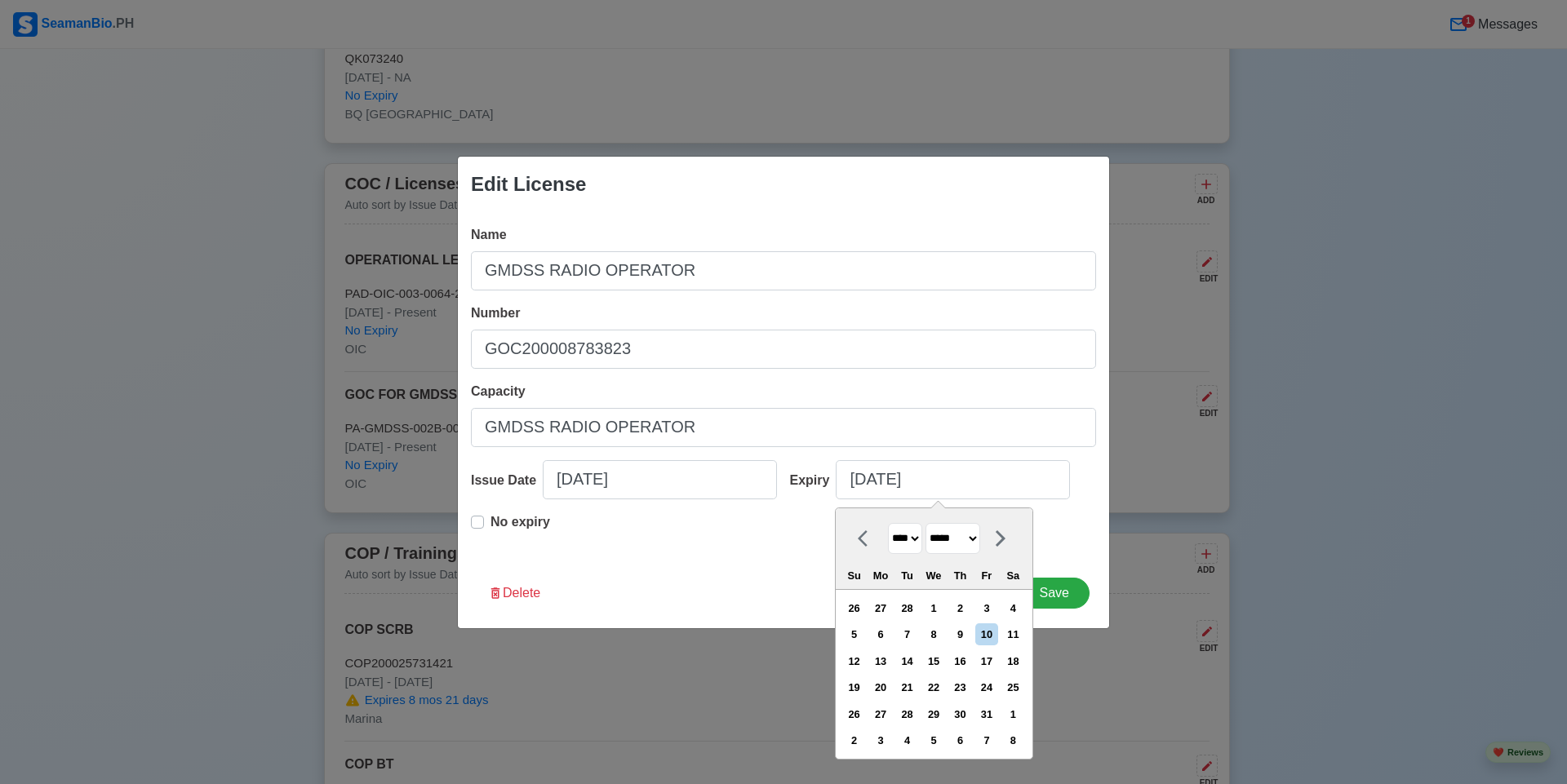
click at [888, 523] on select "**** **** **** **** **** **** **** **** **** **** **** **** **** **** **** ****…" at bounding box center [904, 538] width 34 height 32
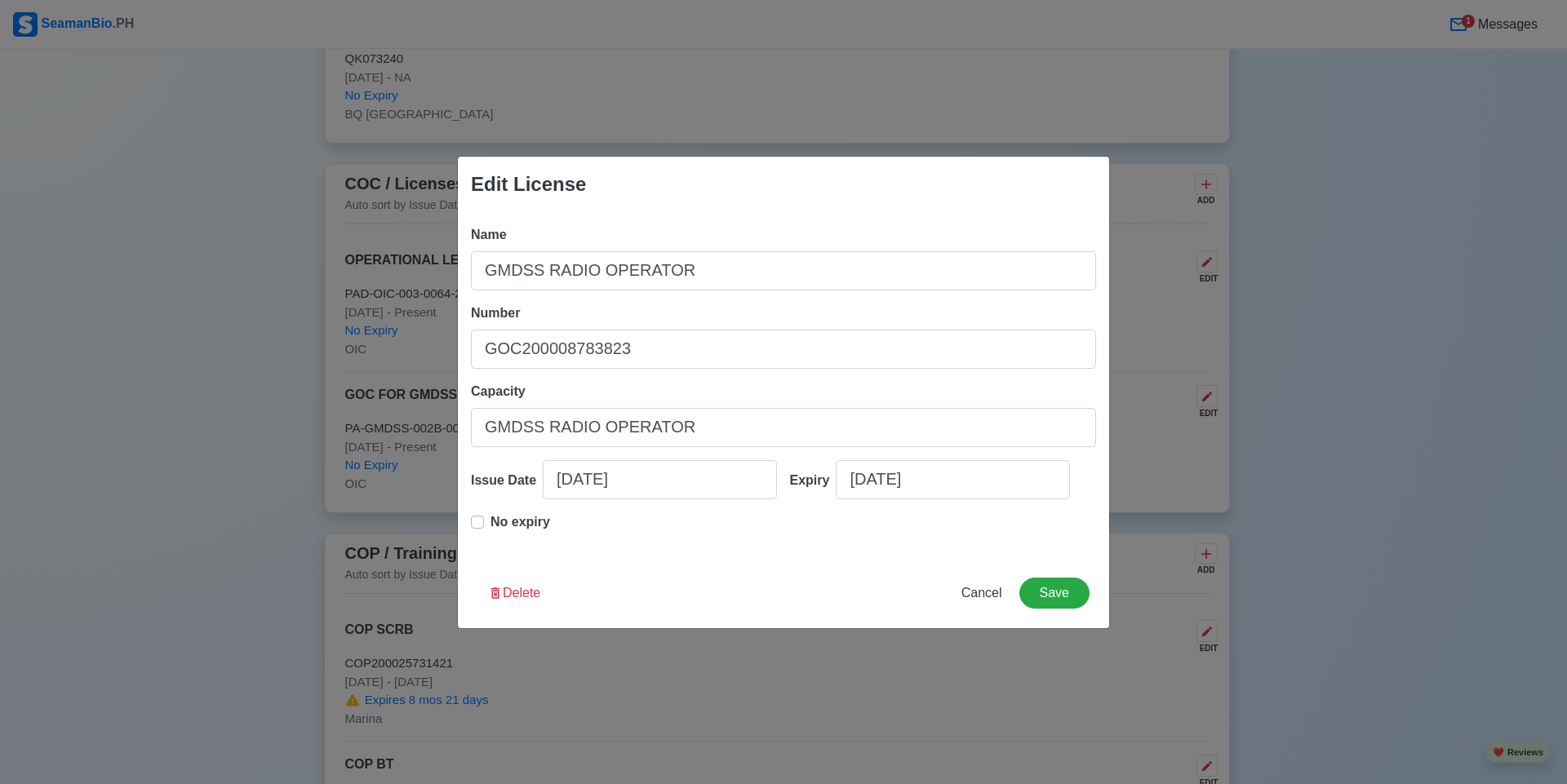
click at [1092, 682] on div "Edit License Name GMDSS RADIO OPERATOR Number GOC200008783823 Capacity GMDSS RA…" at bounding box center [784, 392] width 1567 height 784
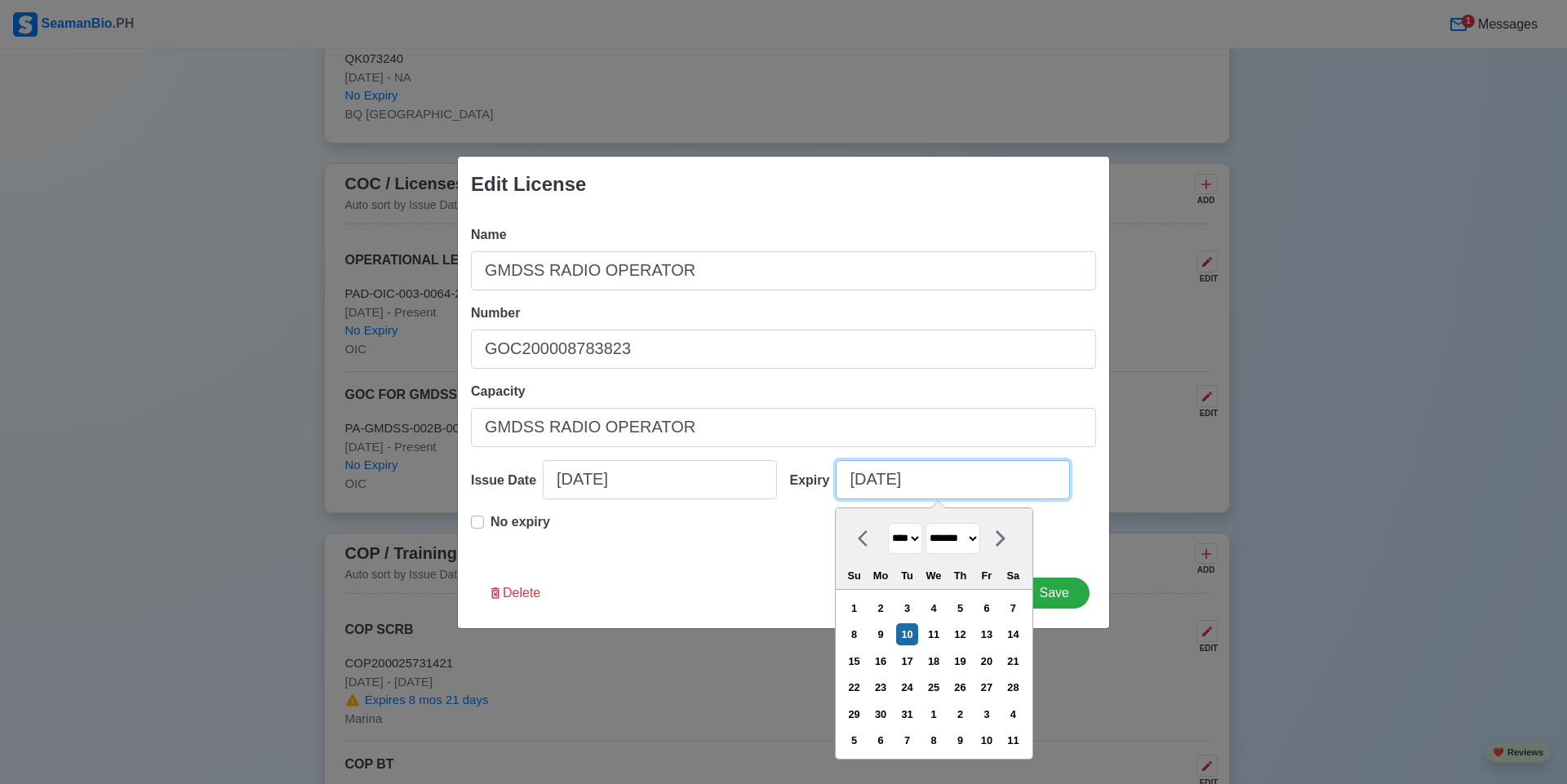
click at [973, 472] on input "01/10/2023" at bounding box center [953, 479] width 234 height 39
click at [920, 544] on select "**** **** **** **** **** **** **** **** **** **** **** **** **** **** **** ****…" at bounding box center [904, 538] width 34 height 32
select select "****"
click at [888, 523] on select "**** **** **** **** **** **** **** **** **** **** **** **** **** **** **** ****…" at bounding box center [904, 538] width 34 height 32
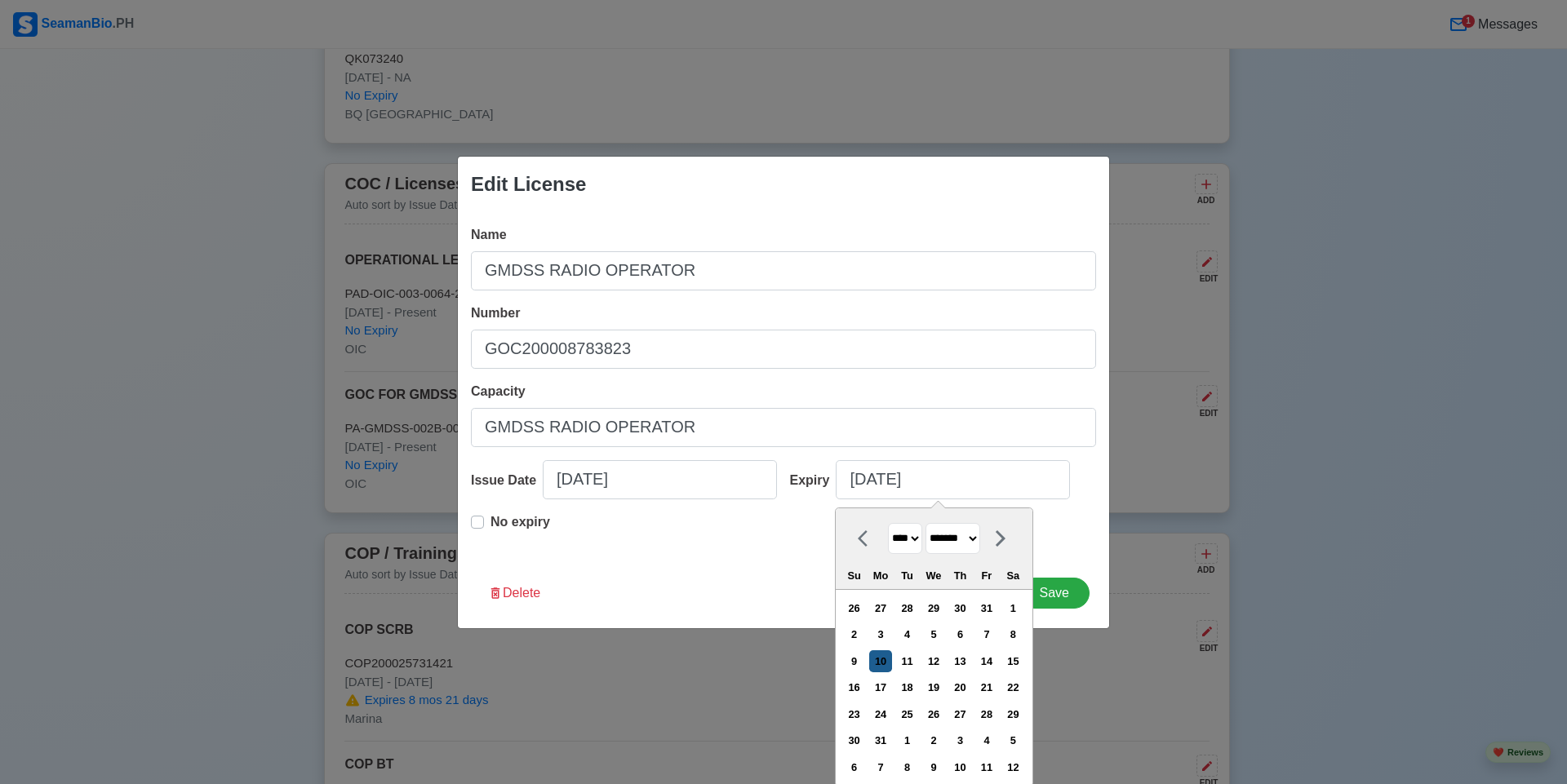
click at [887, 669] on div "10" at bounding box center [879, 660] width 22 height 22
type input "01/10/2028"
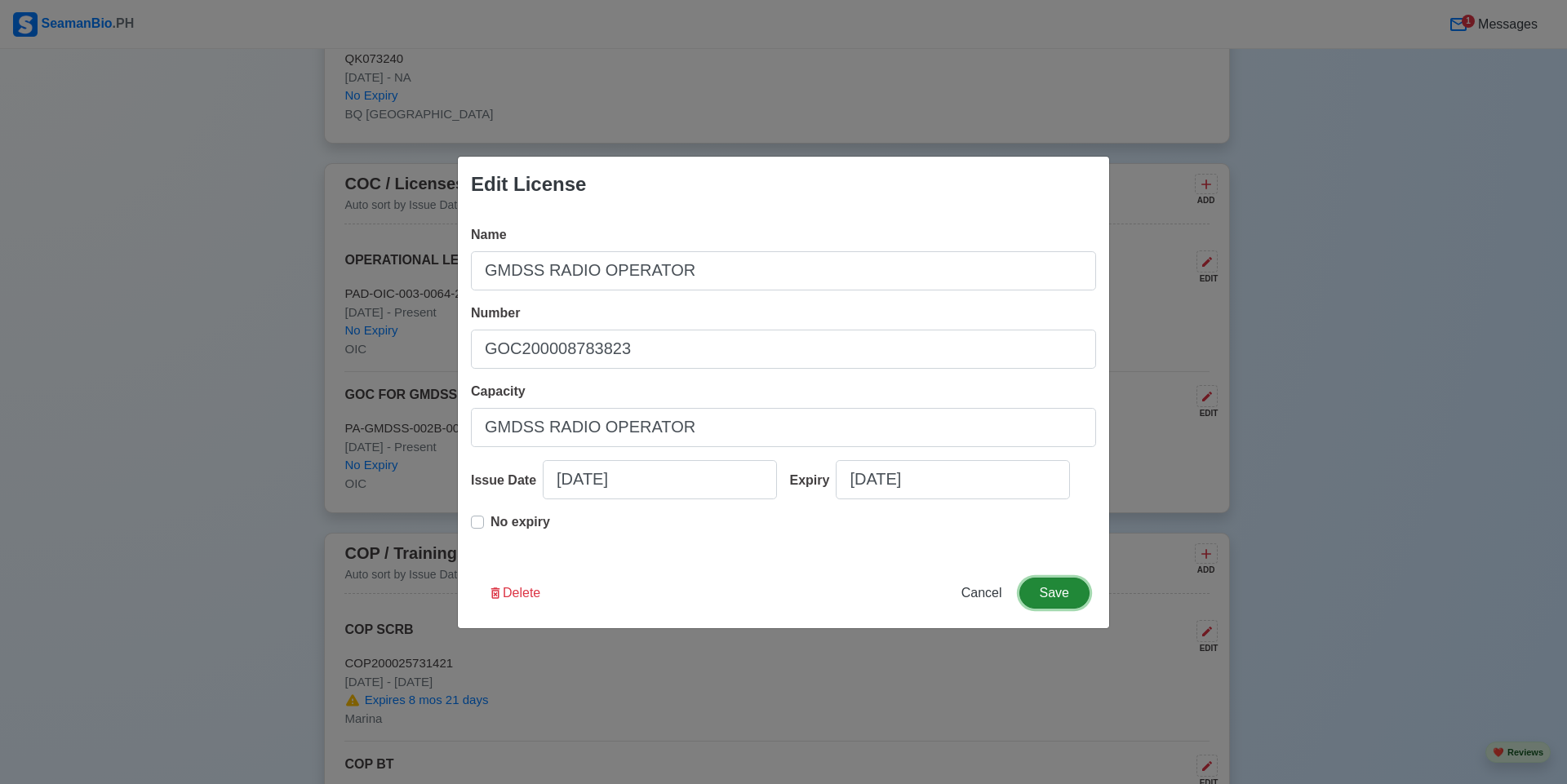
click at [1059, 597] on button "Save" at bounding box center [1054, 593] width 71 height 31
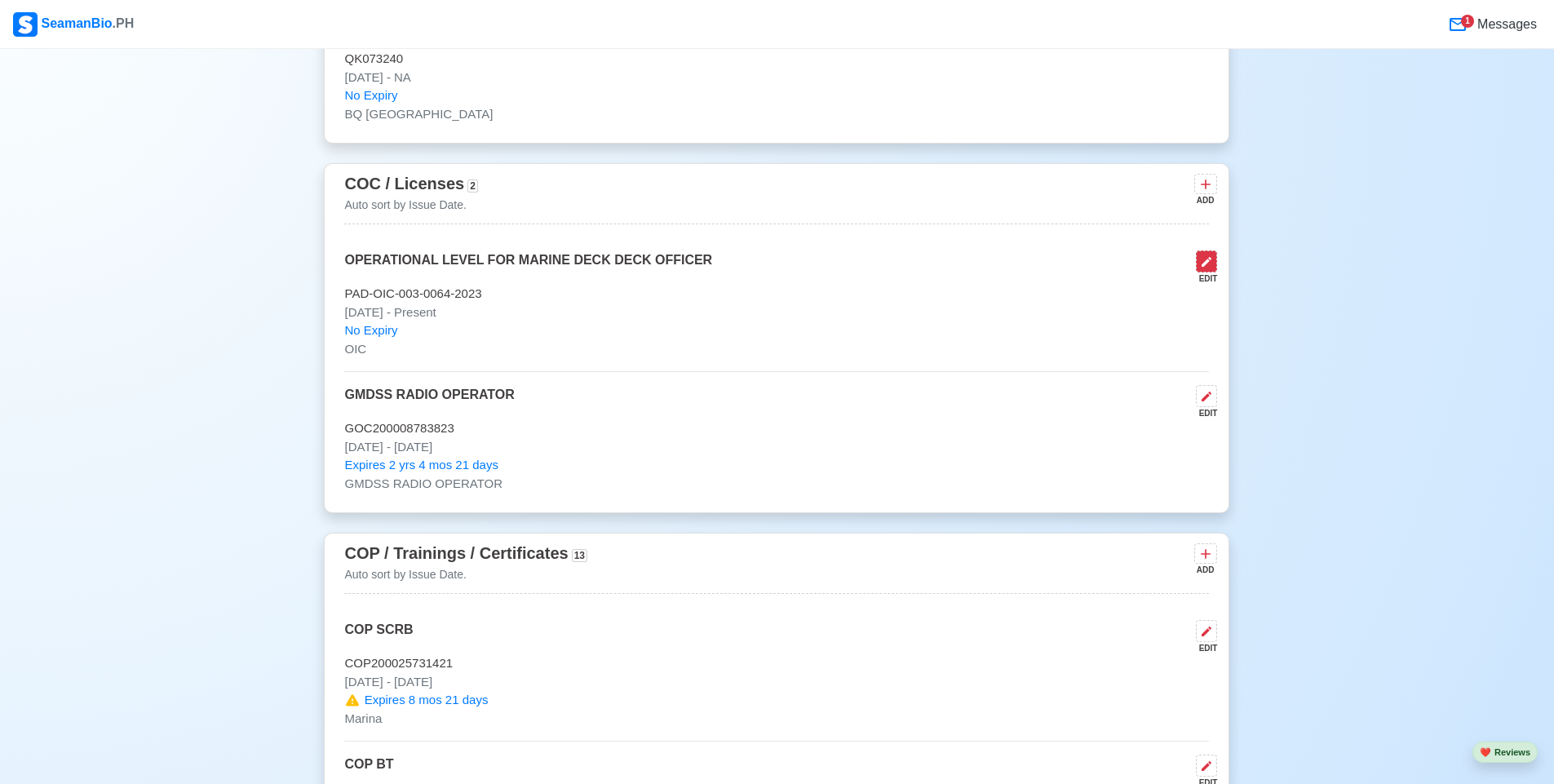
click at [1209, 269] on icon at bounding box center [1206, 261] width 13 height 13
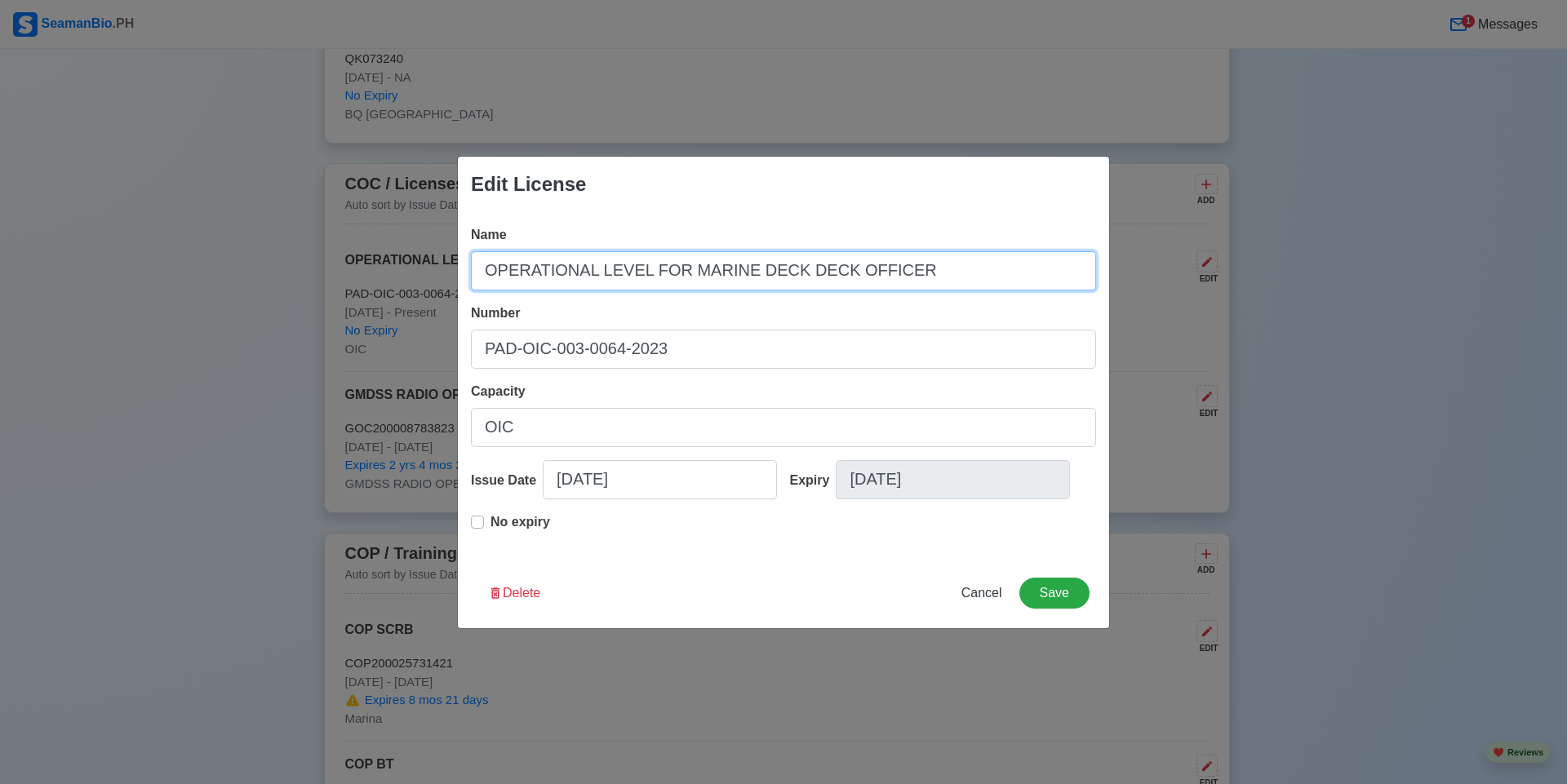
drag, startPoint x: 894, startPoint y: 261, endPoint x: 412, endPoint y: 252, distance: 482.1
click at [412, 252] on div "Edit License Name OPERATIONAL LEVEL FOR MARINE DECK DECK OFFICER Number PAD-OIC…" at bounding box center [784, 392] width 1567 height 784
click at [506, 272] on input "OIC-WATCH" at bounding box center [784, 271] width 625 height 39
click at [508, 274] on input "OIC-WATCH" at bounding box center [784, 271] width 625 height 39
drag, startPoint x: 572, startPoint y: 273, endPoint x: 517, endPoint y: 272, distance: 55.0
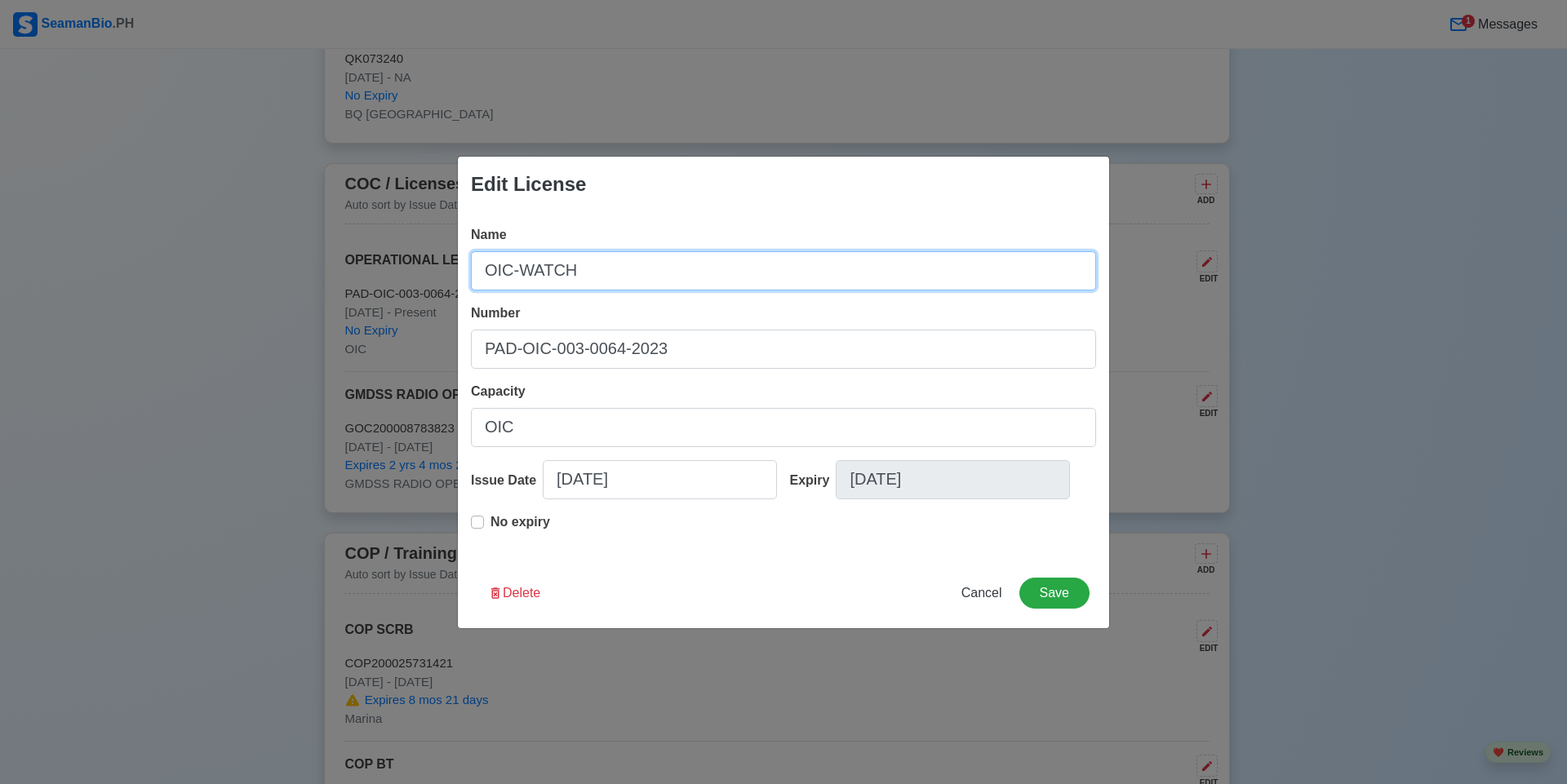
click at [517, 274] on input "OIC-WATCH" at bounding box center [784, 271] width 625 height 39
type input "OIC-NW"
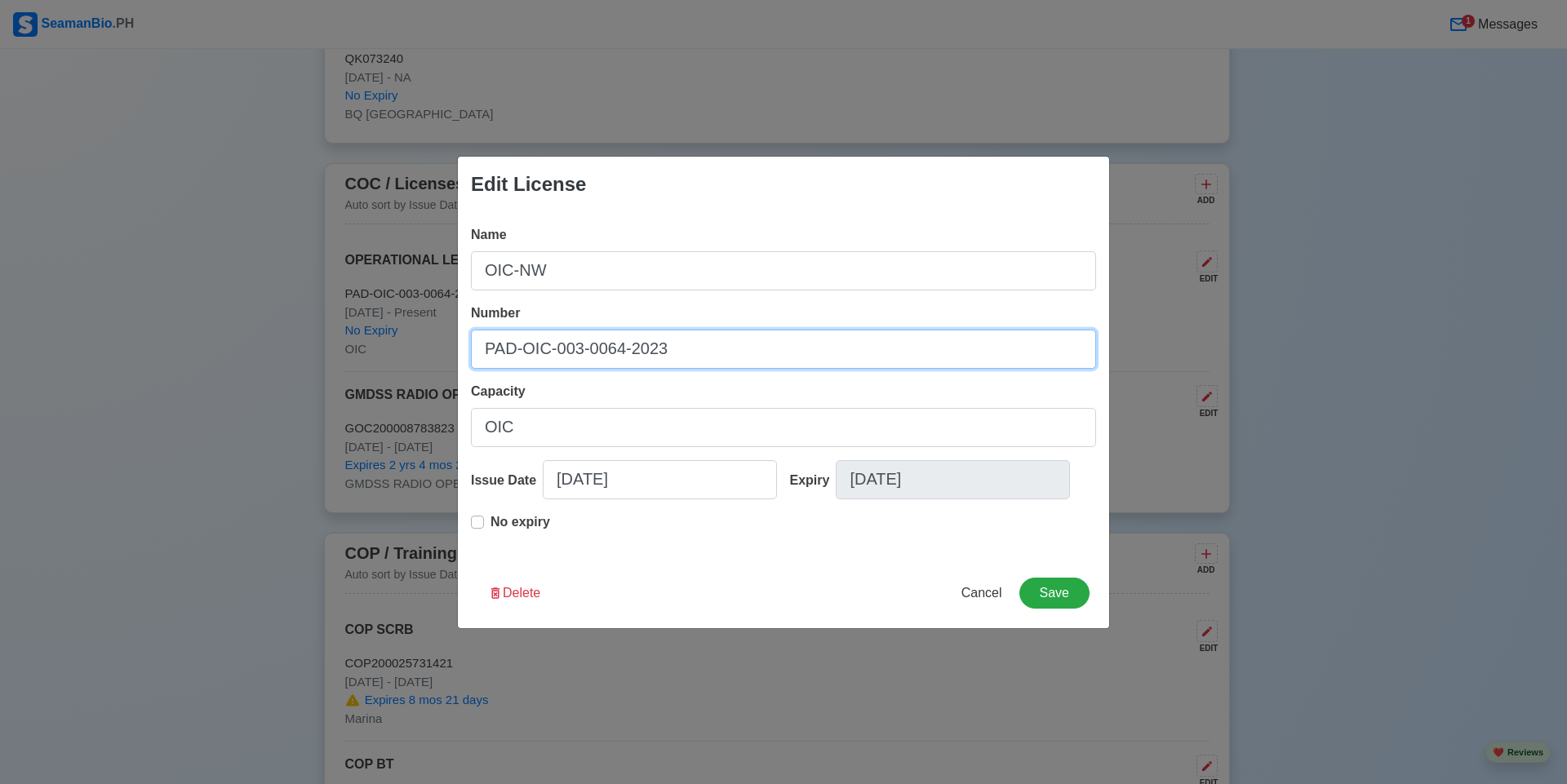
drag, startPoint x: 644, startPoint y: 341, endPoint x: 370, endPoint y: 340, distance: 274.0
click at [370, 340] on div "Edit License Name OIC-NW Number PAD-OIC-003-0064-2023 Capacity OIC Issue Date 0…" at bounding box center [784, 392] width 1567 height 784
click at [637, 339] on input "COICNW200005" at bounding box center [784, 349] width 625 height 39
type input "COICNW200005311723"
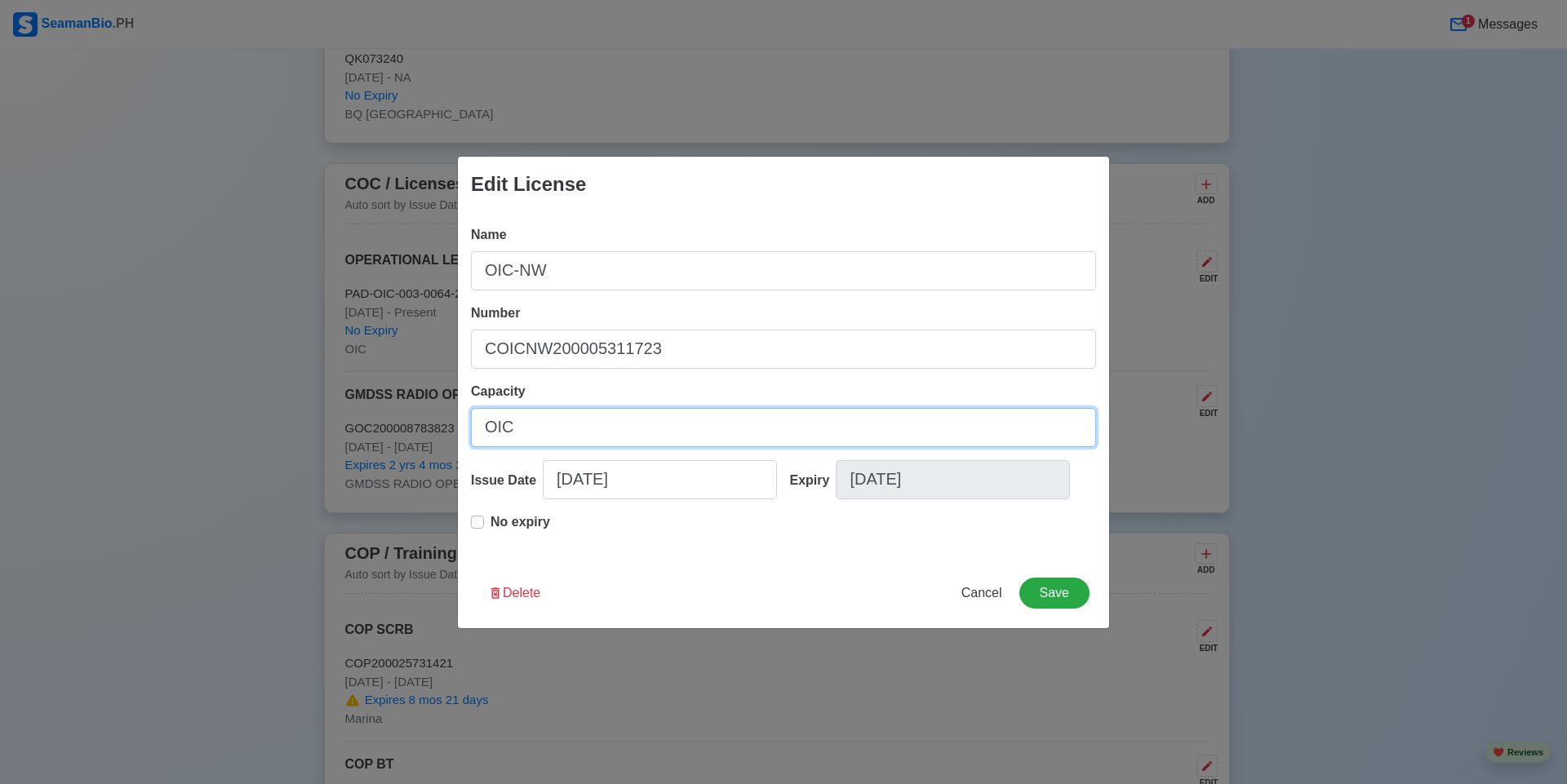
drag, startPoint x: 502, startPoint y: 409, endPoint x: 369, endPoint y: 406, distance: 133.0
click at [369, 406] on div "Edit License Name OIC-NW Number COICNW200005311723 Capacity OIC Issue Date 01/1…" at bounding box center [784, 392] width 1567 height 784
click at [552, 425] on input "OIC" at bounding box center [784, 427] width 625 height 39
type input "OIC-NW"
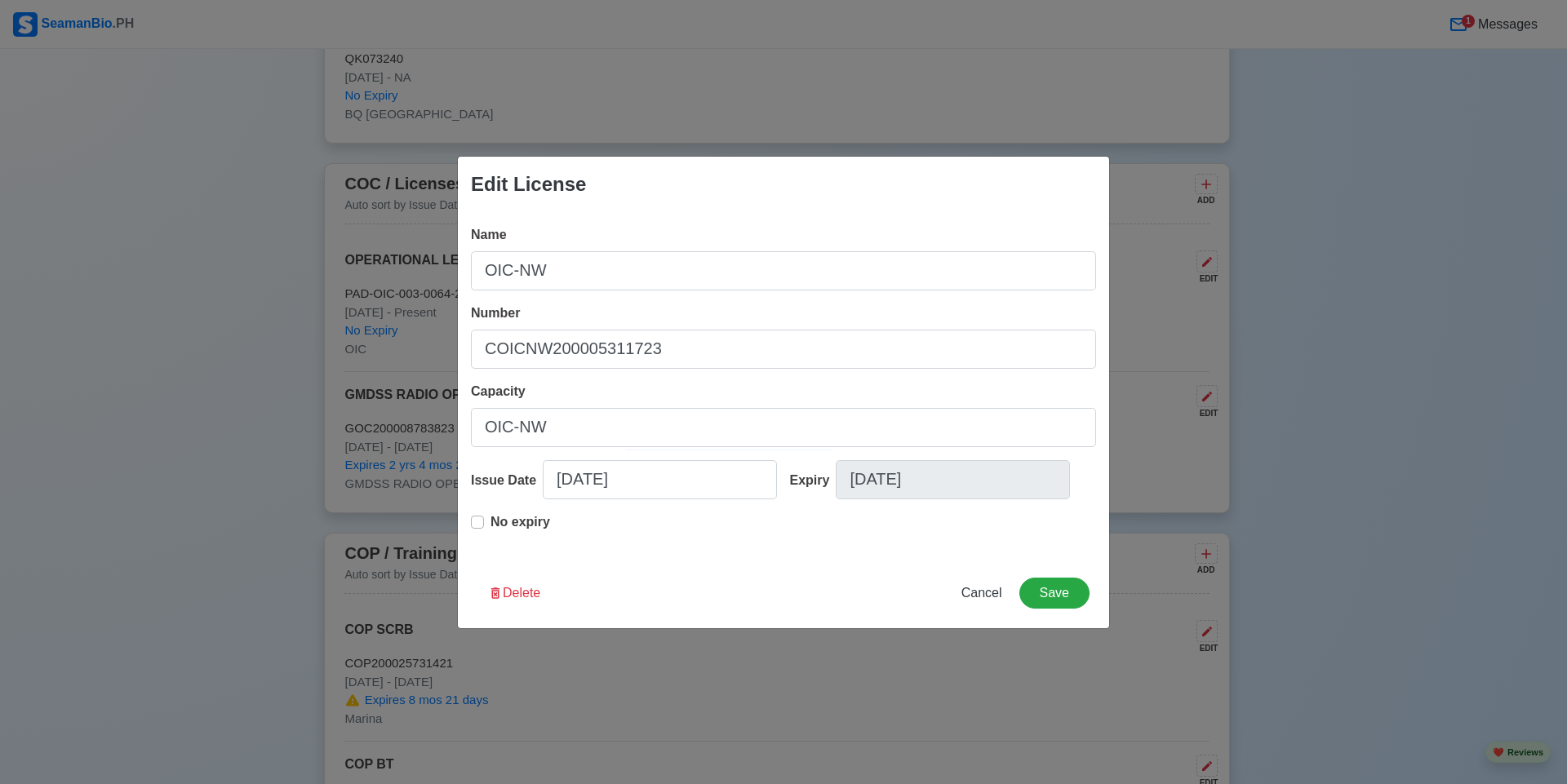
click at [490, 524] on label "No expiry" at bounding box center [520, 529] width 60 height 33
type input "01/12/2025"
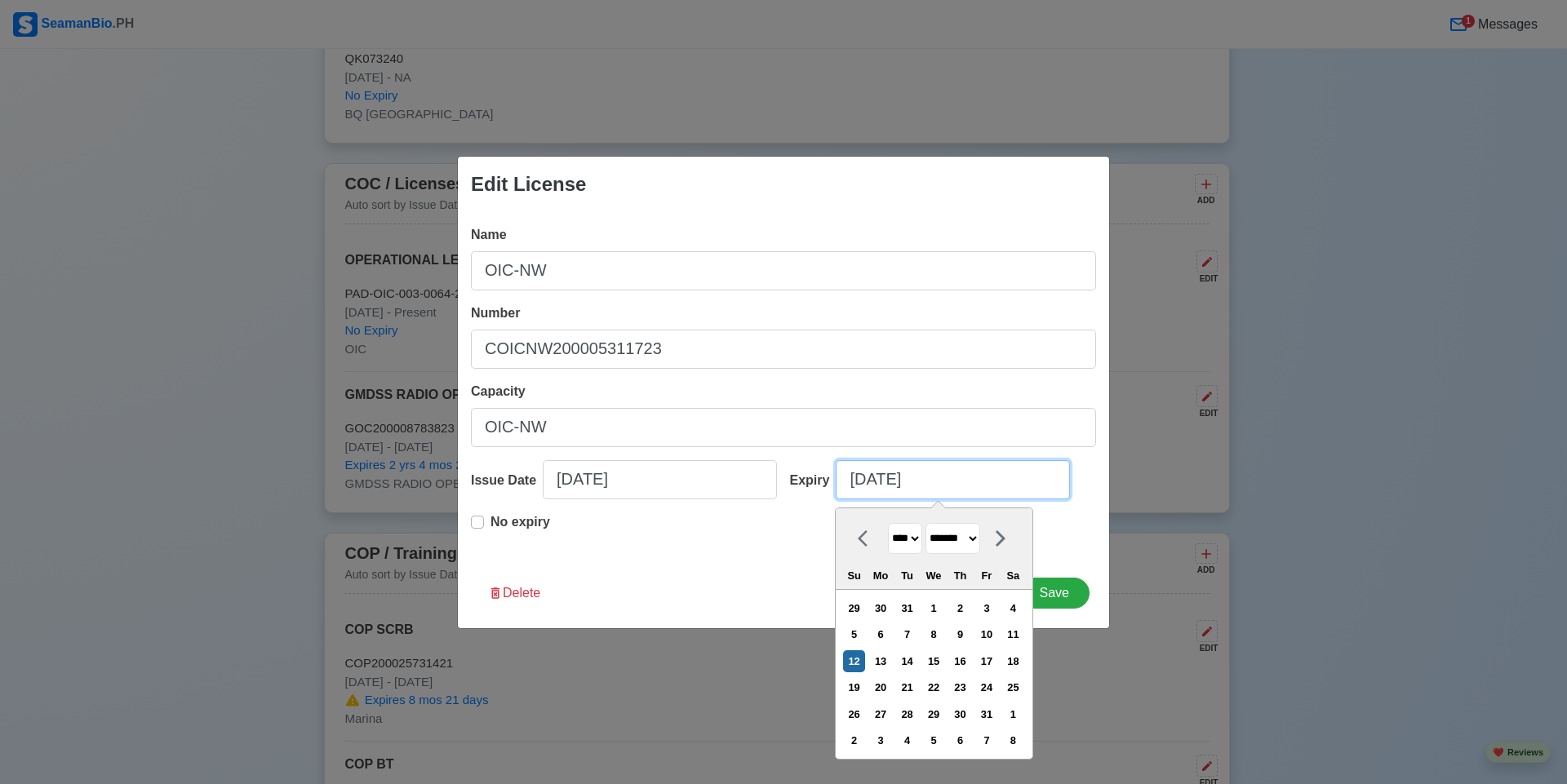
click at [913, 477] on input "01/12/2025" at bounding box center [953, 479] width 234 height 39
drag, startPoint x: 920, startPoint y: 537, endPoint x: 920, endPoint y: 550, distance: 13.0
click at [920, 537] on select "**** **** **** **** **** **** **** **** **** **** **** **** **** **** **** ****…" at bounding box center [904, 538] width 34 height 32
select select "****"
click at [888, 523] on select "**** **** **** **** **** **** **** **** **** **** **** **** **** **** **** ****…" at bounding box center [904, 538] width 34 height 32
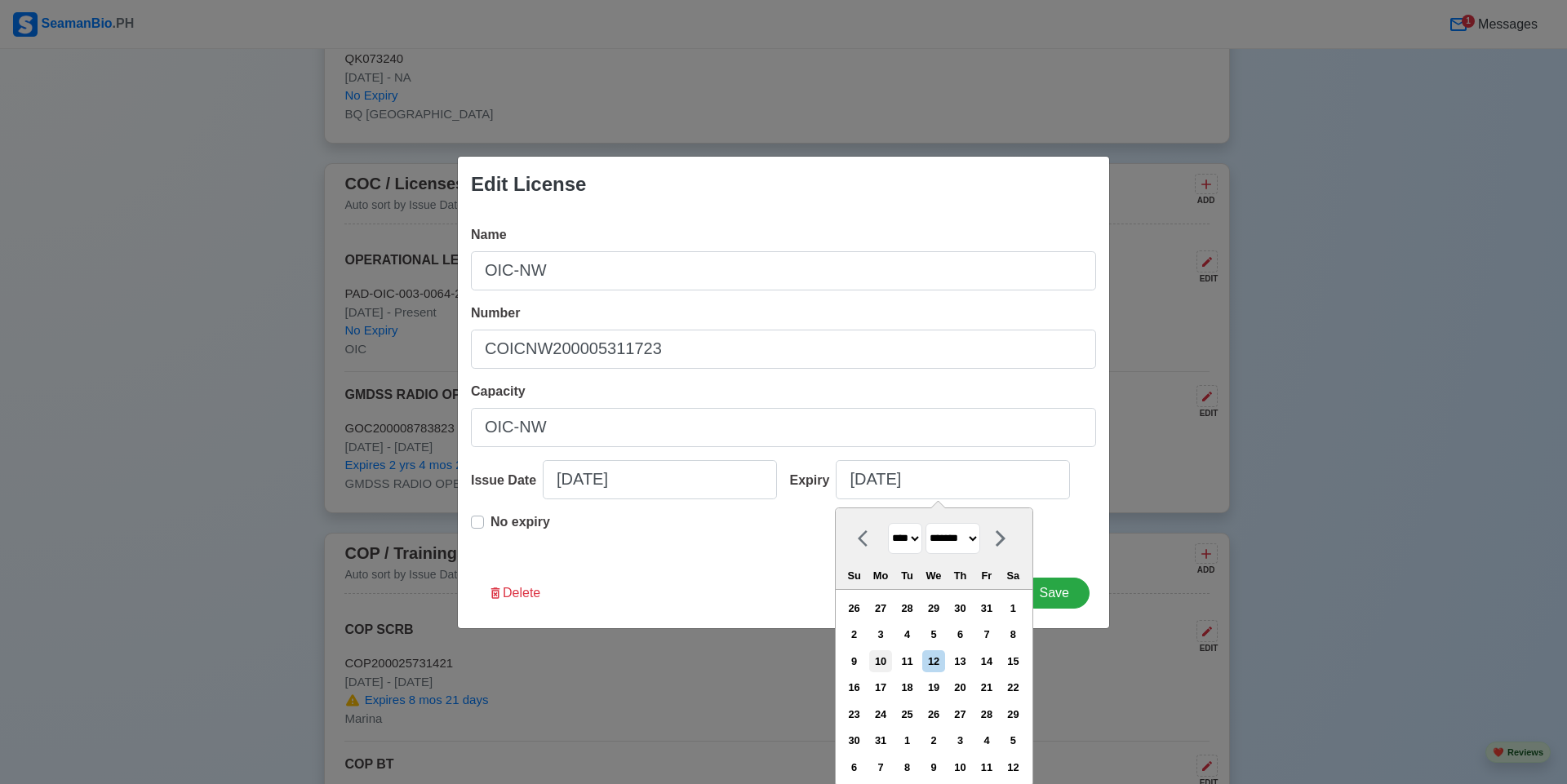
click at [884, 663] on div "10" at bounding box center [879, 660] width 22 height 22
type input "01/10/2028"
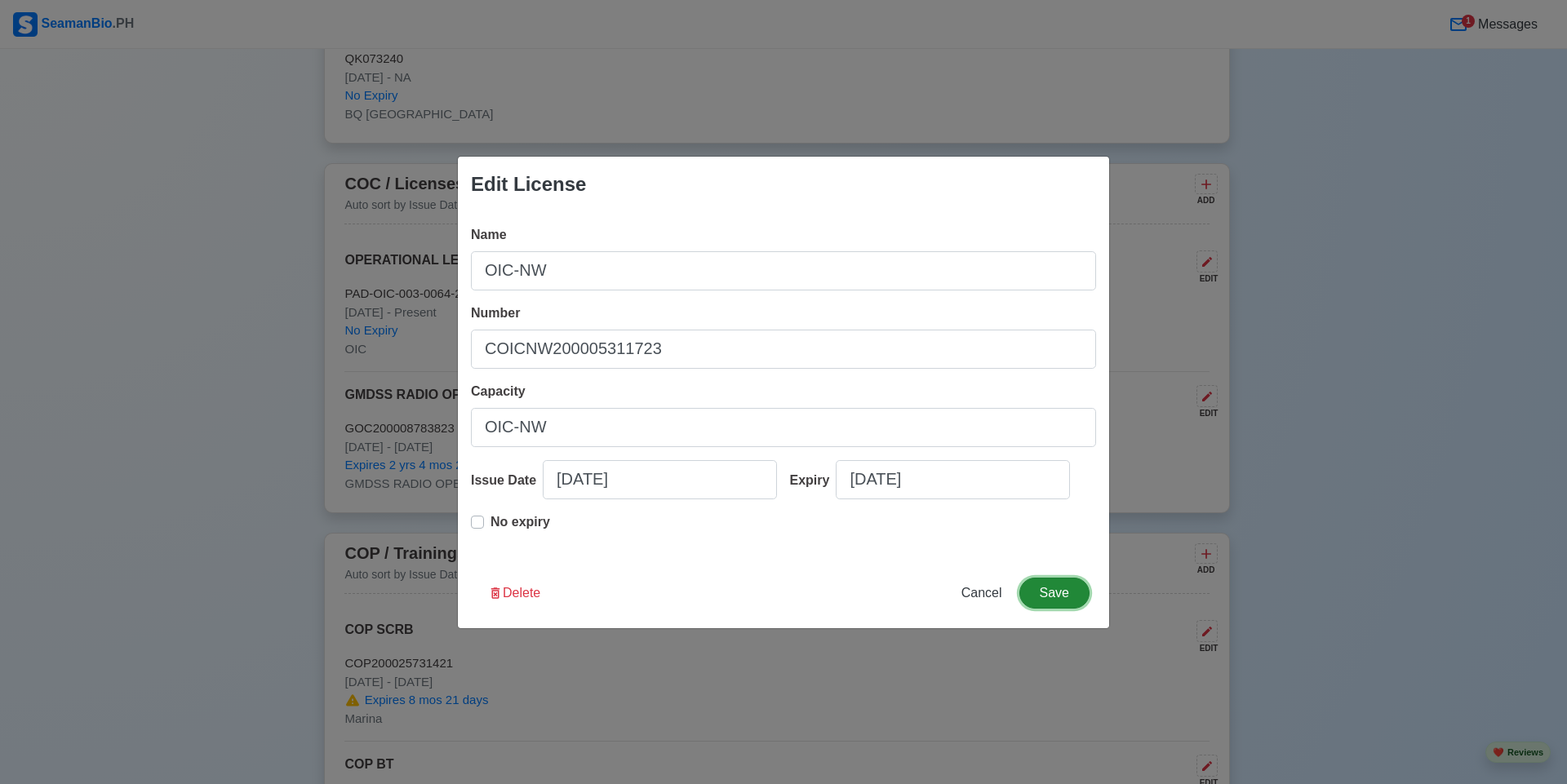
click at [1055, 592] on button "Save" at bounding box center [1054, 593] width 71 height 31
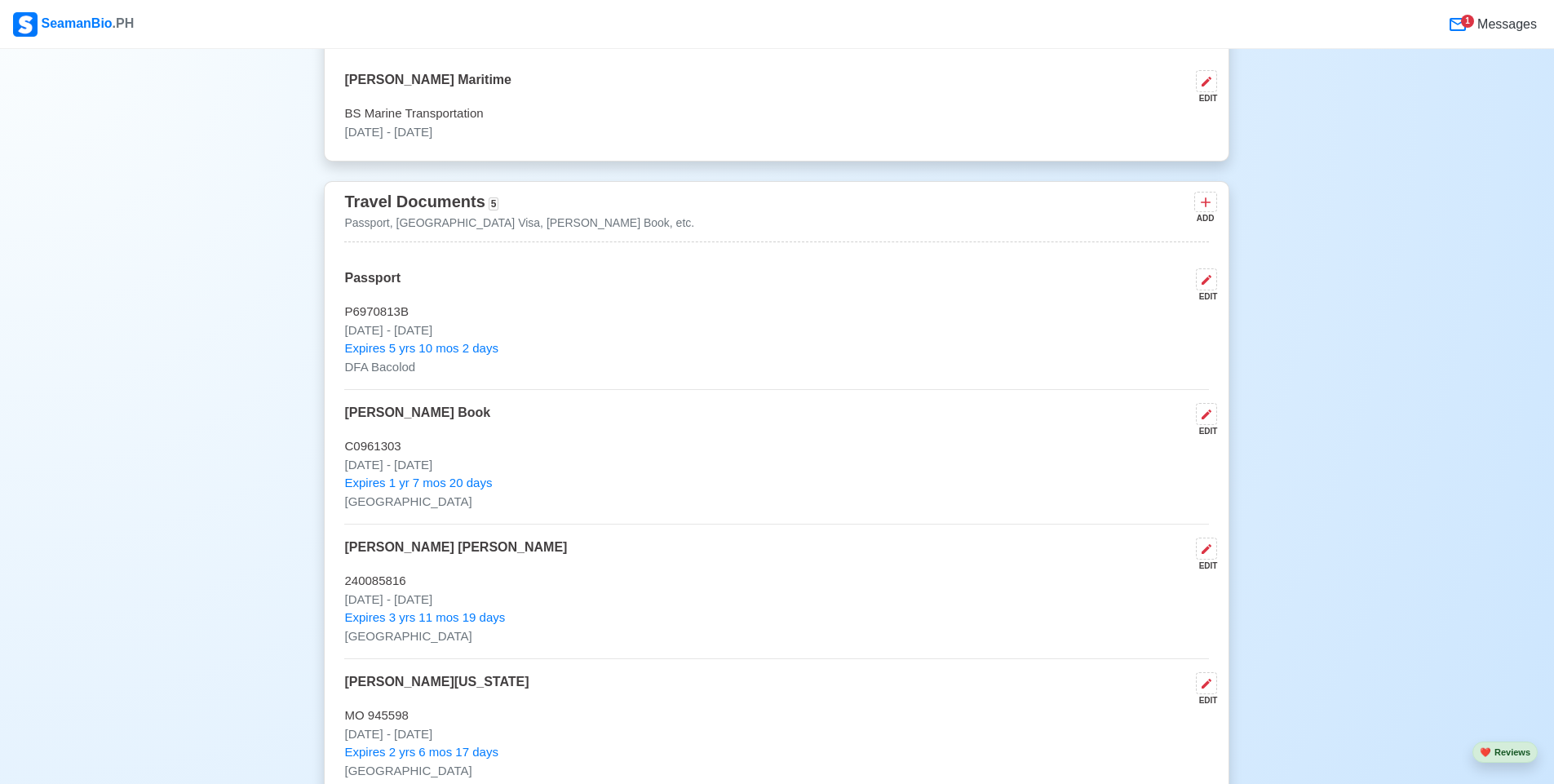
scroll to position [0, 0]
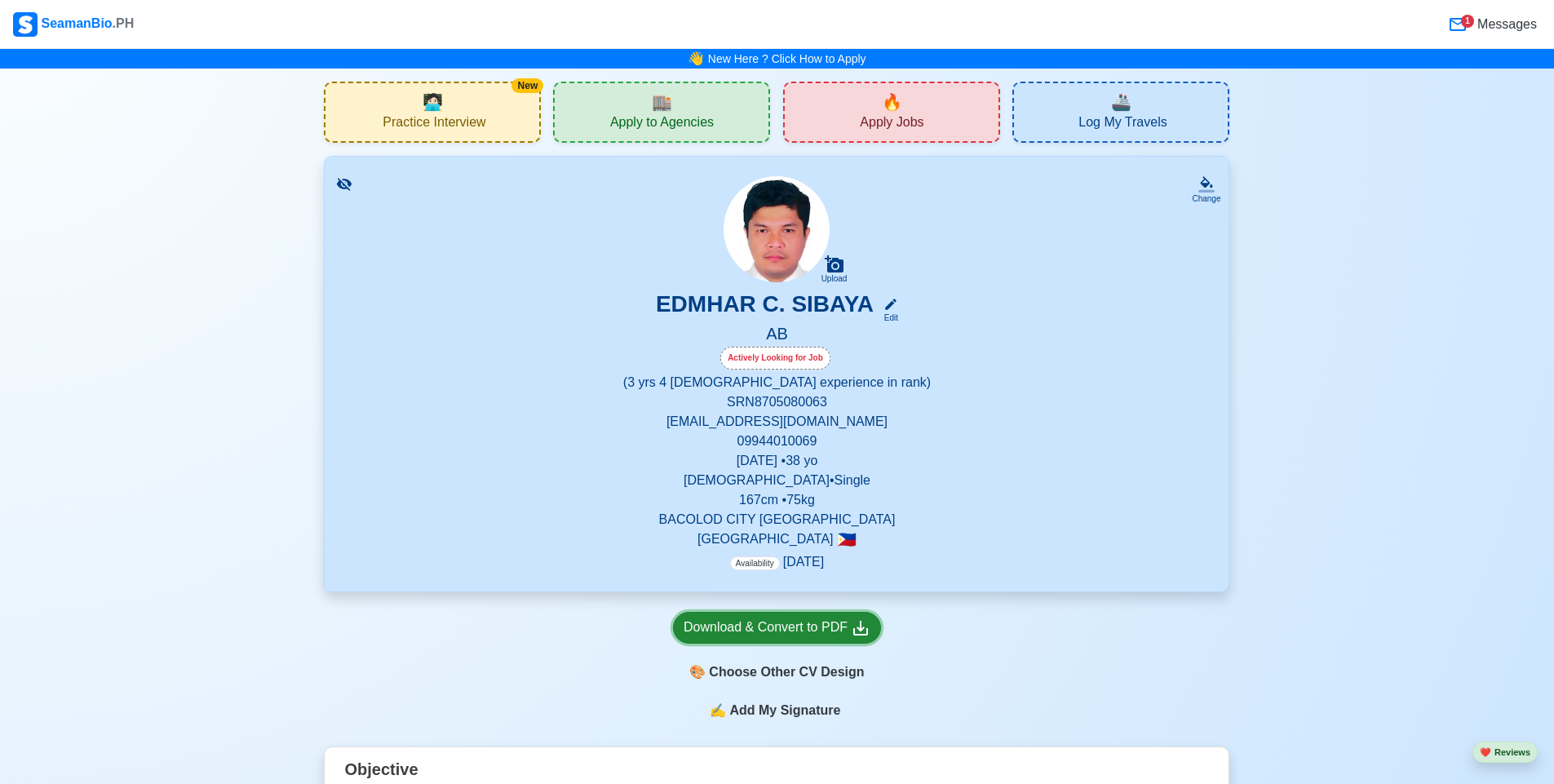
click at [816, 625] on div "Download & Convert to PDF" at bounding box center [777, 627] width 187 height 20
click at [830, 667] on div "🎨 Choose Other CV Design" at bounding box center [777, 672] width 208 height 31
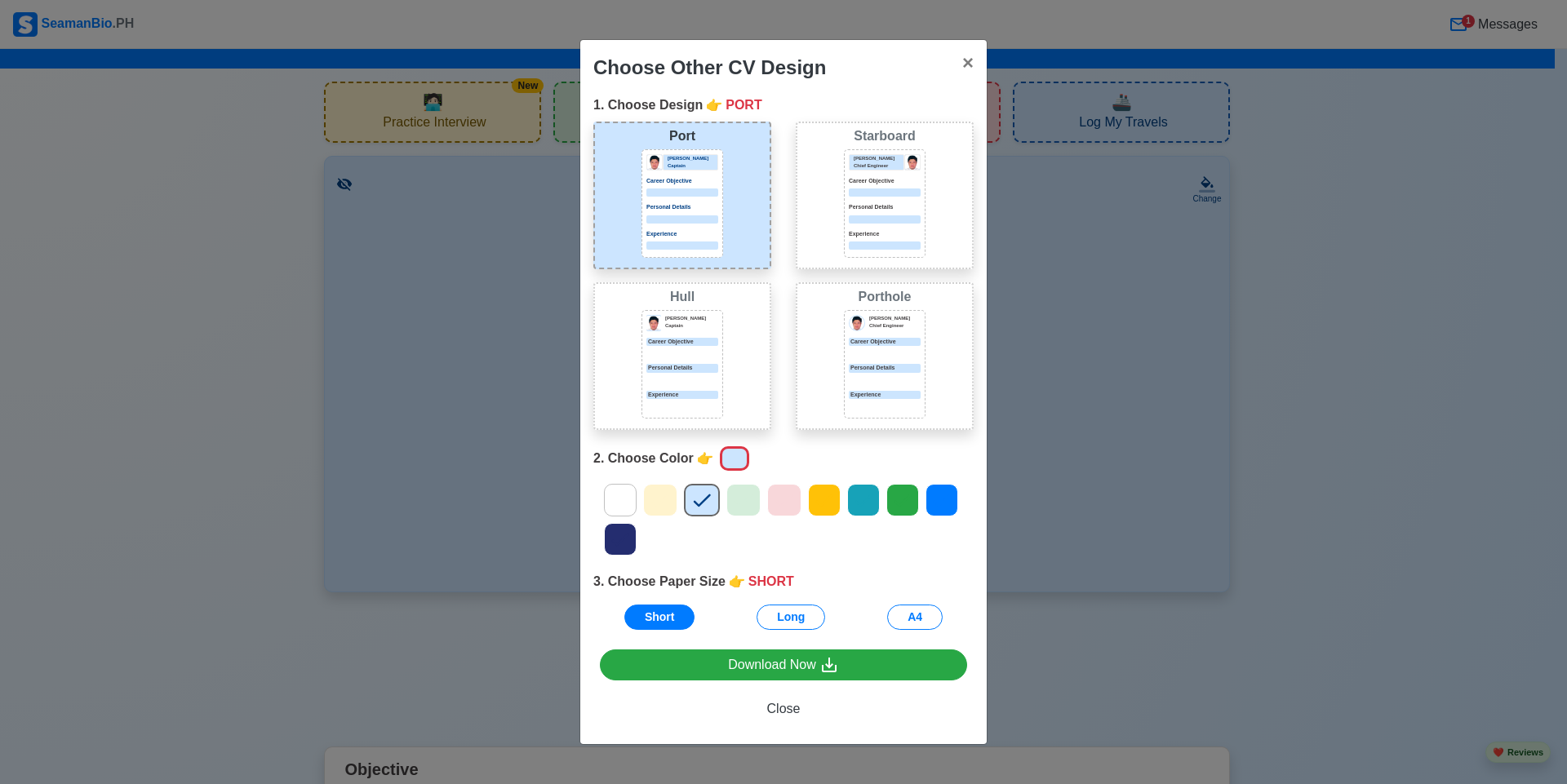
click at [824, 509] on icon at bounding box center [823, 499] width 24 height 24
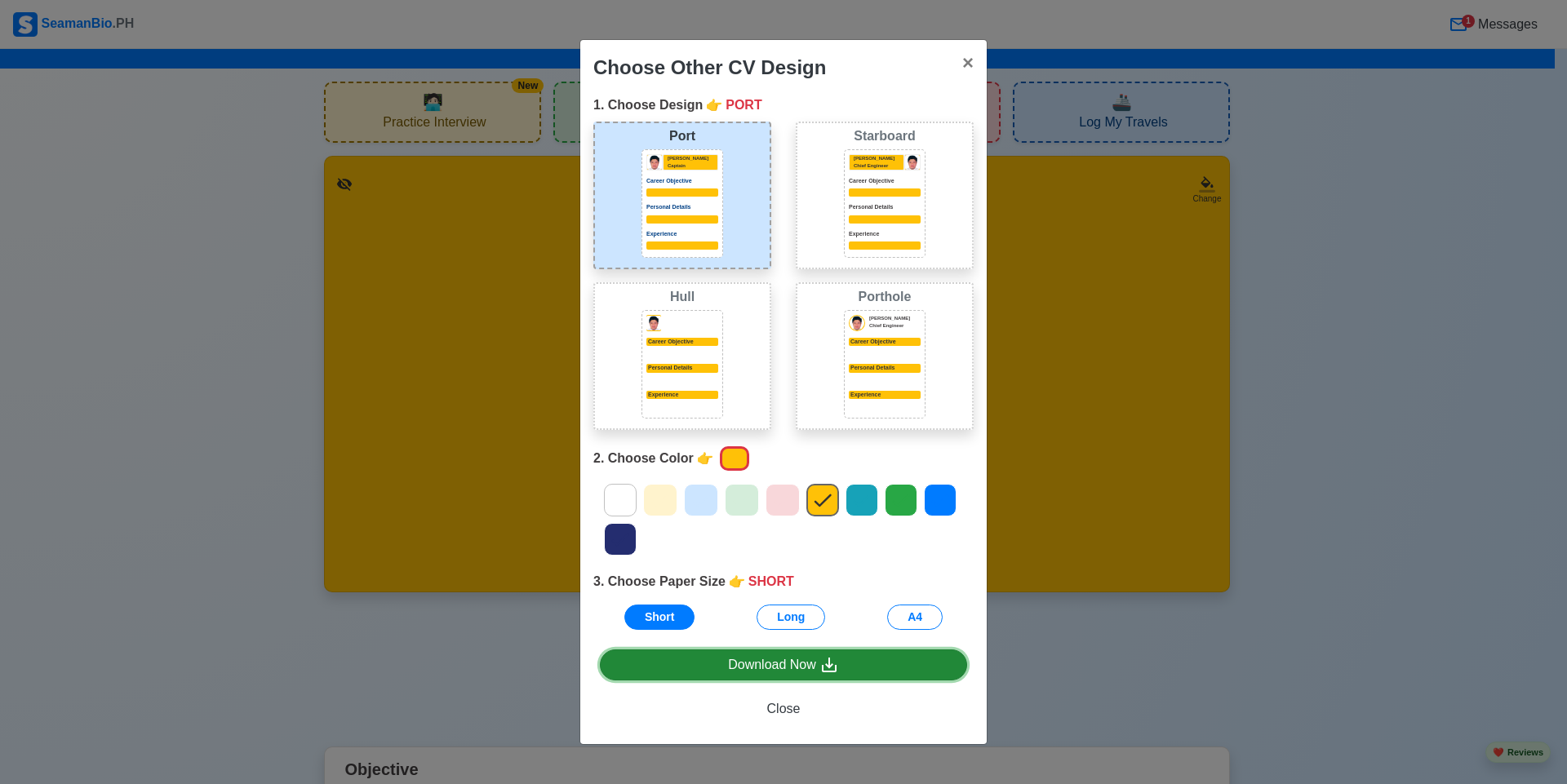
click at [838, 666] on icon at bounding box center [829, 664] width 19 height 19
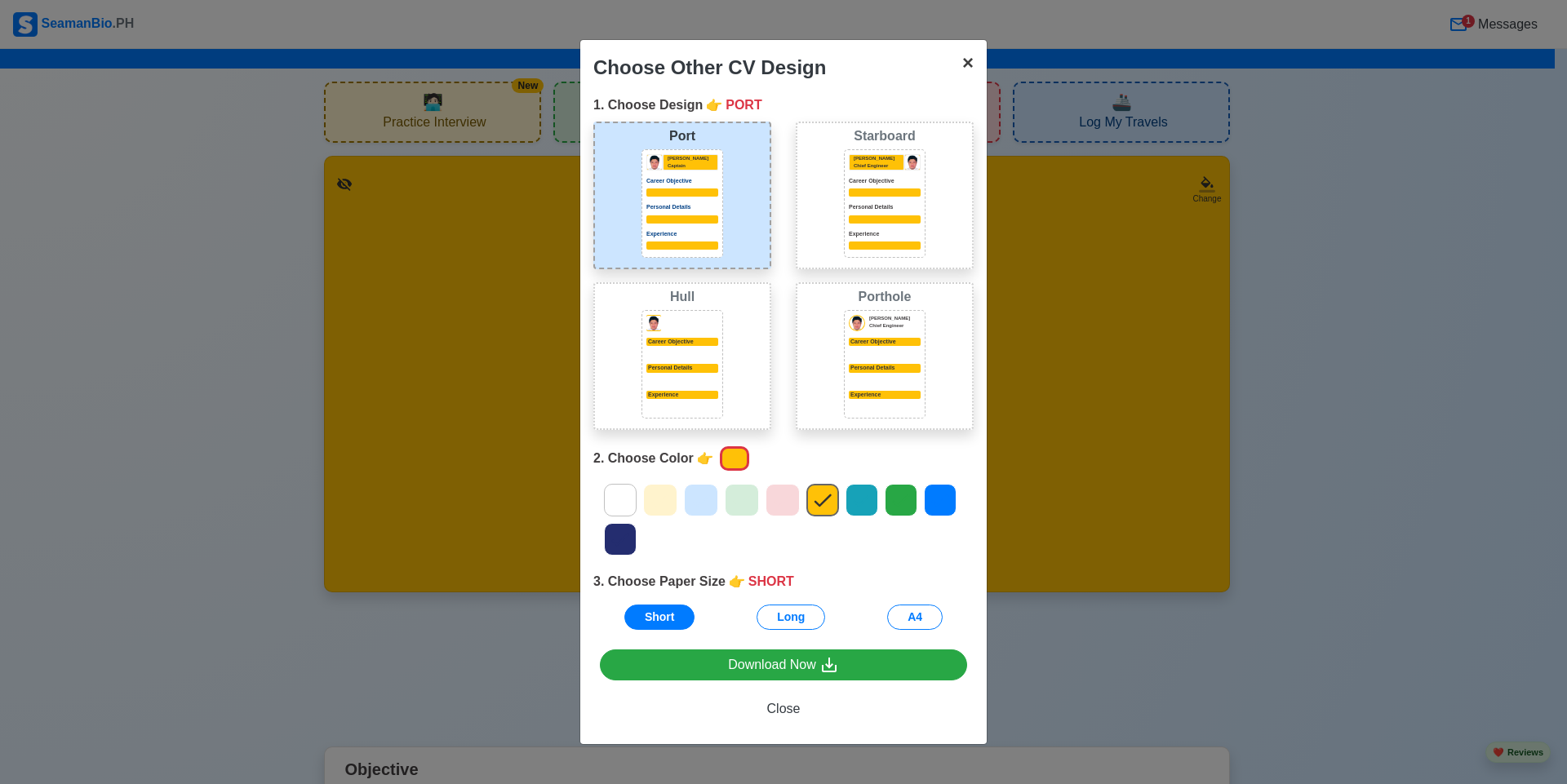
click at [966, 68] on span "×" at bounding box center [968, 62] width 12 height 22
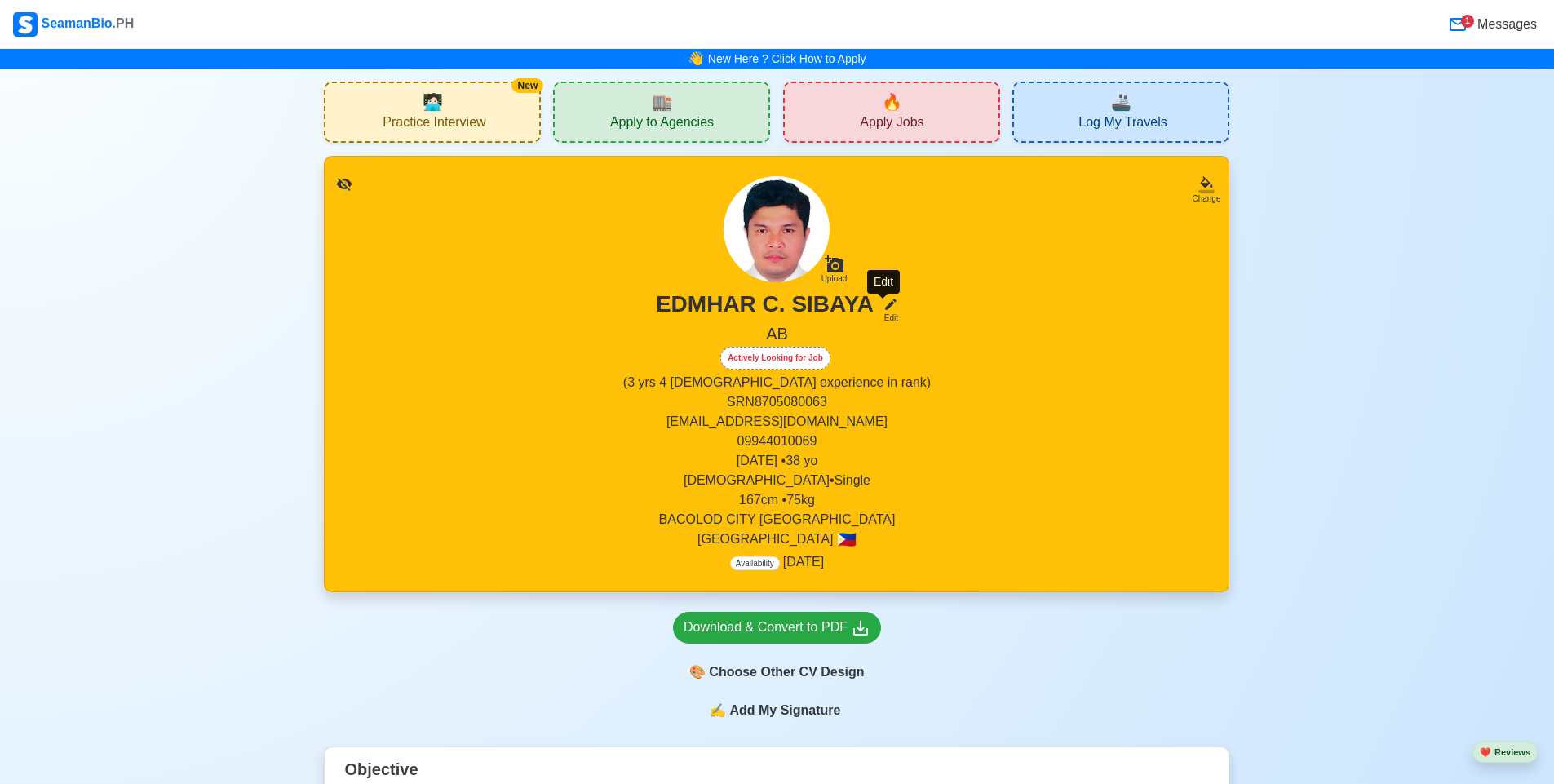
click at [884, 308] on icon at bounding box center [891, 304] width 15 height 15
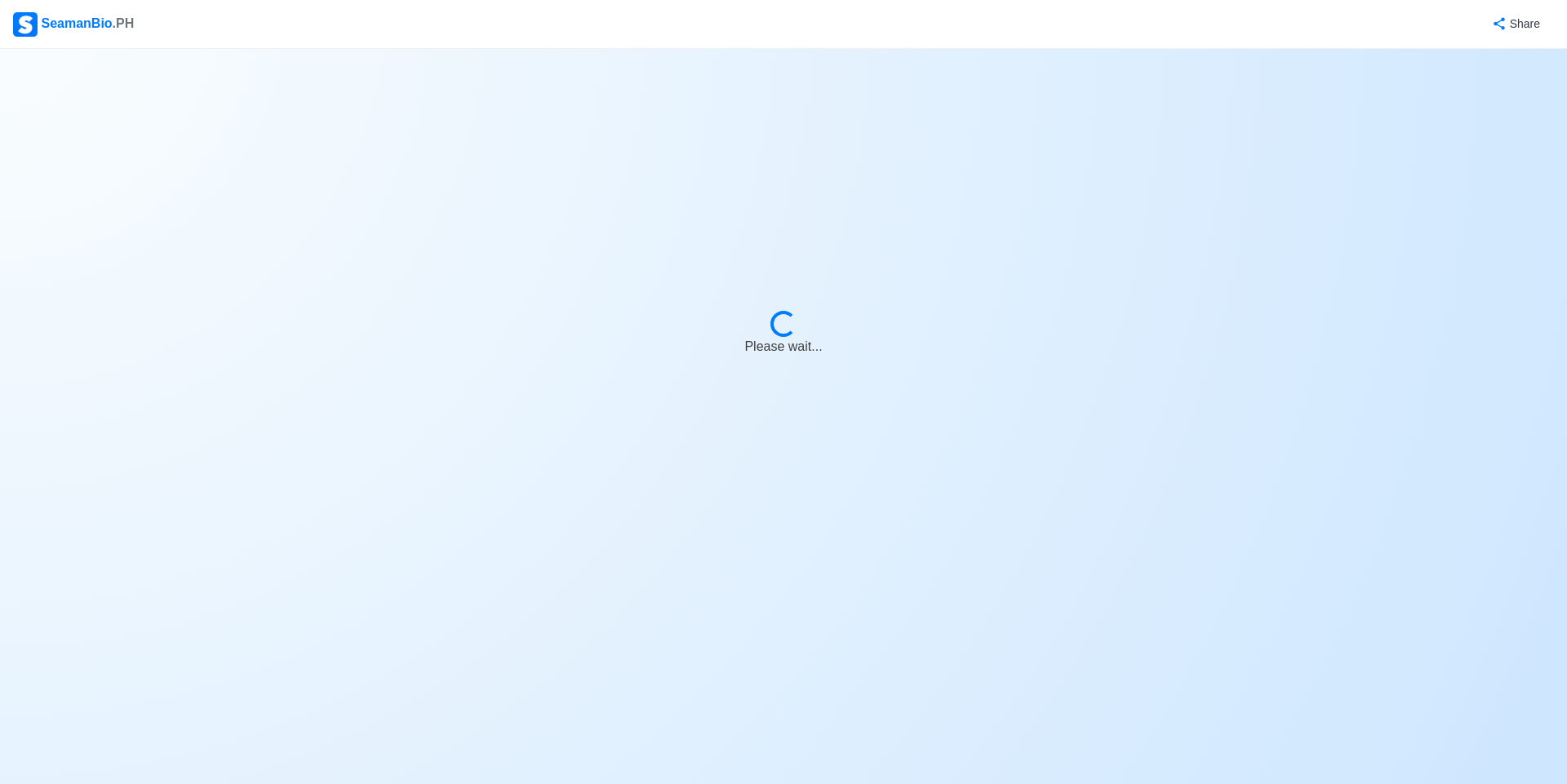
select select "Actively Looking for Job"
select select "Visible for Hiring"
select select "Single"
select select "[DEMOGRAPHIC_DATA]"
select select "PH"
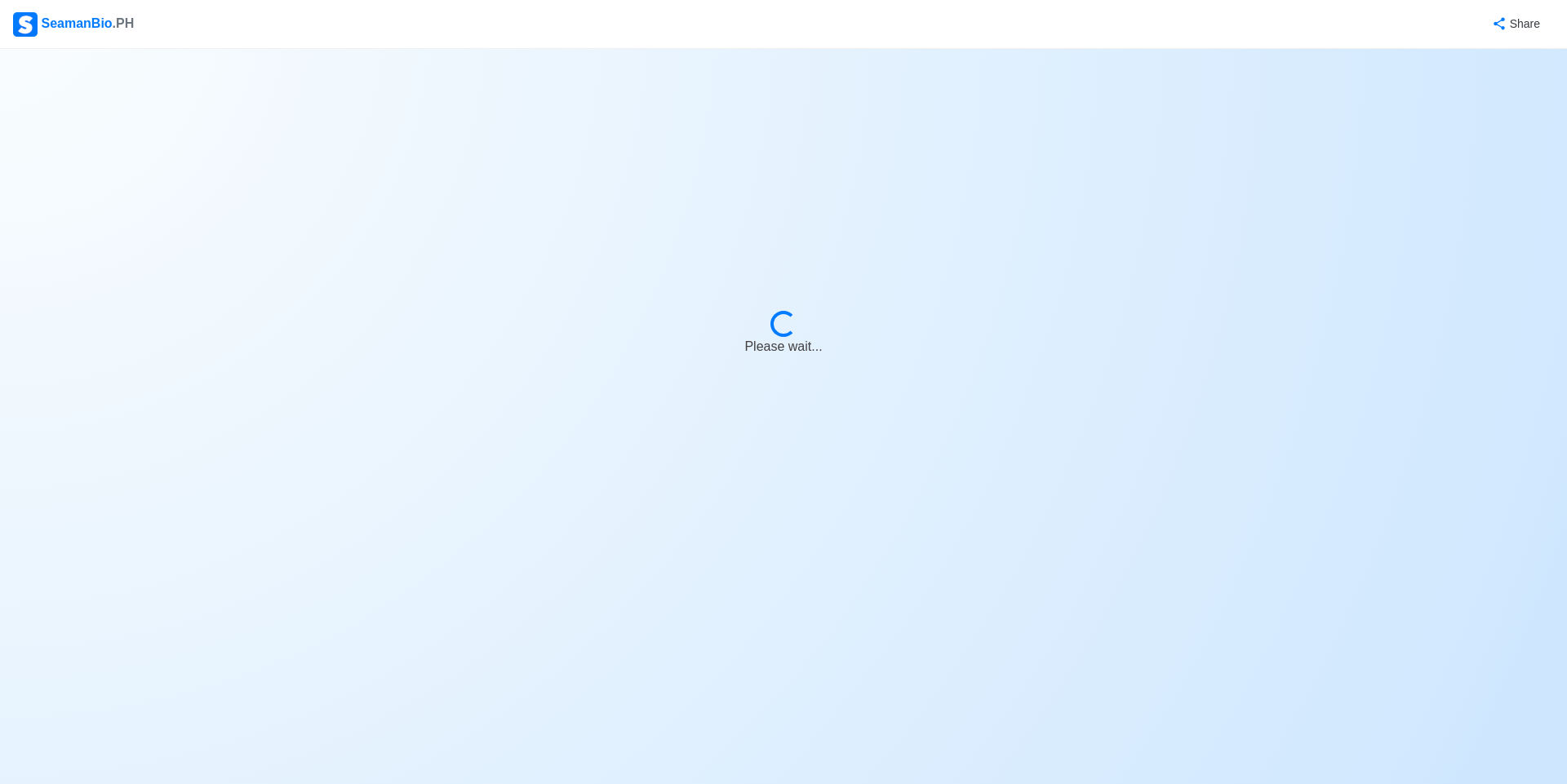
select select "3"
select select "4"
select select "1756656000000"
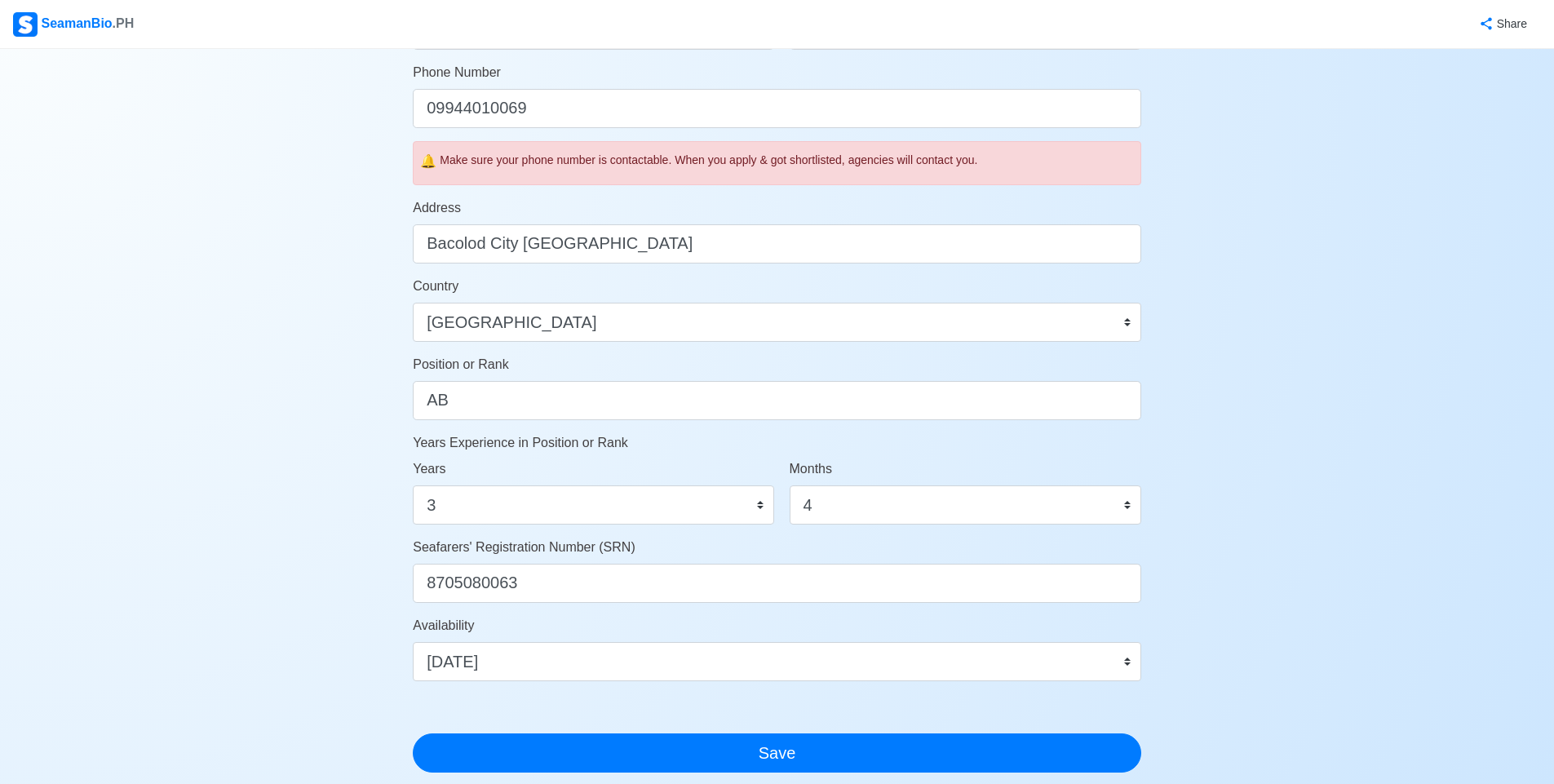
scroll to position [504, 0]
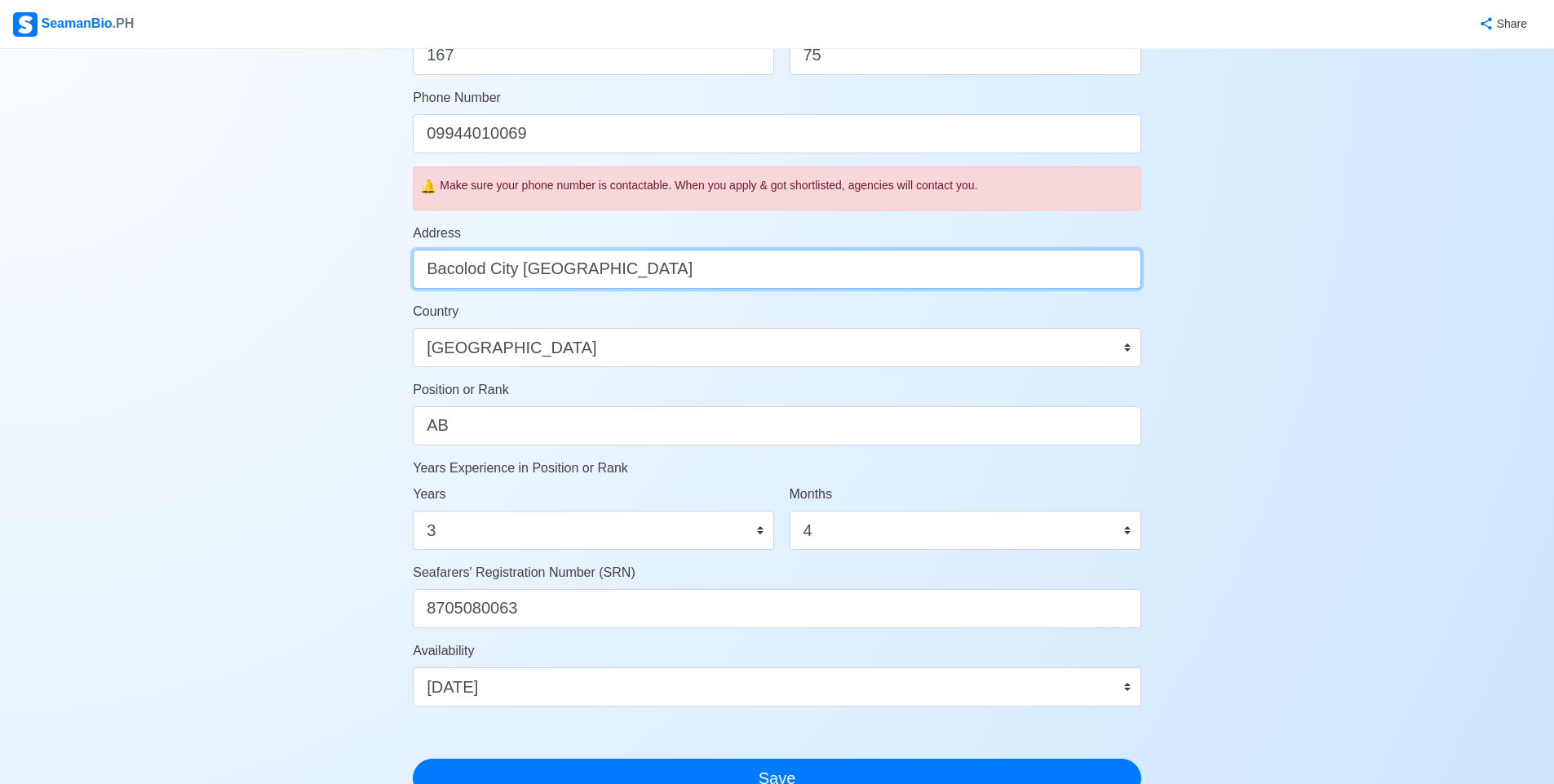
drag, startPoint x: 685, startPoint y: 255, endPoint x: 185, endPoint y: 260, distance: 500.0
click at [185, 260] on div "Account Setup 🗂️ Your Job Status Onboard Actively Looking for Job Not Looking f…" at bounding box center [777, 280] width 1554 height 1472
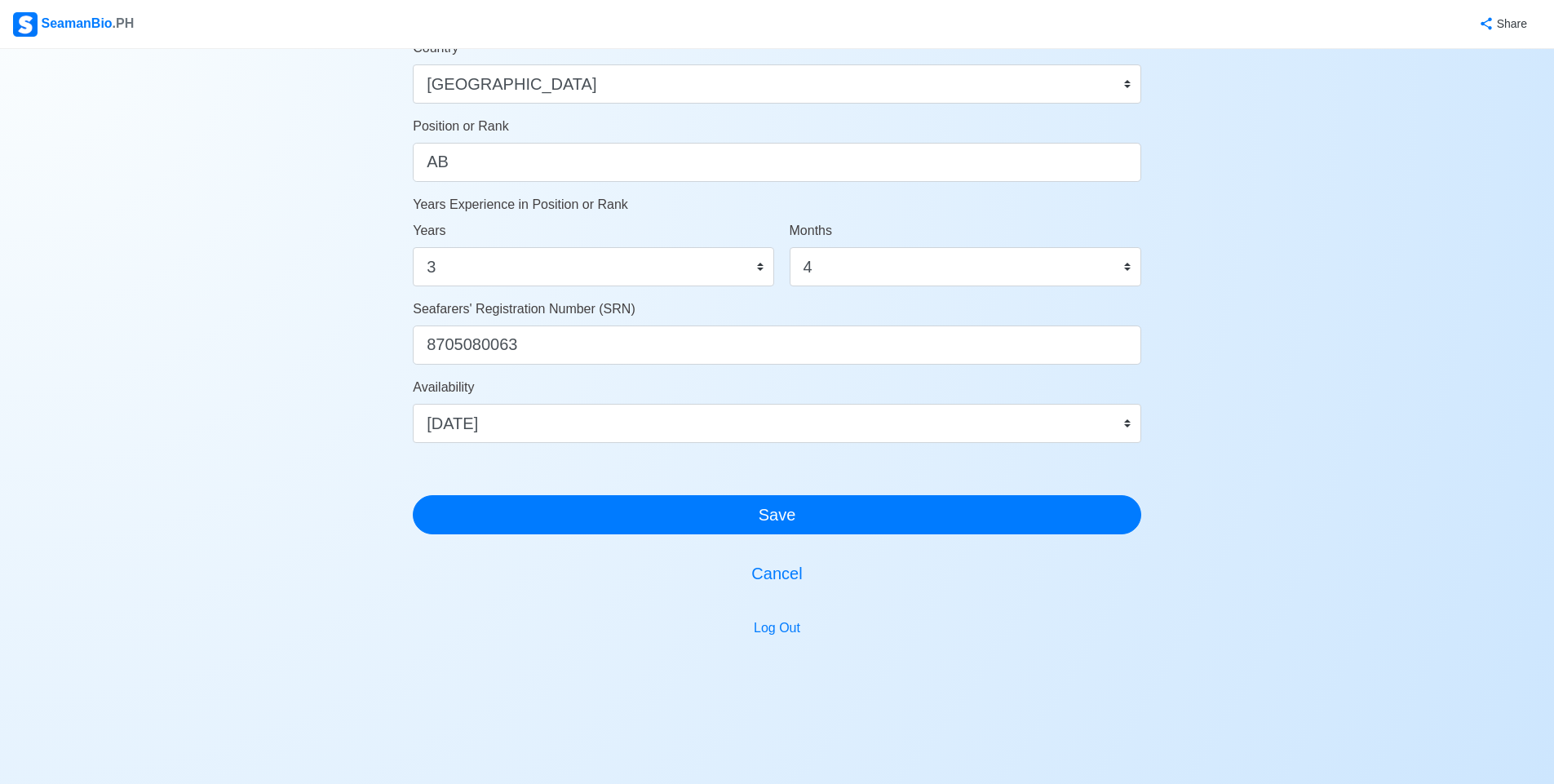
scroll to position [777, 0]
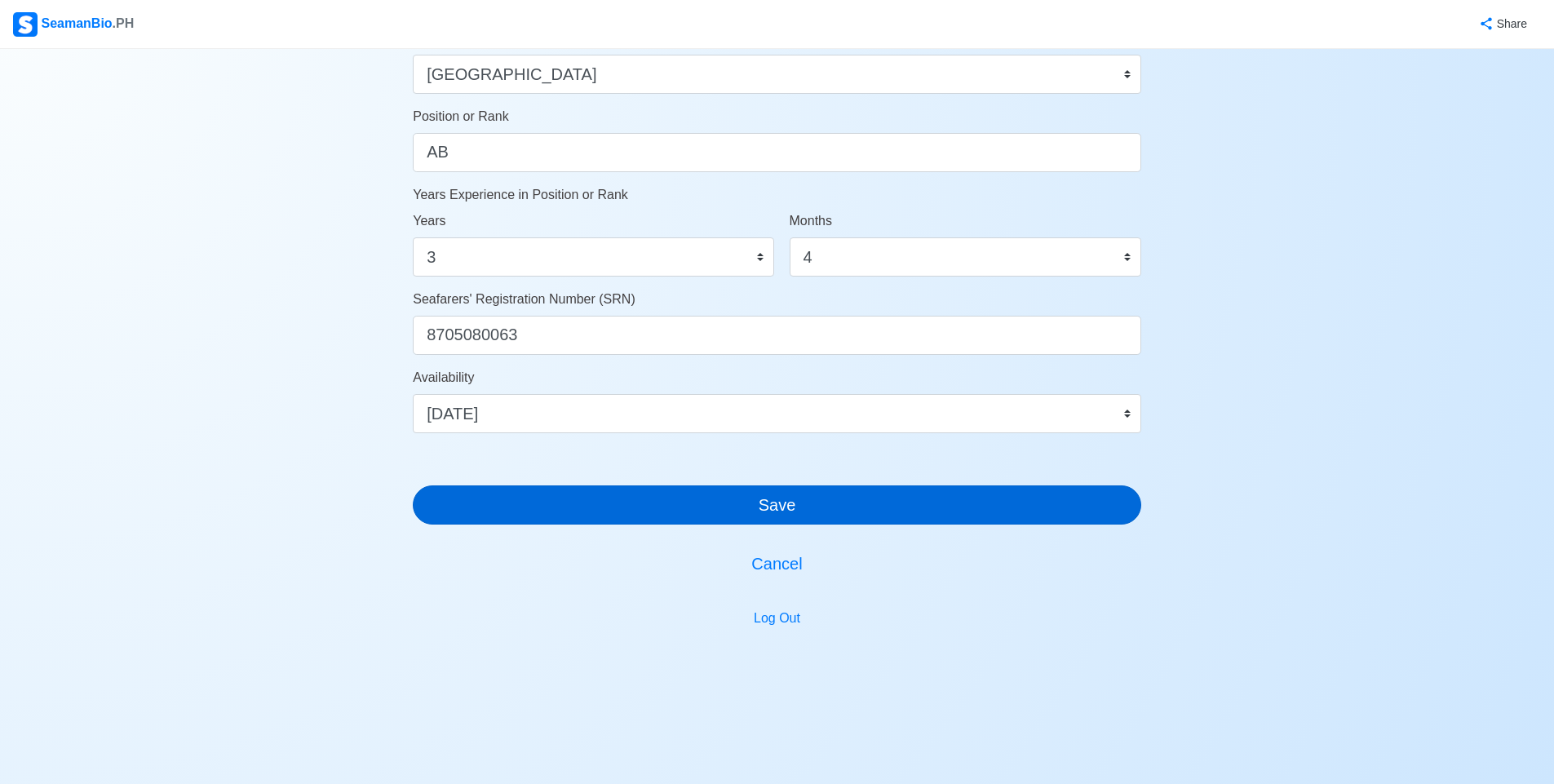
type input "Bacolod City [GEOGRAPHIC_DATA]"
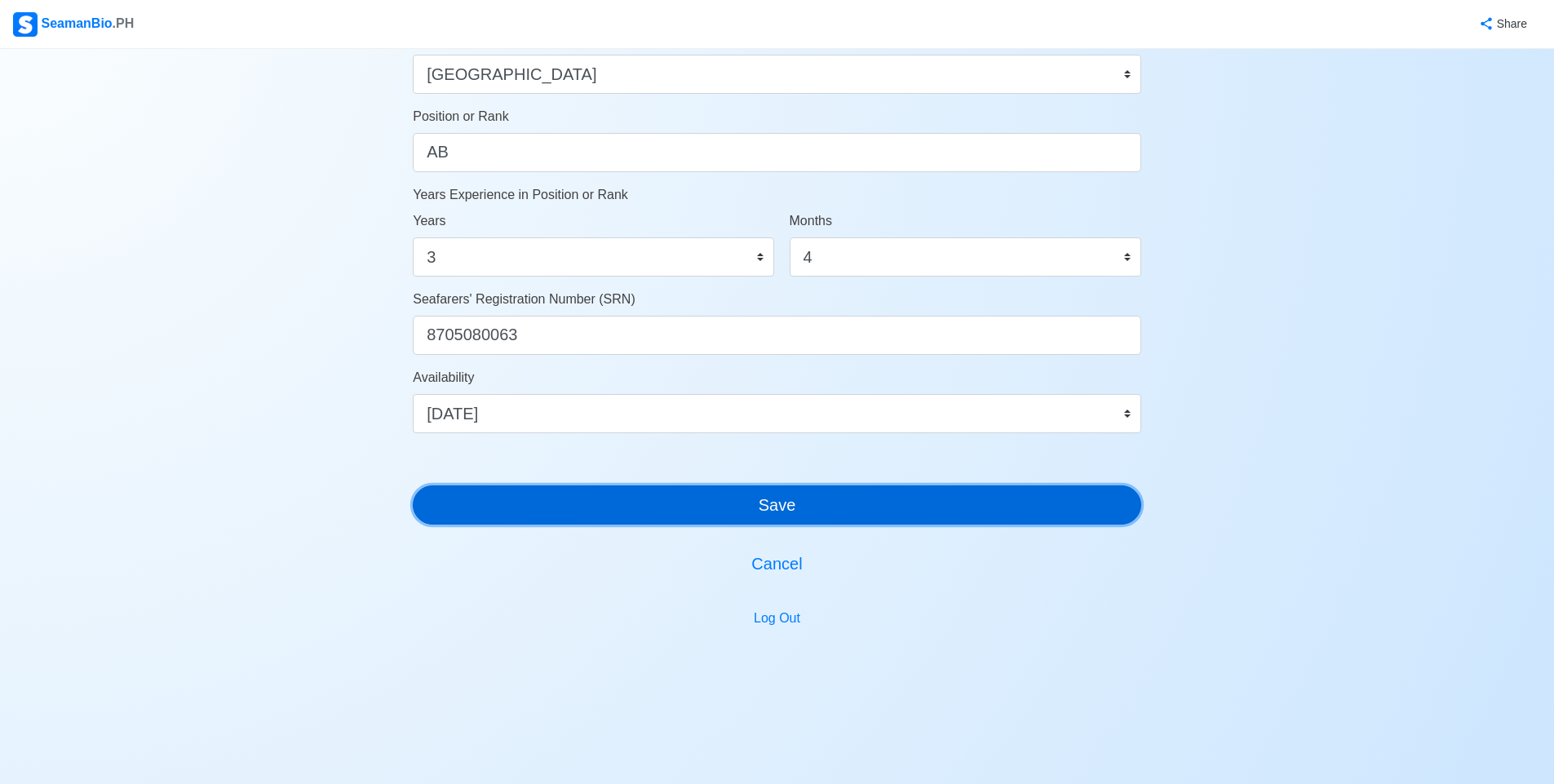
click at [853, 499] on button "Save" at bounding box center [777, 505] width 728 height 39
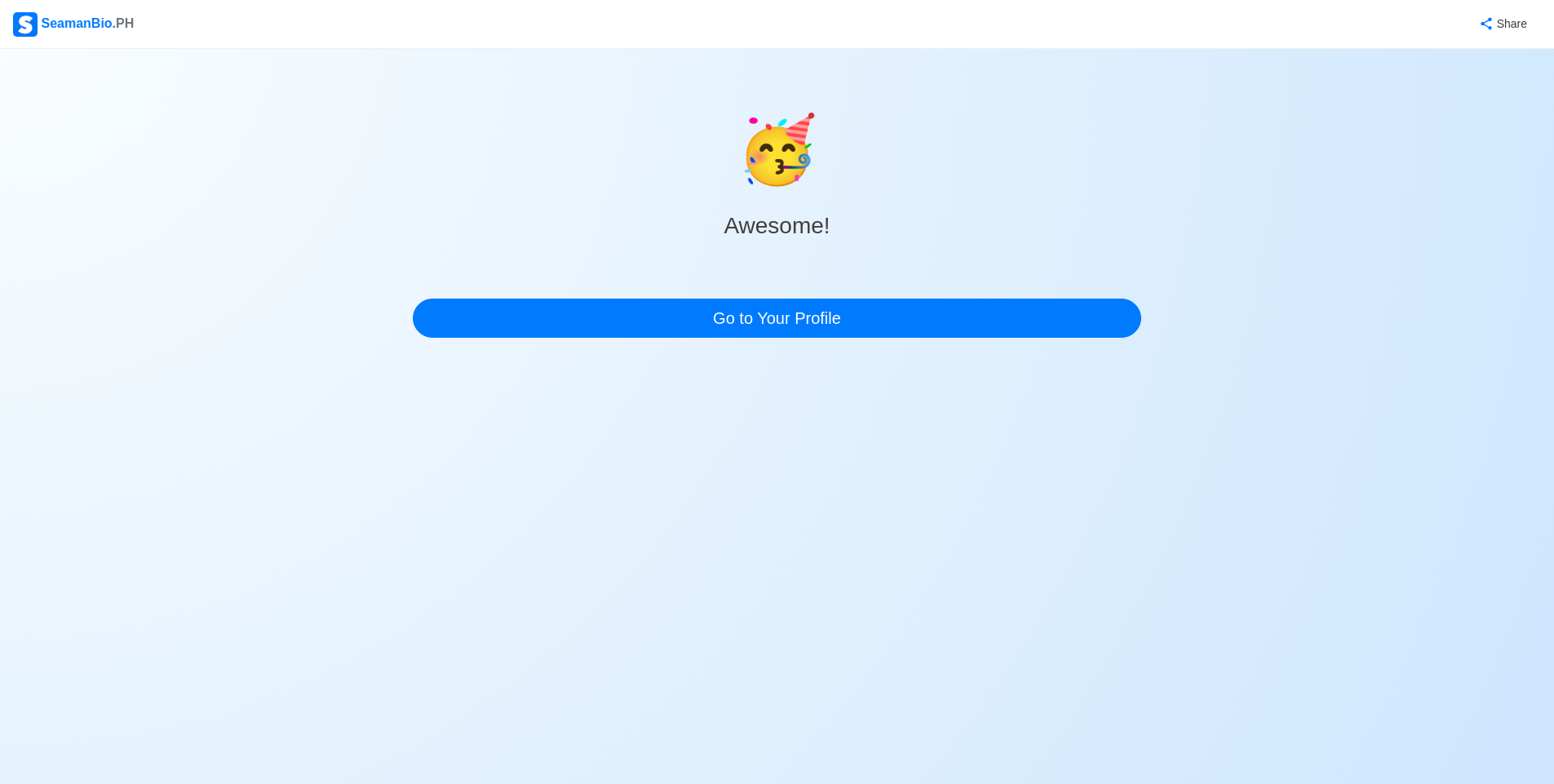
scroll to position [0, 0]
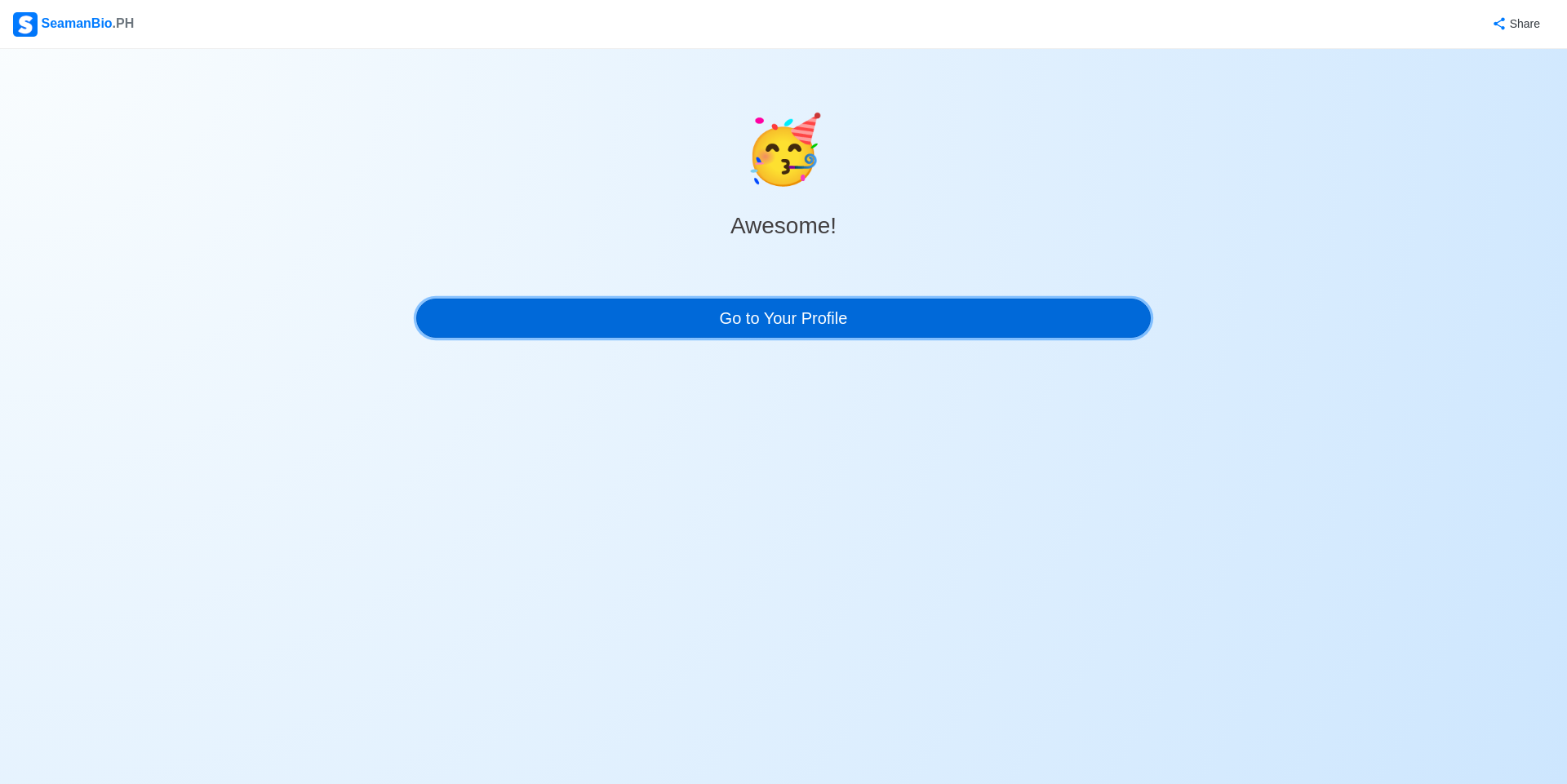
click at [878, 311] on link "Go to Your Profile" at bounding box center [783, 318] width 734 height 39
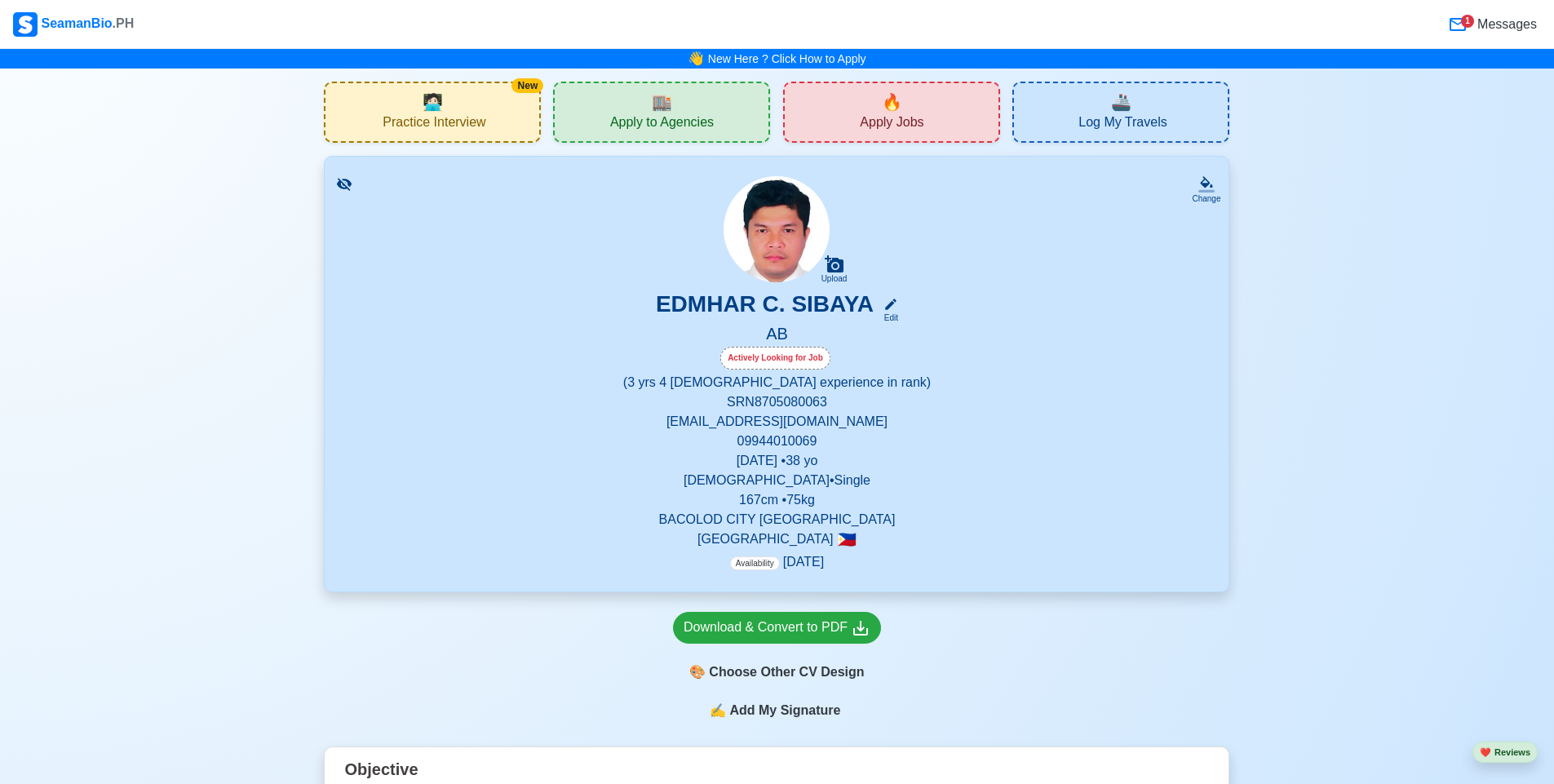
click at [836, 114] on div "🔥 Apply Jobs" at bounding box center [892, 111] width 217 height 61
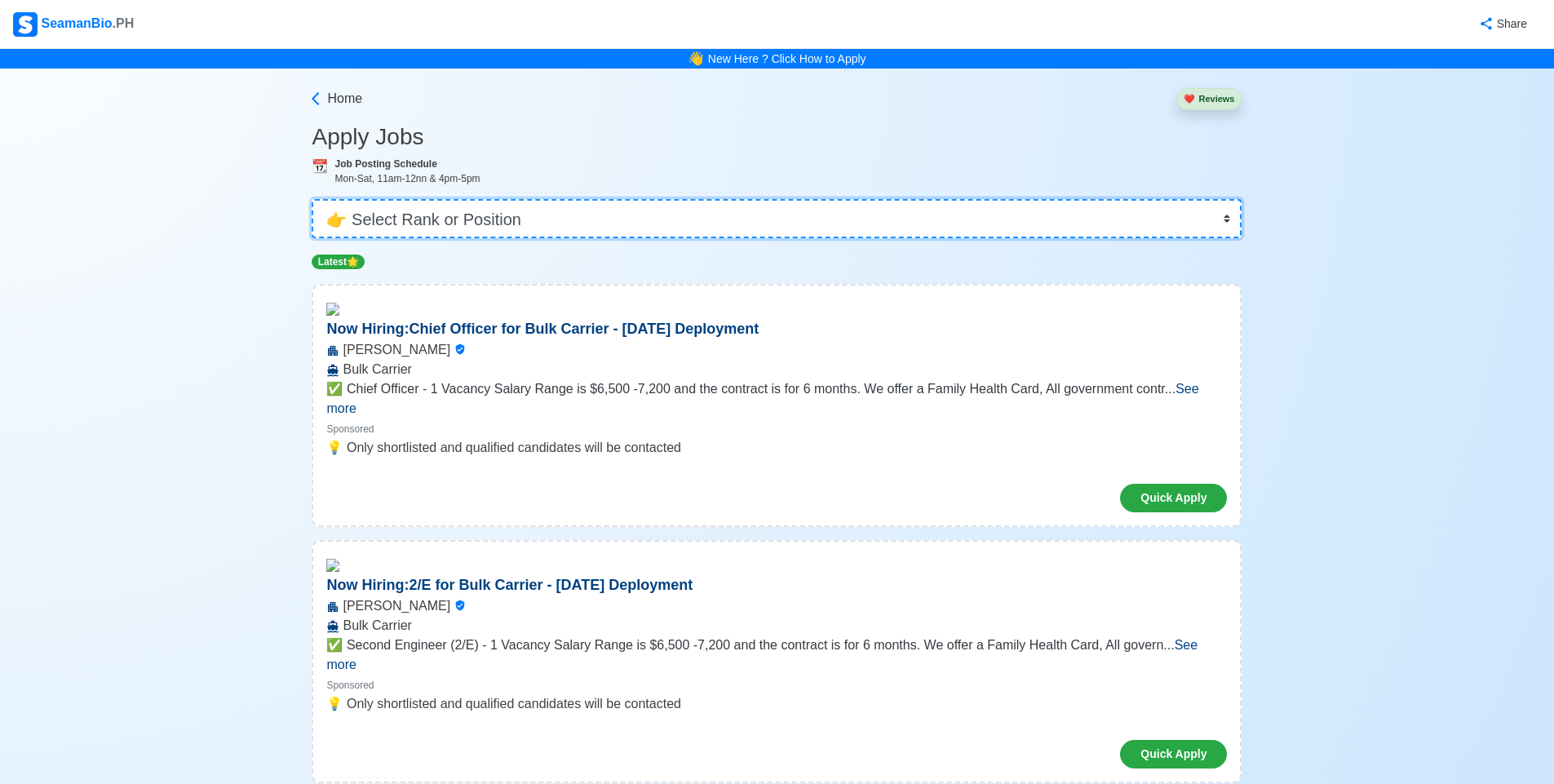
click at [565, 218] on select "👉 Select Rank or Position Master Chief Officer 2nd Officer 3rd Officer Junior O…" at bounding box center [777, 218] width 930 height 39
select select "[PERSON_NAME]"
click at [311, 199] on select "👉 Select Rank or Position Master Chief Officer 2nd Officer 3rd Officer Junior O…" at bounding box center [777, 218] width 930 height 39
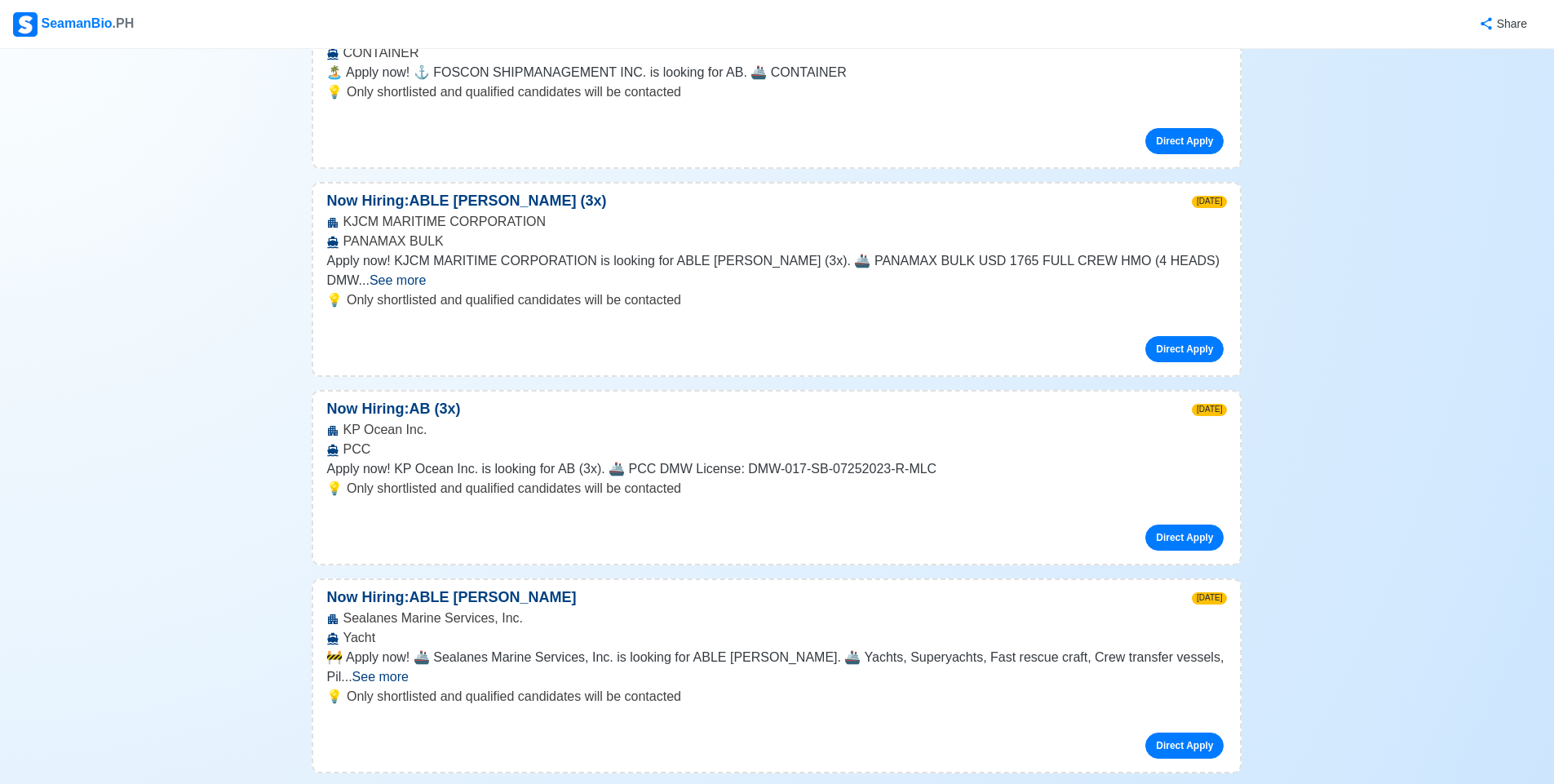
scroll to position [2415, 0]
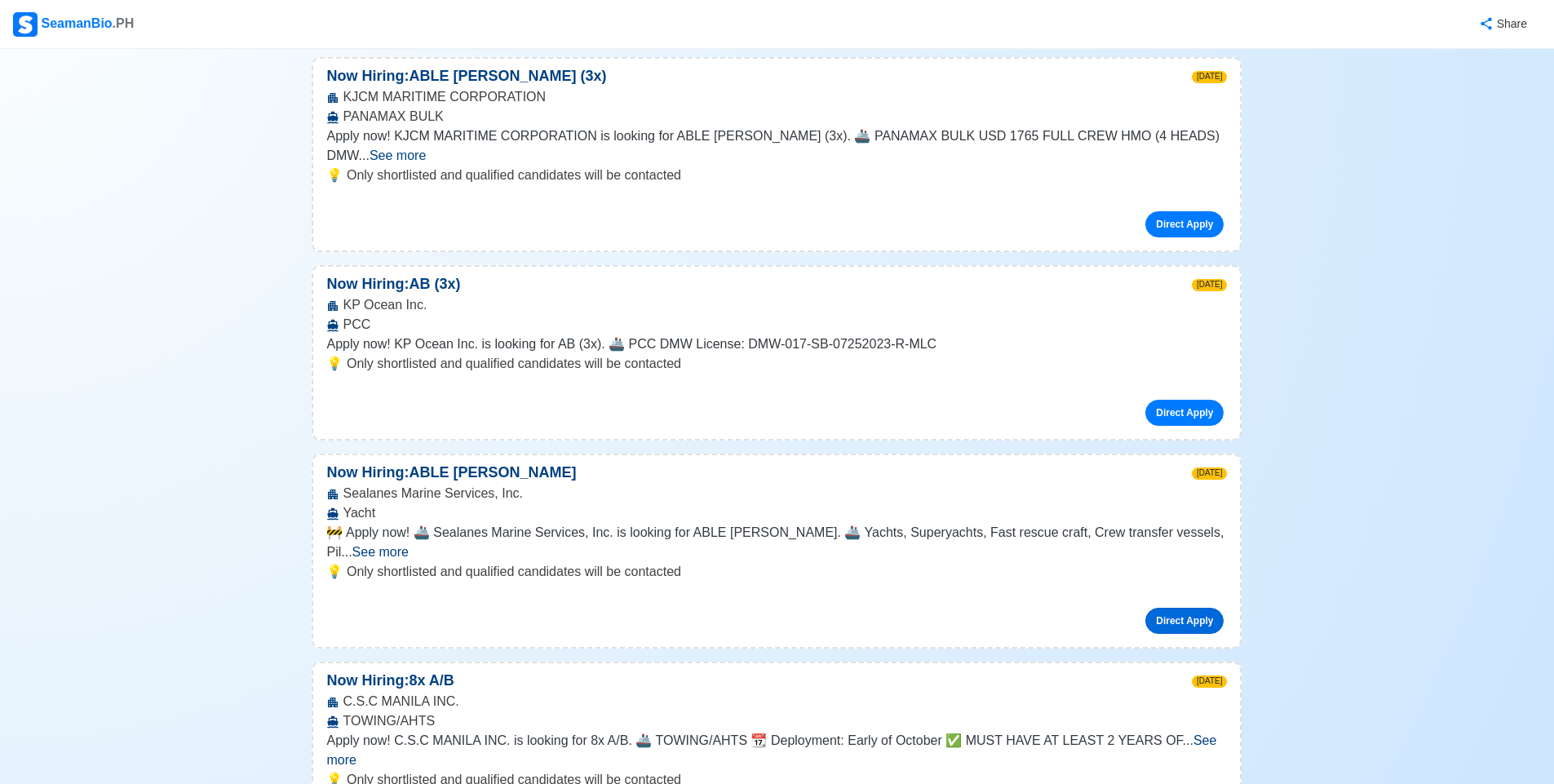
click at [1186, 607] on link "Direct Apply" at bounding box center [1184, 620] width 78 height 26
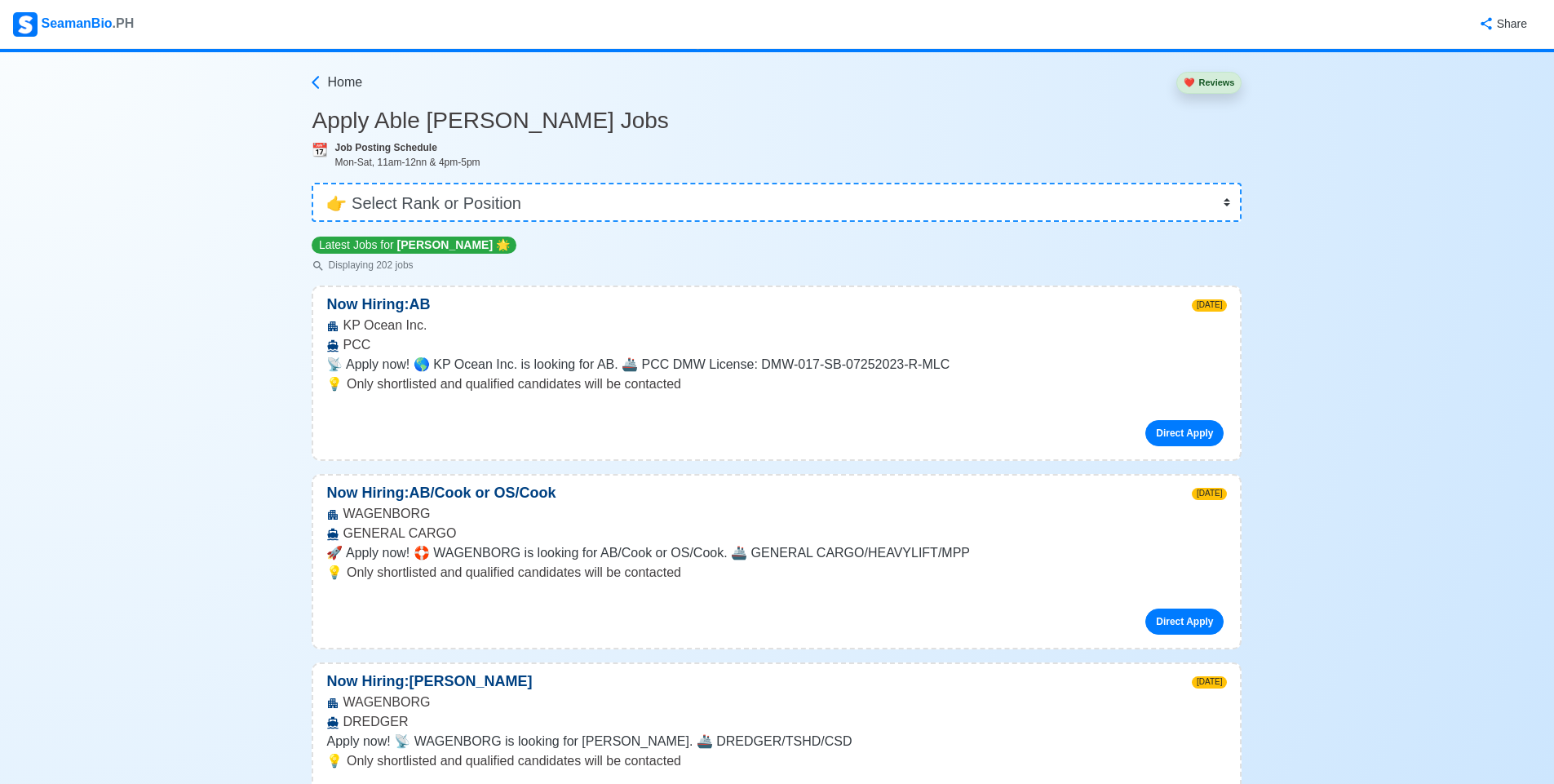
scroll to position [0, 0]
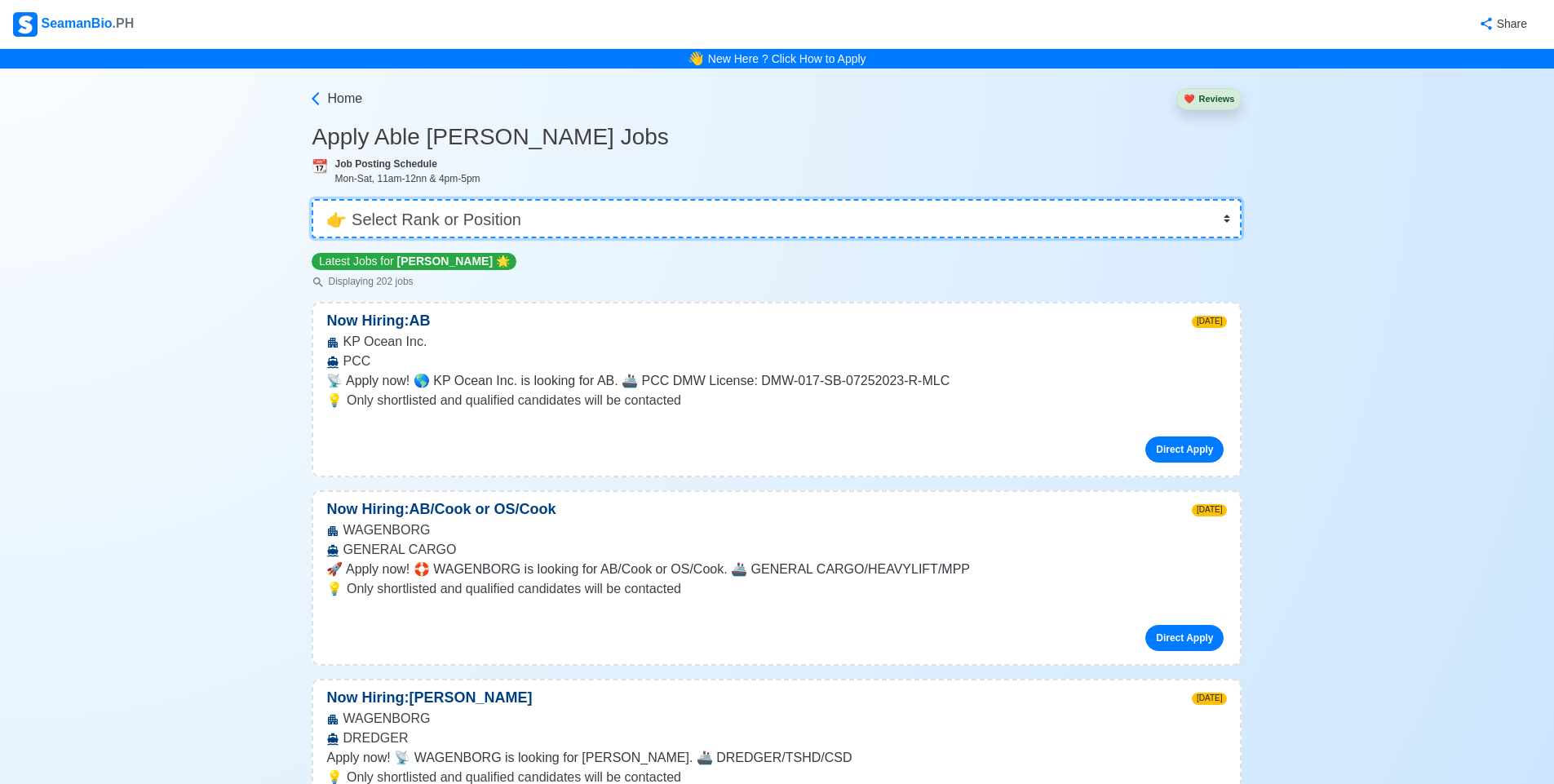
click at [591, 212] on select "👉 Select Rank or Position Master Chief Officer 2nd Officer 3rd Officer Junior O…" at bounding box center [777, 218] width 930 height 39
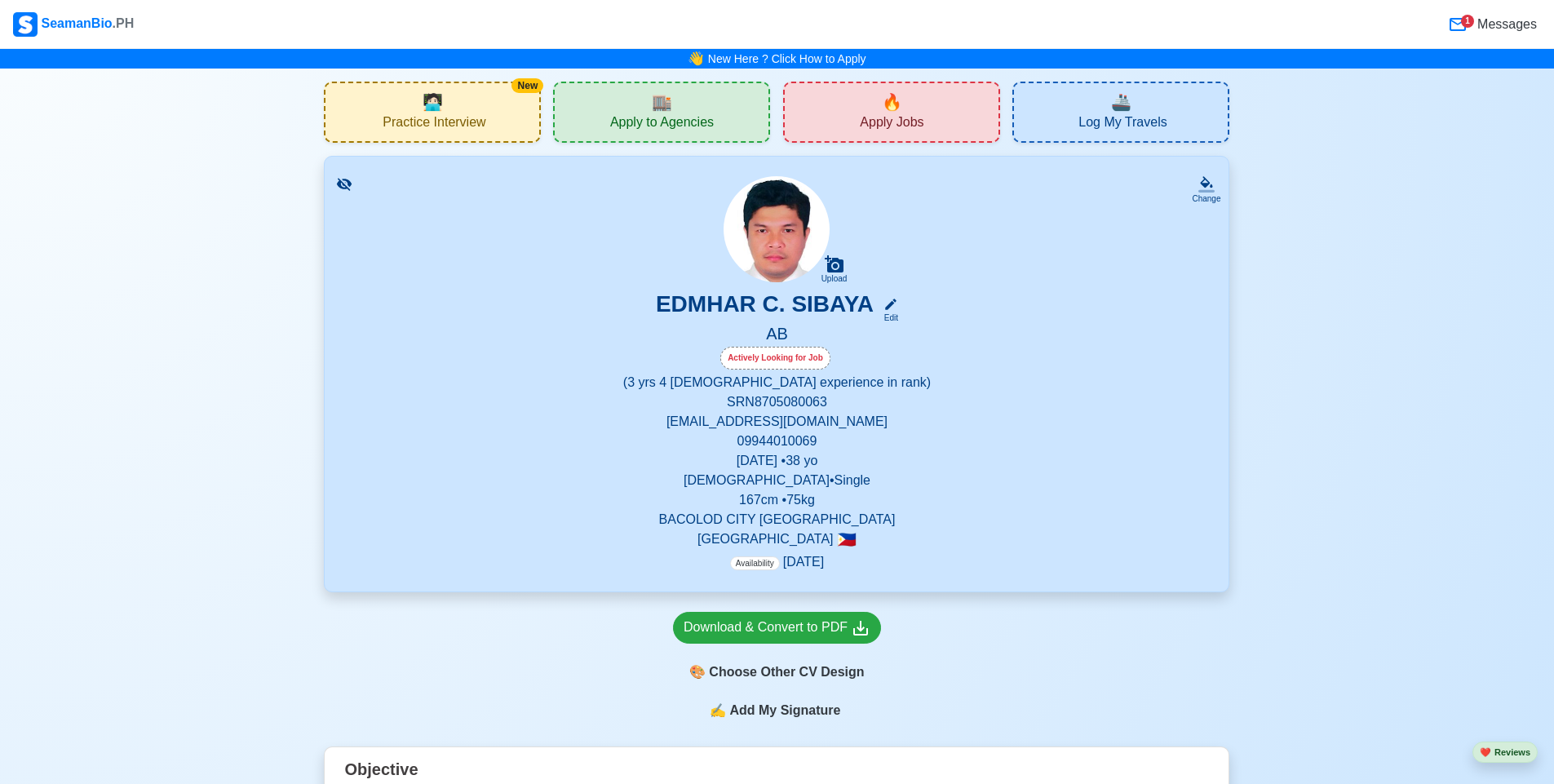
click at [677, 95] on div "🏬 Apply to Agencies" at bounding box center [661, 111] width 217 height 61
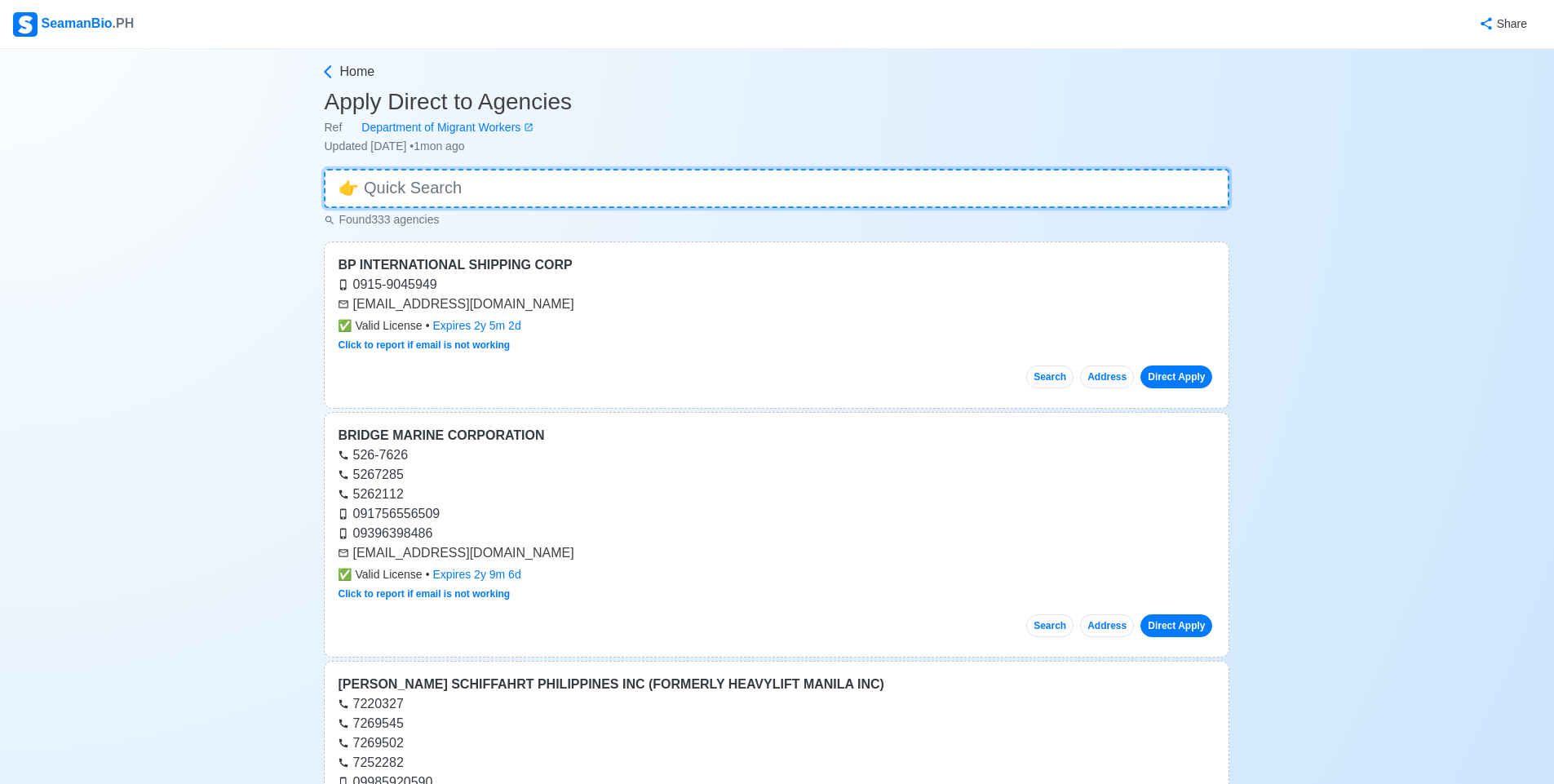
click at [540, 187] on input at bounding box center [777, 189] width 905 height 39
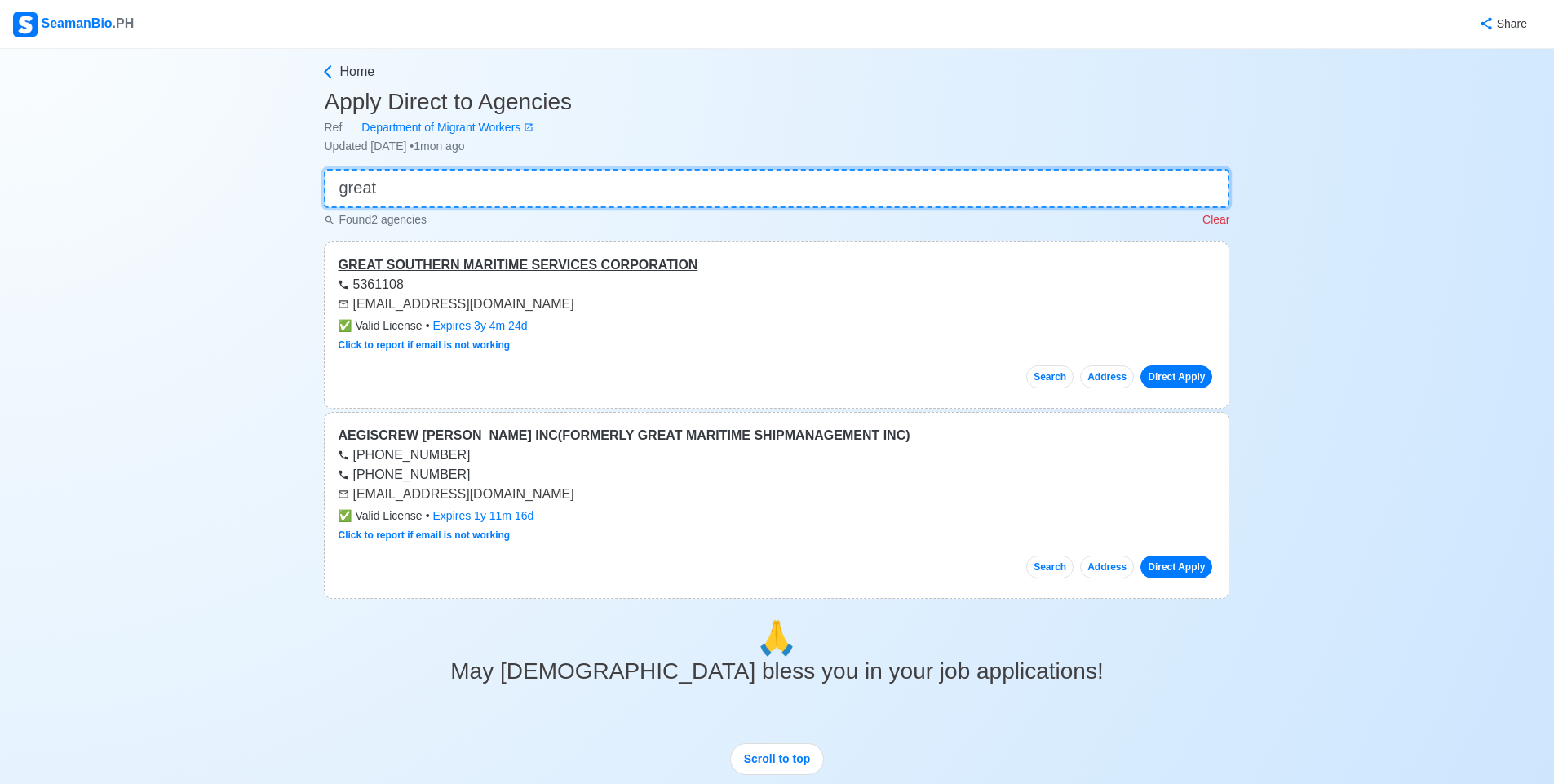
type input "great"
click at [500, 259] on div "GREAT SOUTHERN MARITIME SERVICES CORPORATION" at bounding box center [777, 265] width 878 height 19
click at [1057, 367] on button "Search" at bounding box center [1049, 377] width 47 height 23
click at [462, 185] on input "great" at bounding box center [777, 189] width 905 height 39
